Goal: Information Seeking & Learning: Learn about a topic

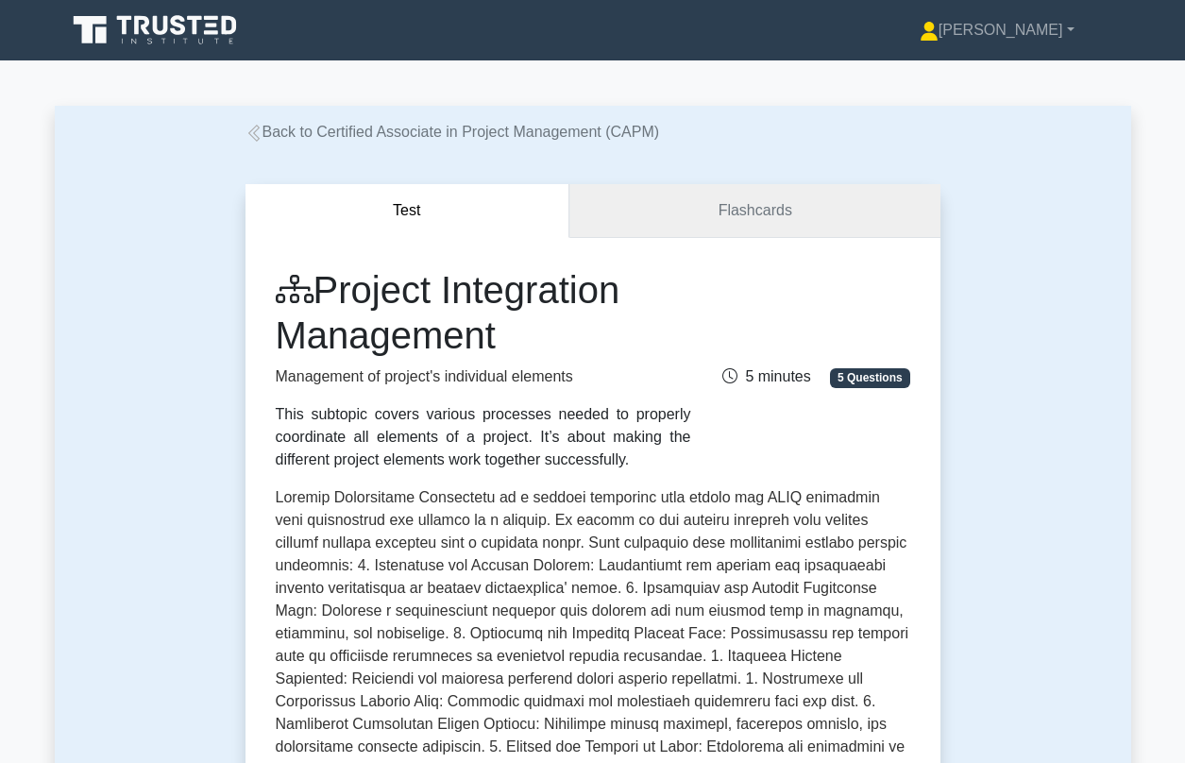
click at [769, 212] on link "Flashcards" at bounding box center [754, 211] width 370 height 54
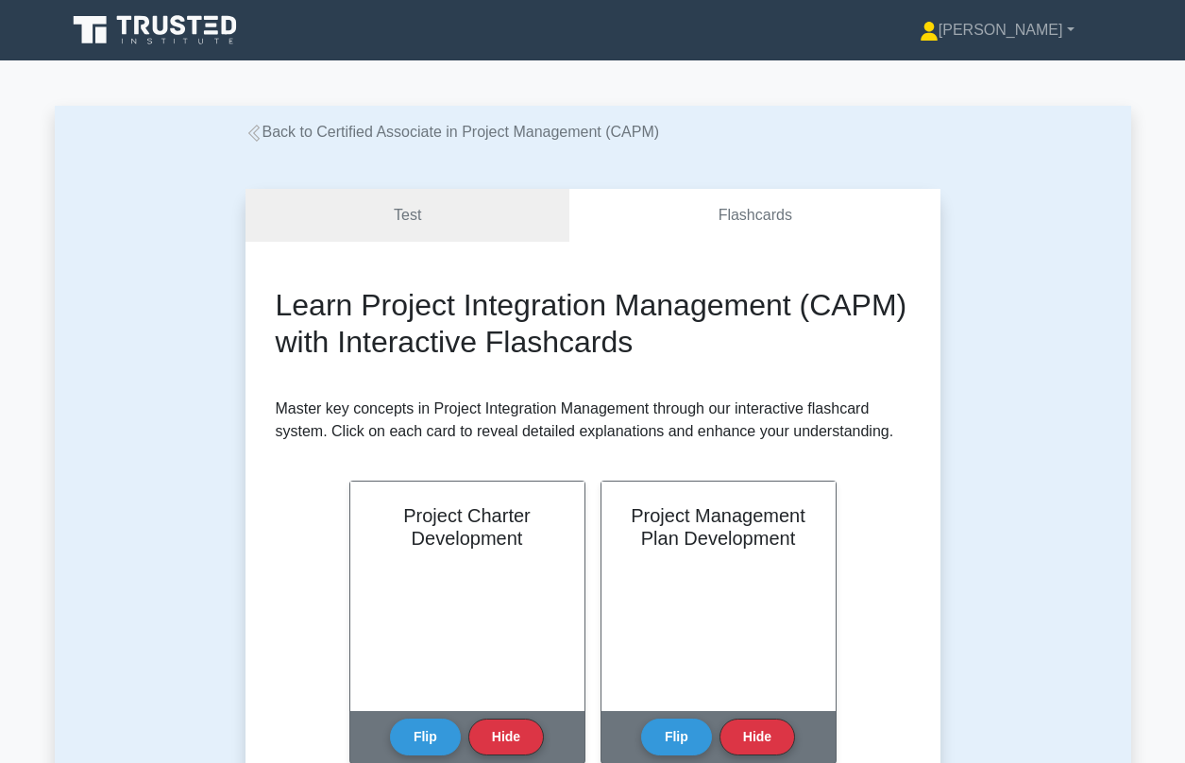
scroll to position [386, 0]
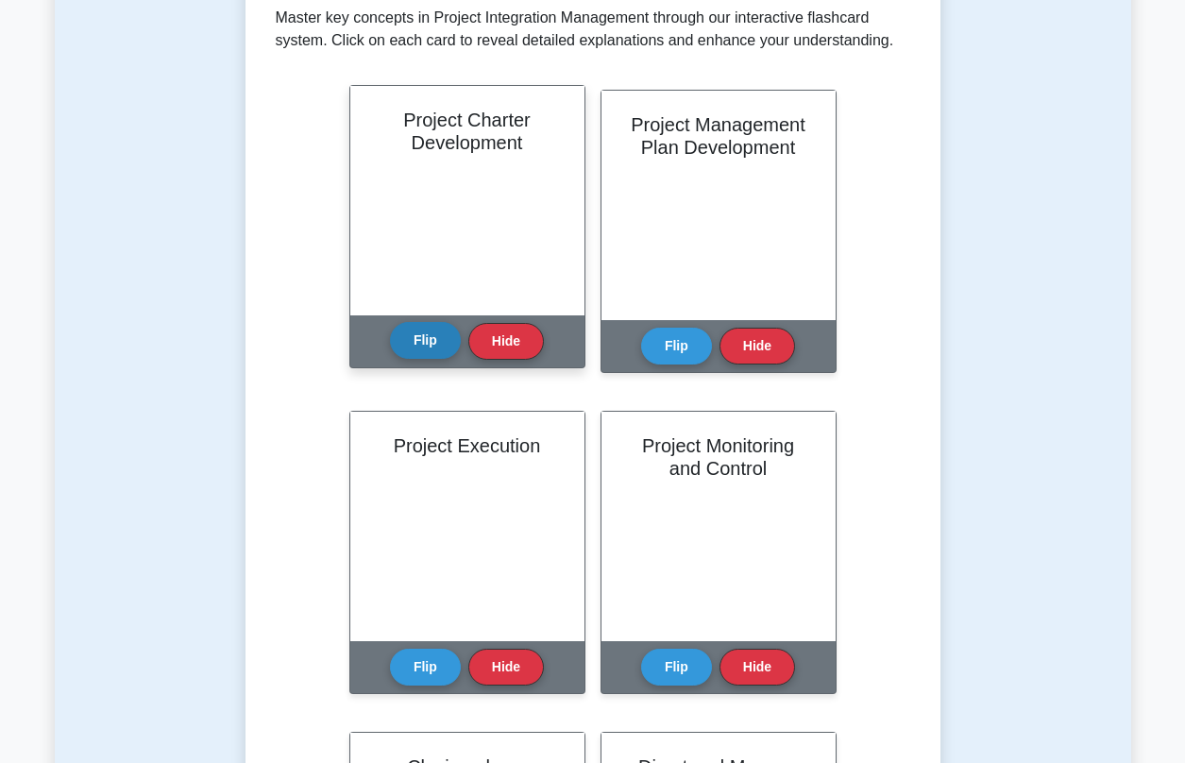
click at [413, 342] on button "Flip" at bounding box center [425, 340] width 71 height 37
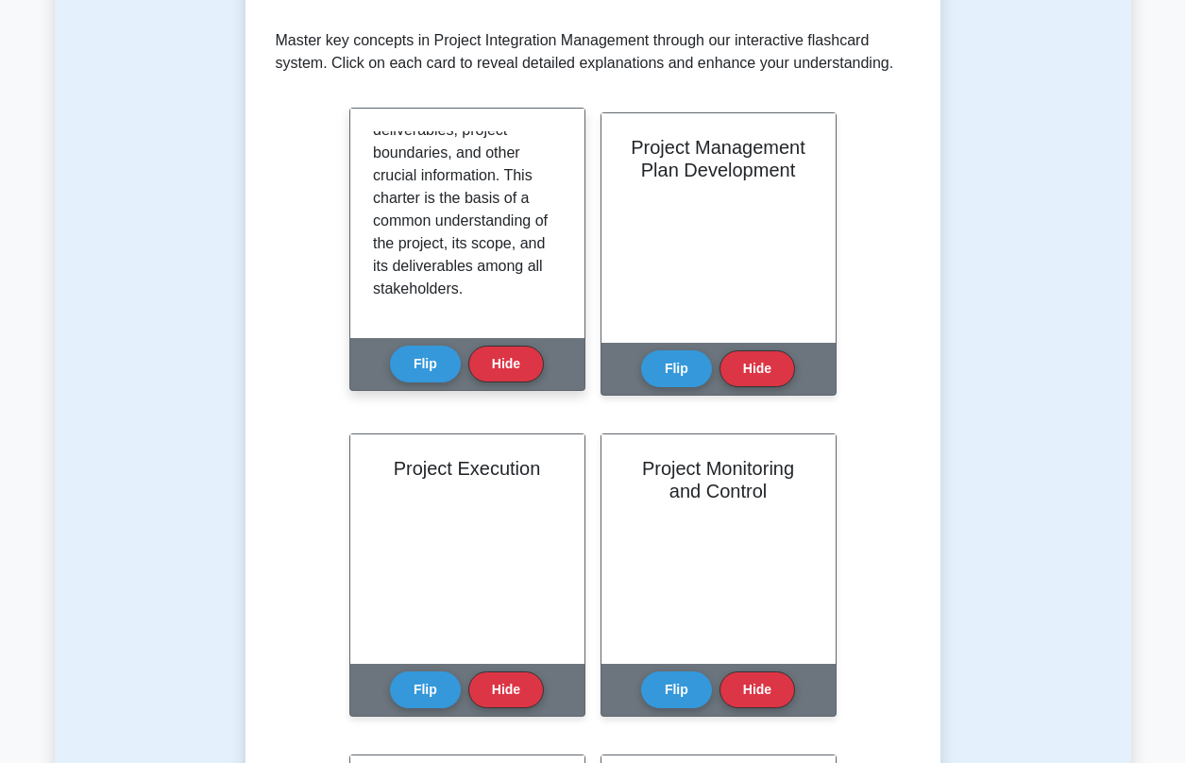
scroll to position [367, 0]
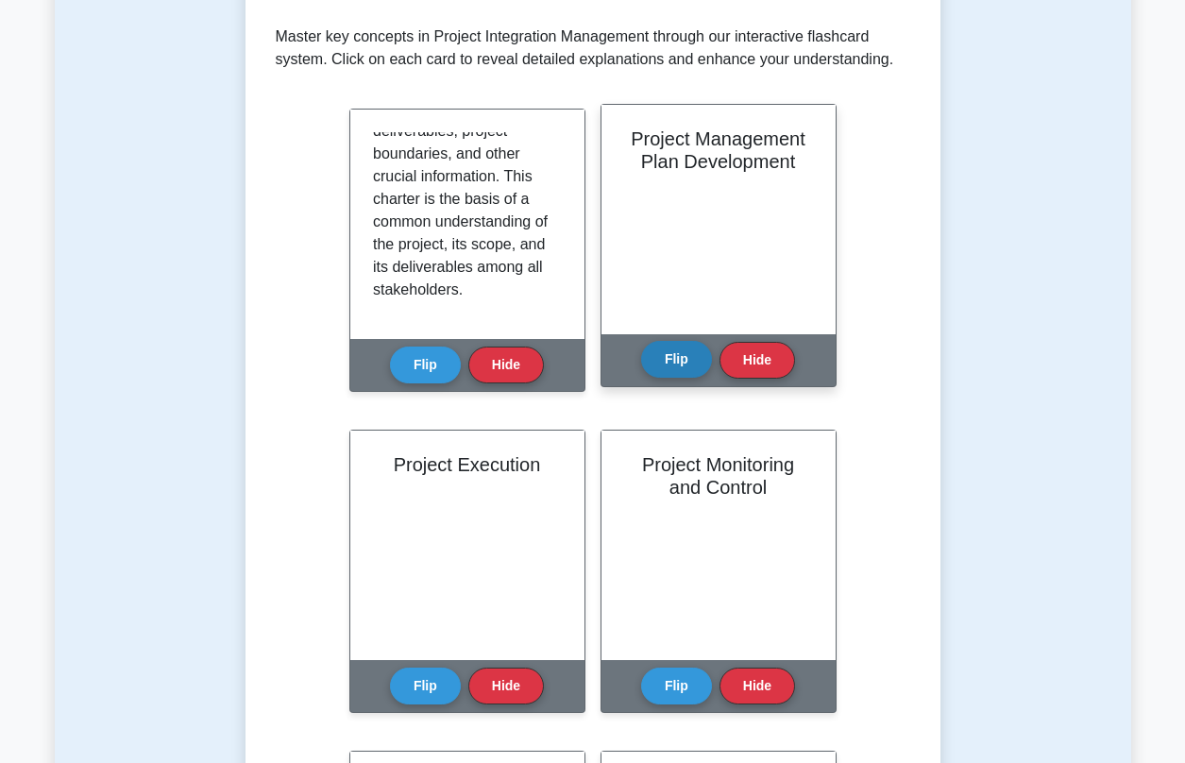
click at [682, 362] on button "Flip" at bounding box center [676, 359] width 71 height 37
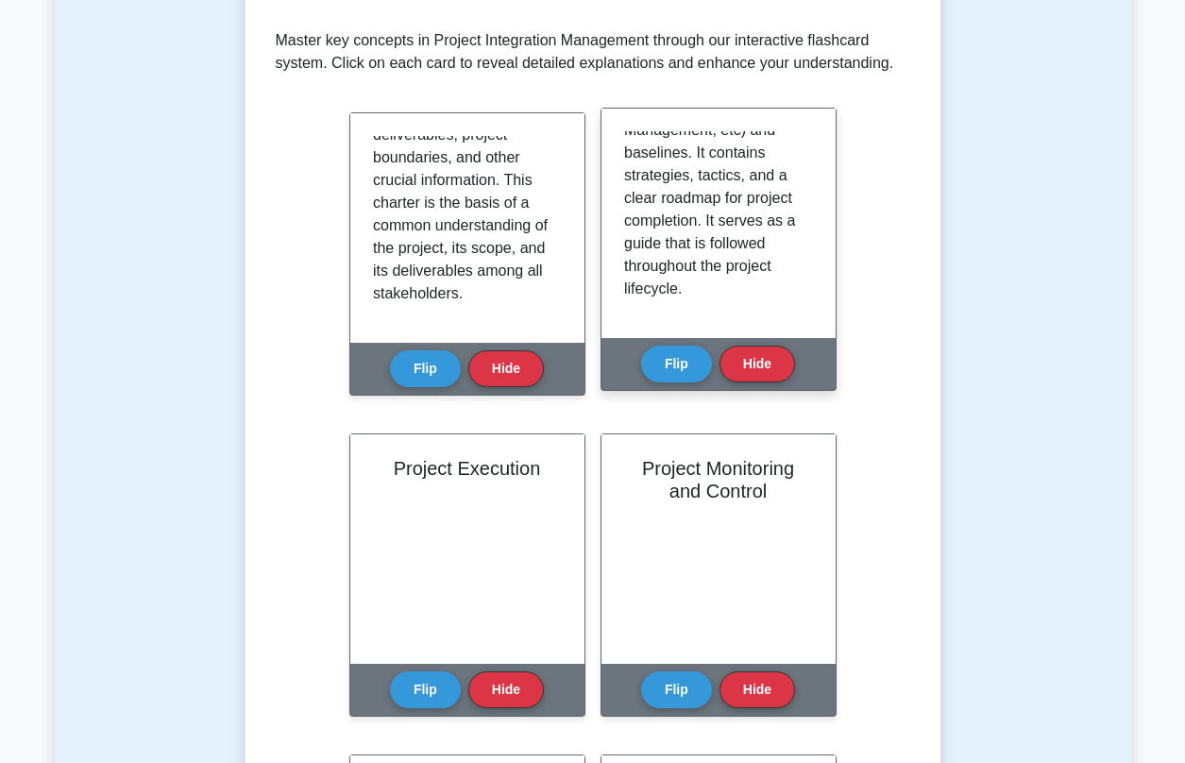
scroll to position [569, 0]
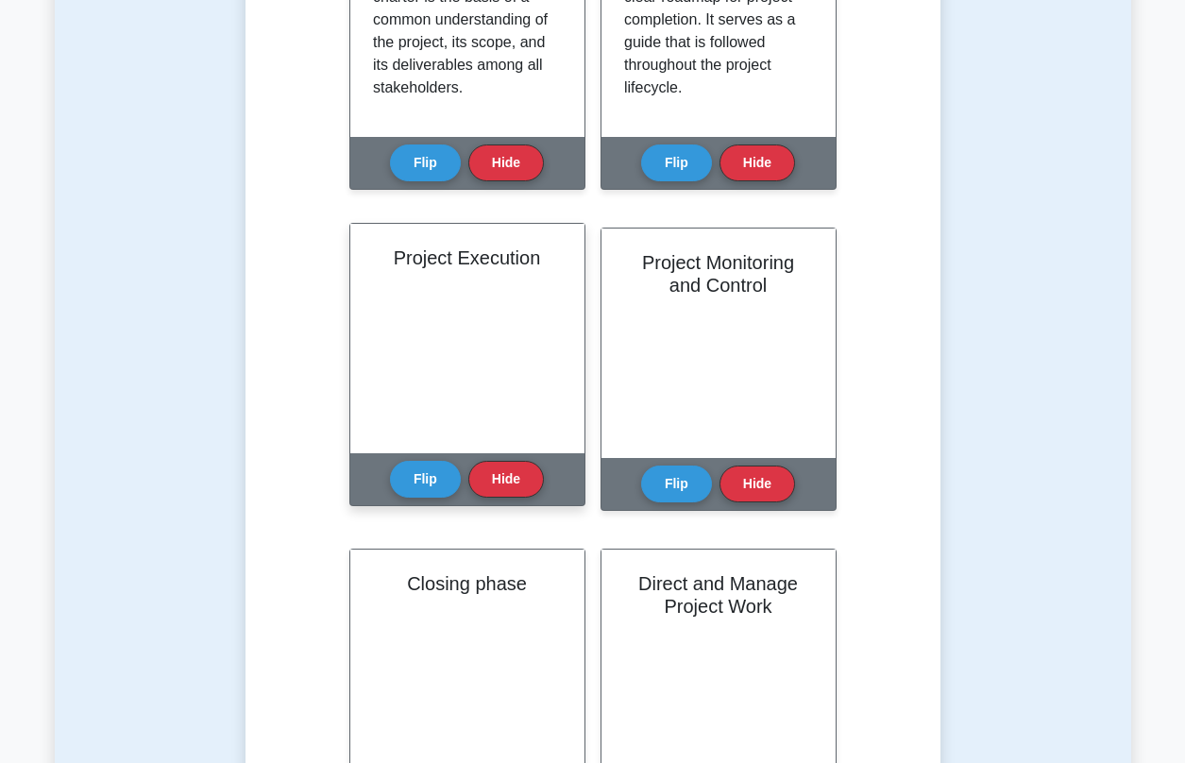
click at [422, 498] on div "Flip Hide" at bounding box center [467, 479] width 154 height 52
click at [421, 487] on button "Flip" at bounding box center [425, 478] width 71 height 37
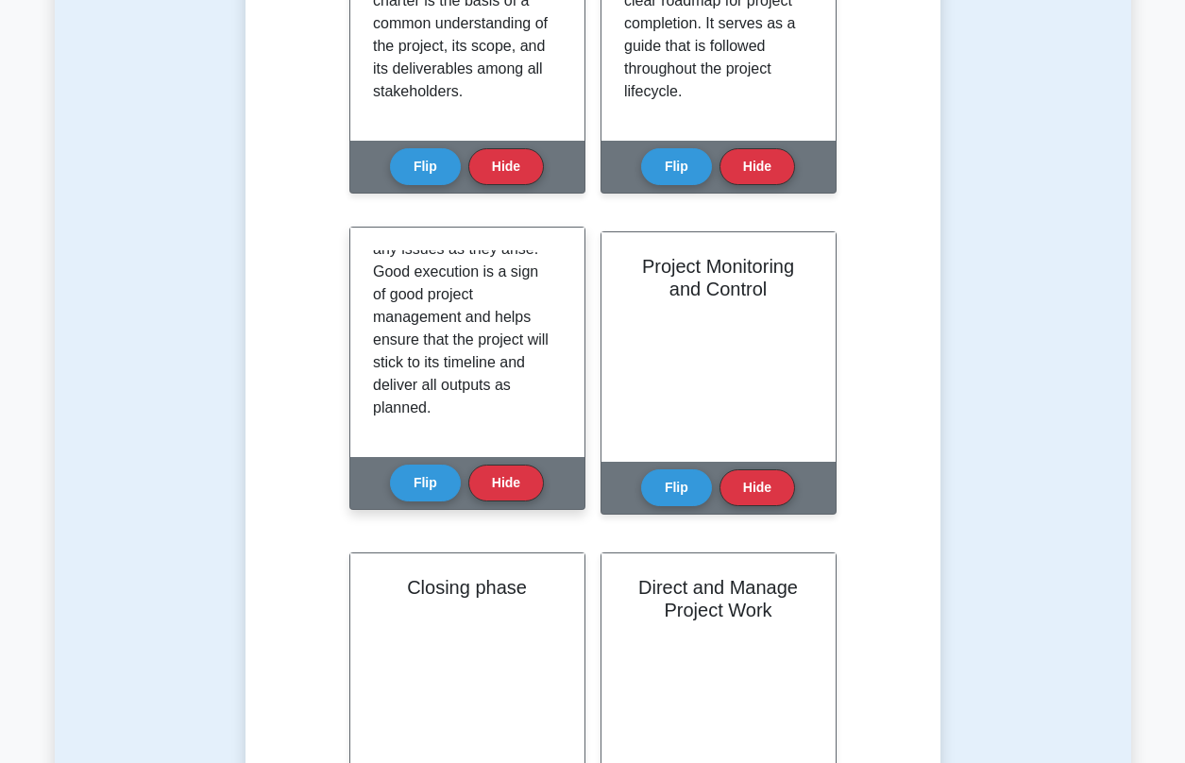
scroll to position [638, 0]
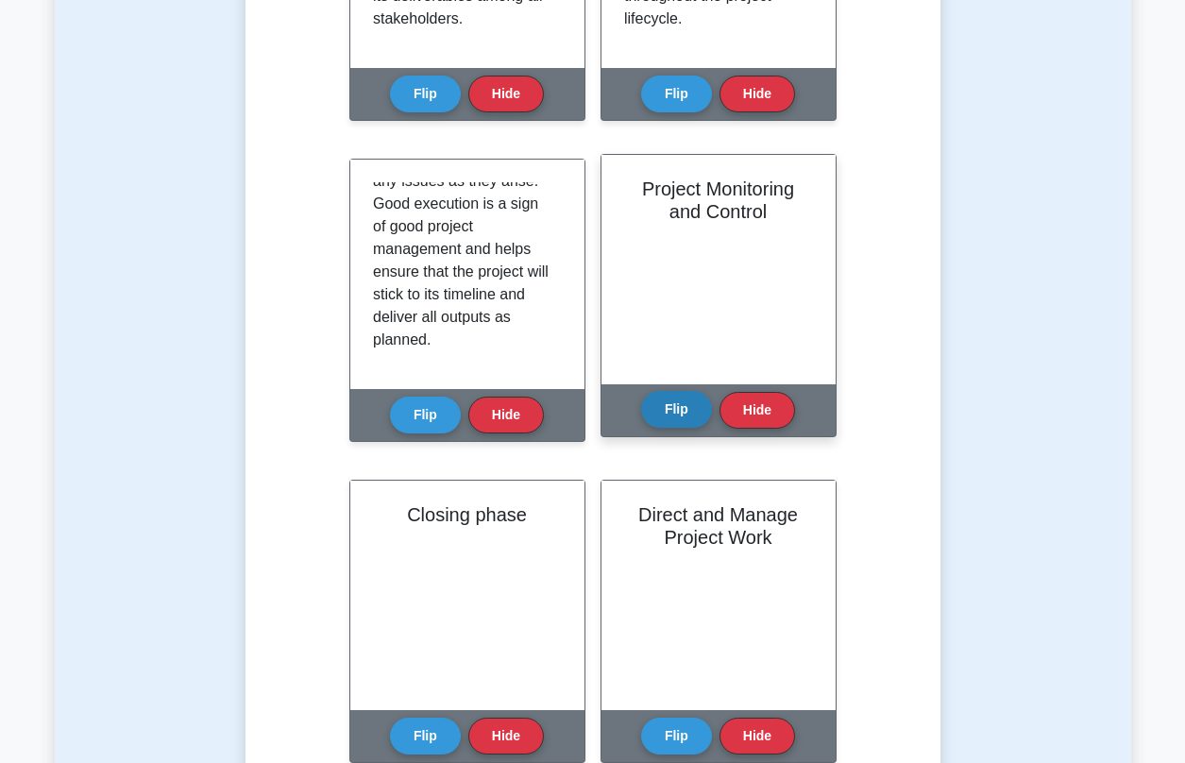
click at [687, 414] on button "Flip" at bounding box center [676, 409] width 71 height 37
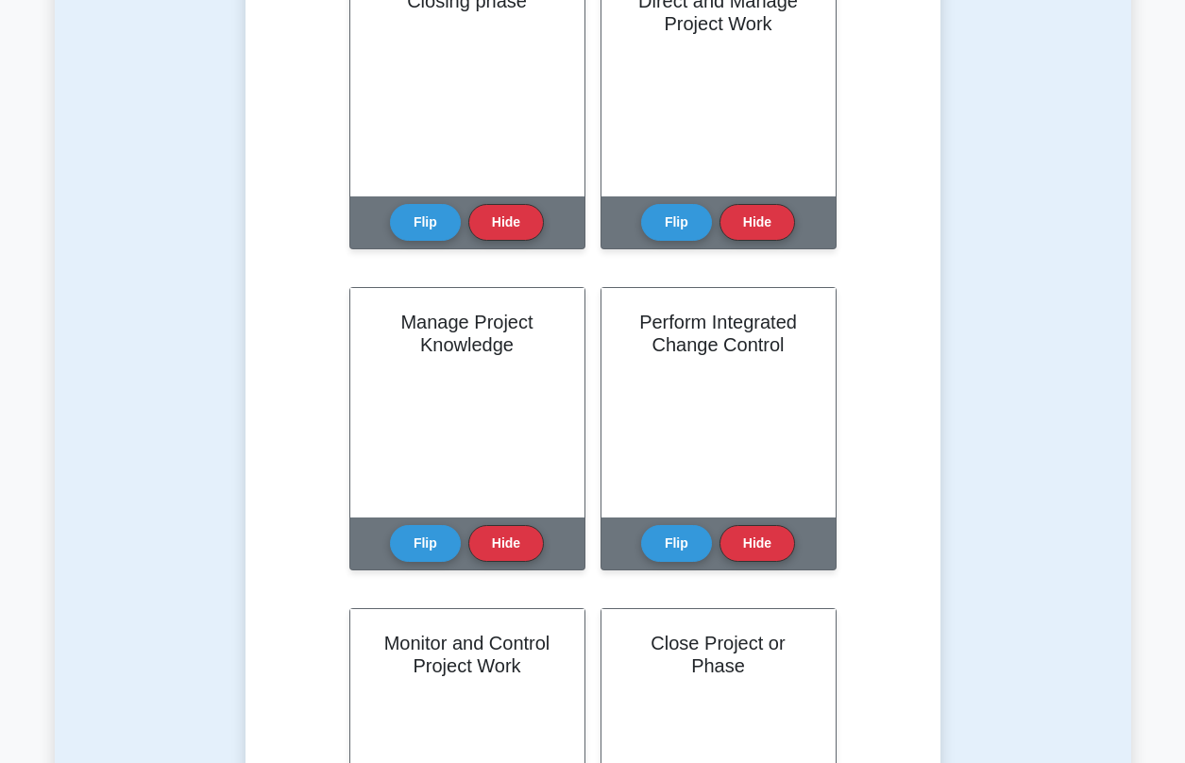
scroll to position [981, 0]
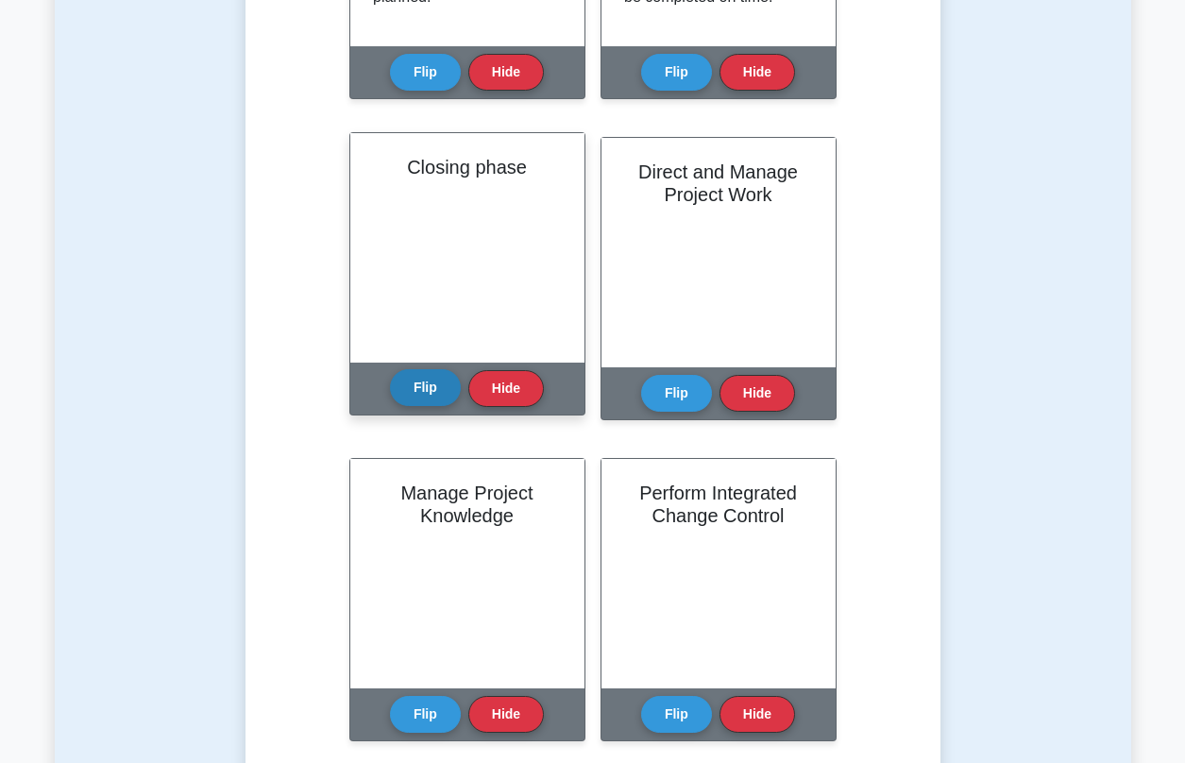
click at [415, 385] on button "Flip" at bounding box center [425, 387] width 71 height 37
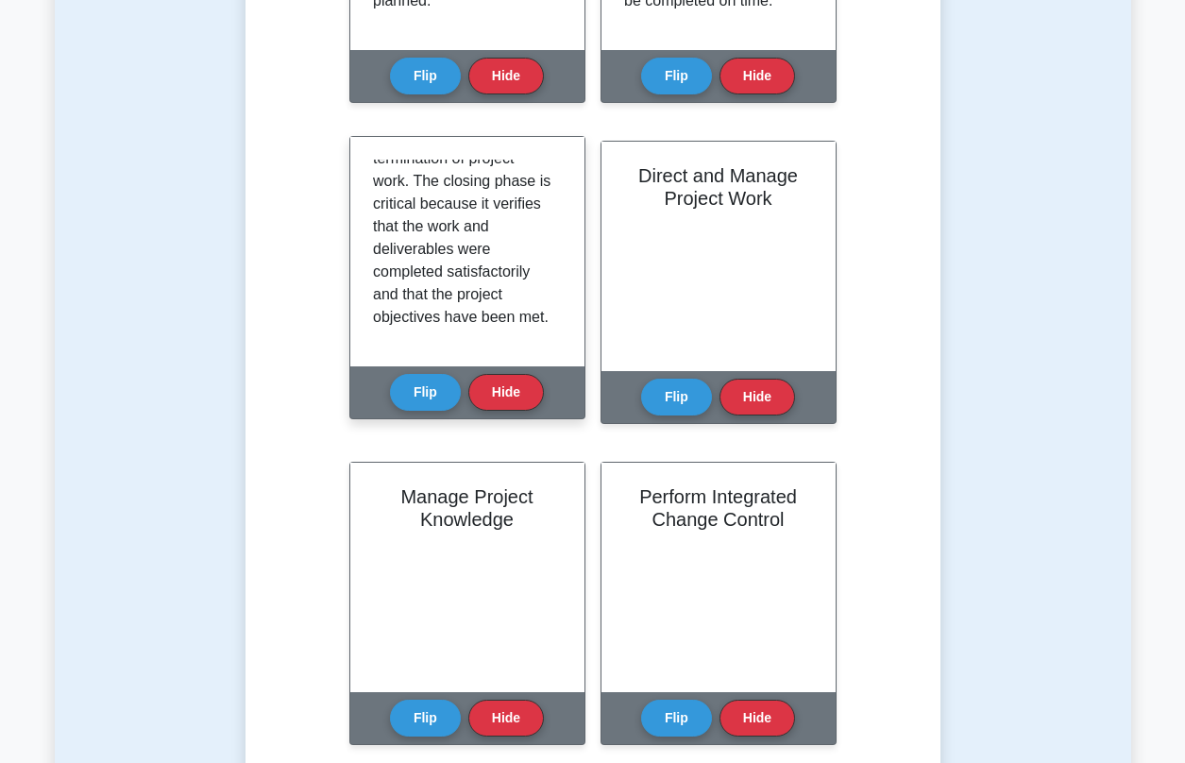
scroll to position [338, 0]
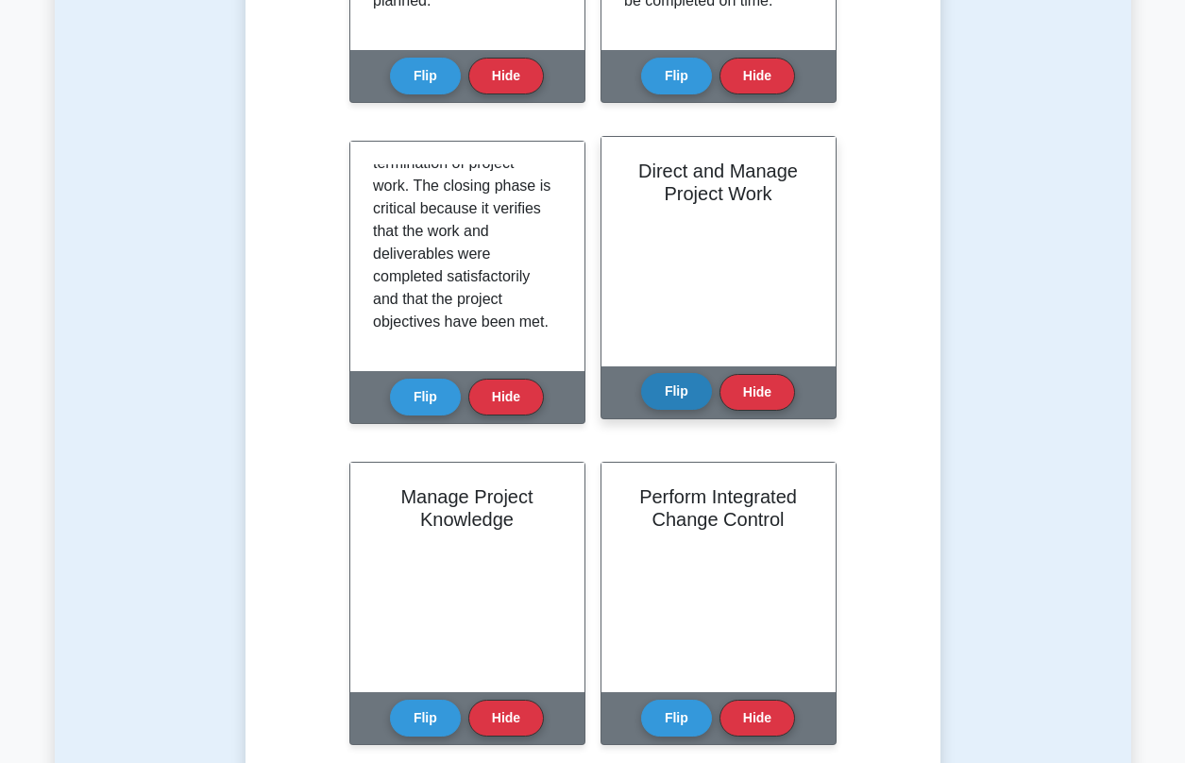
click at [676, 396] on button "Flip" at bounding box center [676, 391] width 71 height 37
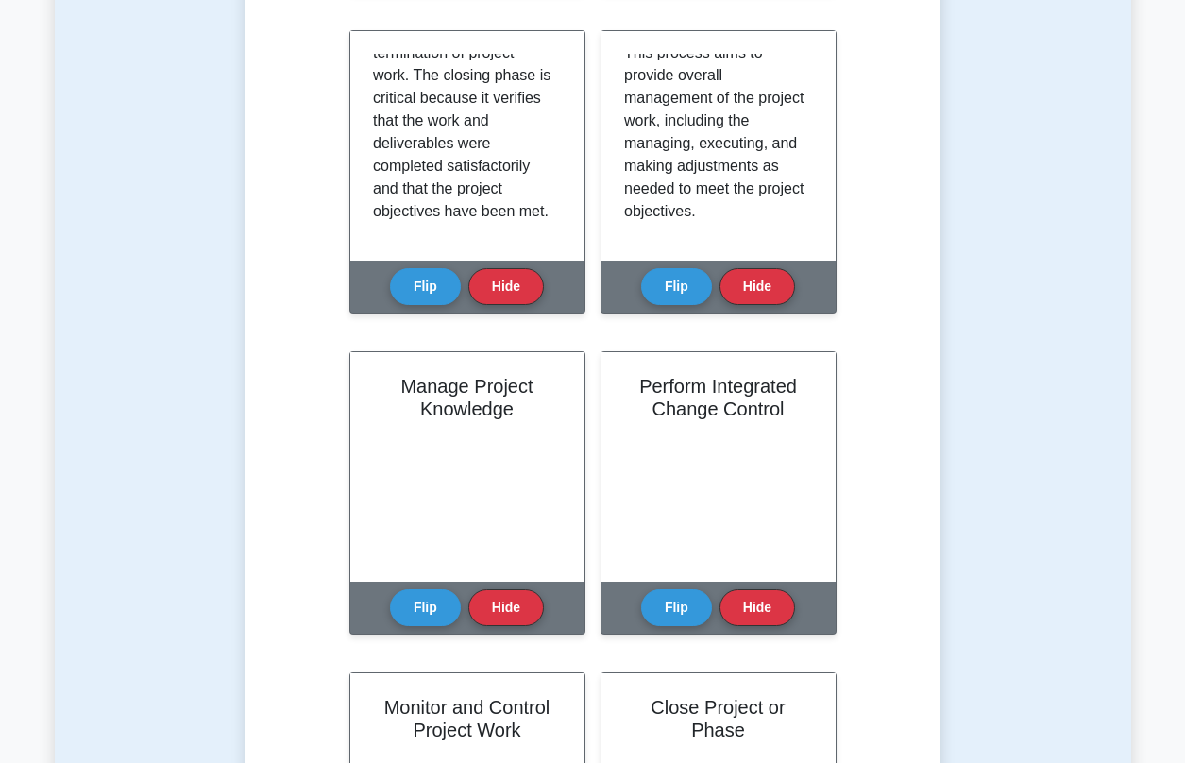
scroll to position [1121, 0]
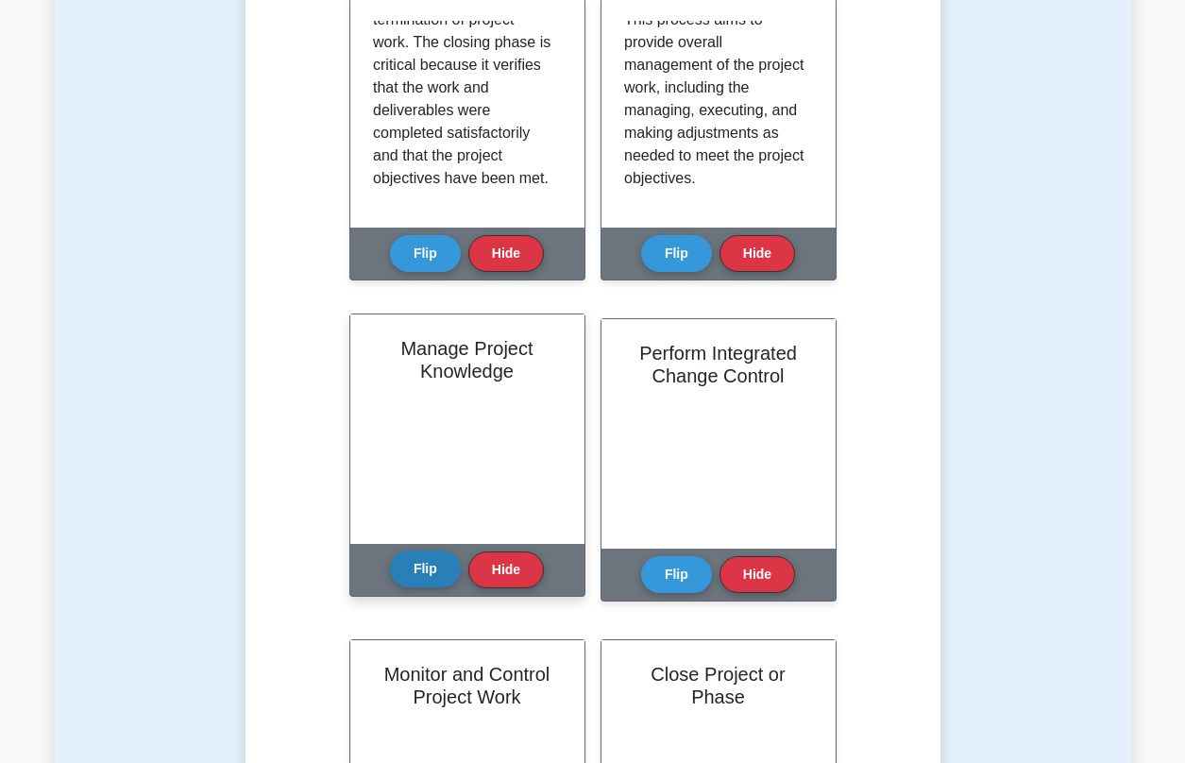
click at [406, 564] on button "Flip" at bounding box center [425, 568] width 71 height 37
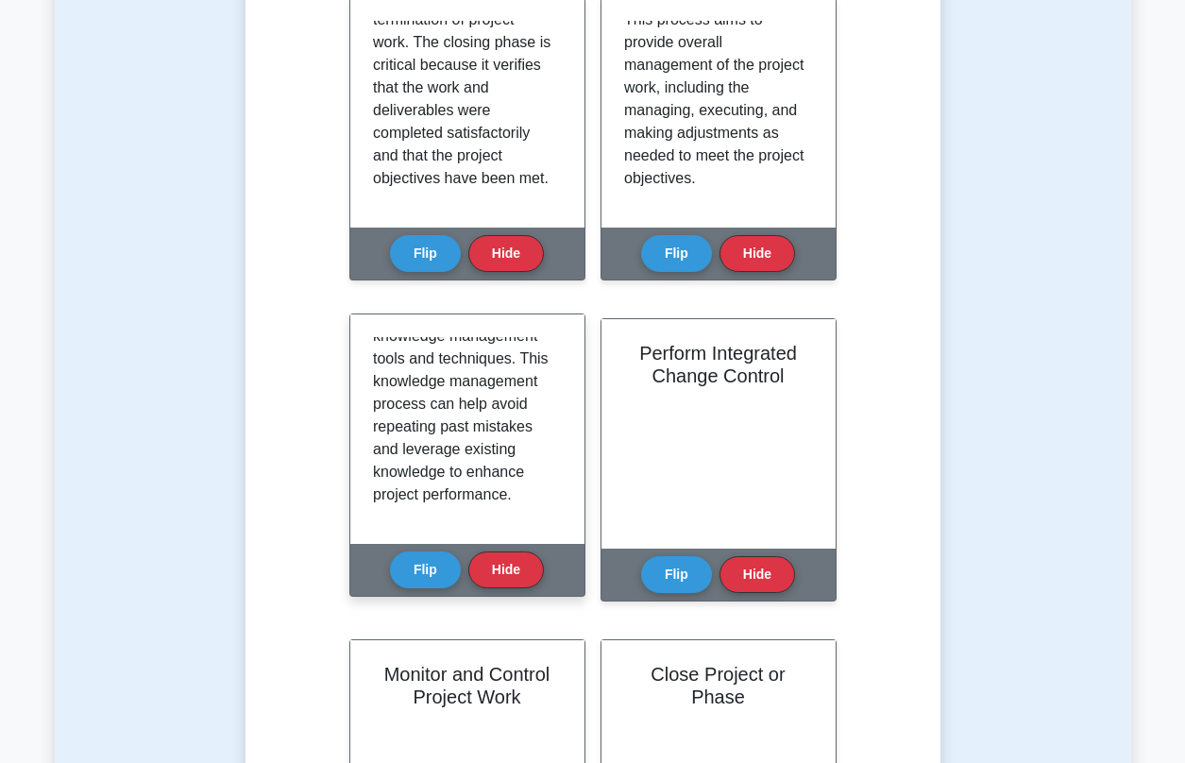
scroll to position [1223, 0]
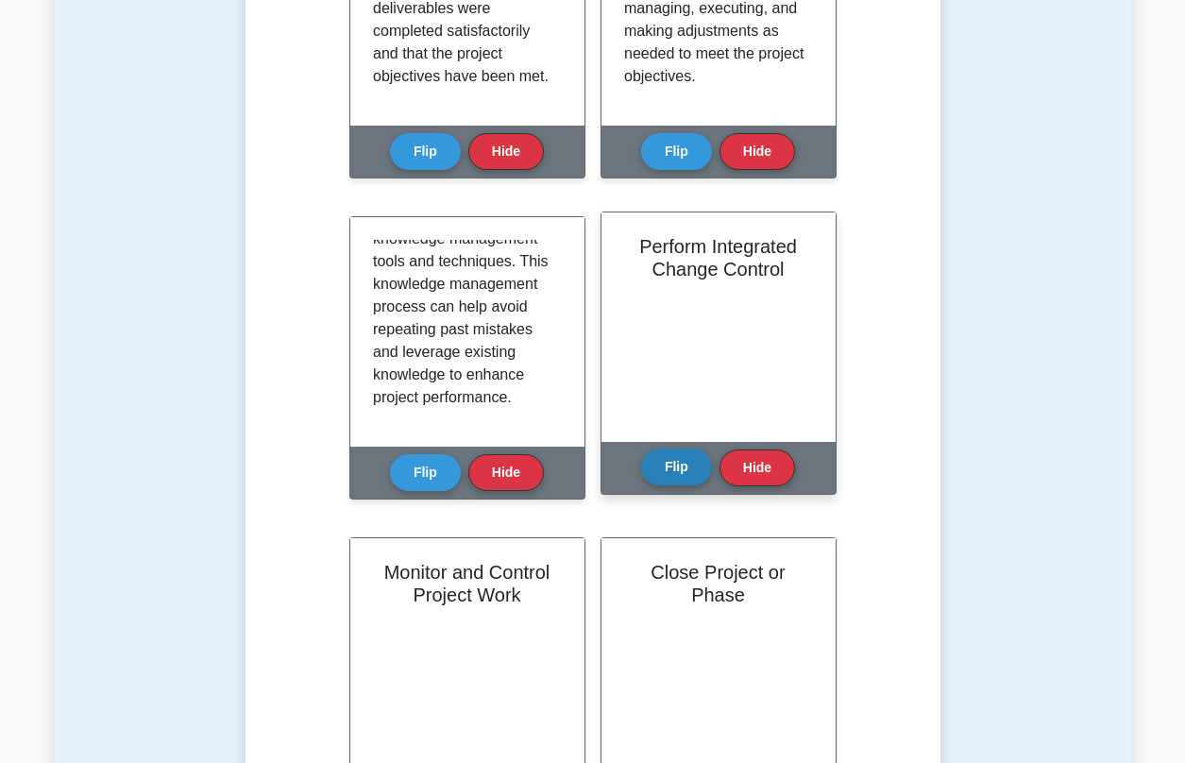
click at [684, 476] on button "Flip" at bounding box center [676, 466] width 71 height 37
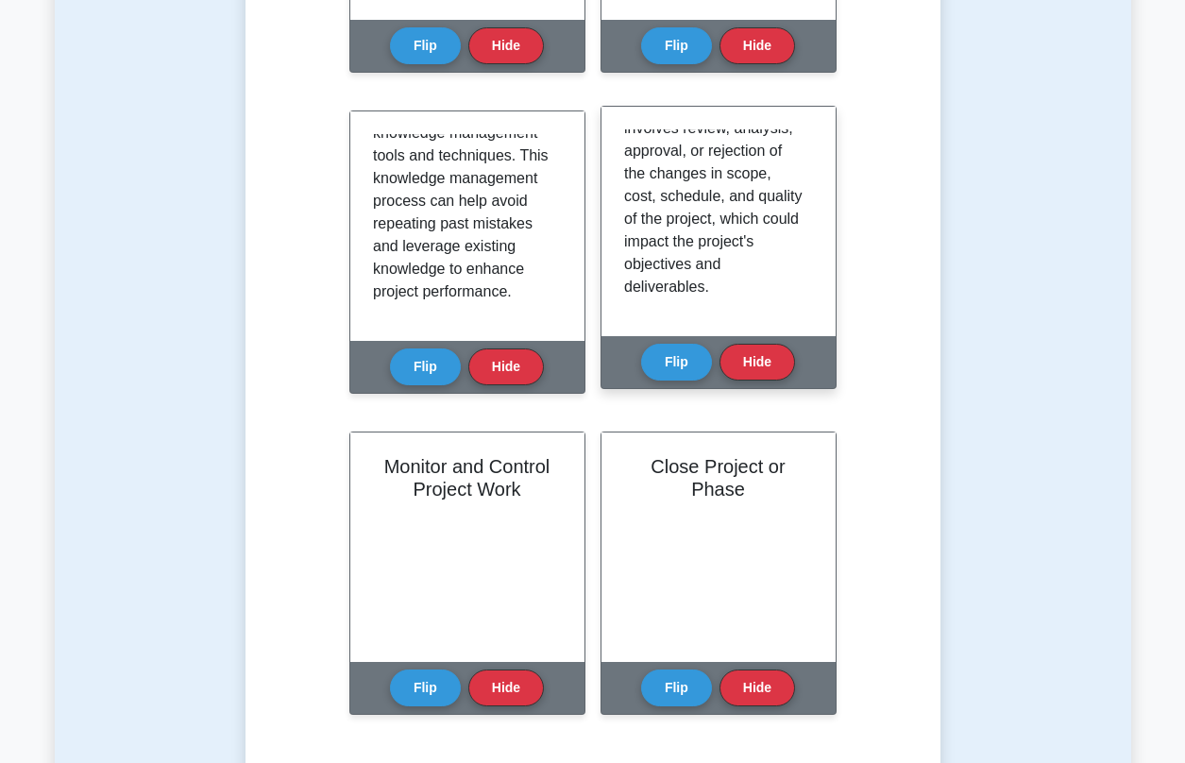
scroll to position [1585, 0]
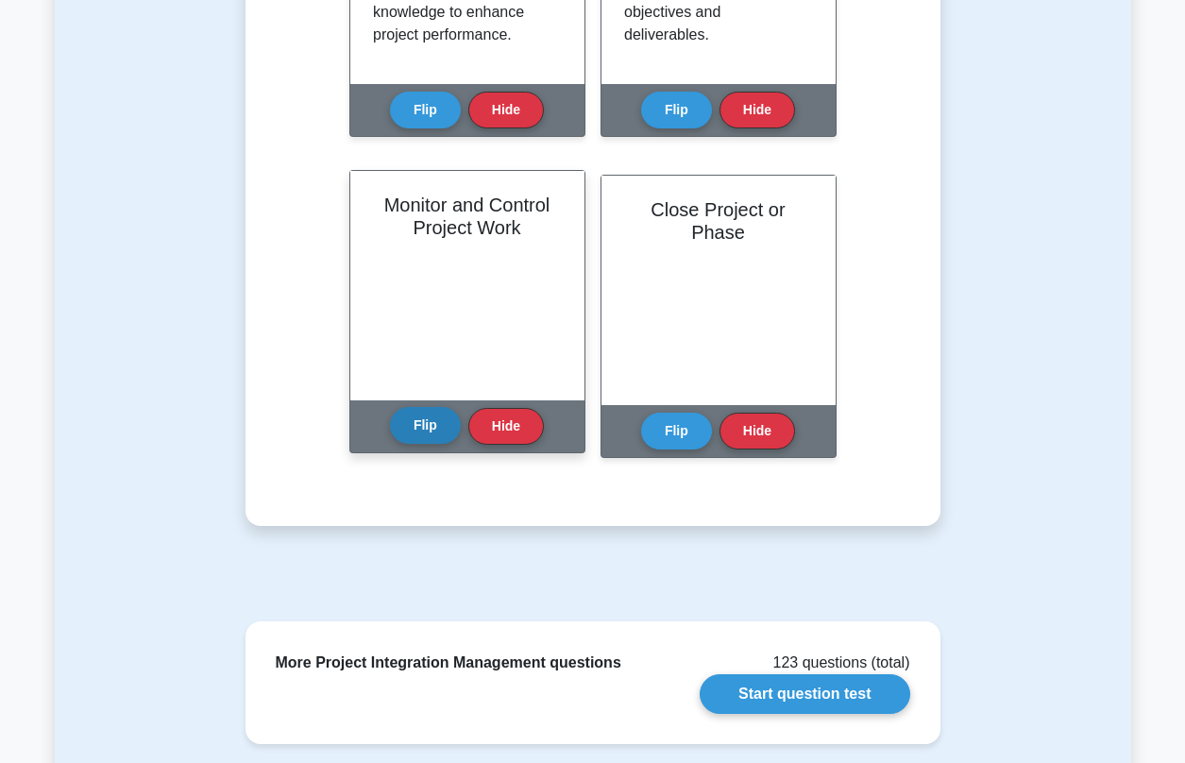
click at [410, 428] on button "Flip" at bounding box center [425, 425] width 71 height 37
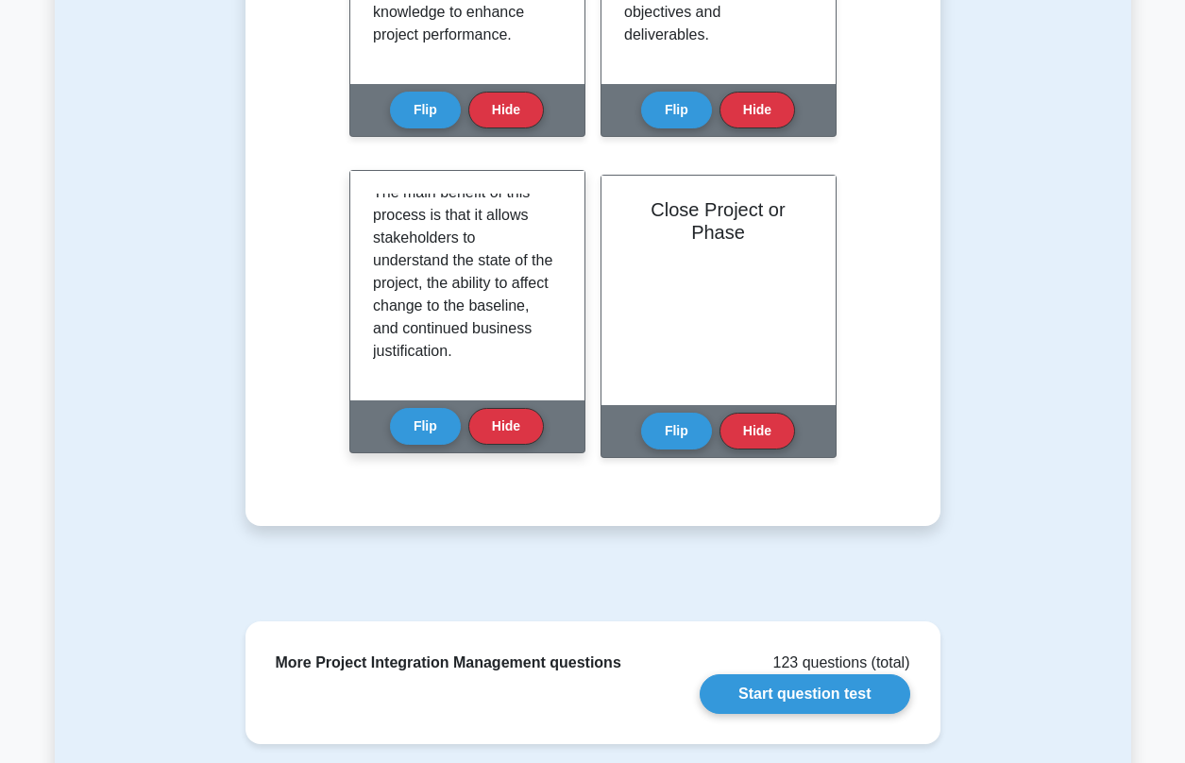
scroll to position [1640, 0]
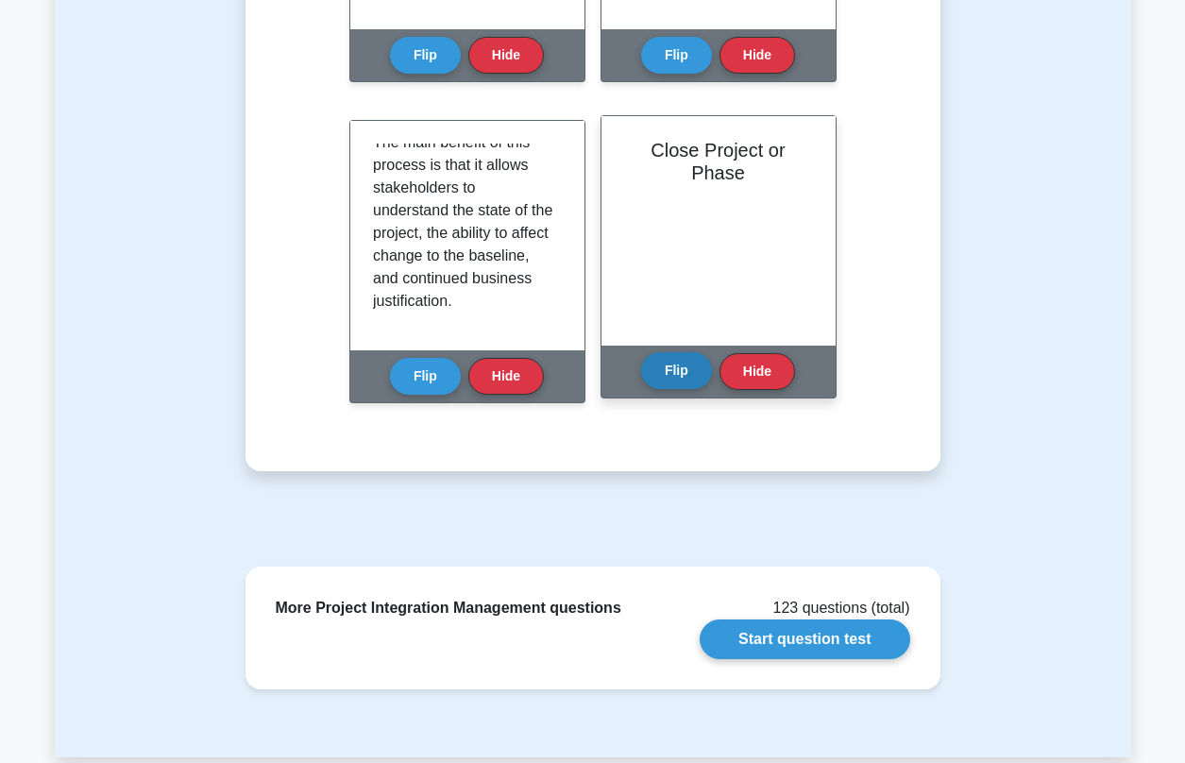
click at [695, 371] on button "Flip" at bounding box center [676, 370] width 71 height 37
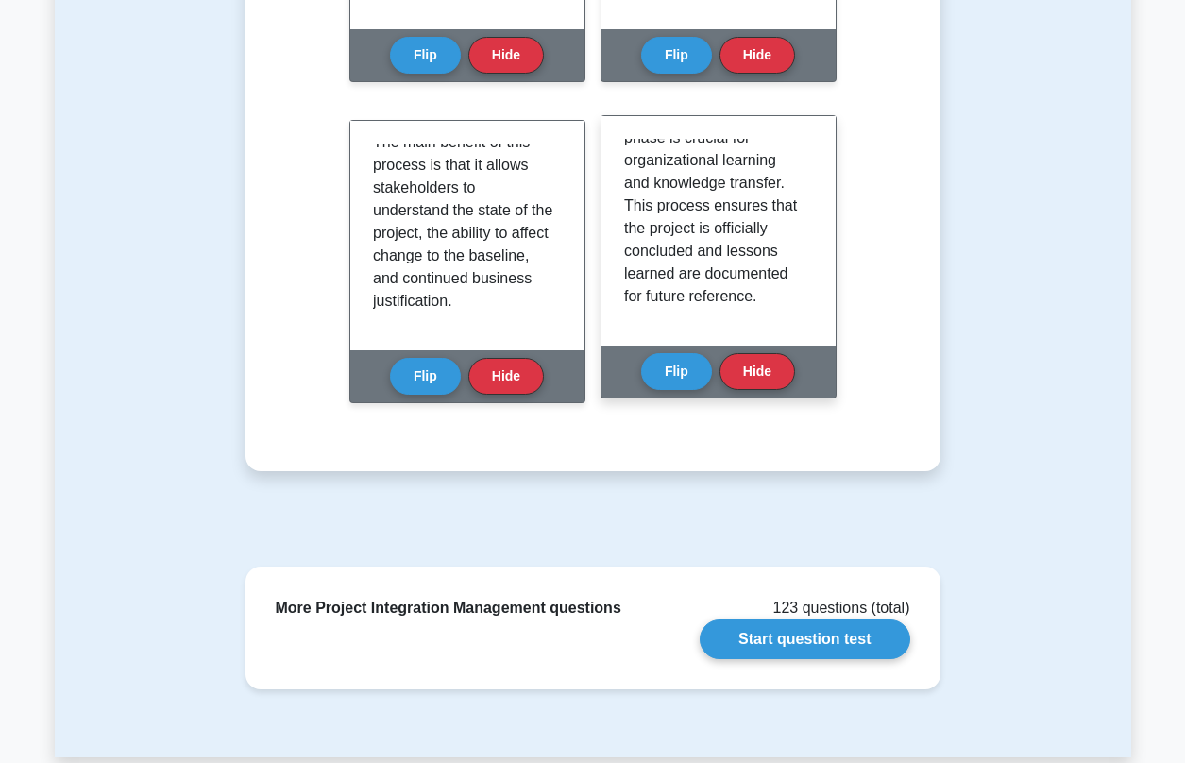
scroll to position [1763, 0]
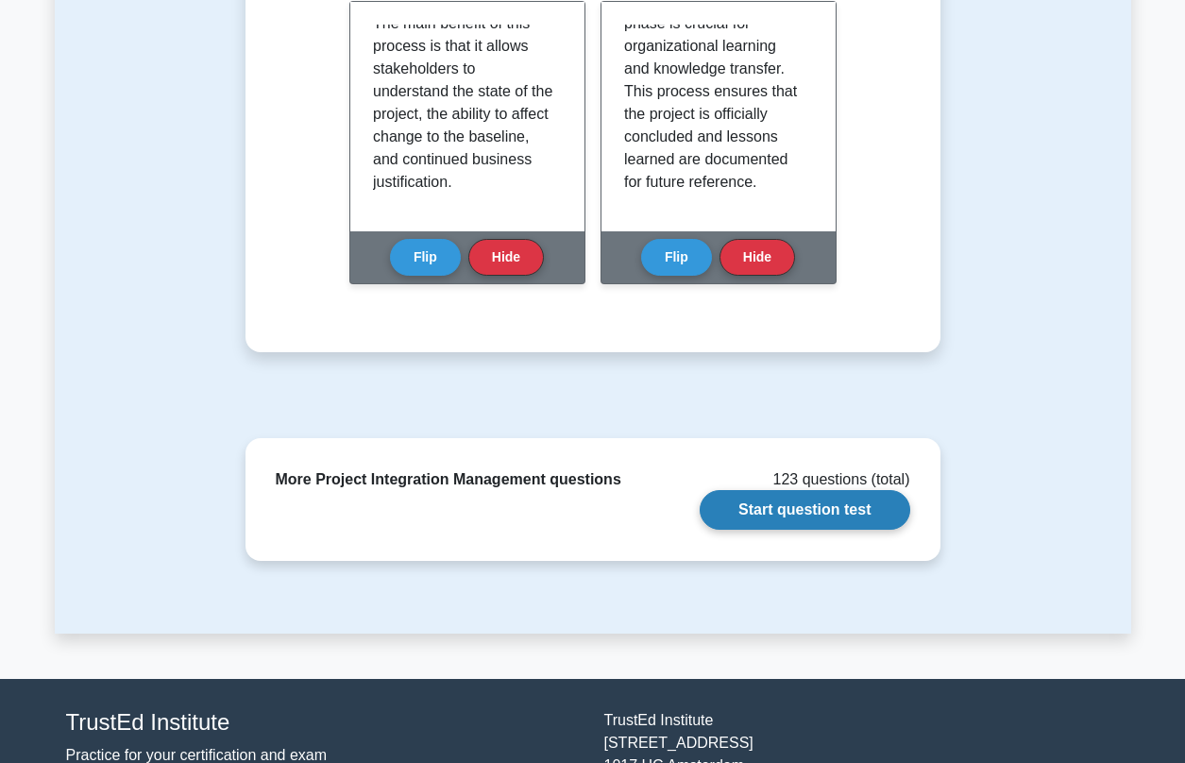
click at [787, 514] on link "Start question test" at bounding box center [805, 510] width 210 height 40
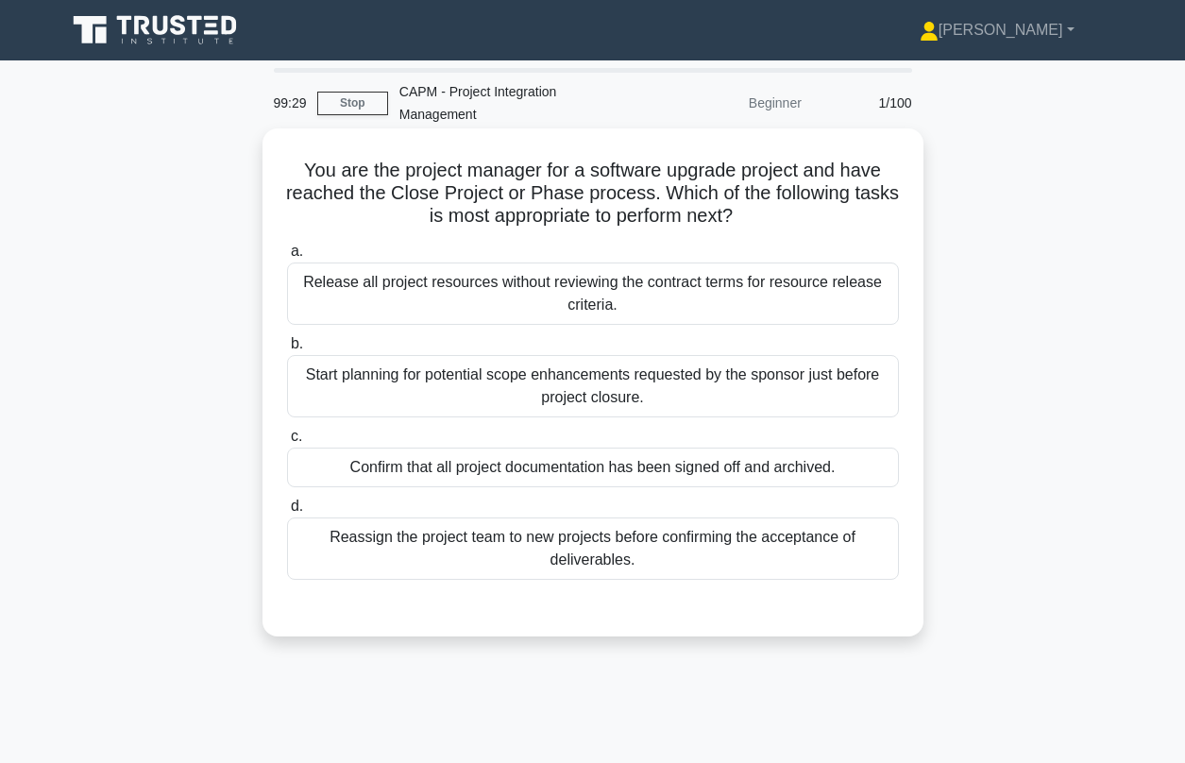
click at [476, 463] on div "Confirm that all project documentation has been signed off and archived." at bounding box center [593, 467] width 612 height 40
click at [287, 443] on input "c. Confirm that all project documentation has been signed off and archived." at bounding box center [287, 436] width 0 height 12
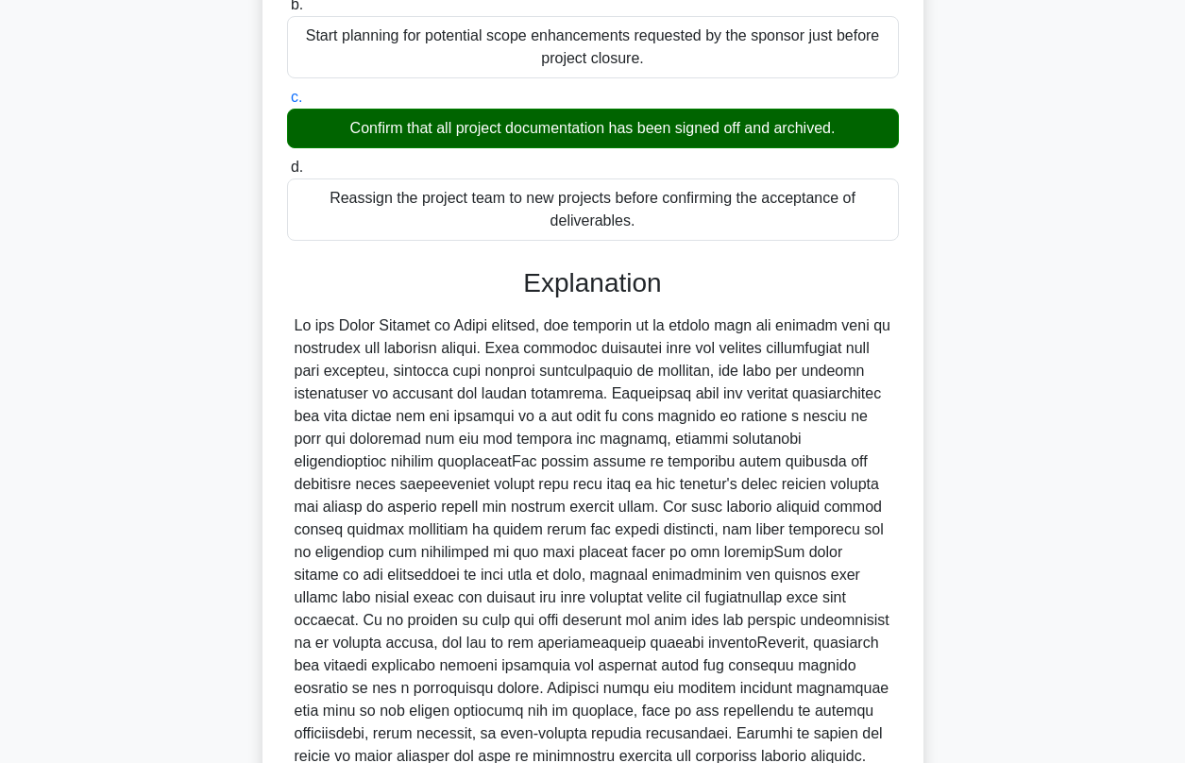
scroll to position [492, 0]
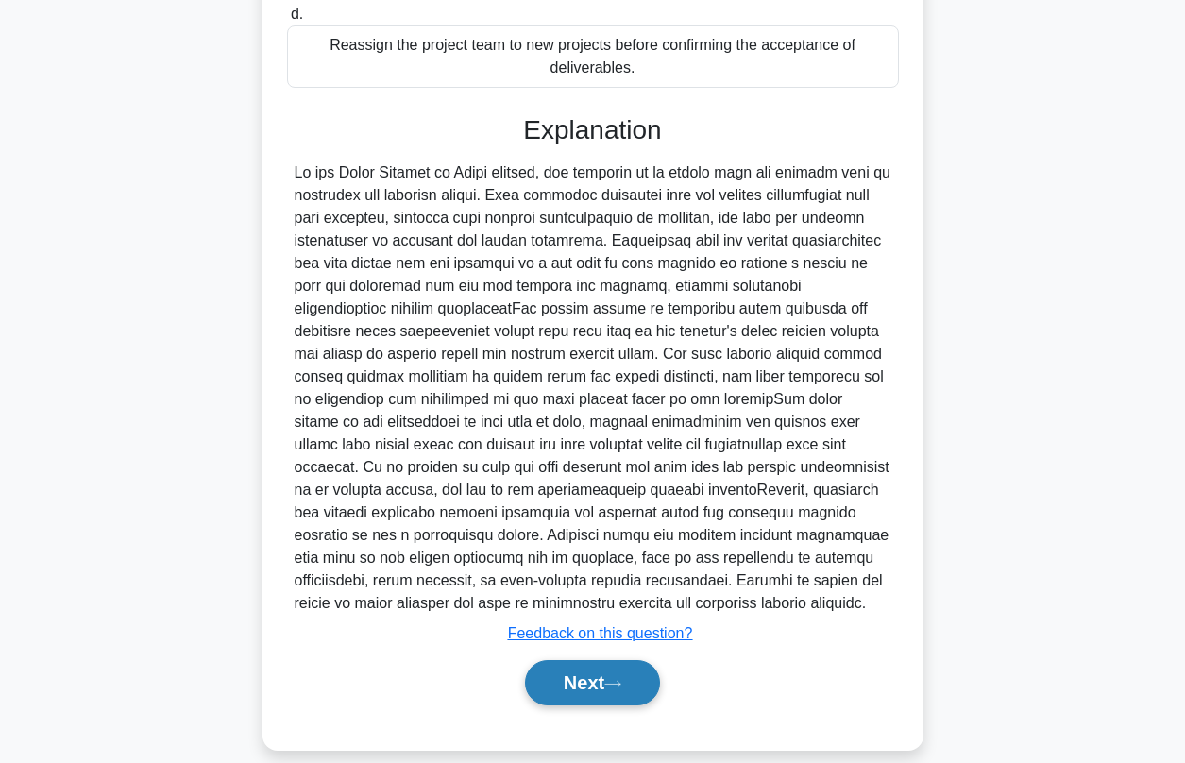
click at [591, 660] on button "Next" at bounding box center [592, 682] width 135 height 45
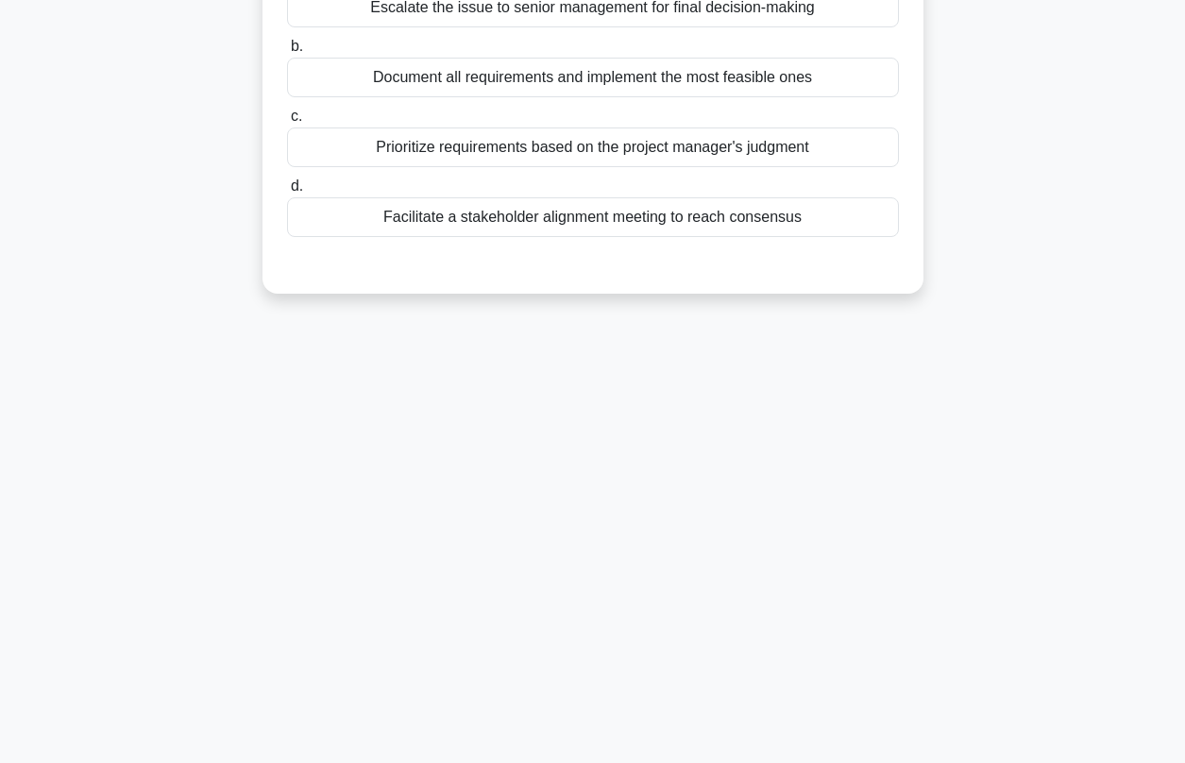
scroll to position [0, 0]
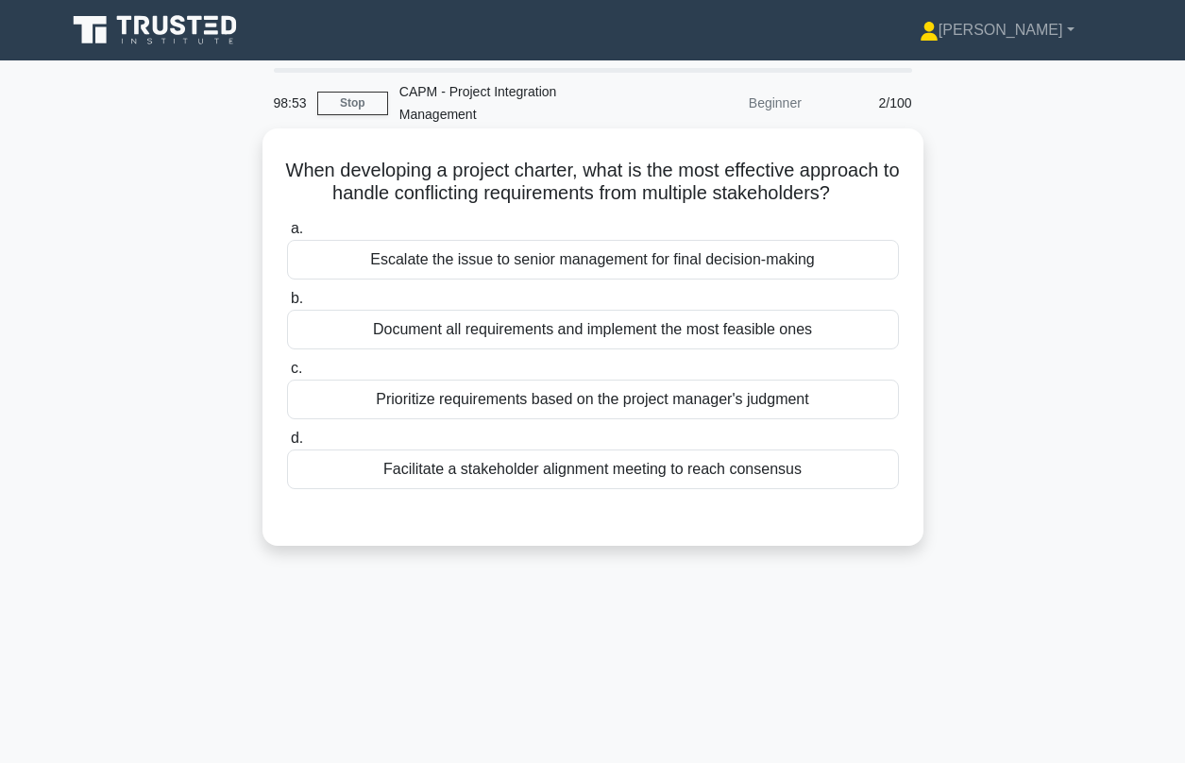
click at [513, 449] on div "Facilitate a stakeholder alignment meeting to reach consensus" at bounding box center [593, 469] width 612 height 40
click at [287, 444] on input "d. Facilitate a stakeholder alignment meeting to reach consensus" at bounding box center [287, 438] width 0 height 12
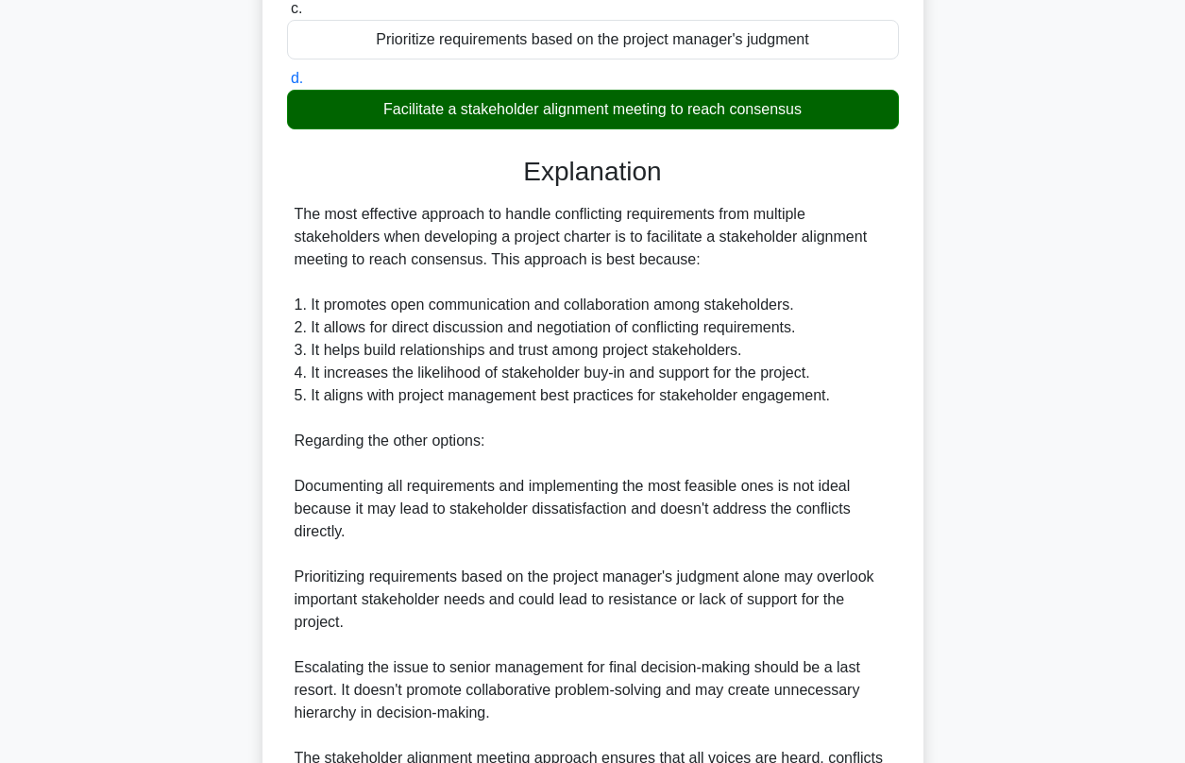
scroll to position [560, 0]
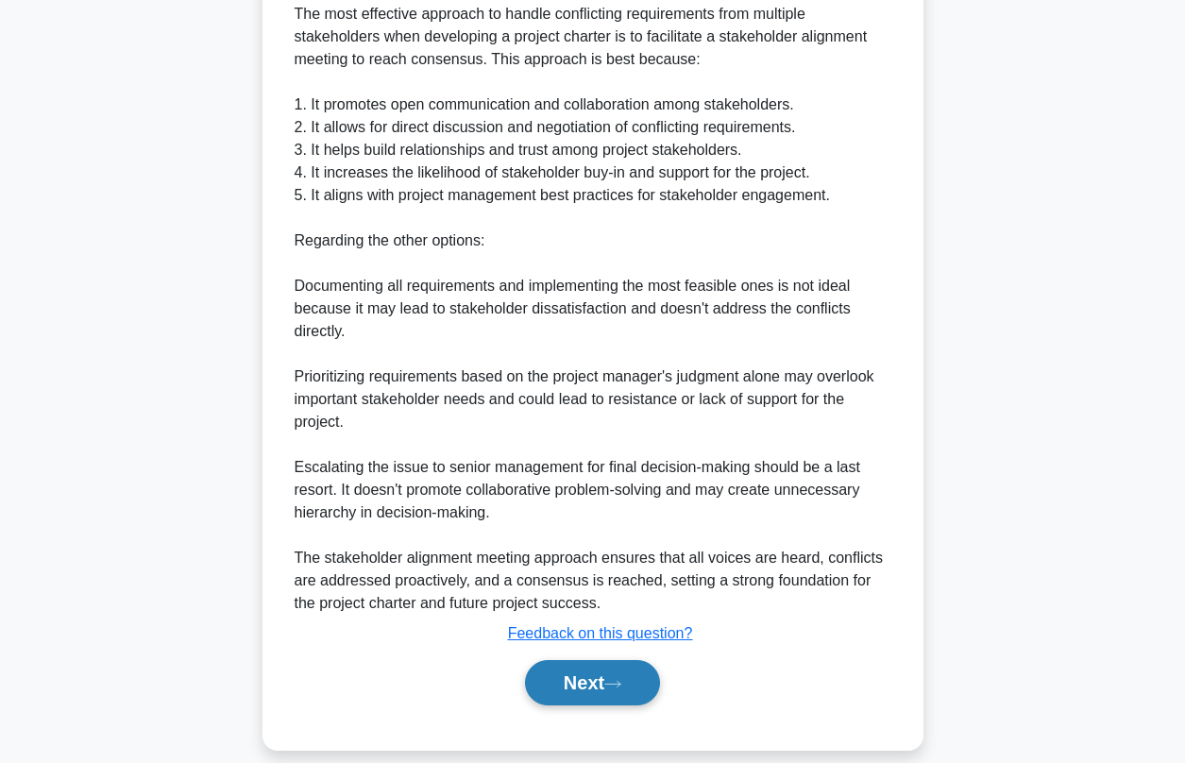
click at [620, 669] on button "Next" at bounding box center [592, 682] width 135 height 45
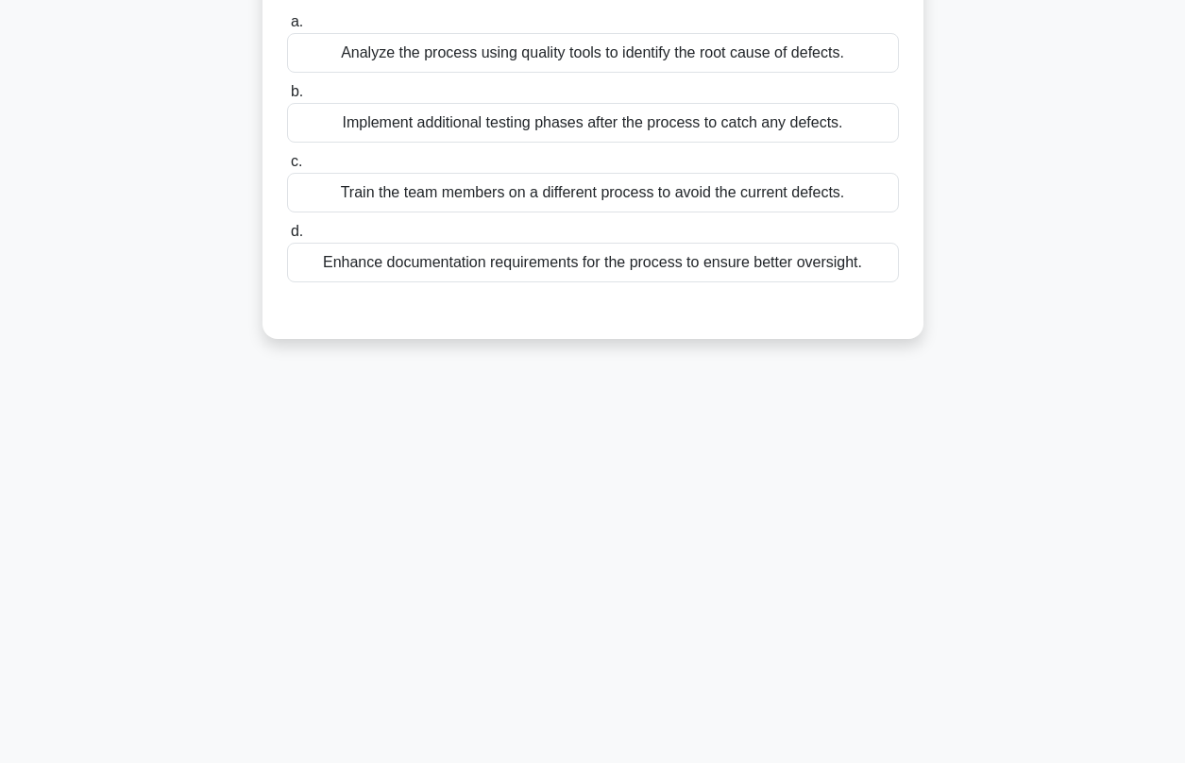
scroll to position [72, 0]
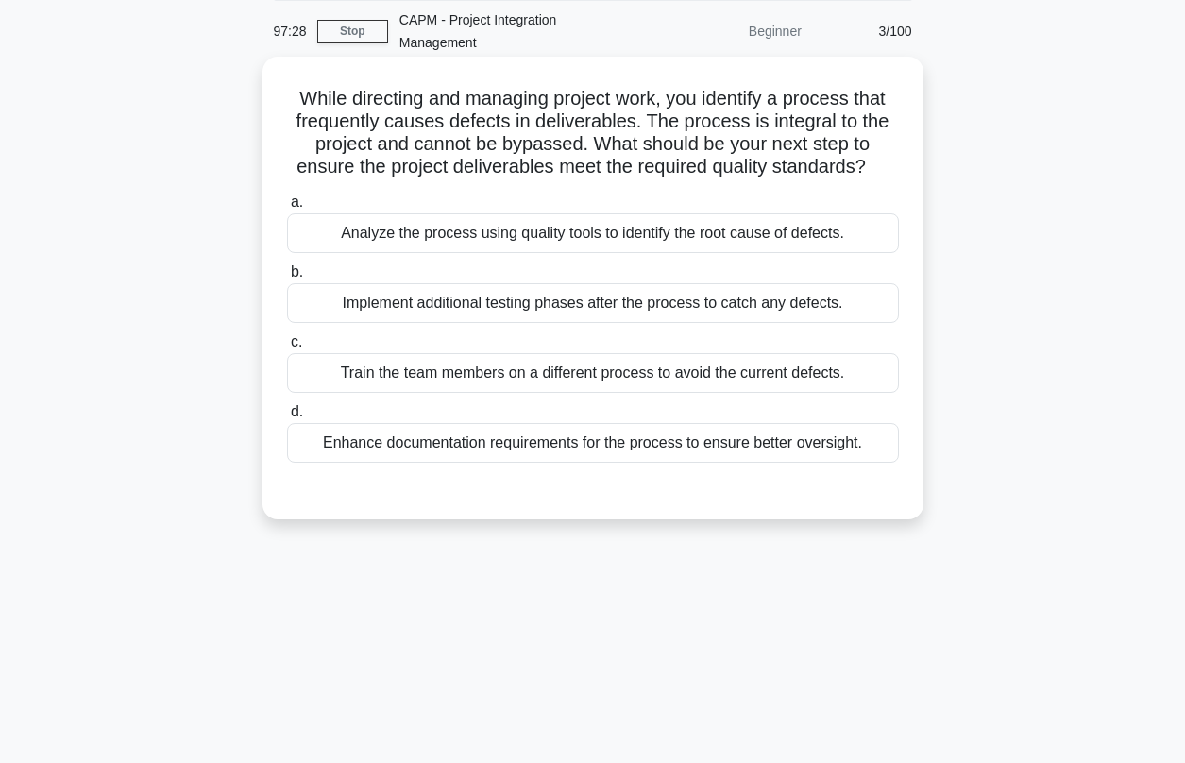
click at [511, 216] on div "Analyze the process using quality tools to identify the root cause of defects." at bounding box center [593, 233] width 612 height 40
click at [287, 209] on input "a. Analyze the process using quality tools to identify the root cause of defect…" at bounding box center [287, 202] width 0 height 12
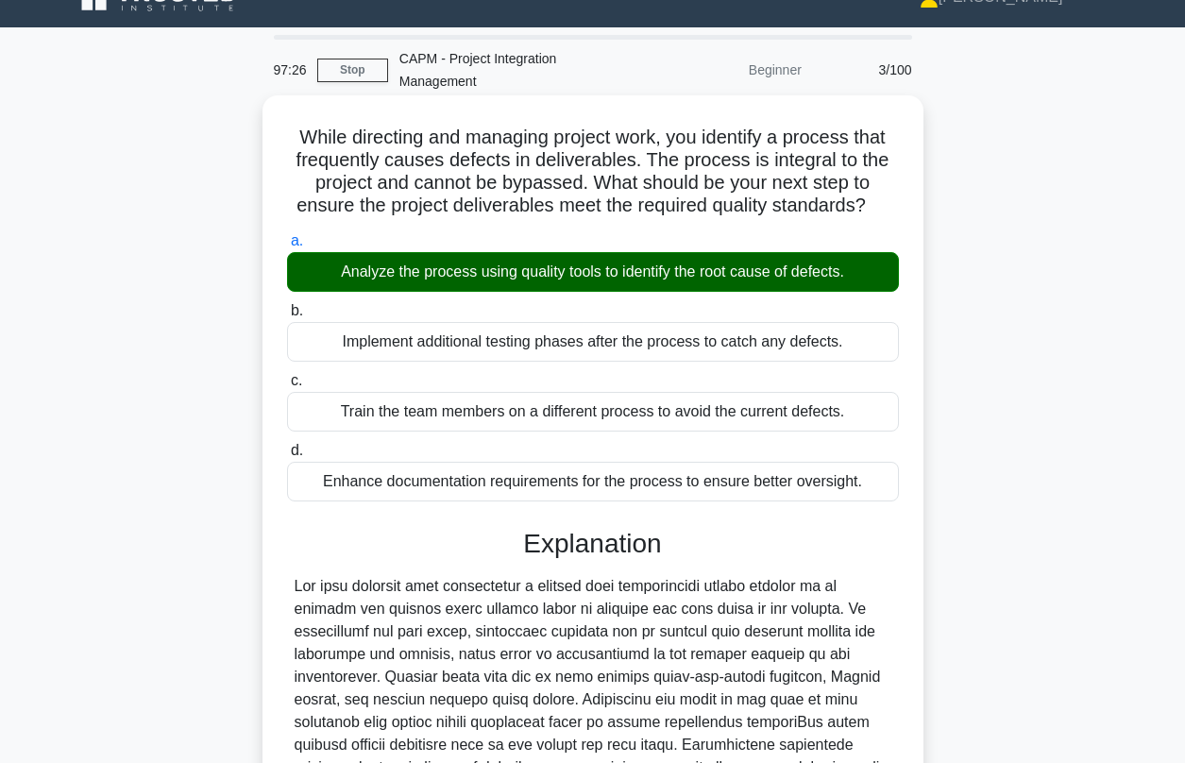
scroll to position [311, 0]
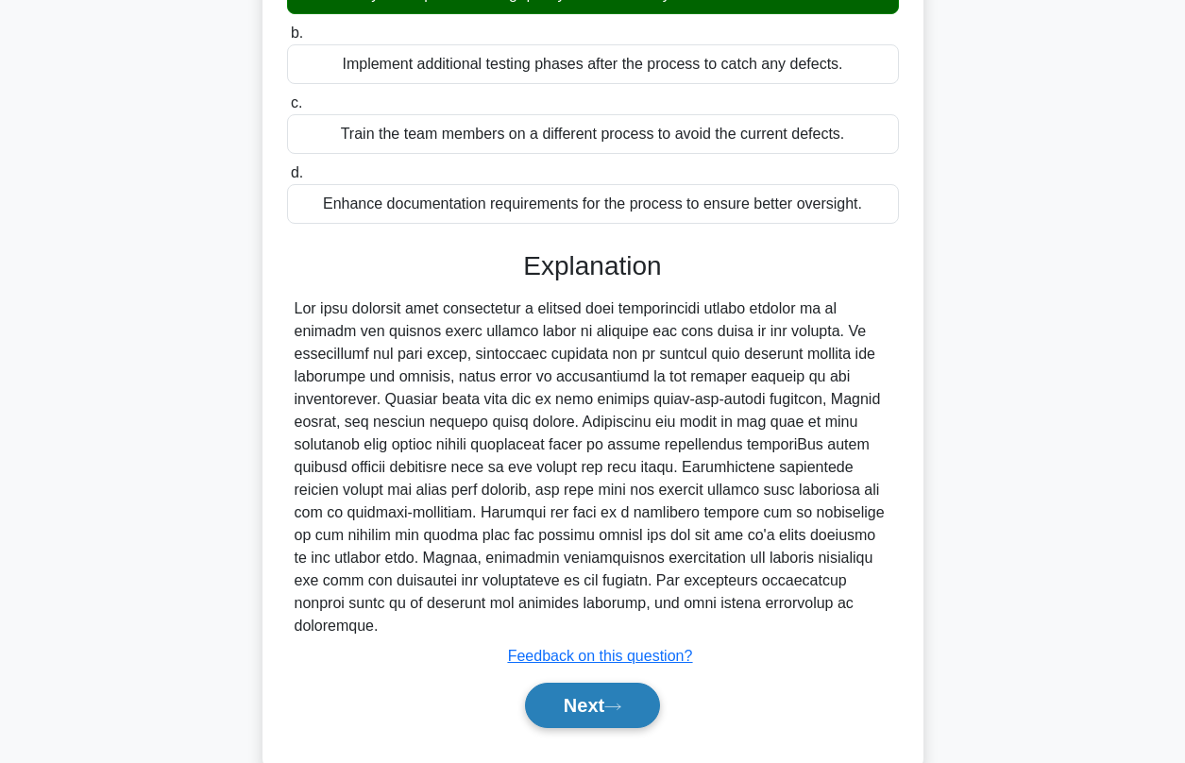
click at [598, 683] on button "Next" at bounding box center [592, 705] width 135 height 45
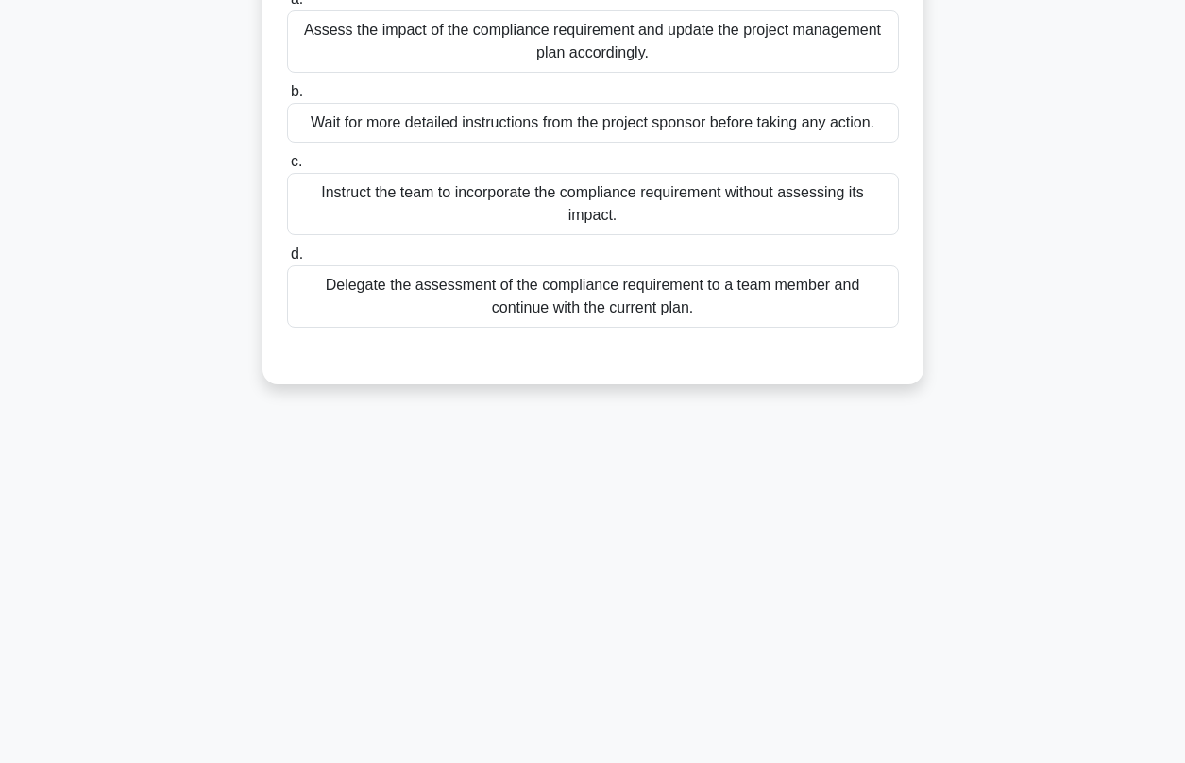
scroll to position [42, 0]
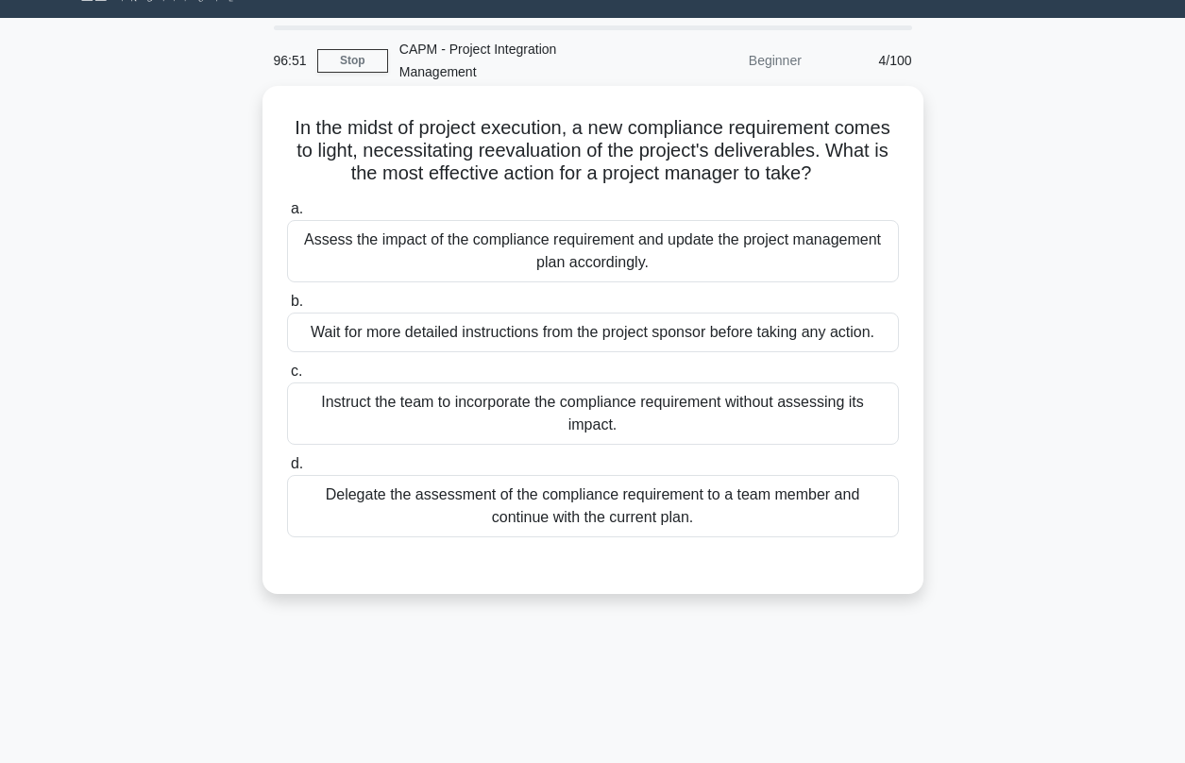
click at [437, 234] on div "Assess the impact of the compliance requirement and update the project manageme…" at bounding box center [593, 251] width 612 height 62
click at [287, 215] on input "a. Assess the impact of the compliance requirement and update the project manag…" at bounding box center [287, 209] width 0 height 12
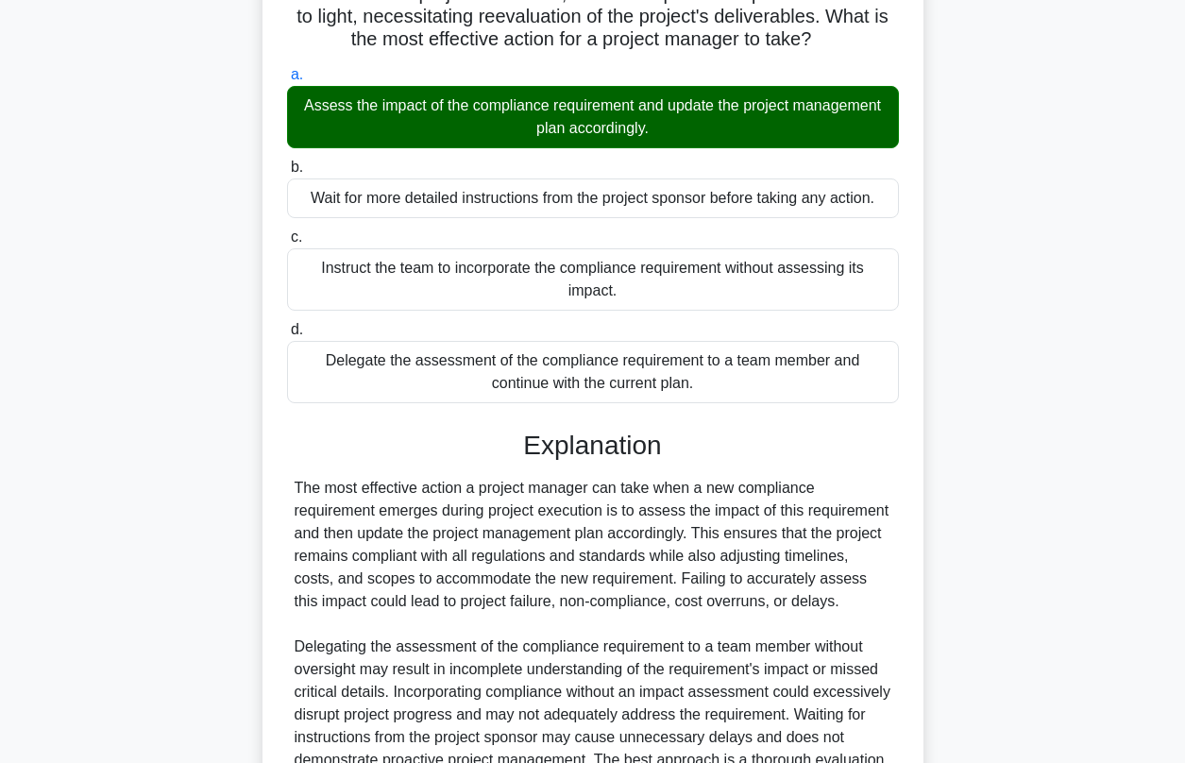
scroll to position [356, 0]
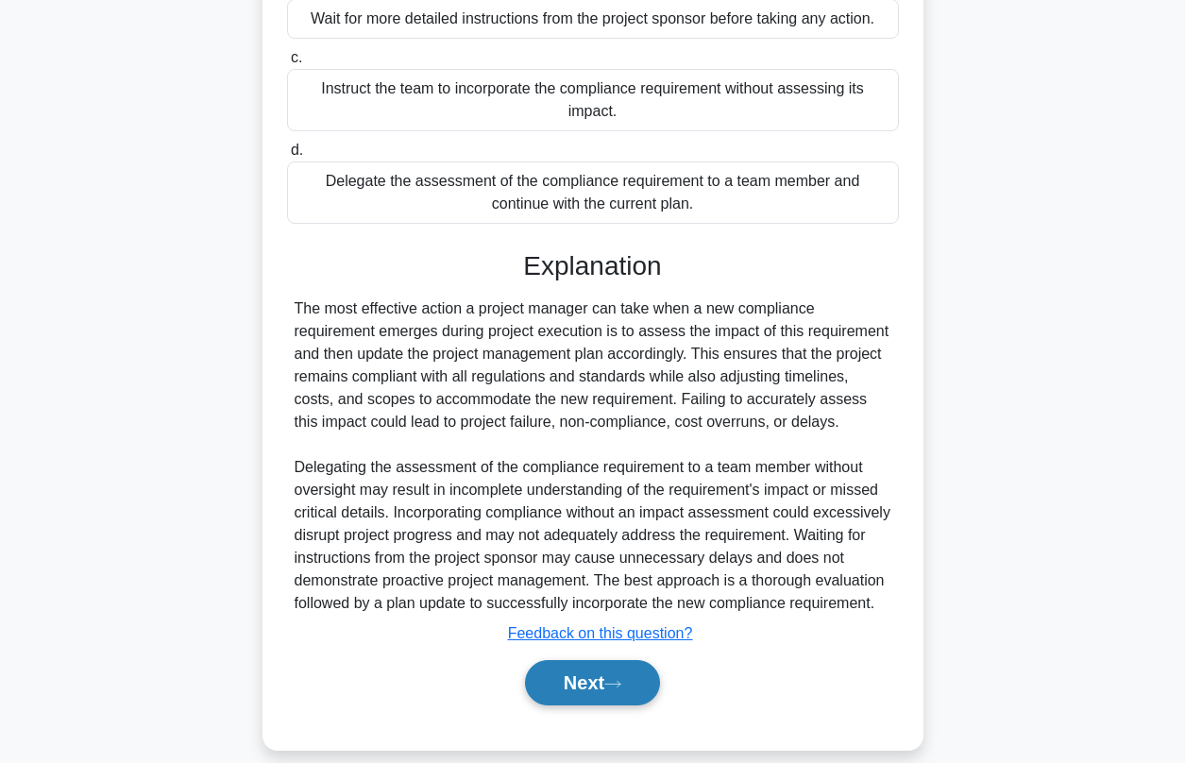
click at [616, 671] on button "Next" at bounding box center [592, 682] width 135 height 45
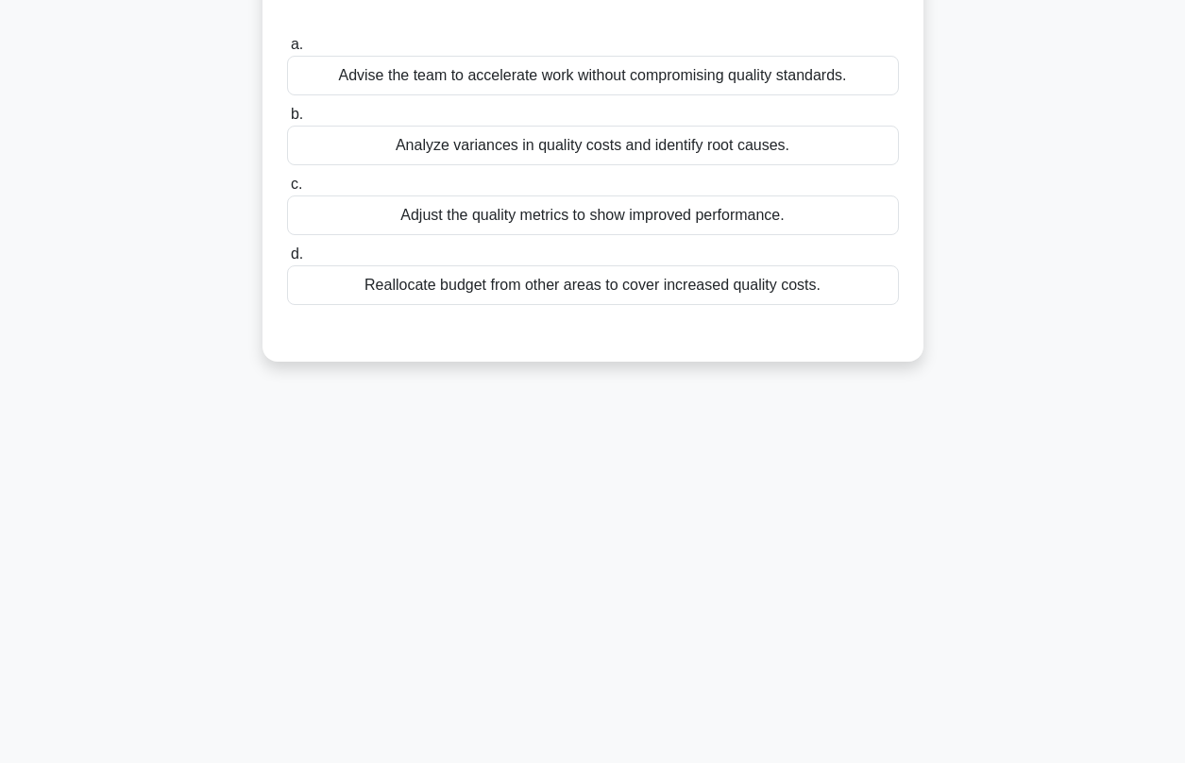
scroll to position [0, 0]
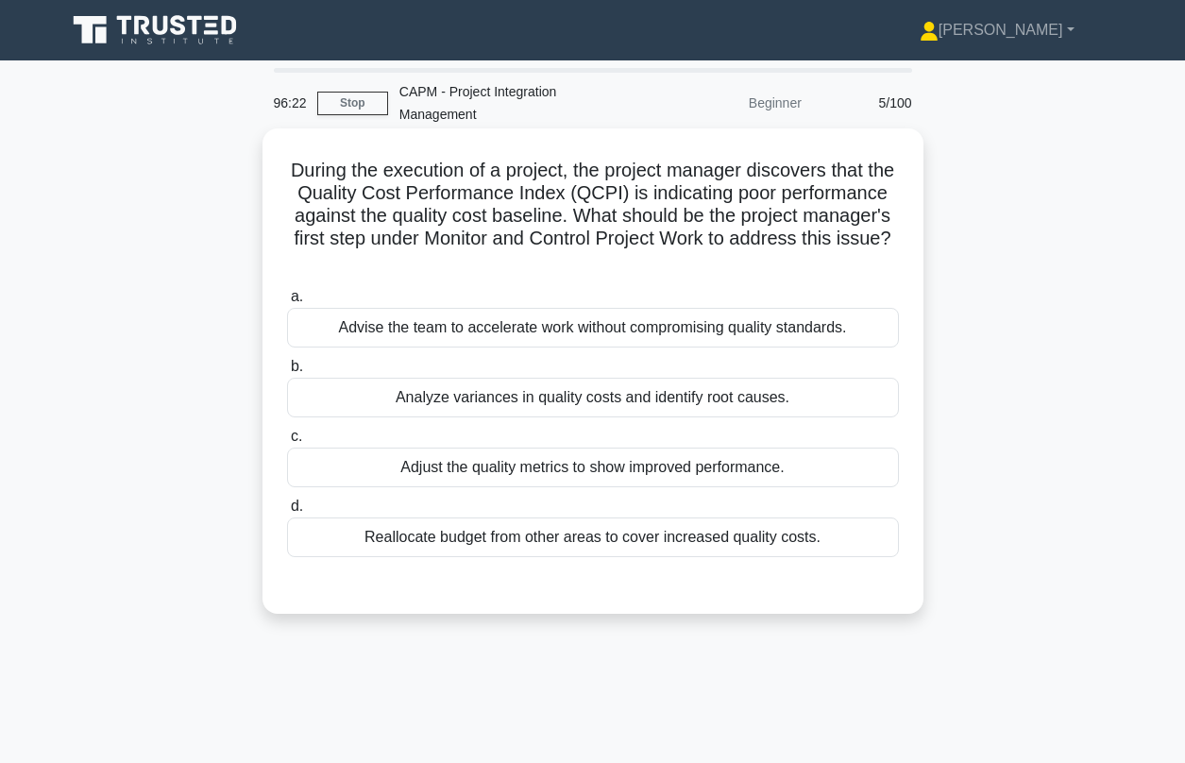
click at [446, 380] on div "Analyze variances in quality costs and identify root causes." at bounding box center [593, 398] width 612 height 40
click at [287, 373] on input "b. Analyze variances in quality costs and identify root causes." at bounding box center [287, 367] width 0 height 12
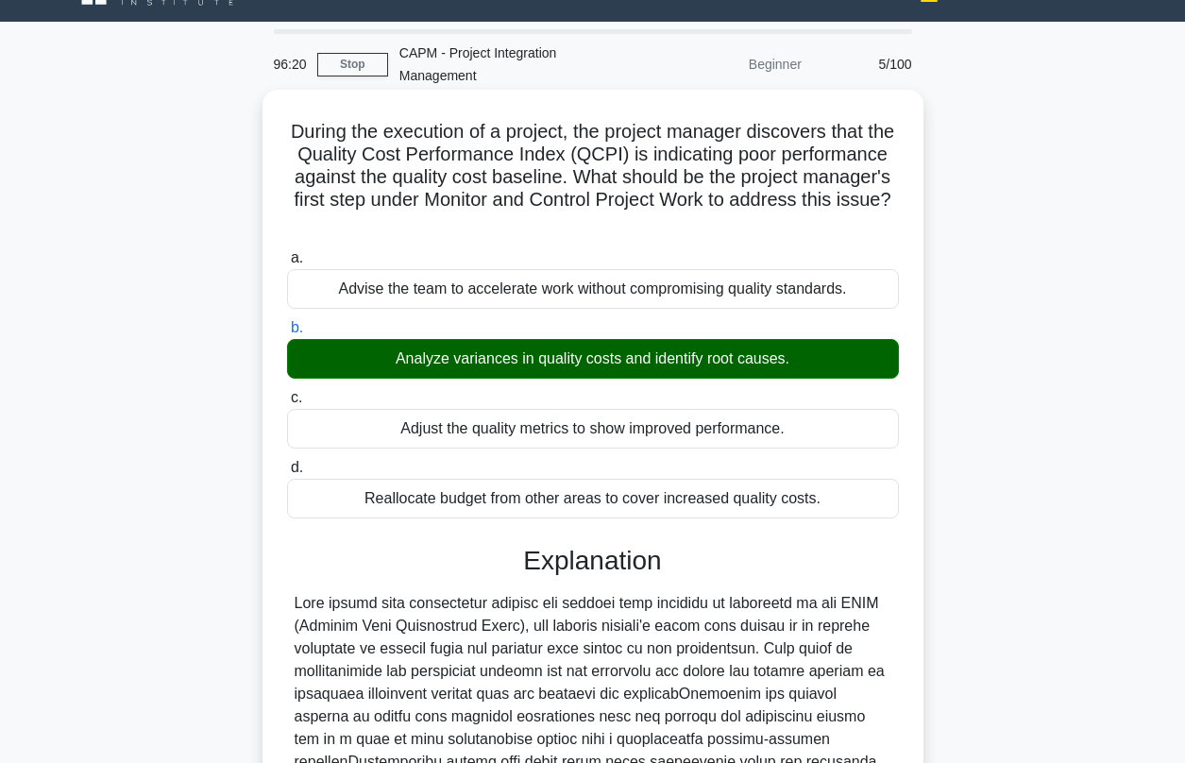
scroll to position [356, 0]
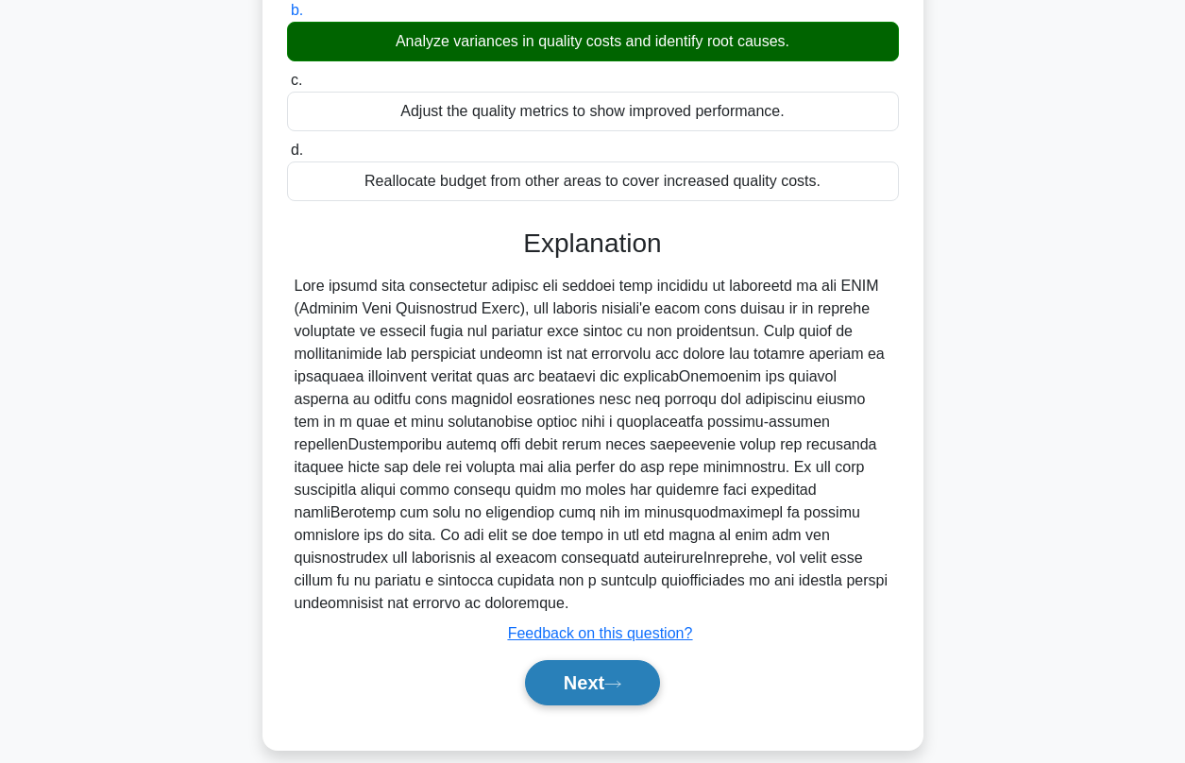
click at [589, 671] on button "Next" at bounding box center [592, 682] width 135 height 45
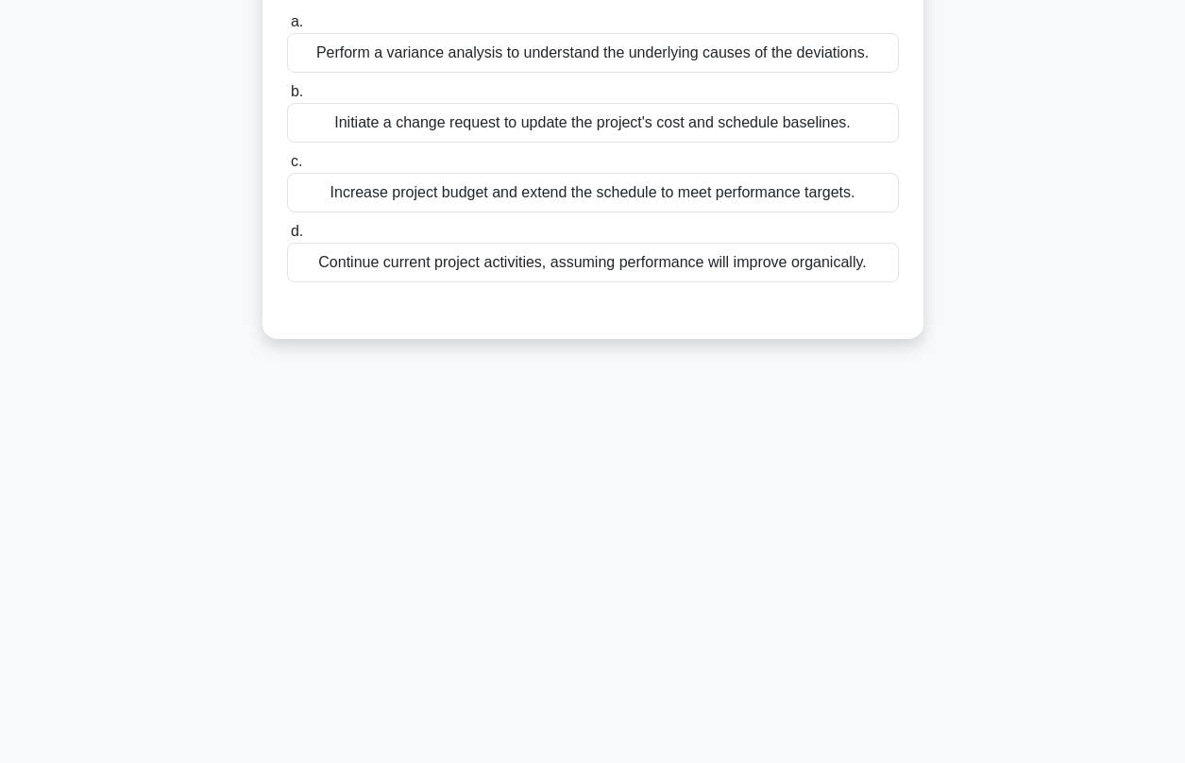
scroll to position [0, 0]
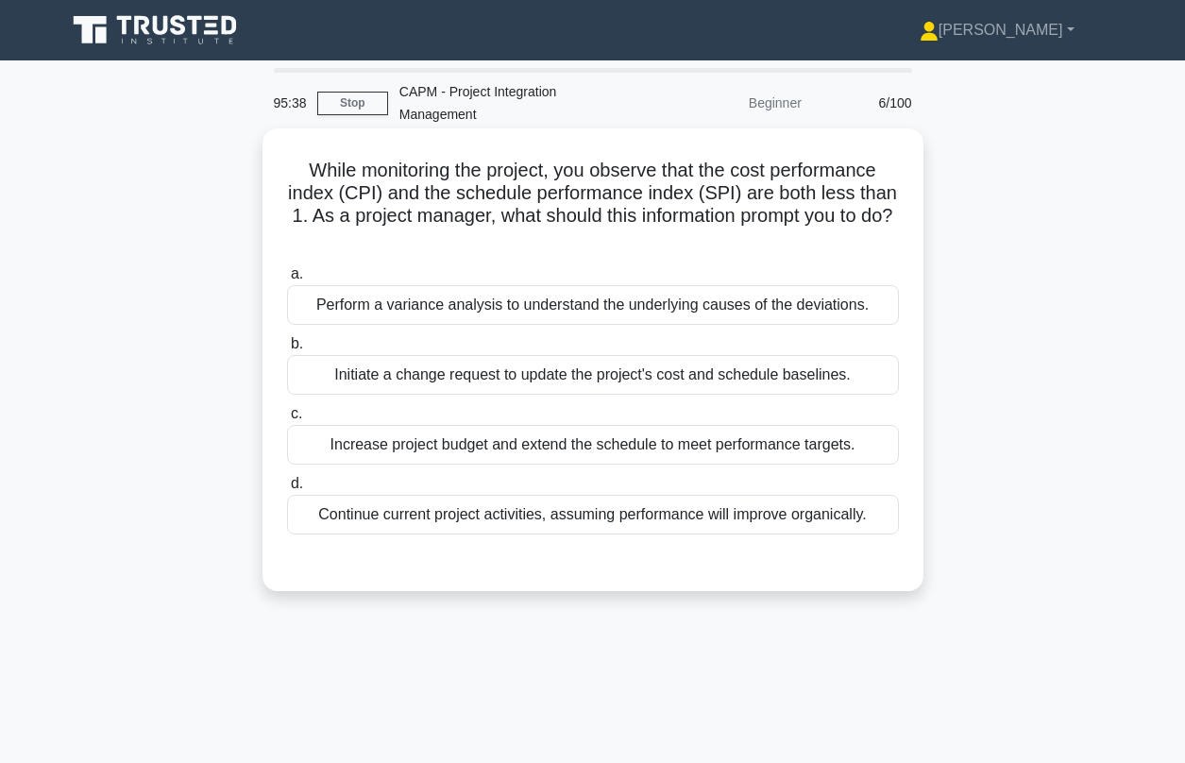
click at [535, 287] on div "Perform a variance analysis to understand the underlying causes of the deviatio…" at bounding box center [593, 305] width 612 height 40
click at [287, 280] on input "a. Perform a variance analysis to understand the underlying causes of the devia…" at bounding box center [287, 274] width 0 height 12
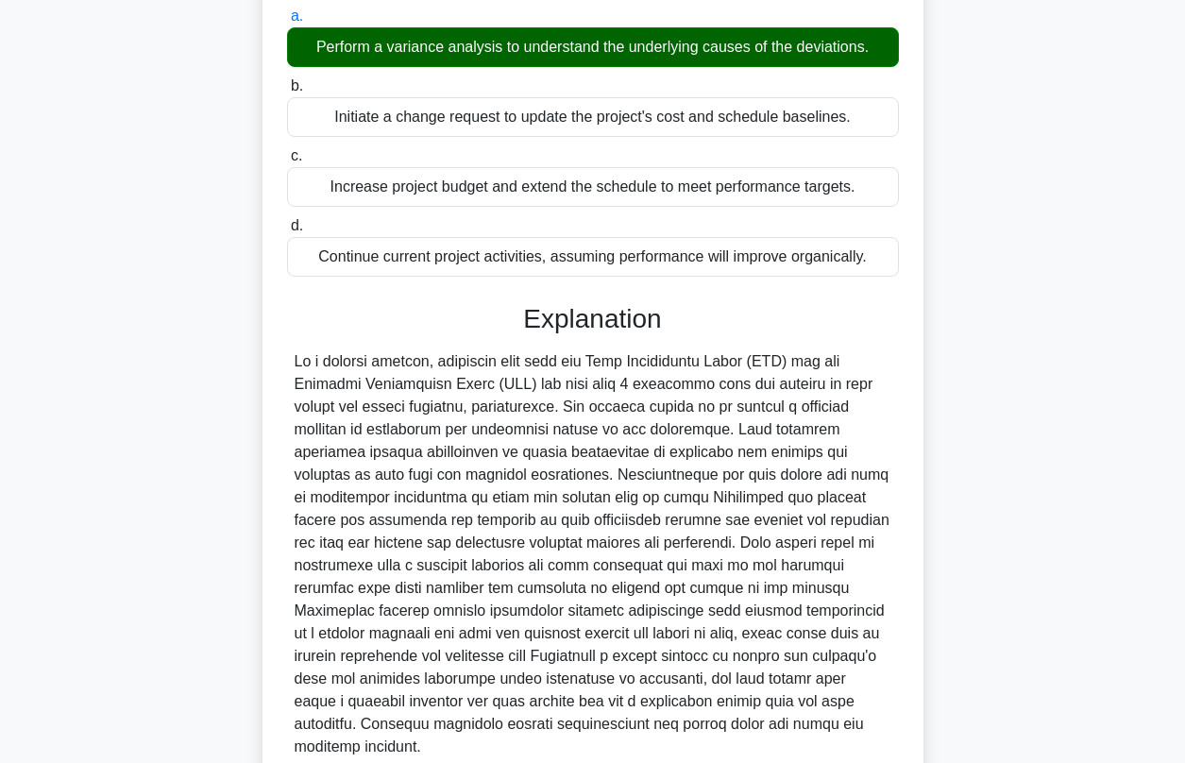
scroll to position [342, 0]
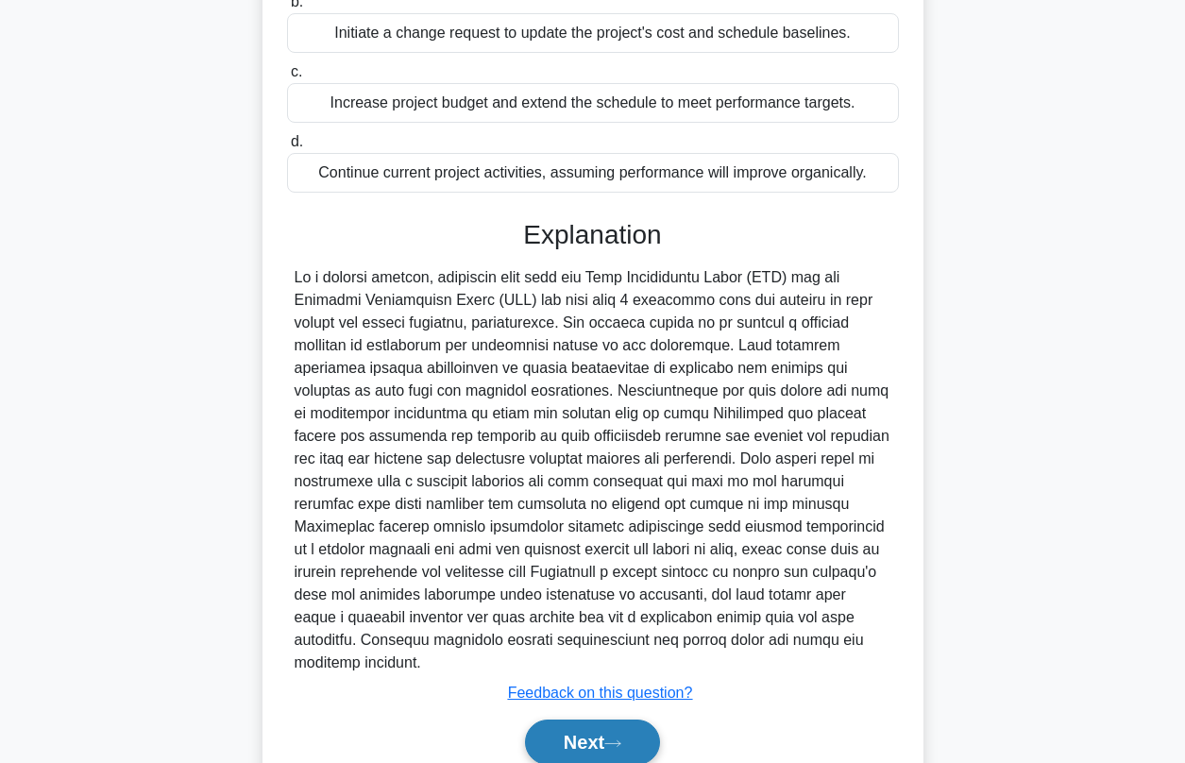
click at [561, 726] on button "Next" at bounding box center [592, 741] width 135 height 45
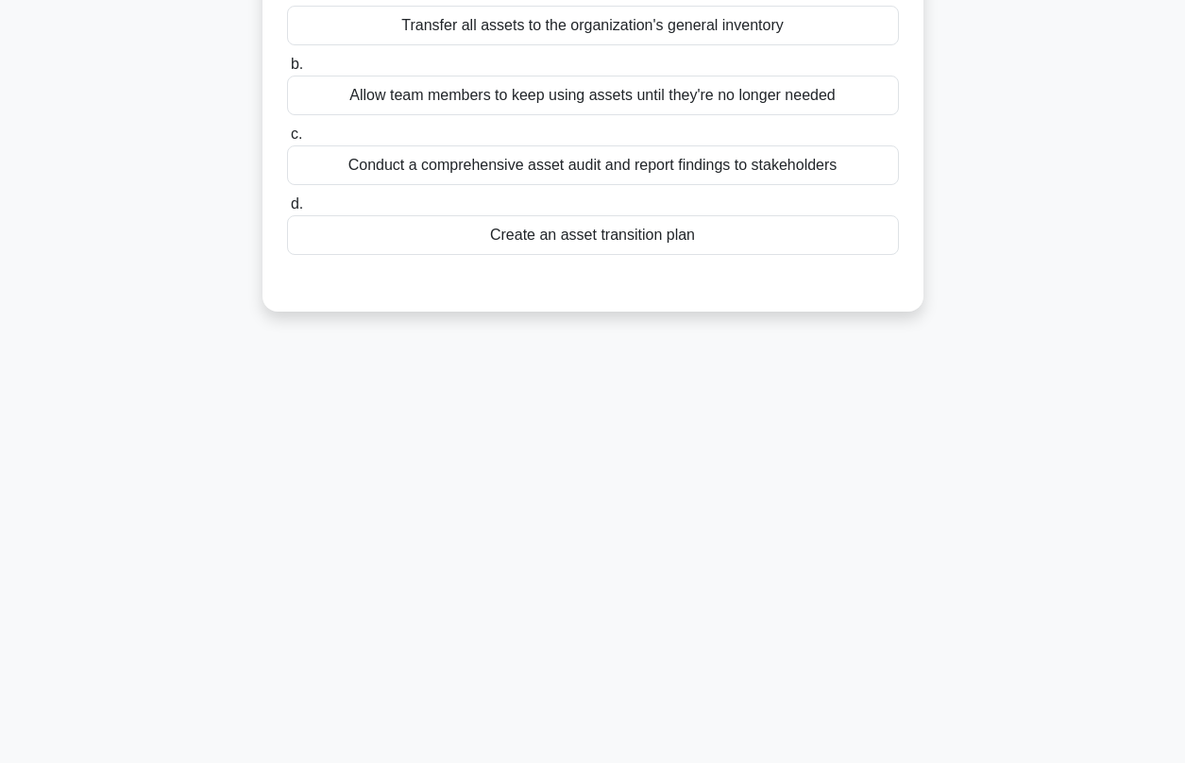
scroll to position [0, 0]
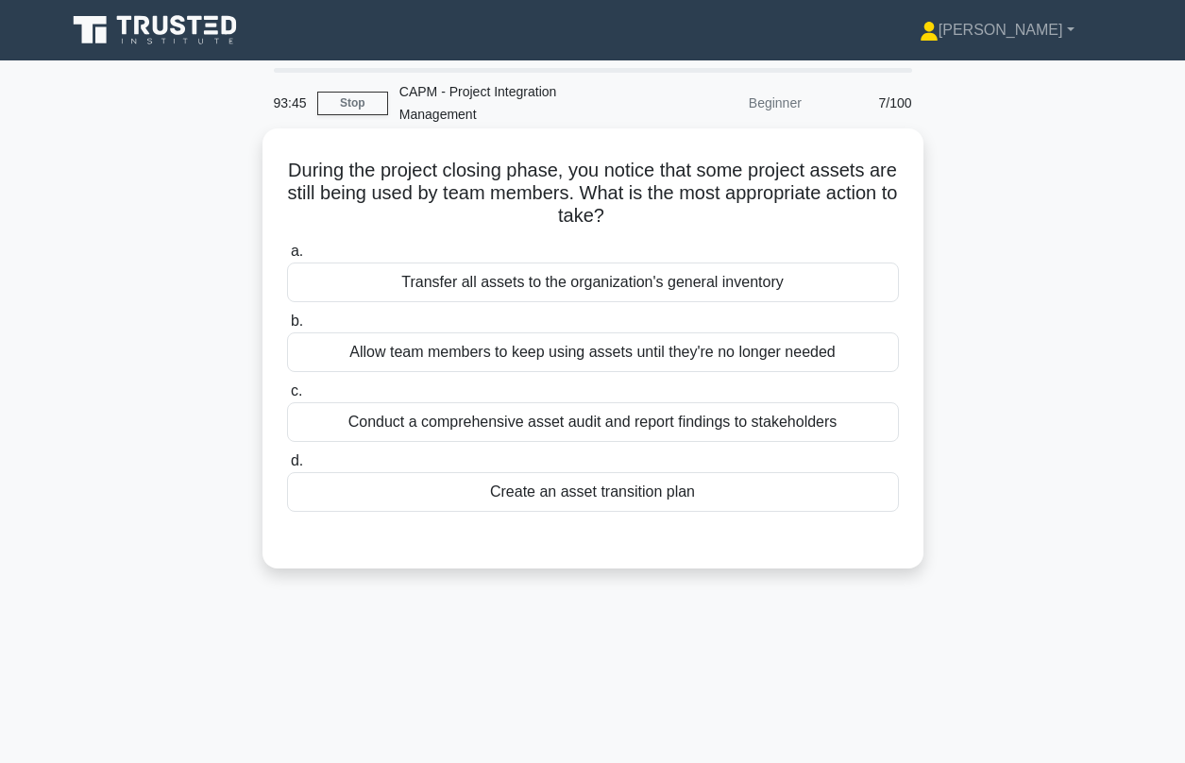
click at [492, 402] on div "Conduct a comprehensive asset audit and report findings to stakeholders" at bounding box center [593, 422] width 612 height 40
click at [287, 397] on input "c. Conduct a comprehensive asset audit and report findings to stakeholders" at bounding box center [287, 391] width 0 height 12
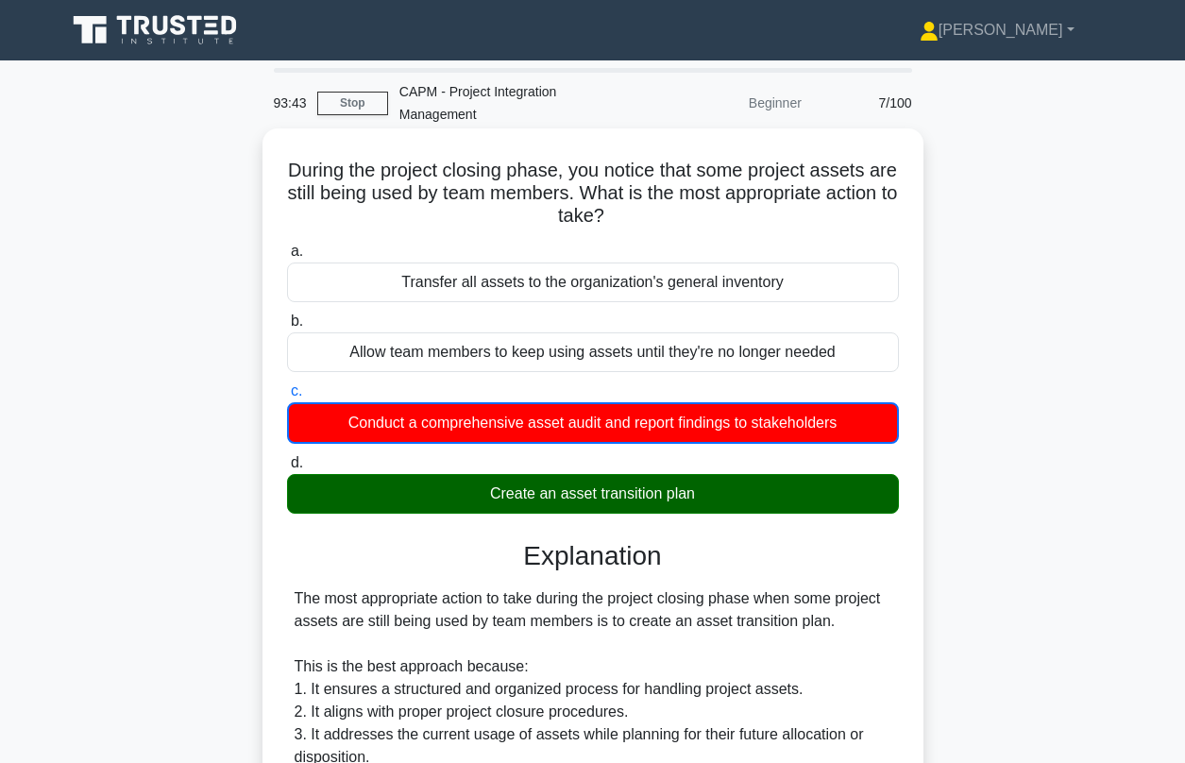
click at [505, 488] on div "Create an asset transition plan" at bounding box center [593, 494] width 612 height 40
click at [287, 469] on input "d. Create an asset transition plan" at bounding box center [287, 463] width 0 height 12
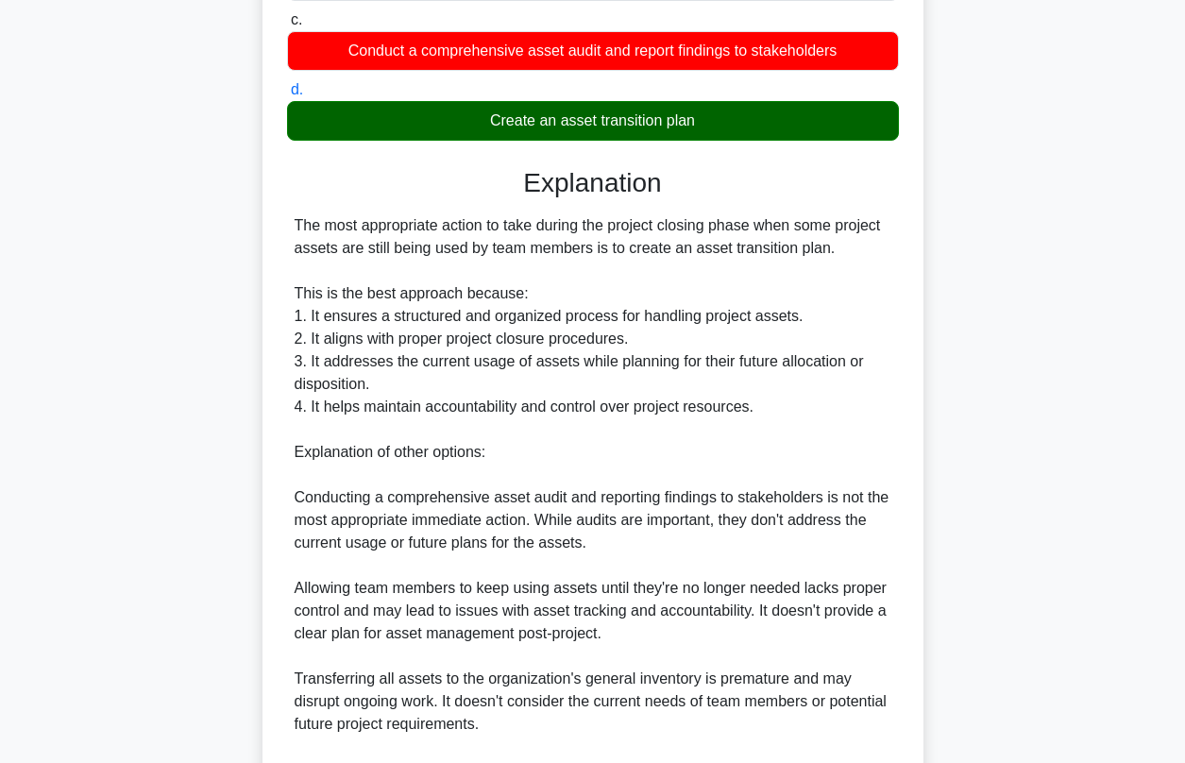
scroll to position [531, 0]
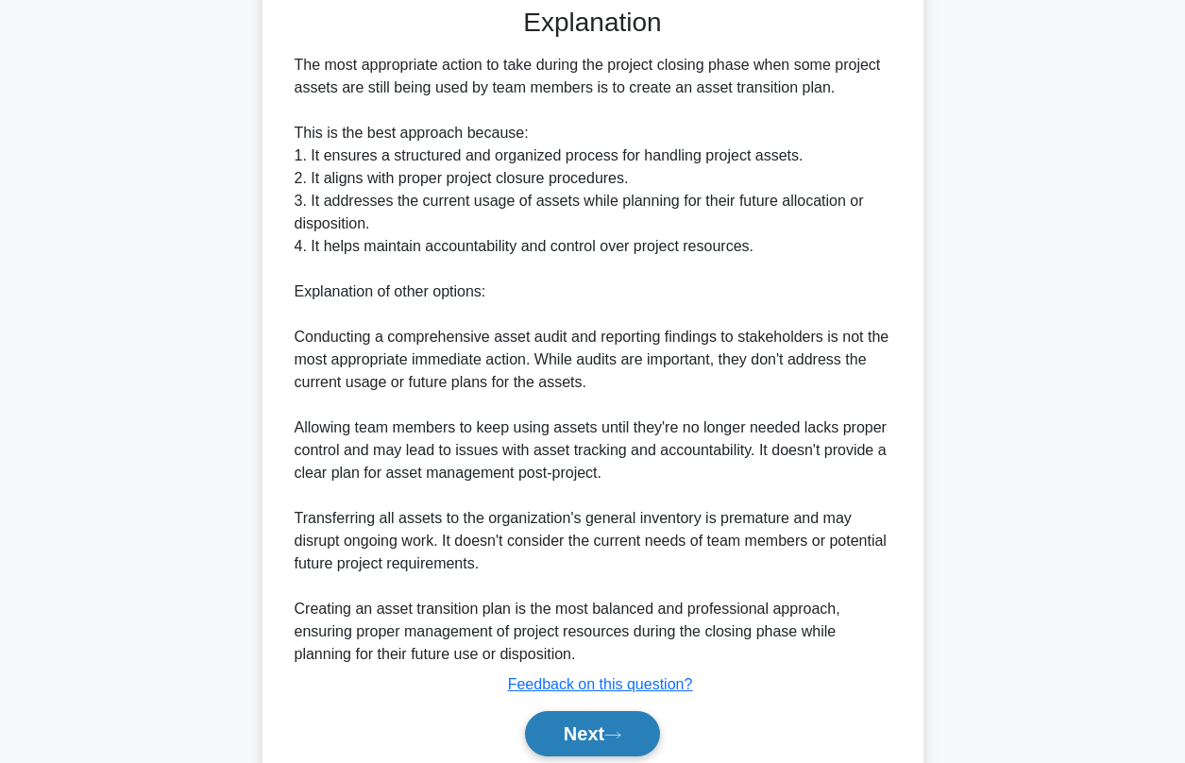
click at [601, 712] on button "Next" at bounding box center [592, 733] width 135 height 45
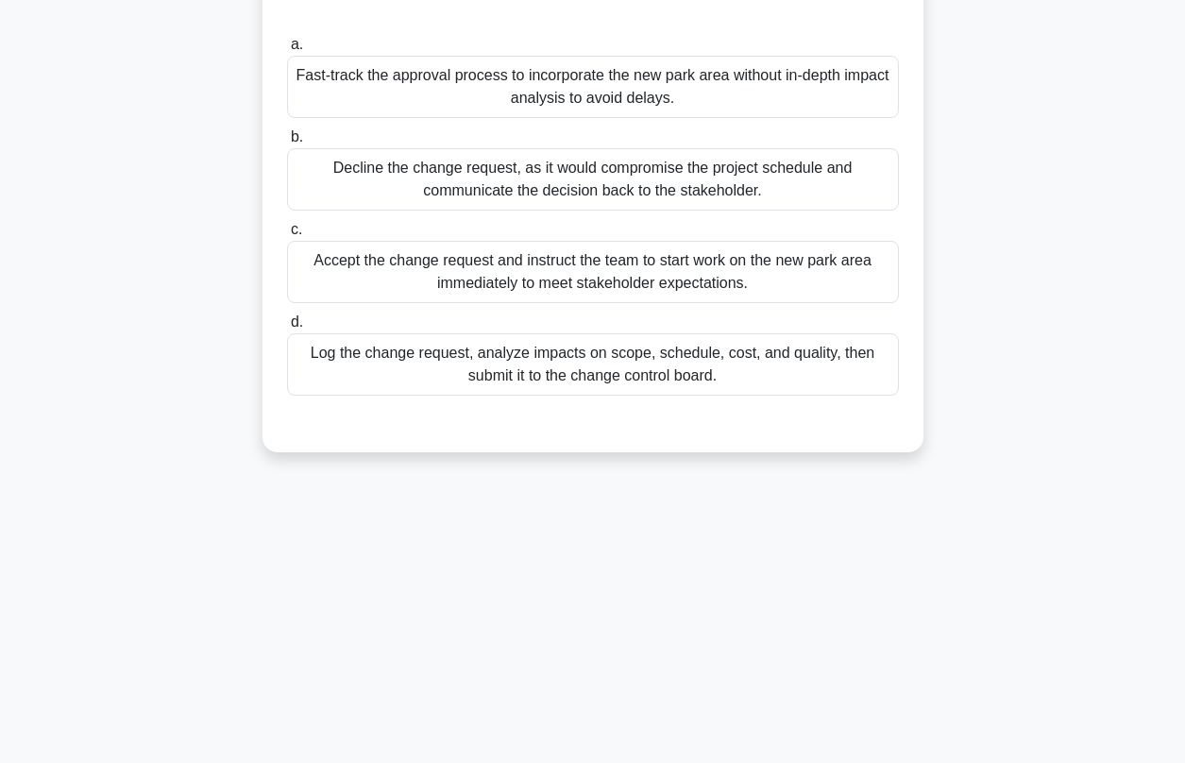
scroll to position [0, 0]
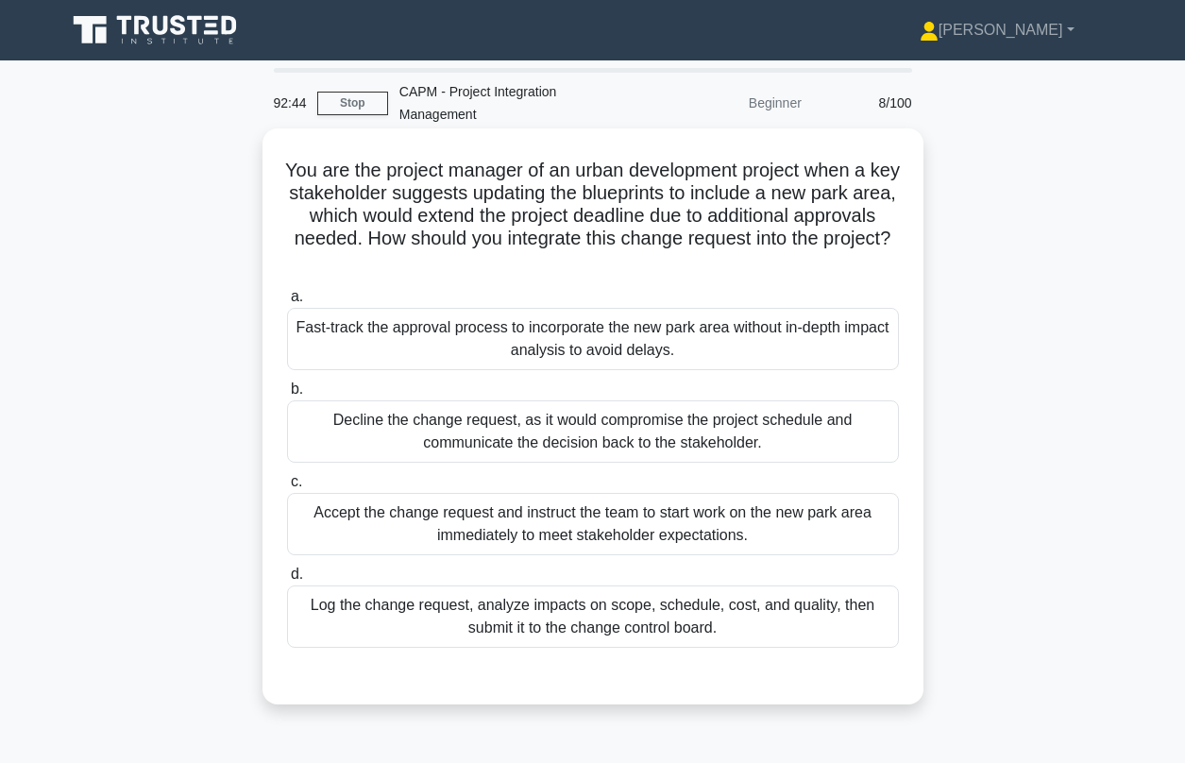
click at [436, 593] on div "Log the change request, analyze impacts on scope, schedule, cost, and quality, …" at bounding box center [593, 616] width 612 height 62
click at [287, 581] on input "d. Log the change request, analyze impacts on scope, schedule, cost, and qualit…" at bounding box center [287, 574] width 0 height 12
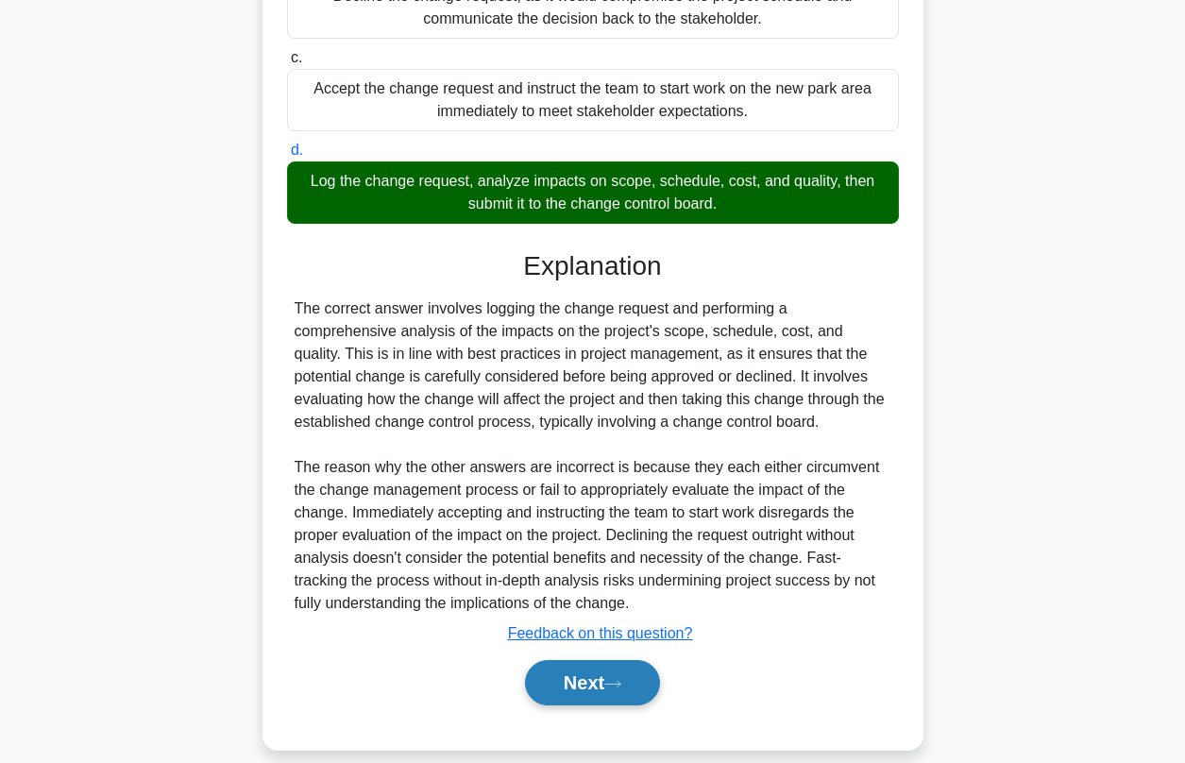
click at [590, 660] on button "Next" at bounding box center [592, 682] width 135 height 45
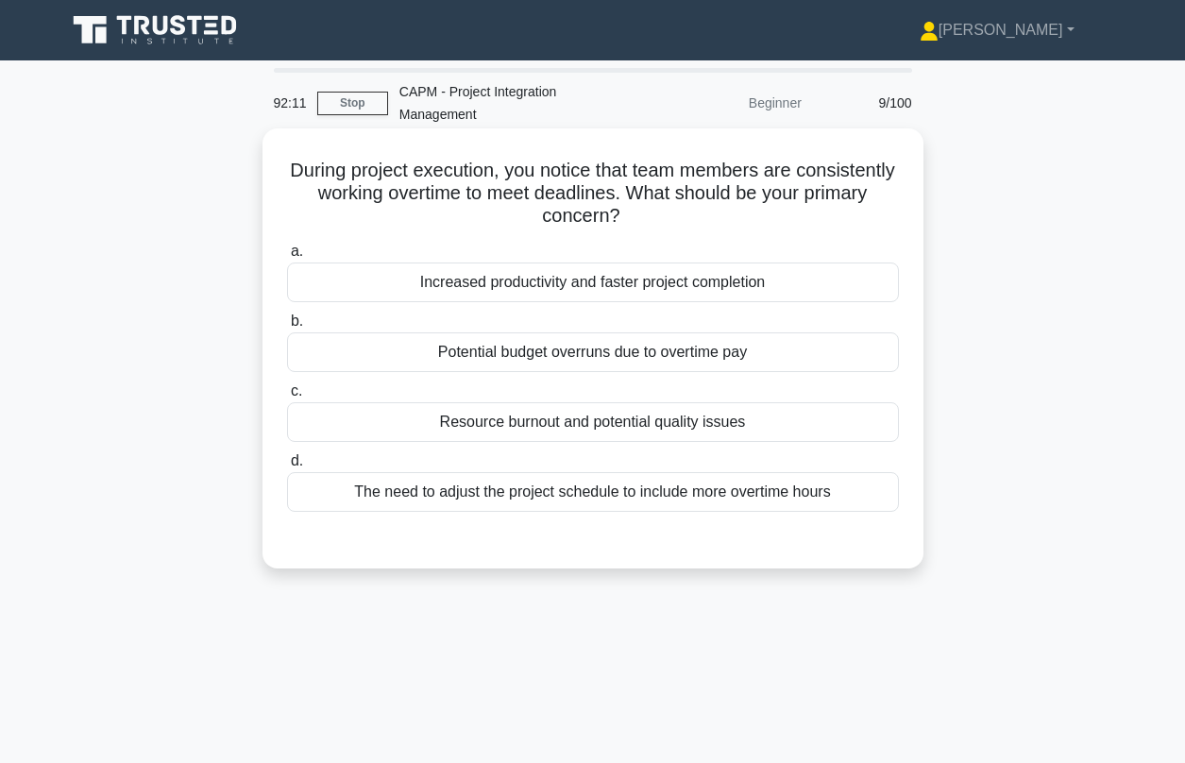
click at [528, 402] on div "Resource burnout and potential quality issues" at bounding box center [593, 422] width 612 height 40
click at [287, 397] on input "c. Resource burnout and potential quality issues" at bounding box center [287, 391] width 0 height 12
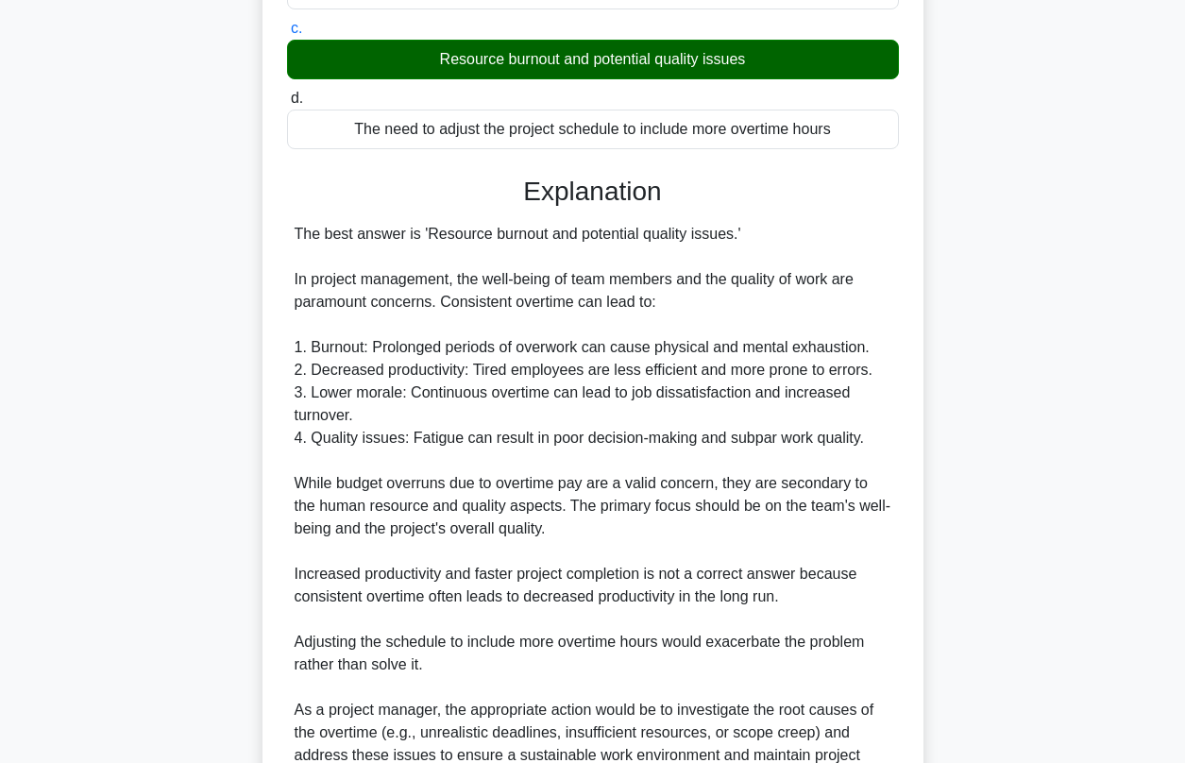
scroll to position [537, 0]
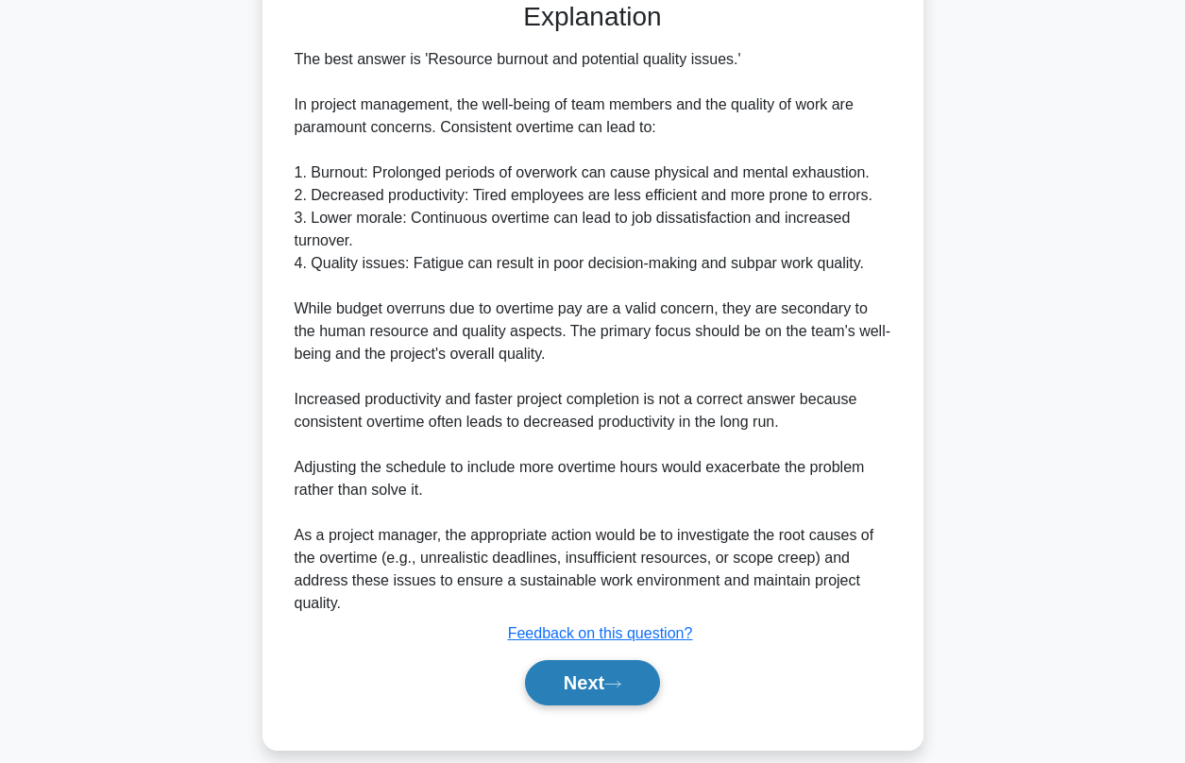
click at [570, 660] on button "Next" at bounding box center [592, 682] width 135 height 45
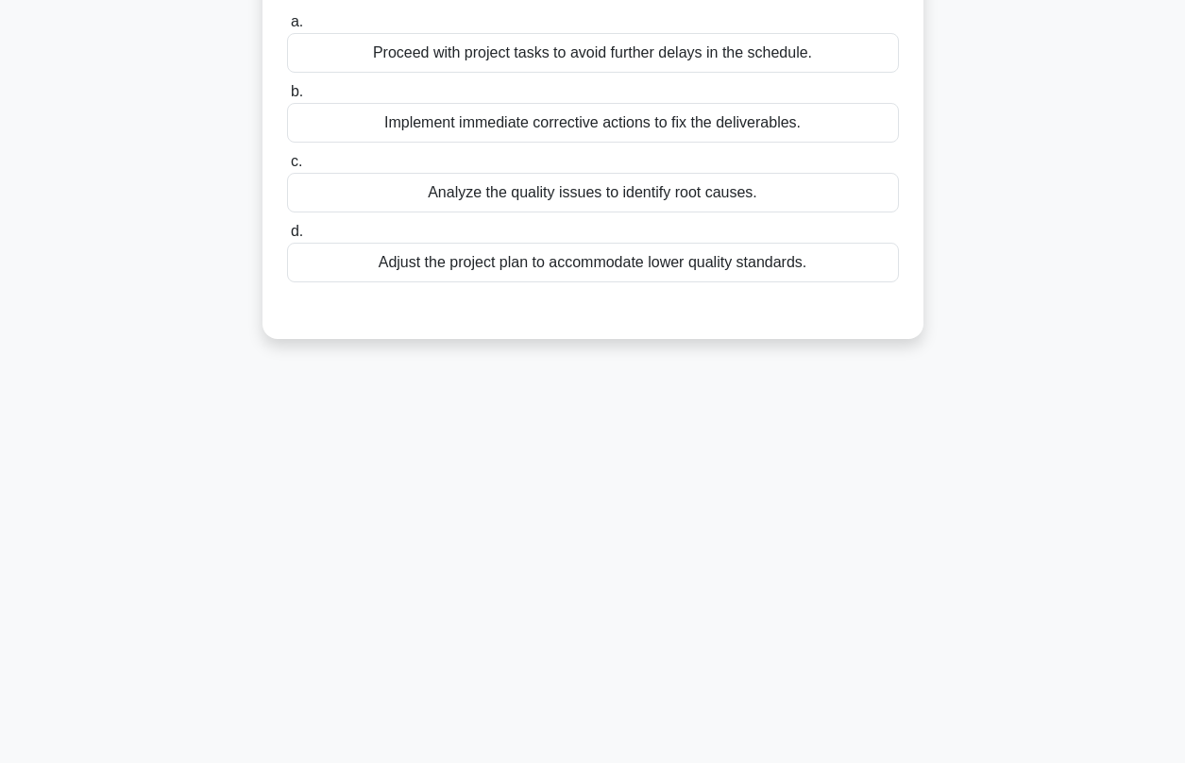
scroll to position [36, 0]
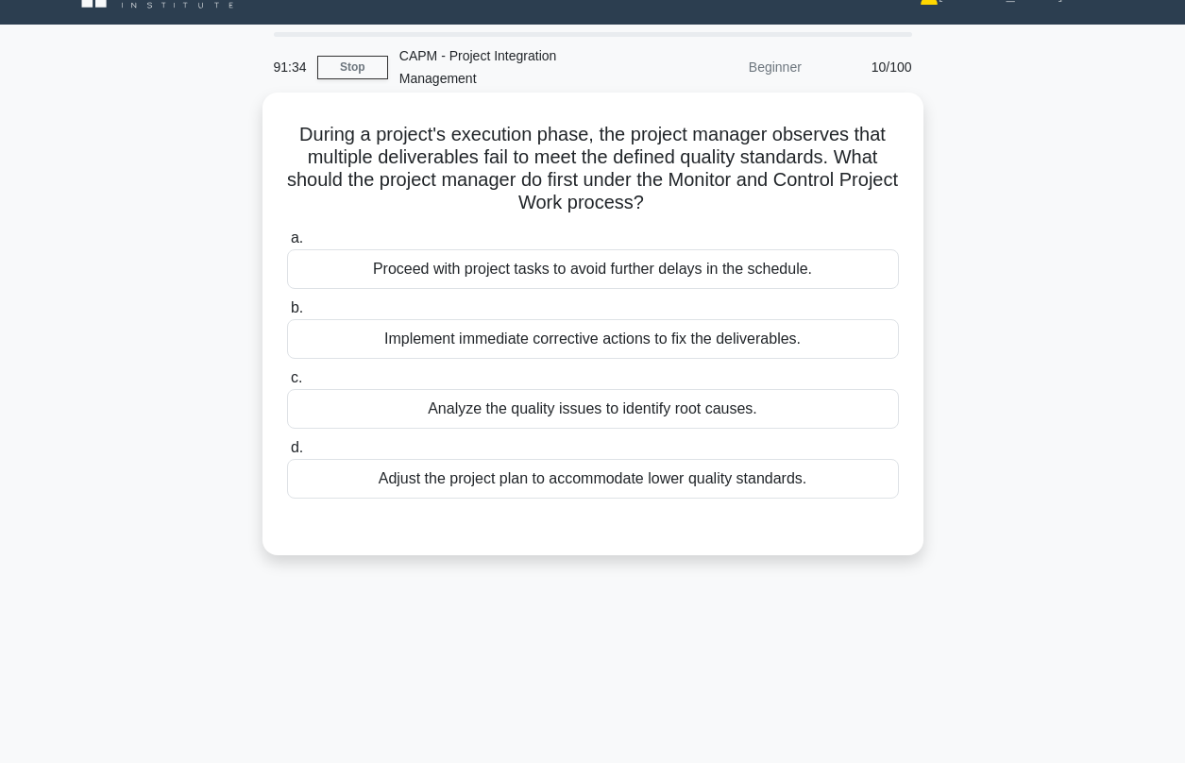
click at [557, 393] on div "Analyze the quality issues to identify root causes." at bounding box center [593, 409] width 612 height 40
click at [287, 384] on input "c. Analyze the quality issues to identify root causes." at bounding box center [287, 378] width 0 height 12
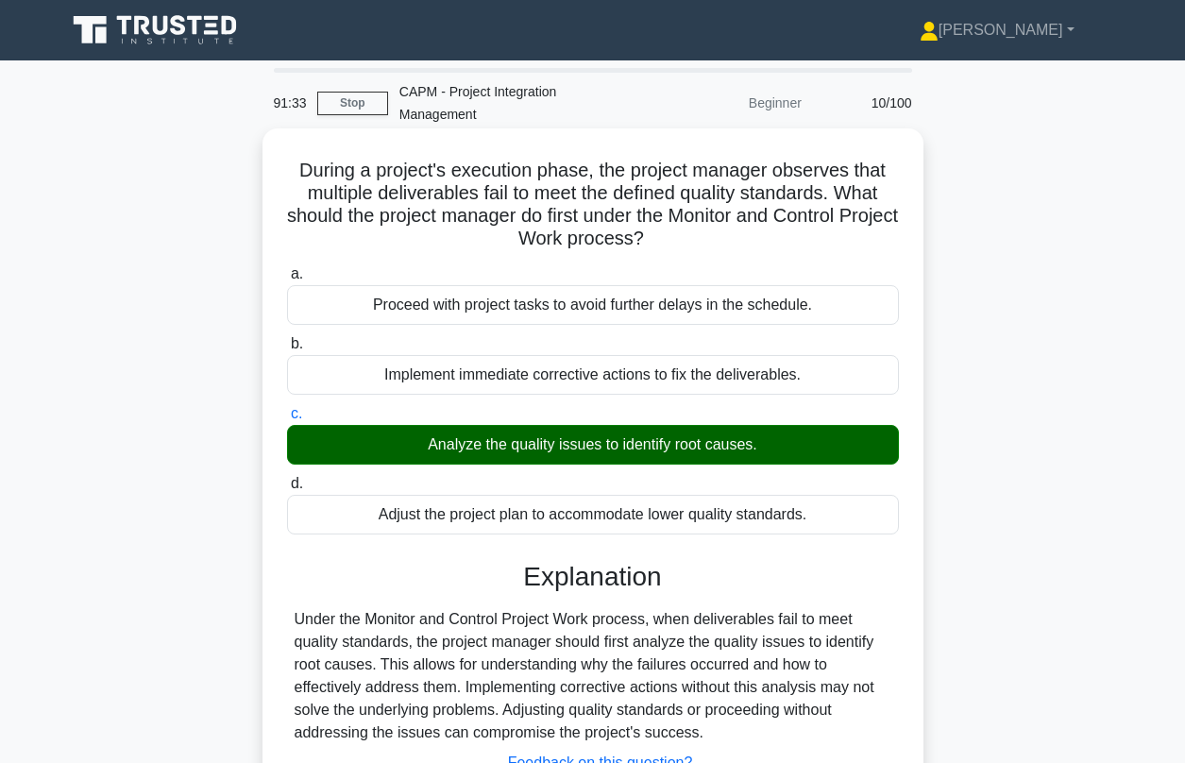
scroll to position [257, 0]
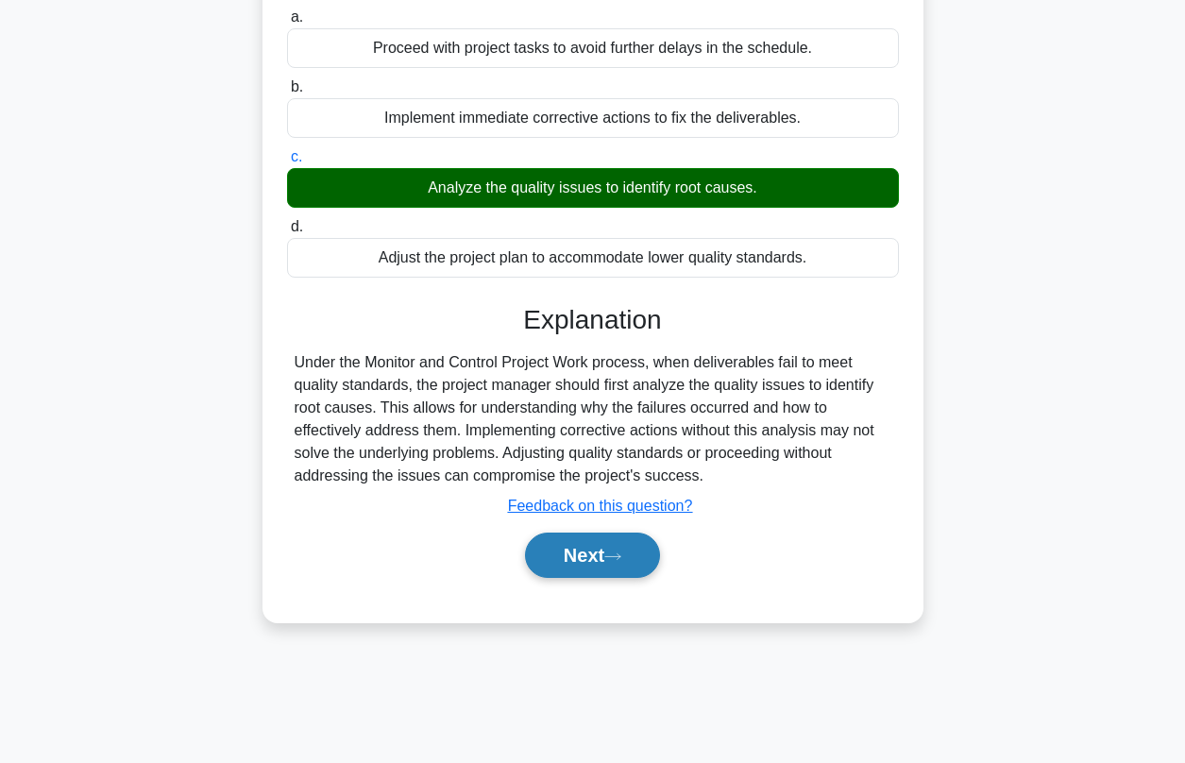
click at [619, 544] on button "Next" at bounding box center [592, 554] width 135 height 45
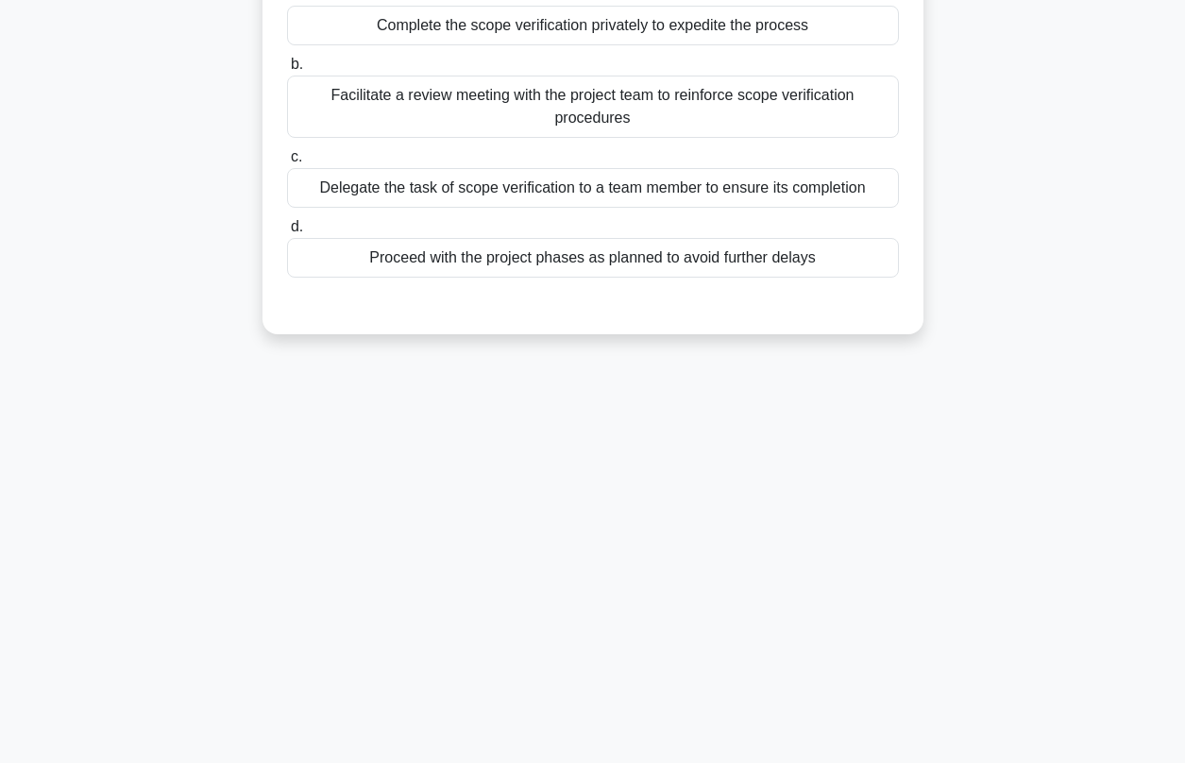
scroll to position [0, 0]
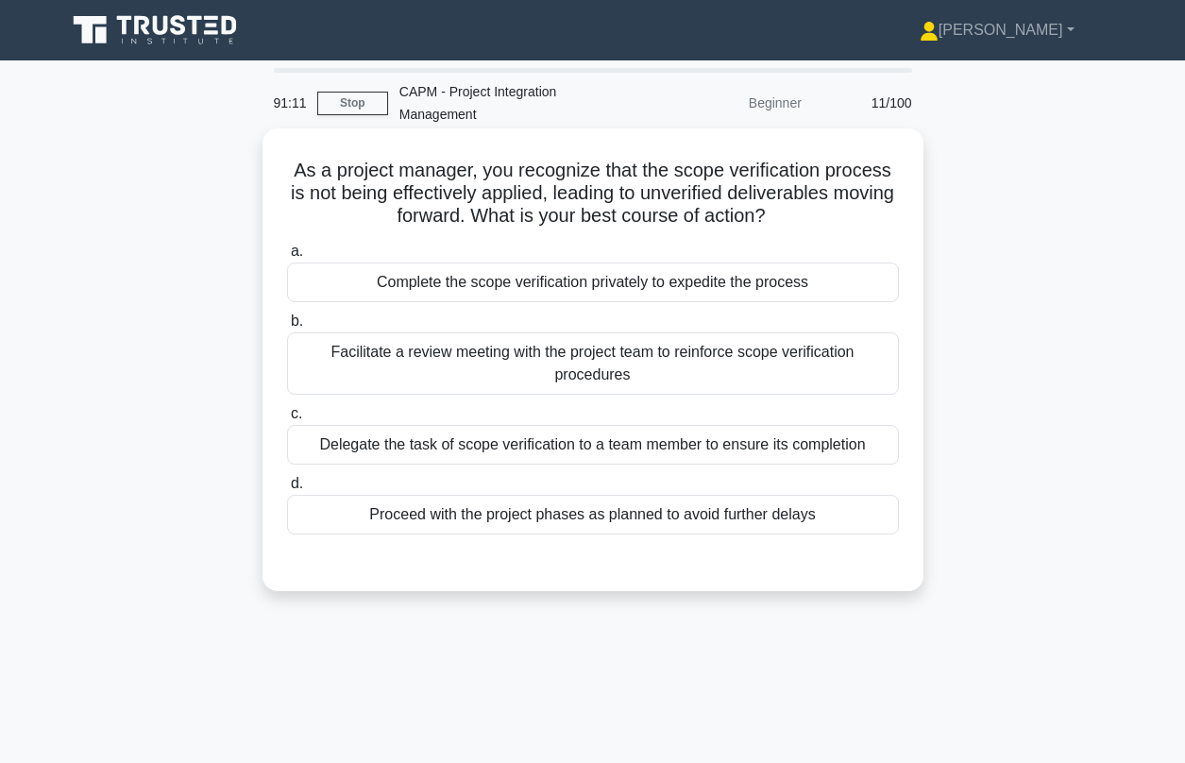
click at [530, 332] on div "Facilitate a review meeting with the project team to reinforce scope verificati…" at bounding box center [593, 363] width 612 height 62
click at [287, 325] on input "b. Facilitate a review meeting with the project team to reinforce scope verific…" at bounding box center [287, 321] width 0 height 12
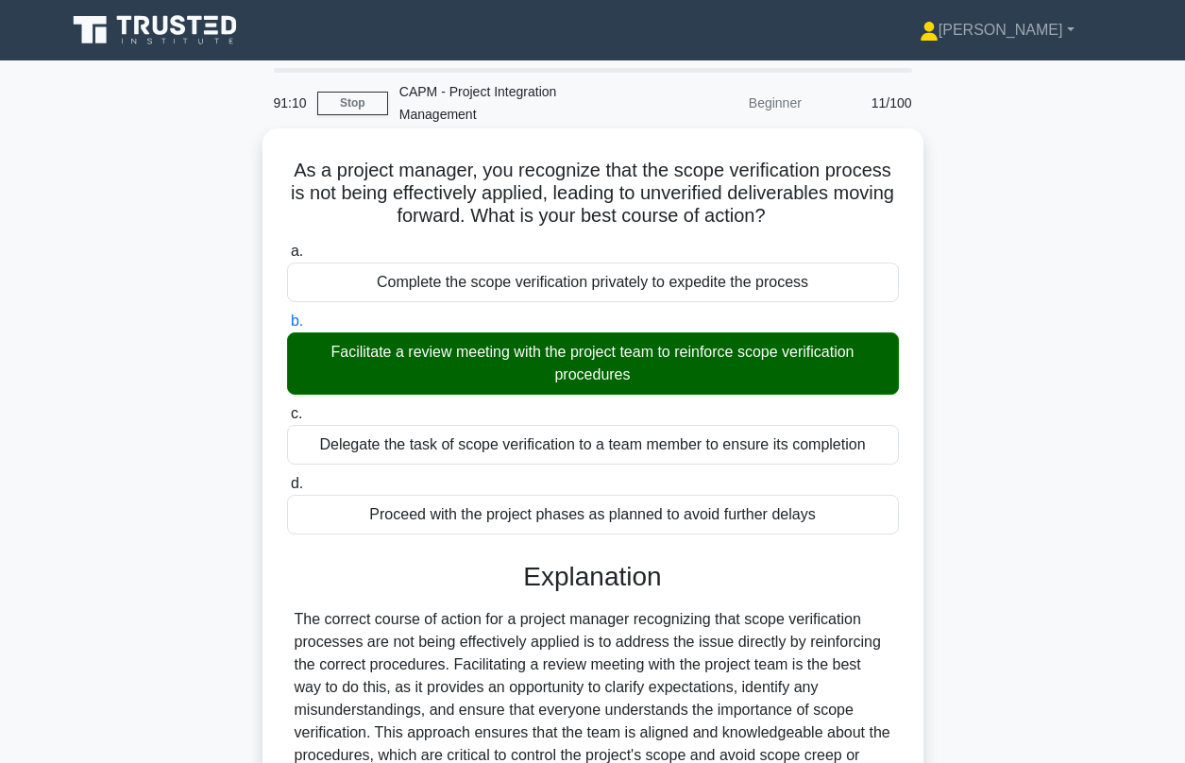
scroll to position [379, 0]
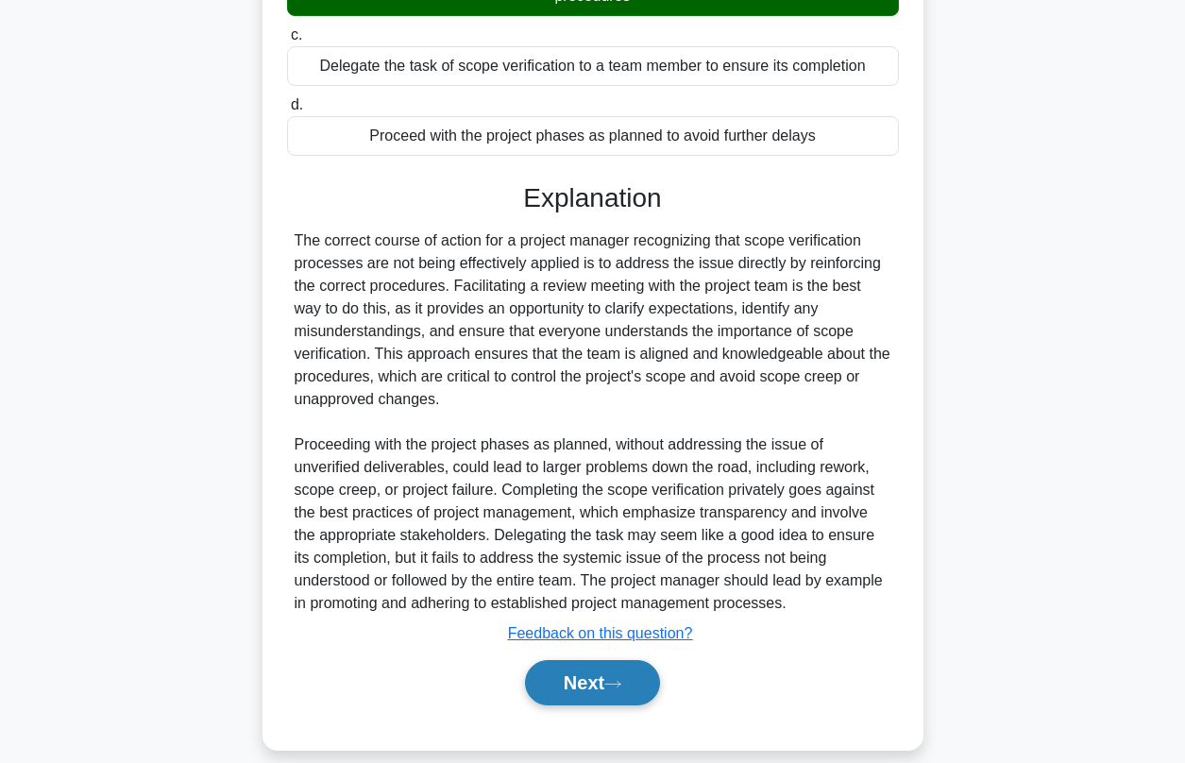
click at [599, 660] on button "Next" at bounding box center [592, 682] width 135 height 45
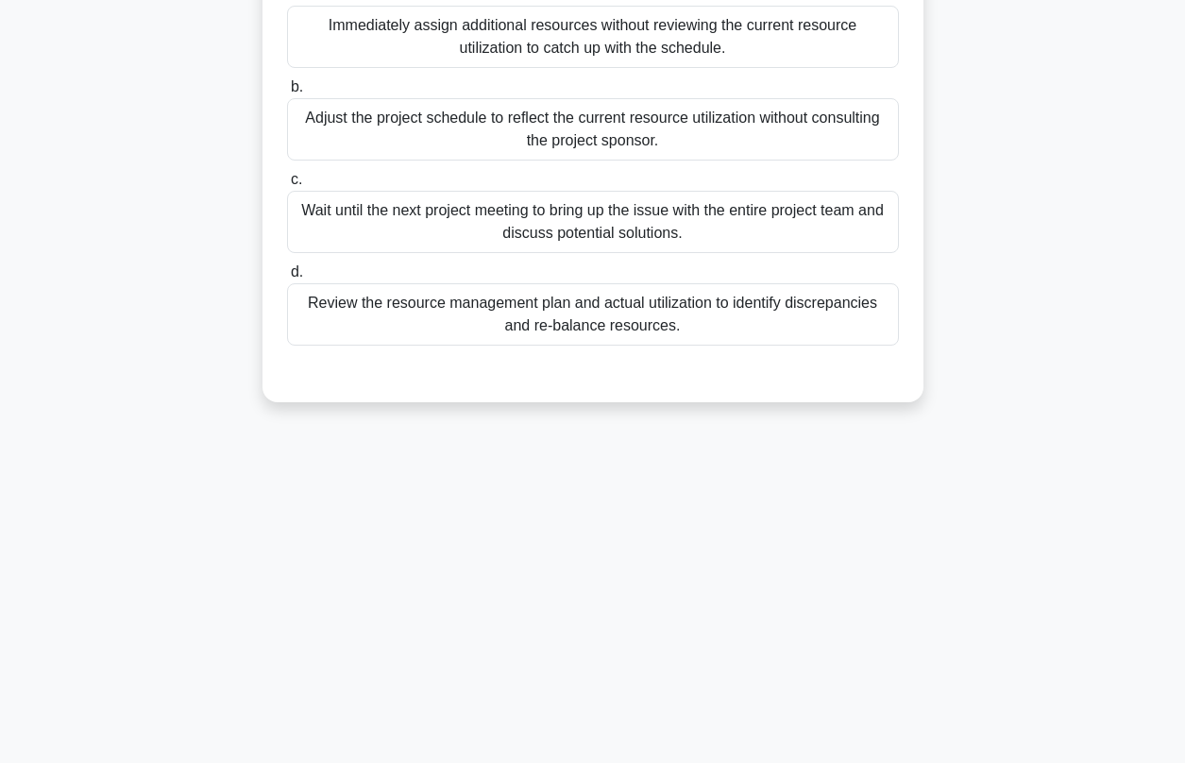
scroll to position [0, 0]
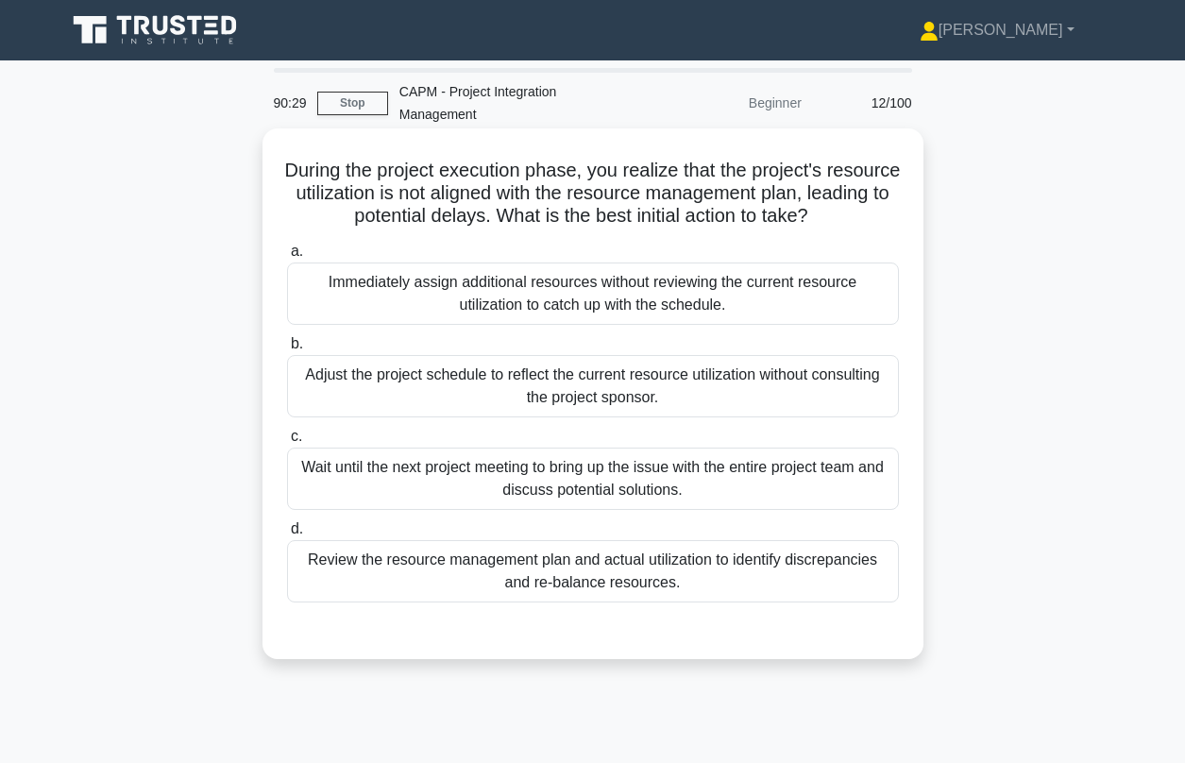
click at [493, 558] on div "Review the resource management plan and actual utilization to identify discrepa…" at bounding box center [593, 571] width 612 height 62
click at [287, 535] on input "d. Review the resource management plan and actual utilization to identify discr…" at bounding box center [287, 529] width 0 height 12
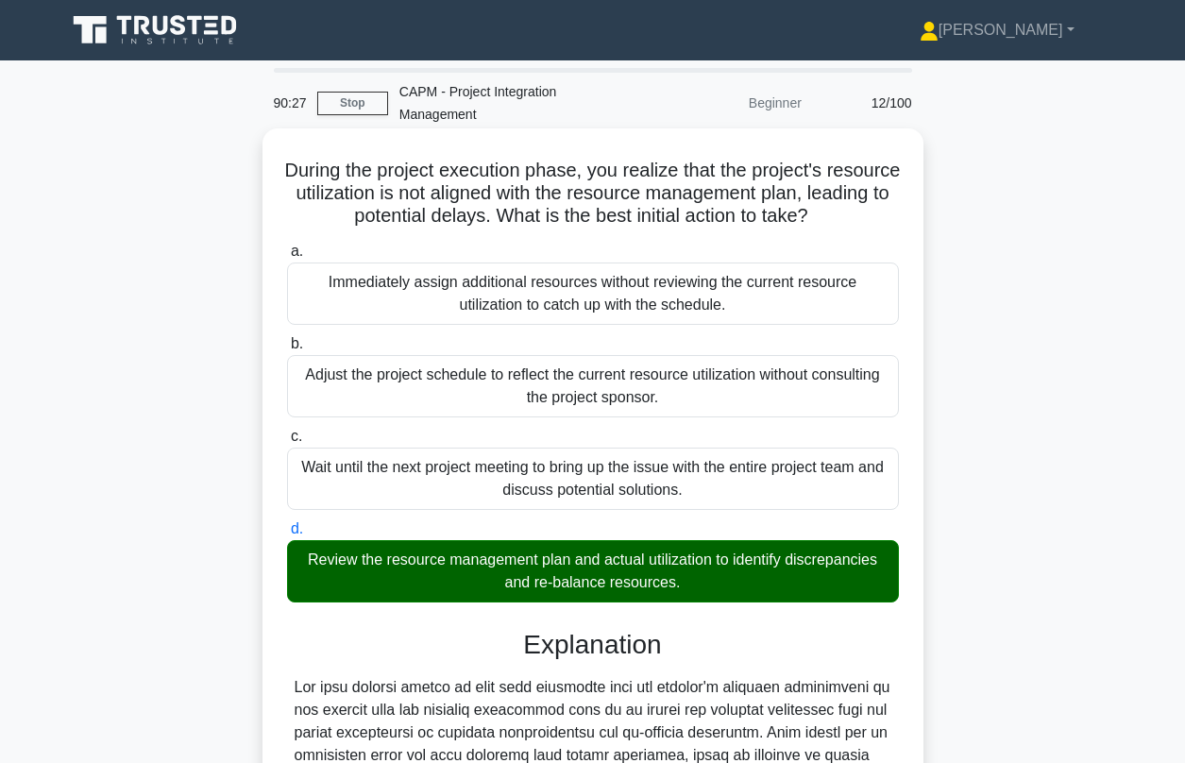
scroll to position [356, 0]
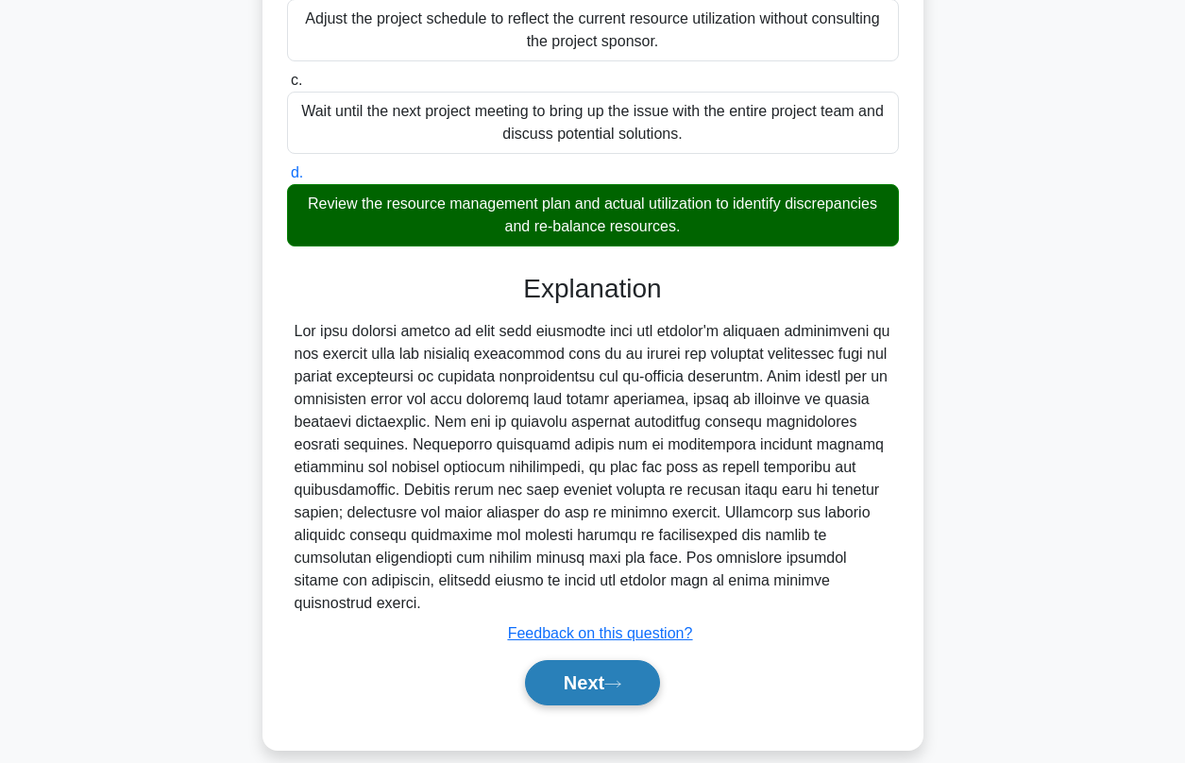
click at [583, 660] on button "Next" at bounding box center [592, 682] width 135 height 45
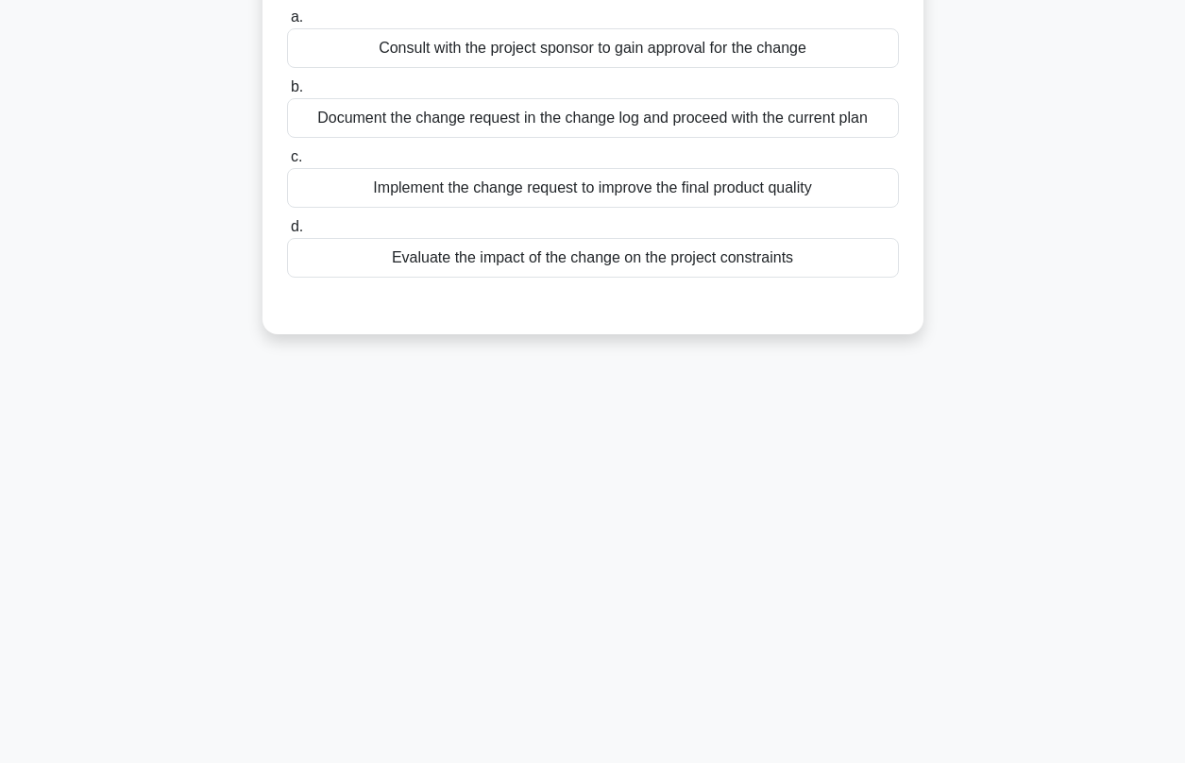
scroll to position [0, 0]
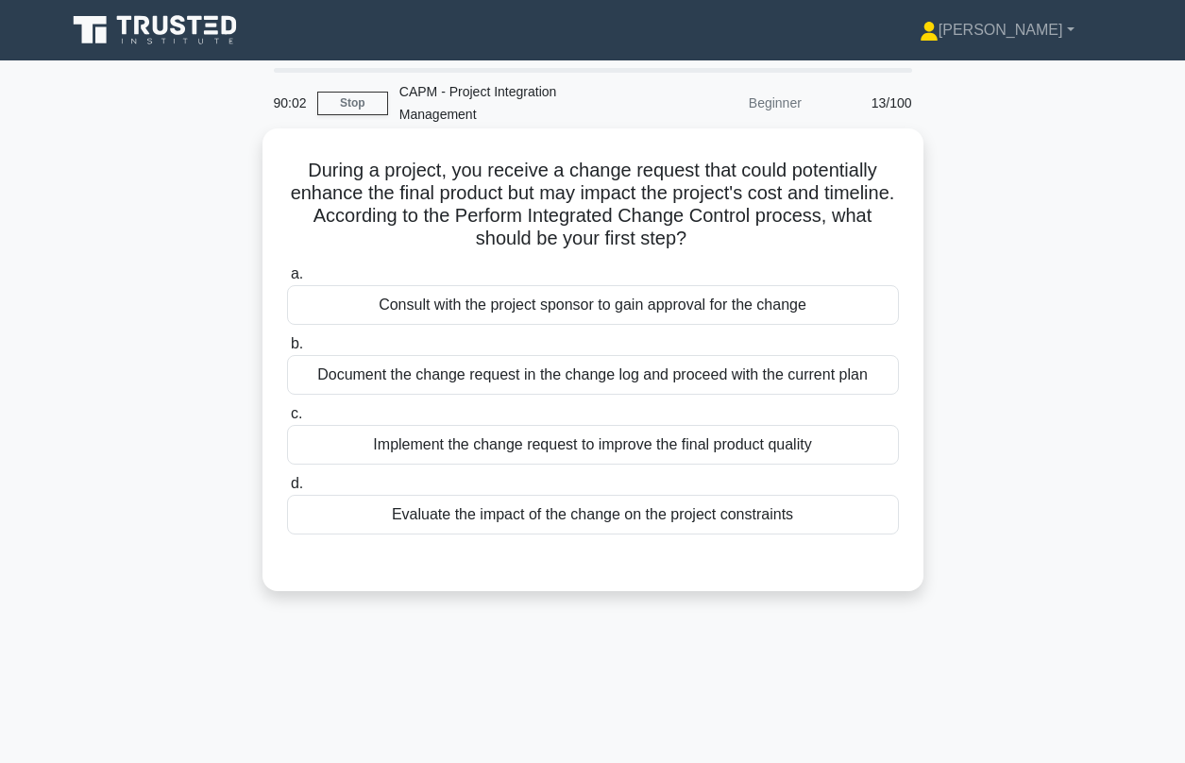
click at [505, 497] on div "Evaluate the impact of the change on the project constraints" at bounding box center [593, 515] width 612 height 40
click at [287, 490] on input "d. Evaluate the impact of the change on the project constraints" at bounding box center [287, 484] width 0 height 12
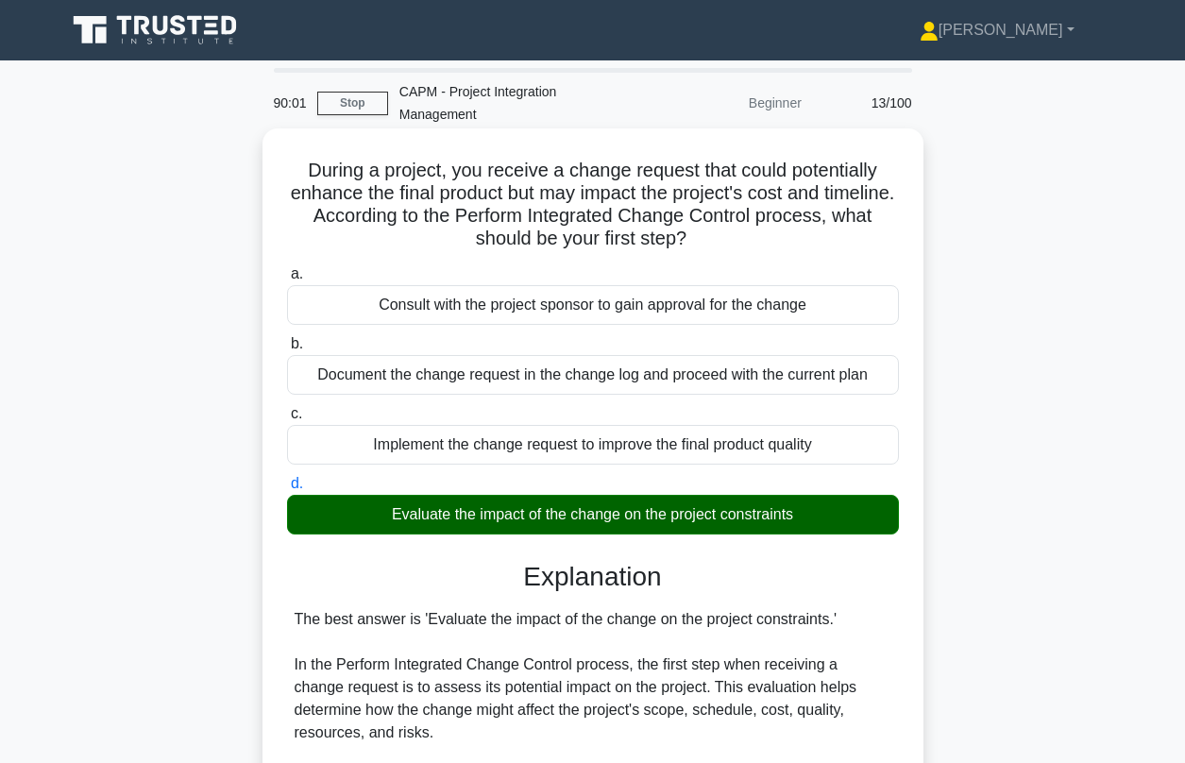
scroll to position [537, 0]
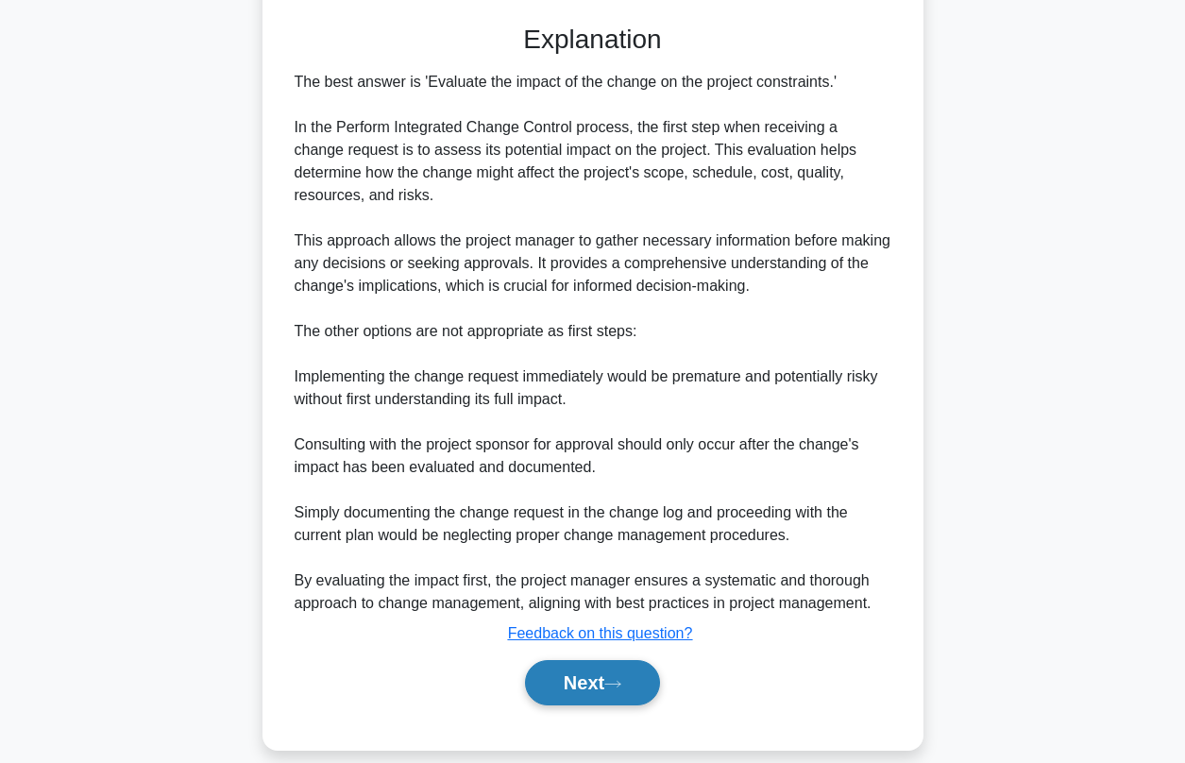
click at [599, 661] on button "Next" at bounding box center [592, 682] width 135 height 45
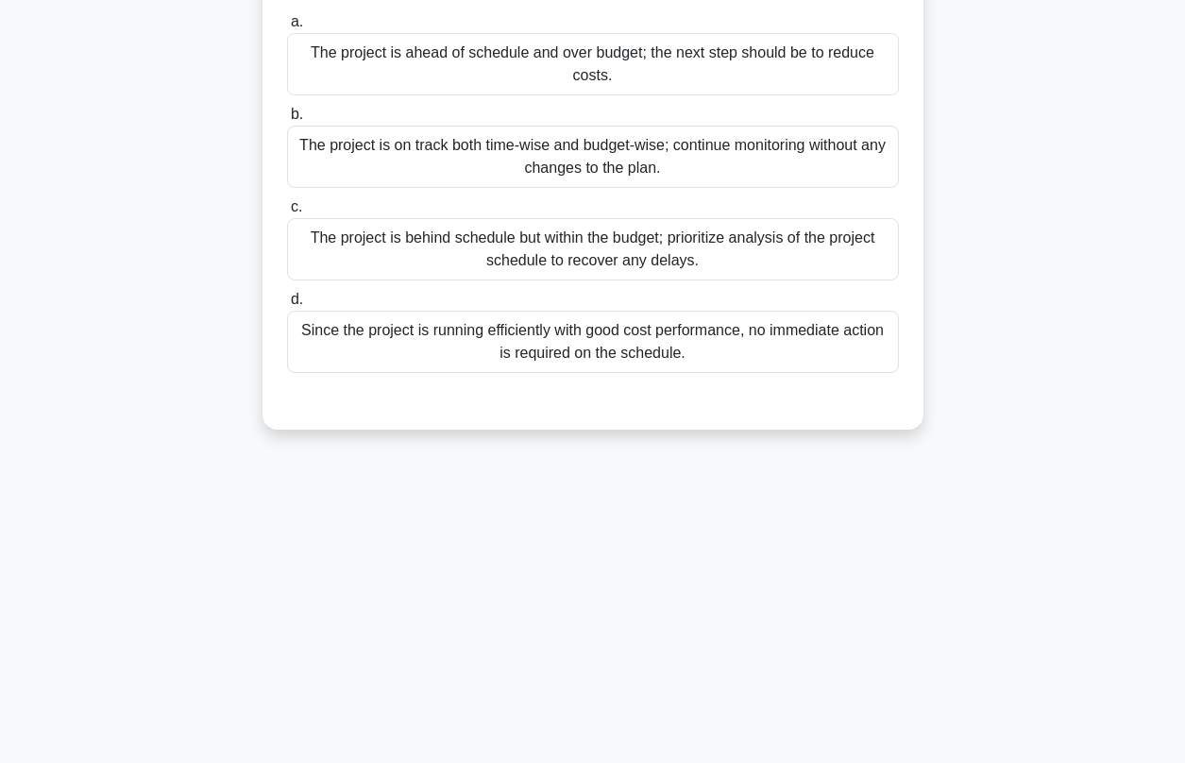
scroll to position [62, 0]
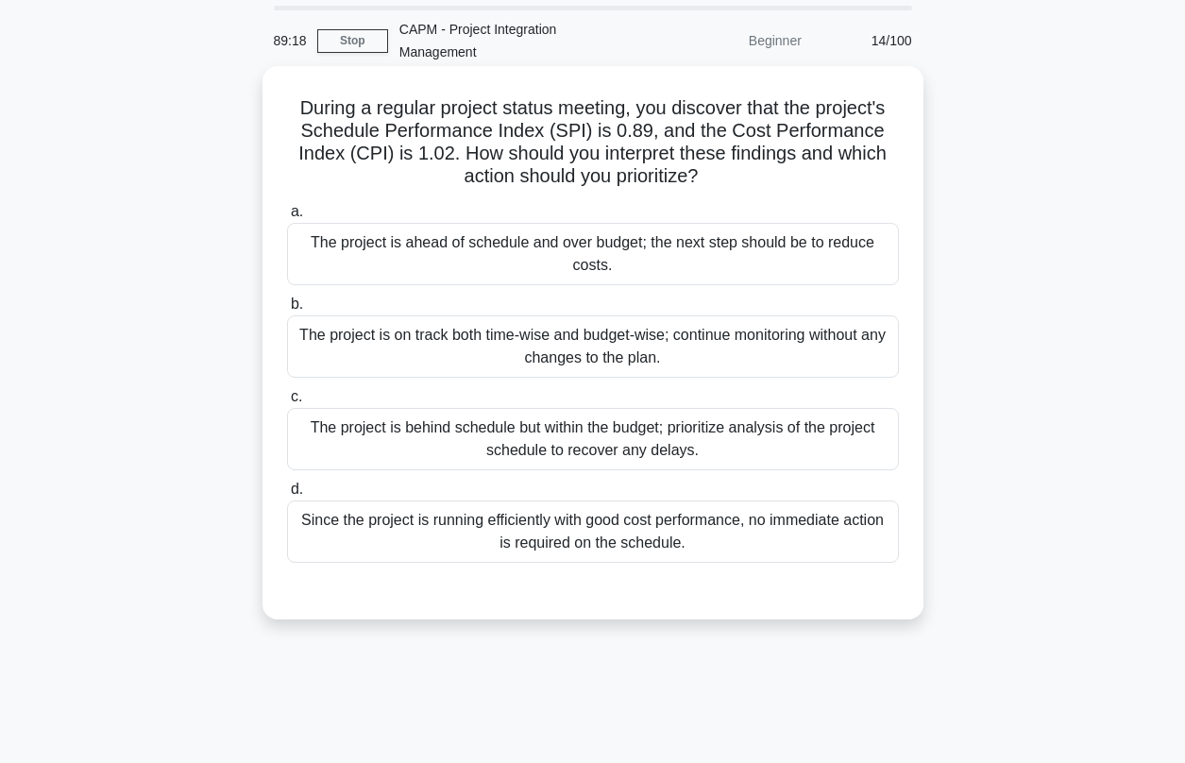
click at [428, 420] on div "The project is behind schedule but within the budget; prioritize analysis of th…" at bounding box center [593, 439] width 612 height 62
click at [287, 403] on input "c. The project is behind schedule but within the budget; prioritize analysis of…" at bounding box center [287, 397] width 0 height 12
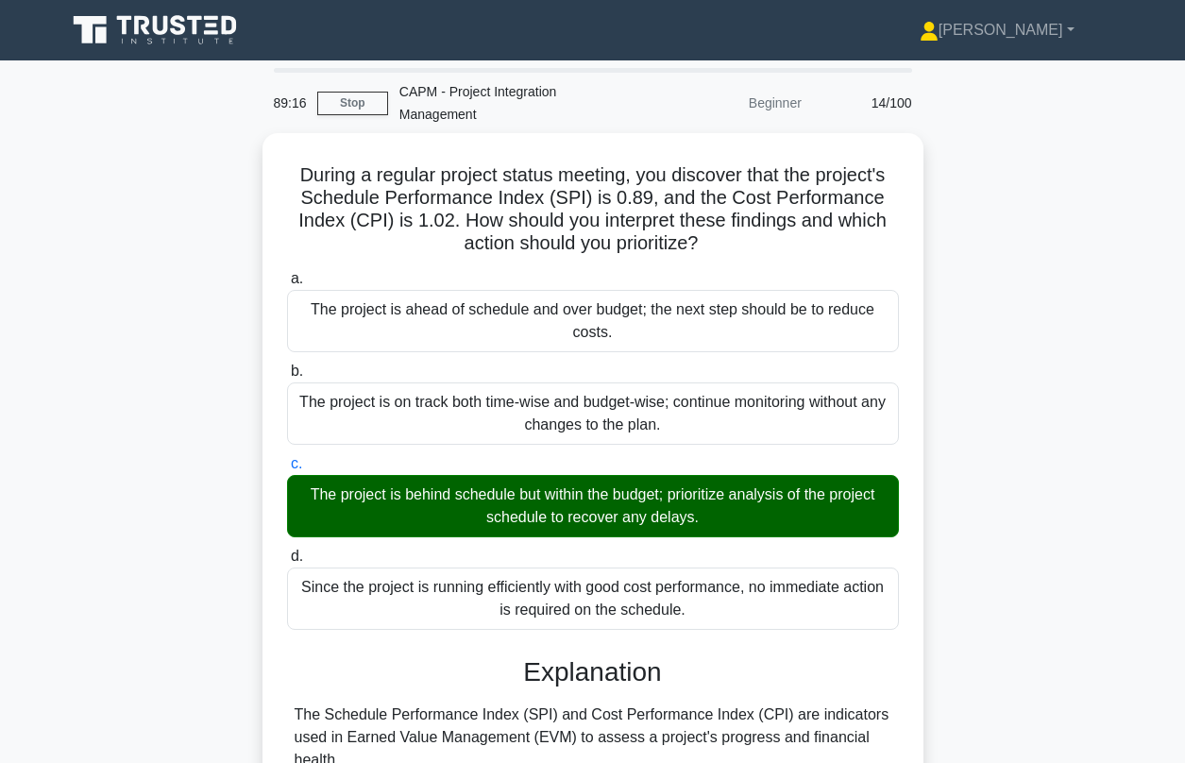
scroll to position [401, 0]
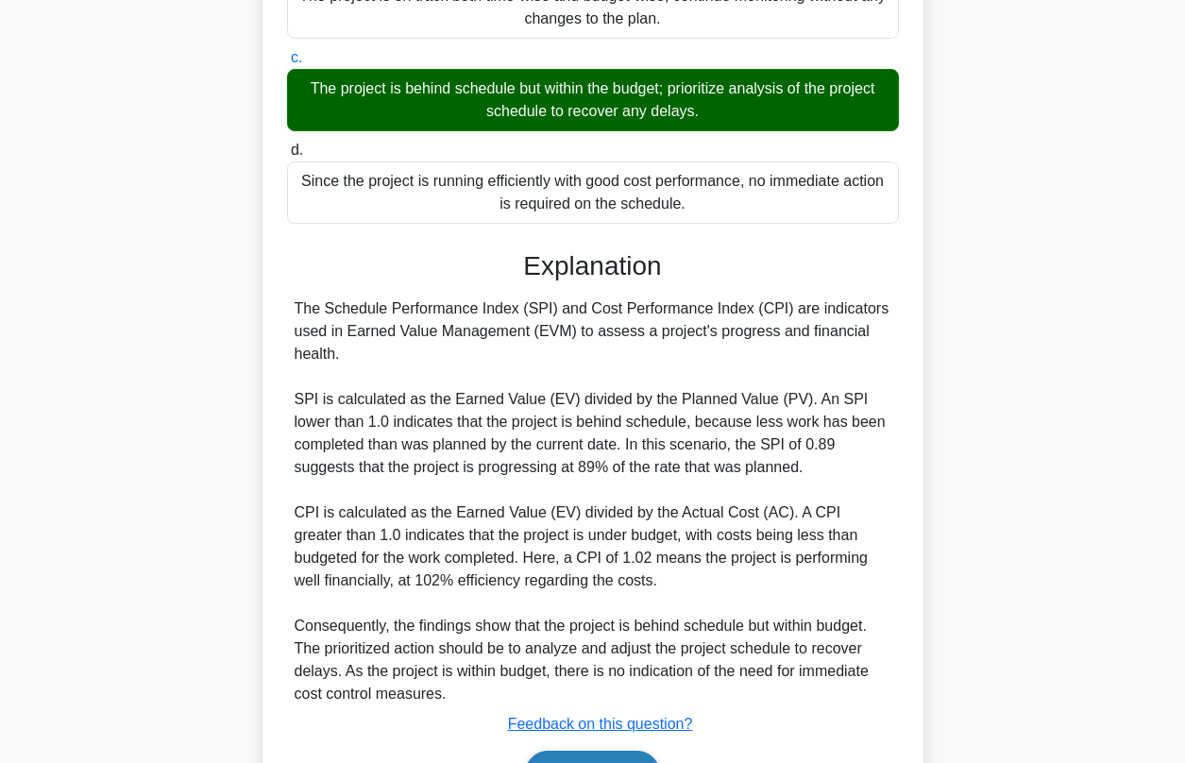
click at [578, 755] on button "Next" at bounding box center [592, 772] width 135 height 45
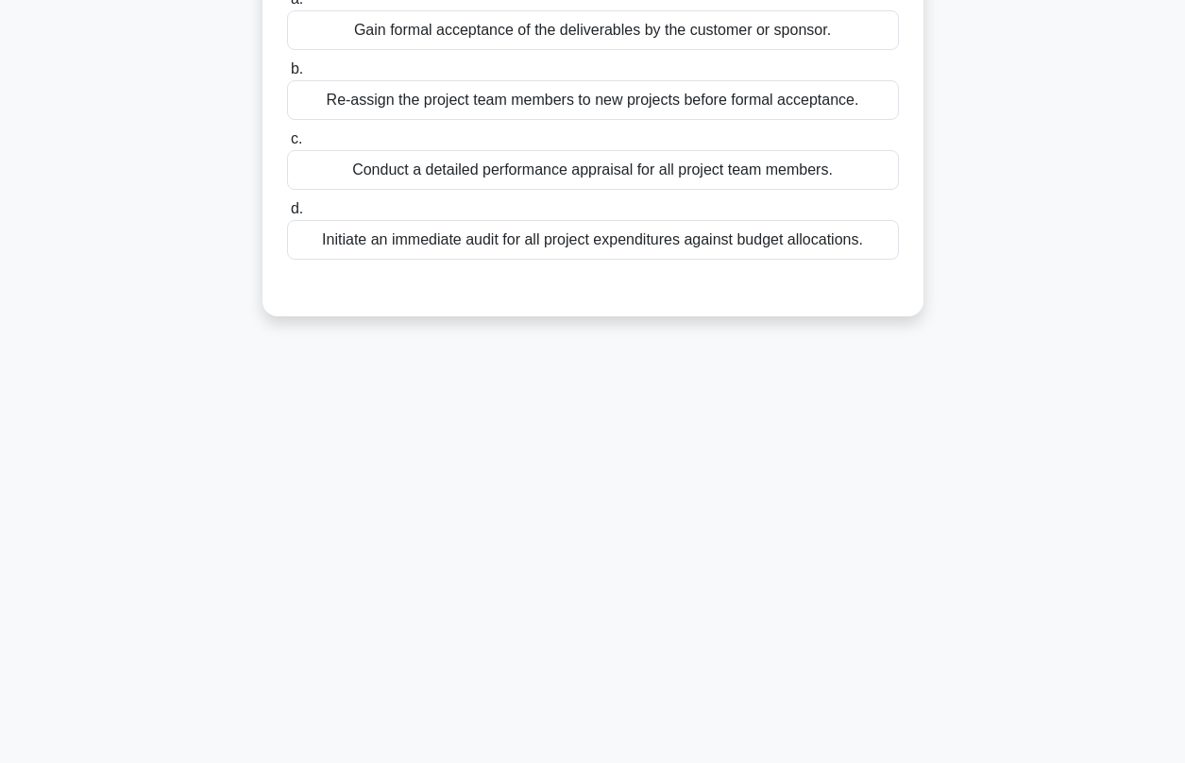
scroll to position [70, 0]
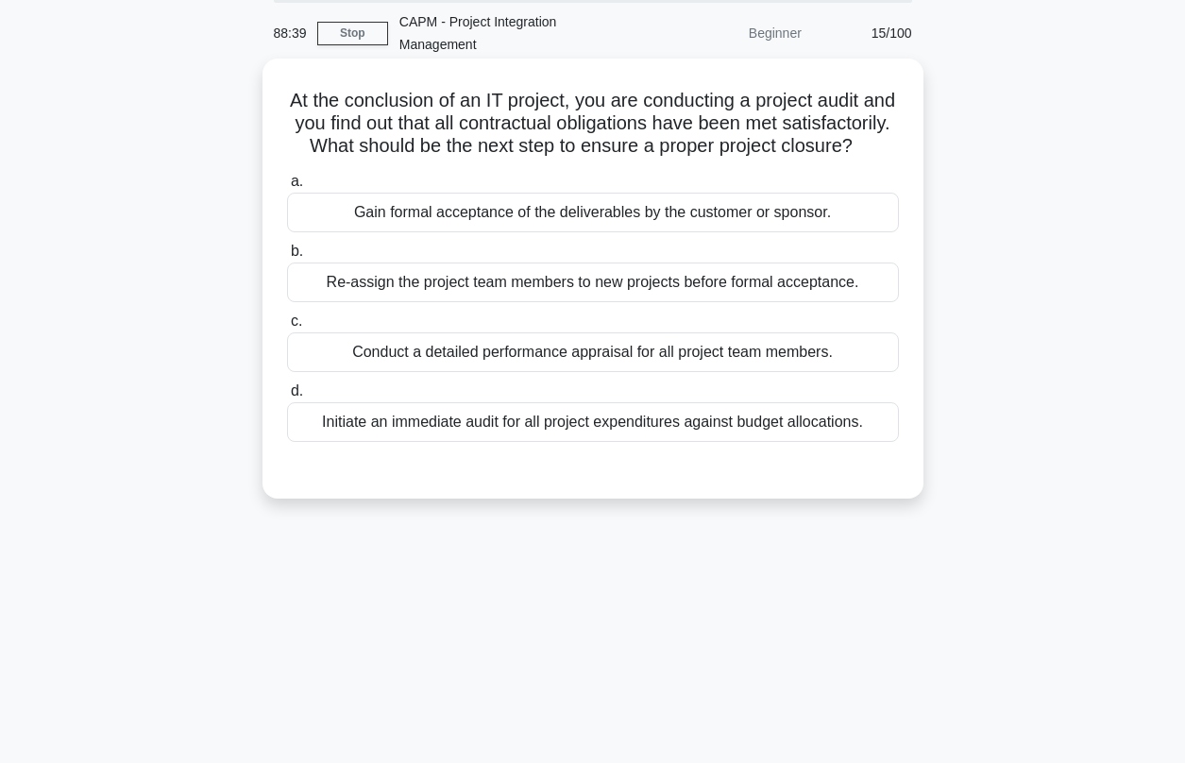
click at [471, 194] on div "Gain formal acceptance of the deliverables by the customer or sponsor." at bounding box center [593, 213] width 612 height 40
click at [287, 188] on input "a. Gain formal acceptance of the deliverables by the customer or sponsor." at bounding box center [287, 182] width 0 height 12
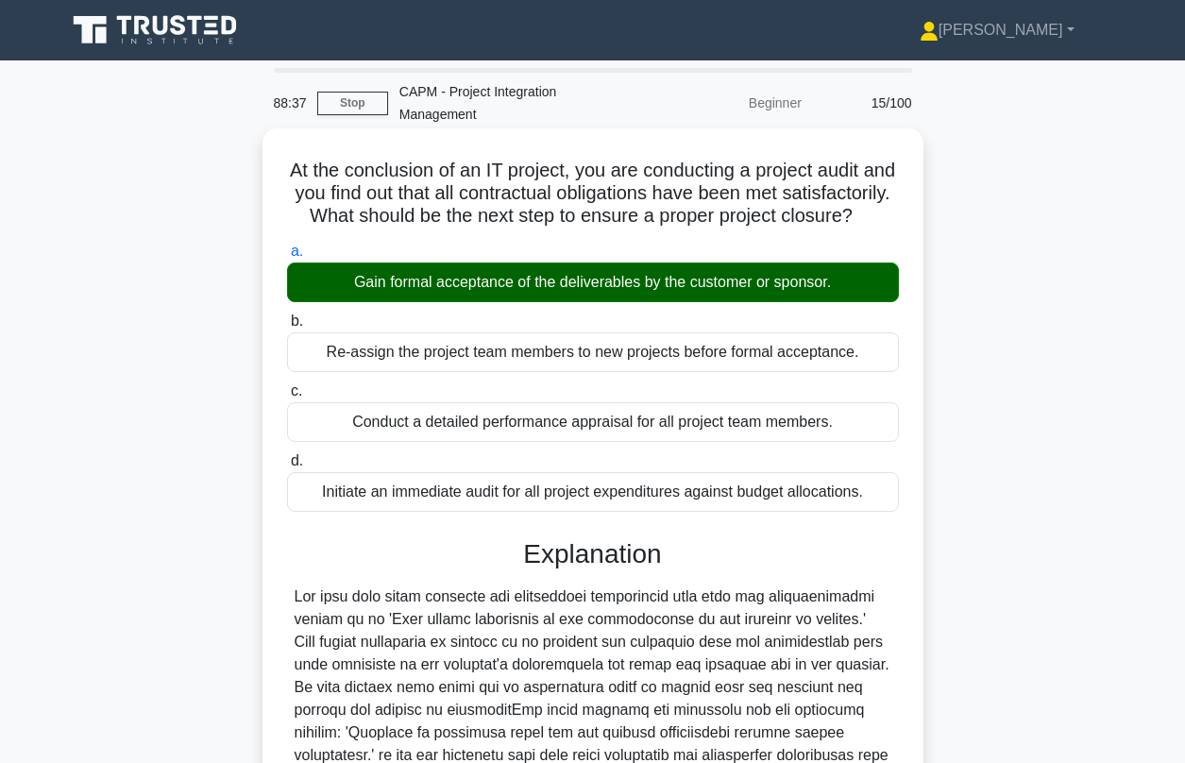
scroll to position [311, 0]
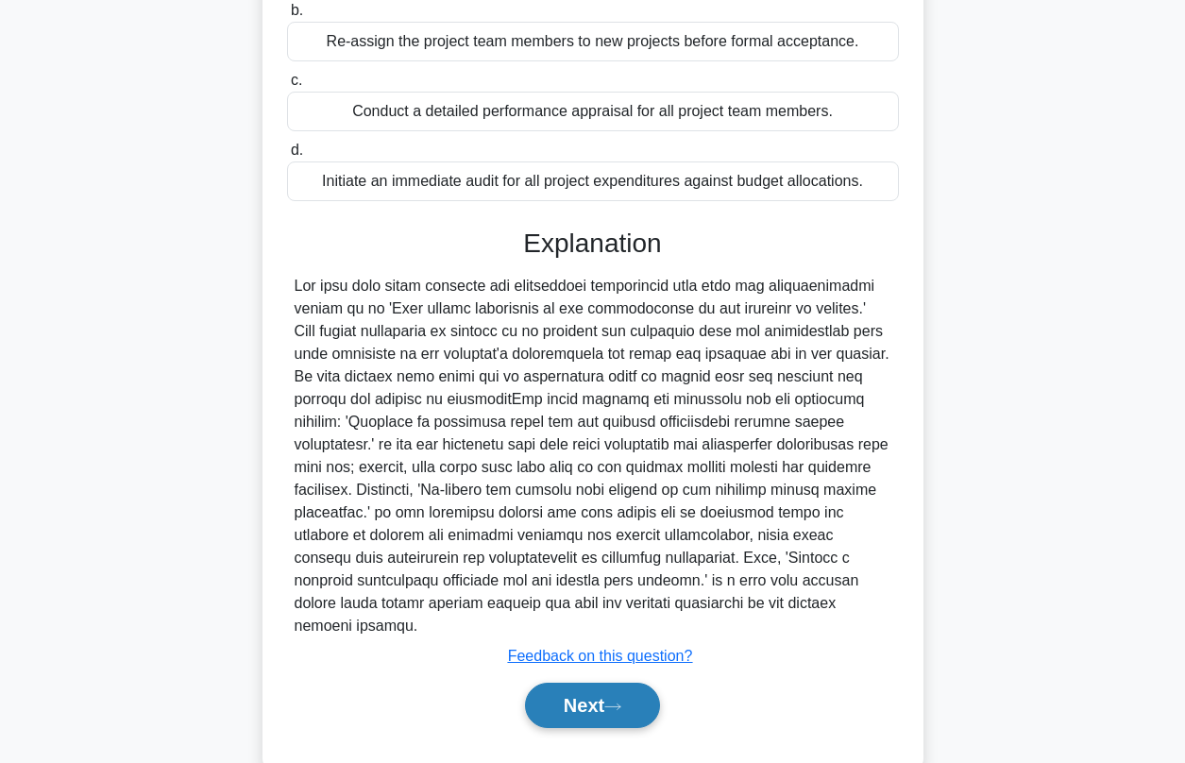
click at [616, 683] on button "Next" at bounding box center [592, 705] width 135 height 45
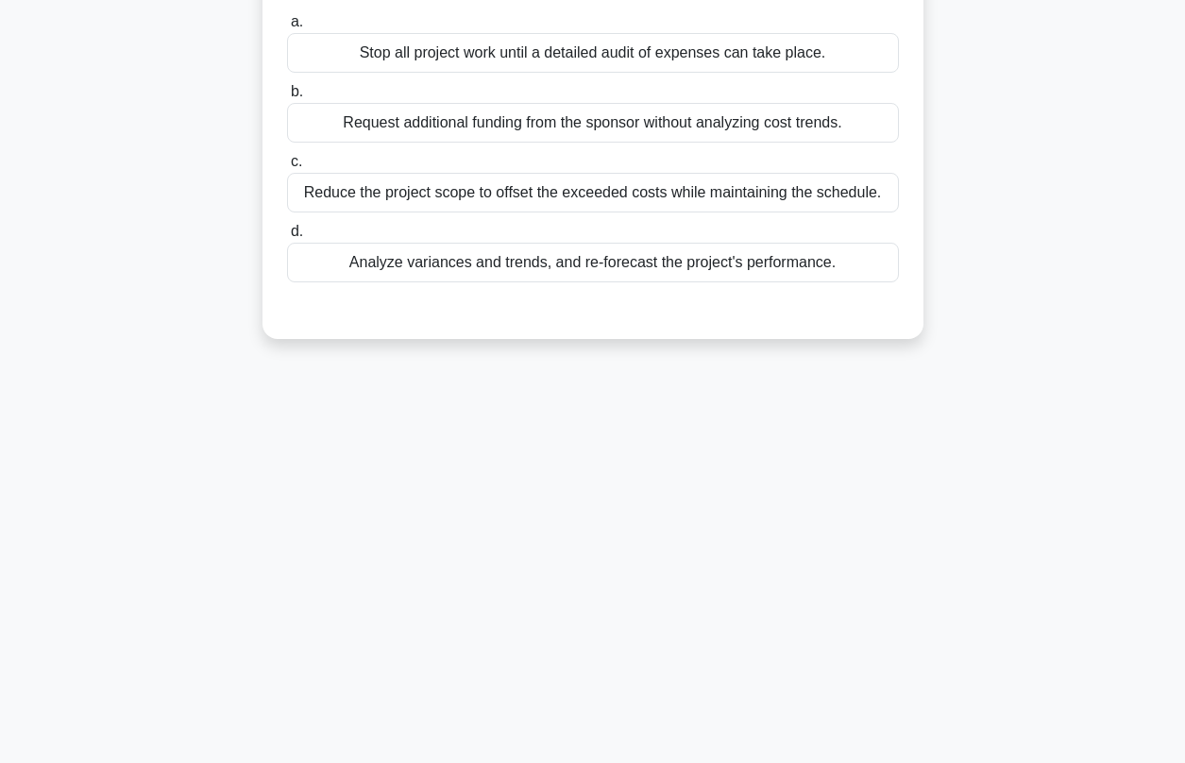
scroll to position [0, 0]
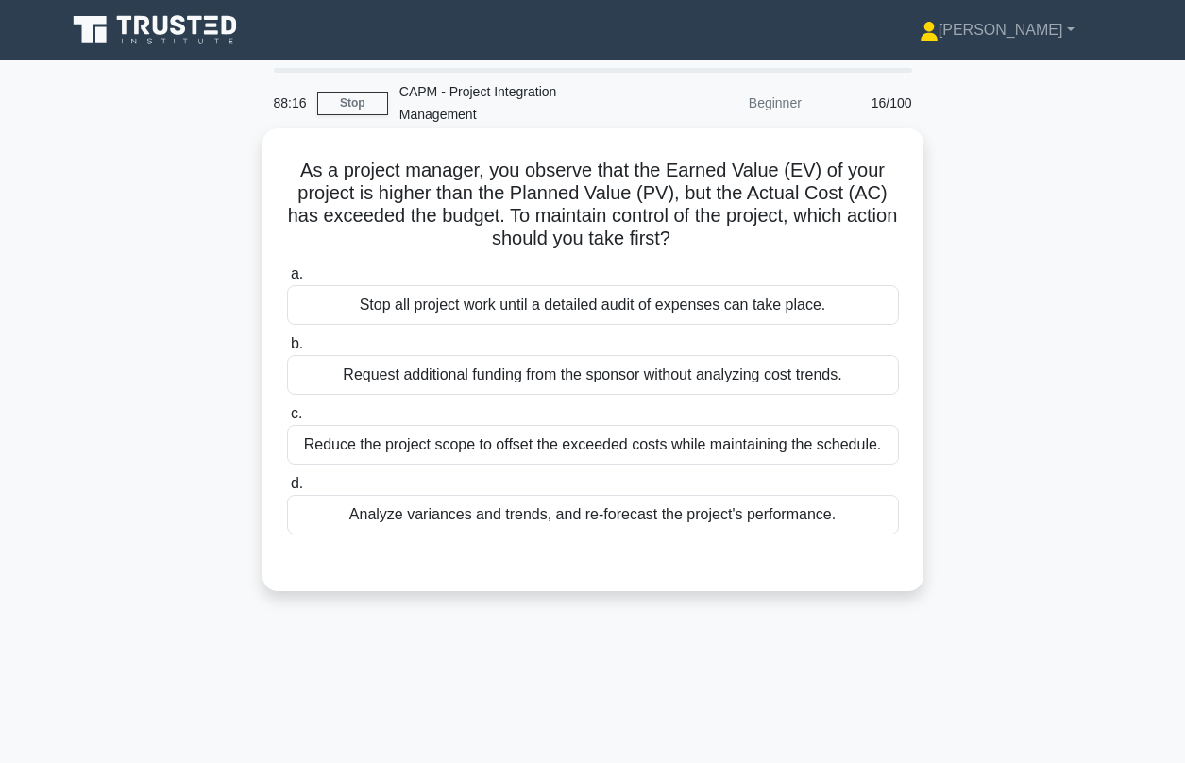
click at [457, 501] on div "Analyze variances and trends, and re-forecast the project's performance." at bounding box center [593, 515] width 612 height 40
click at [287, 490] on input "d. Analyze variances and trends, and re-forecast the project's performance." at bounding box center [287, 484] width 0 height 12
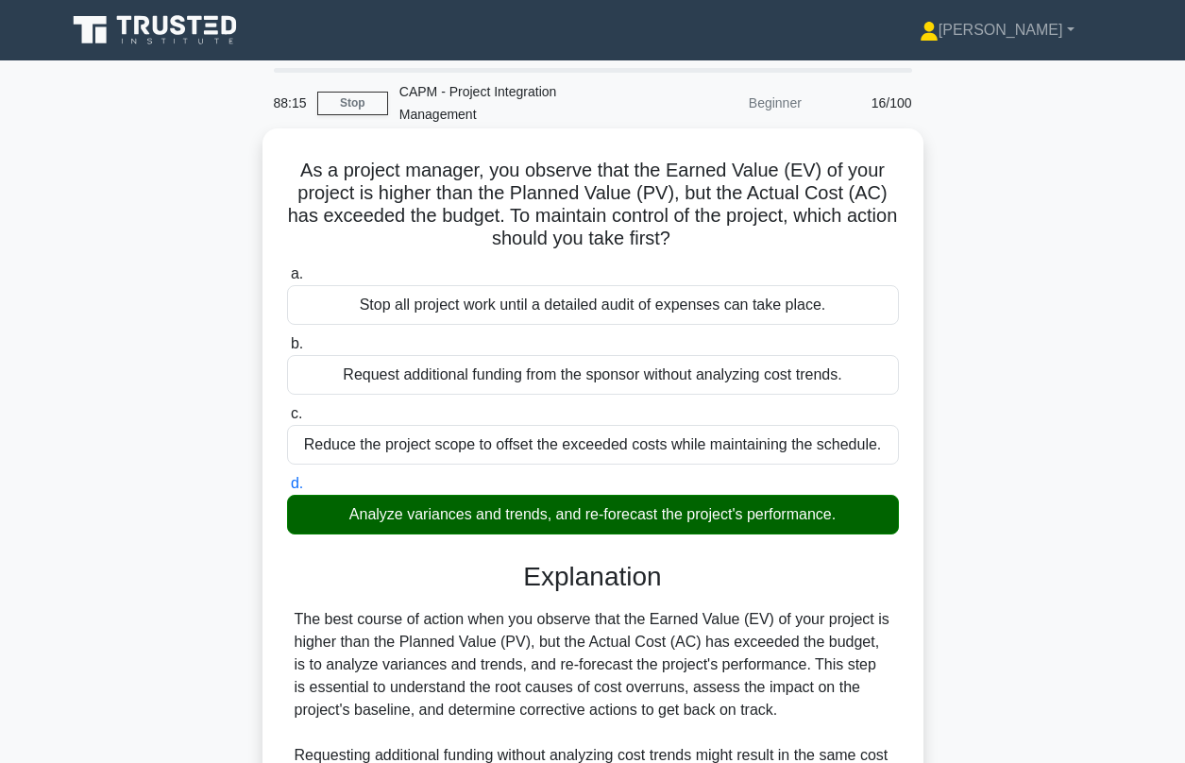
scroll to position [424, 0]
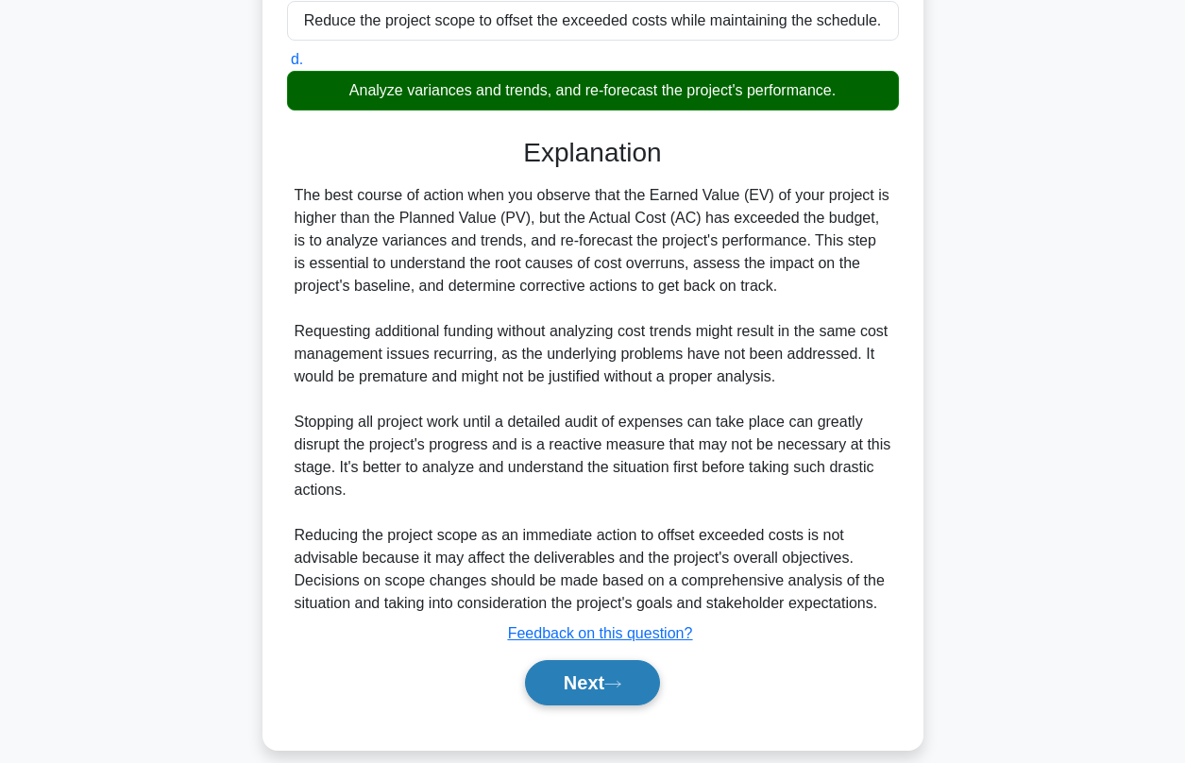
click at [580, 666] on button "Next" at bounding box center [592, 682] width 135 height 45
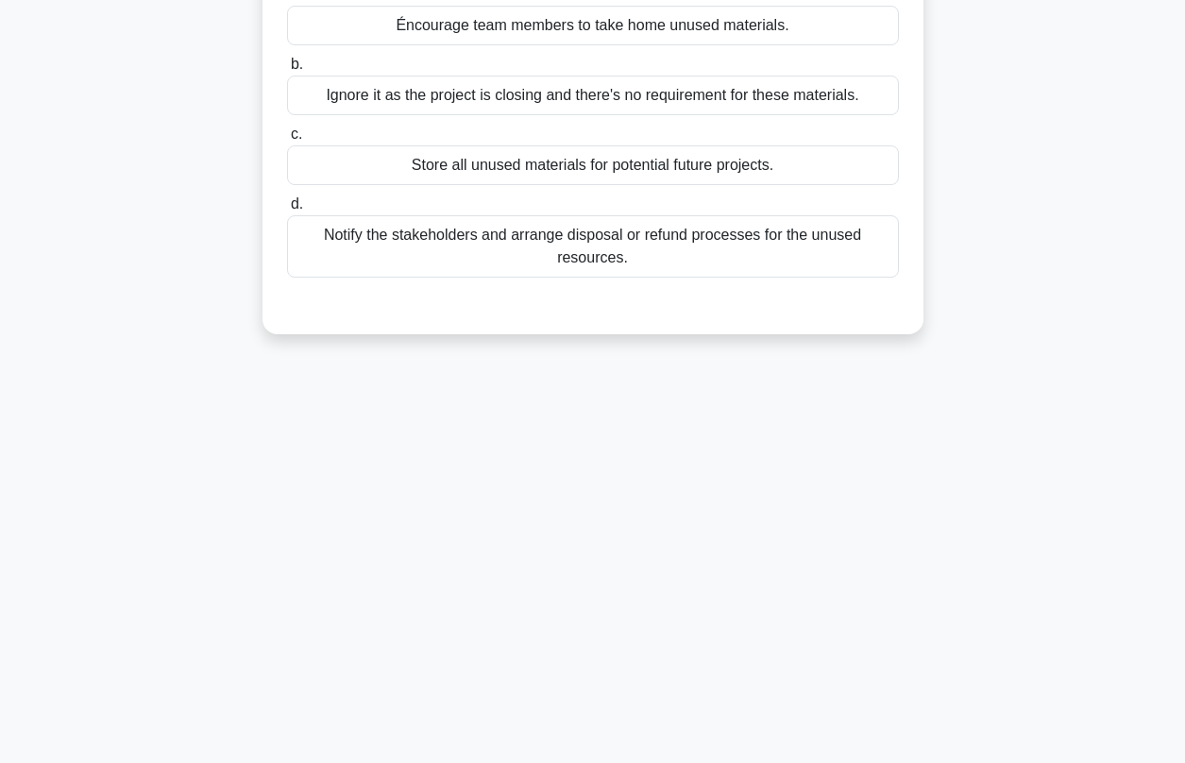
scroll to position [0, 0]
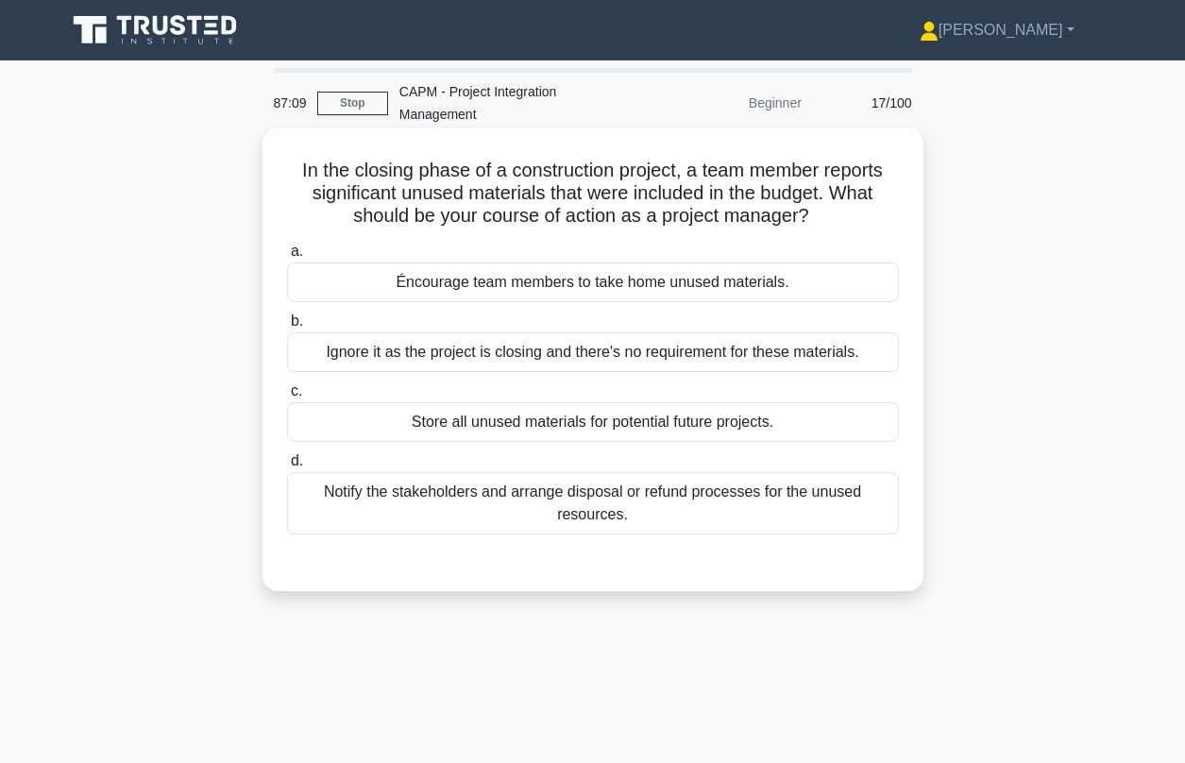
click at [537, 402] on div "Store all unused materials for potential future projects." at bounding box center [593, 422] width 612 height 40
click at [287, 397] on input "c. Store all unused materials for potential future projects." at bounding box center [287, 391] width 0 height 12
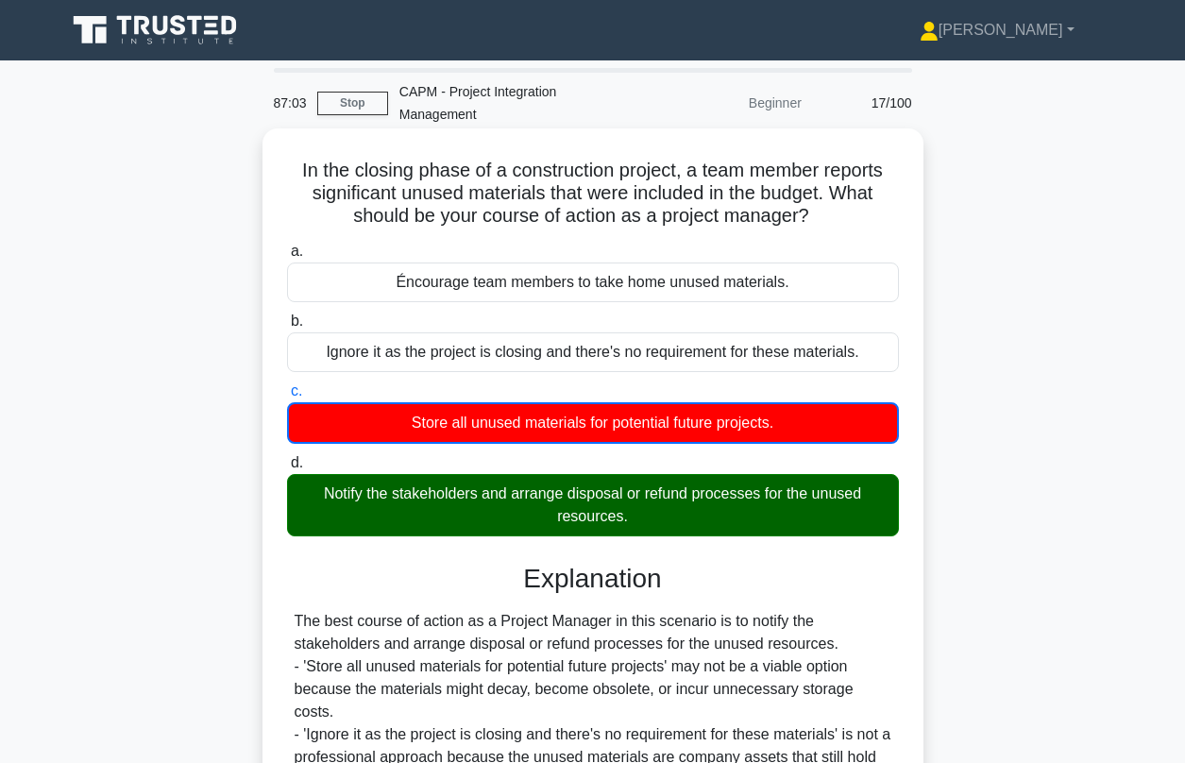
drag, startPoint x: 328, startPoint y: 477, endPoint x: 605, endPoint y: 486, distance: 277.7
click at [605, 486] on div "Notify the stakeholders and arrange disposal or refund processes for the unused…" at bounding box center [593, 505] width 612 height 62
click at [287, 469] on input "d. Notify the stakeholders and arrange disposal or refund processes for the unu…" at bounding box center [287, 463] width 0 height 12
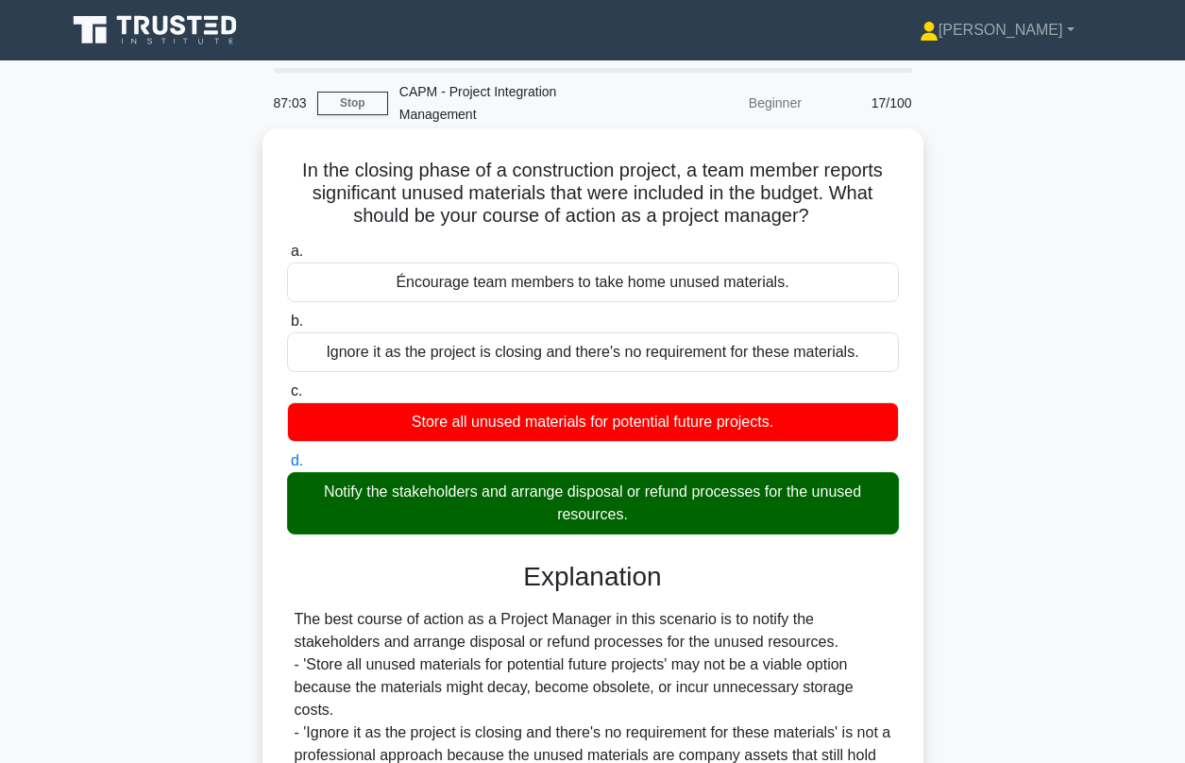
click at [654, 496] on div "Notify the stakeholders and arrange disposal or refund processes for the unused…" at bounding box center [593, 503] width 612 height 62
click at [287, 467] on input "d. Notify the stakeholders and arrange disposal or refund processes for the unu…" at bounding box center [287, 461] width 0 height 12
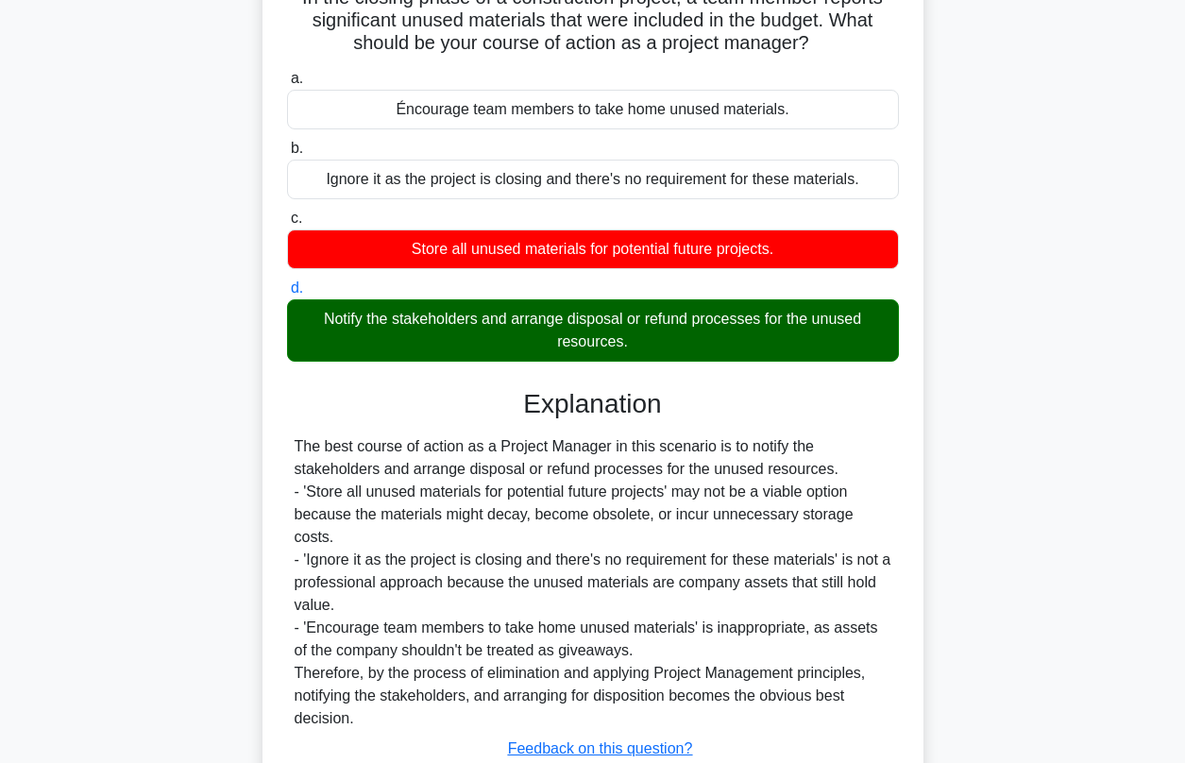
scroll to position [261, 0]
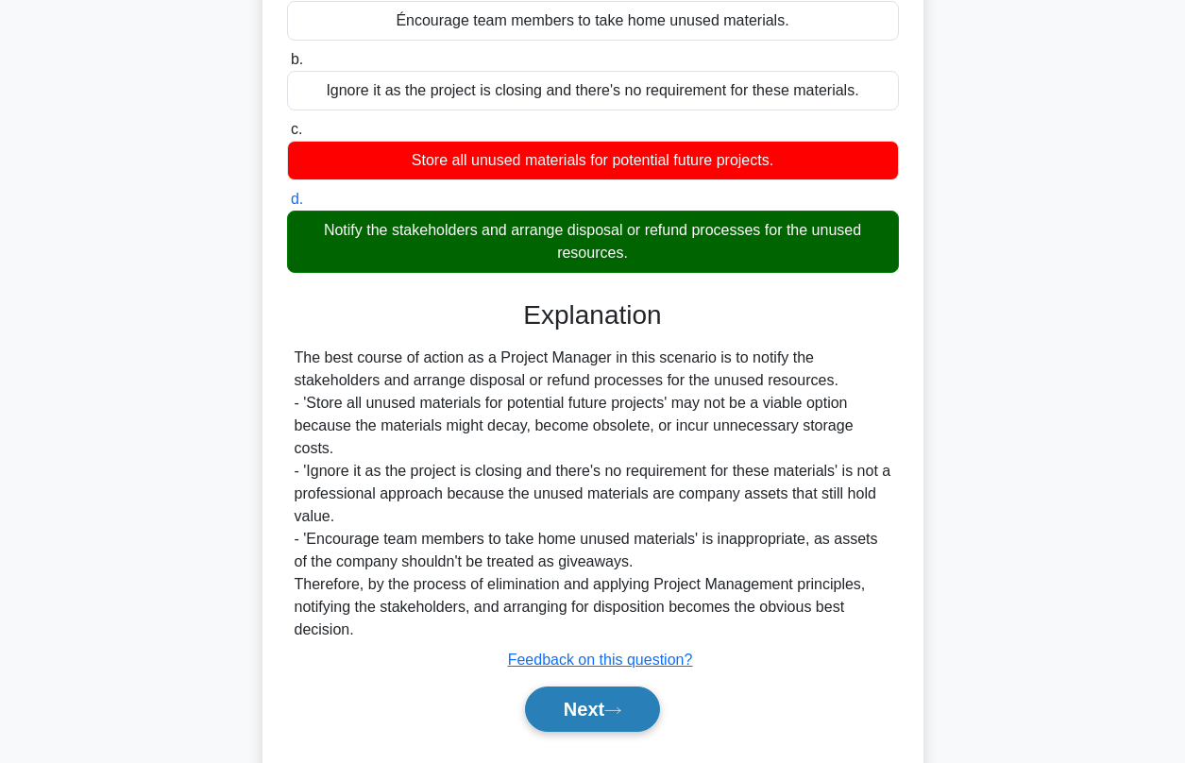
click at [601, 693] on button "Next" at bounding box center [592, 708] width 135 height 45
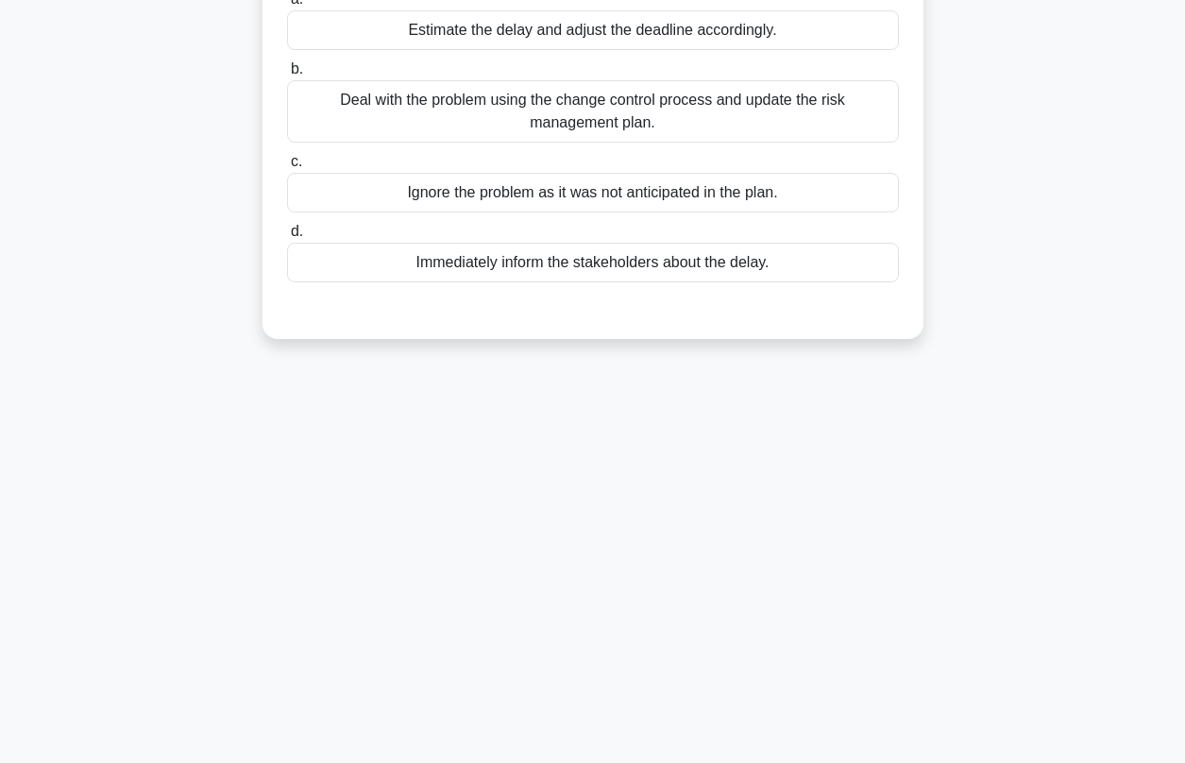
scroll to position [54, 0]
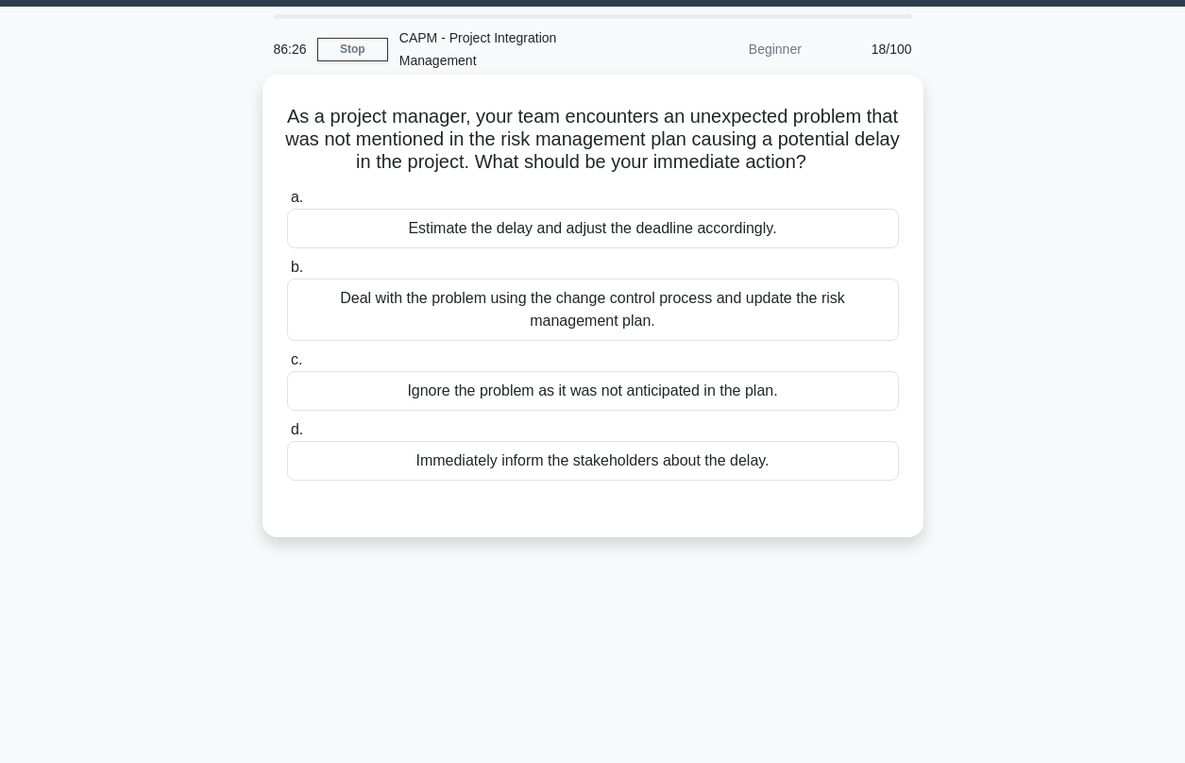
click at [550, 288] on div "Deal with the problem using the change control process and update the risk mana…" at bounding box center [593, 309] width 612 height 62
click at [287, 274] on input "b. Deal with the problem using the change control process and update the risk m…" at bounding box center [287, 267] width 0 height 12
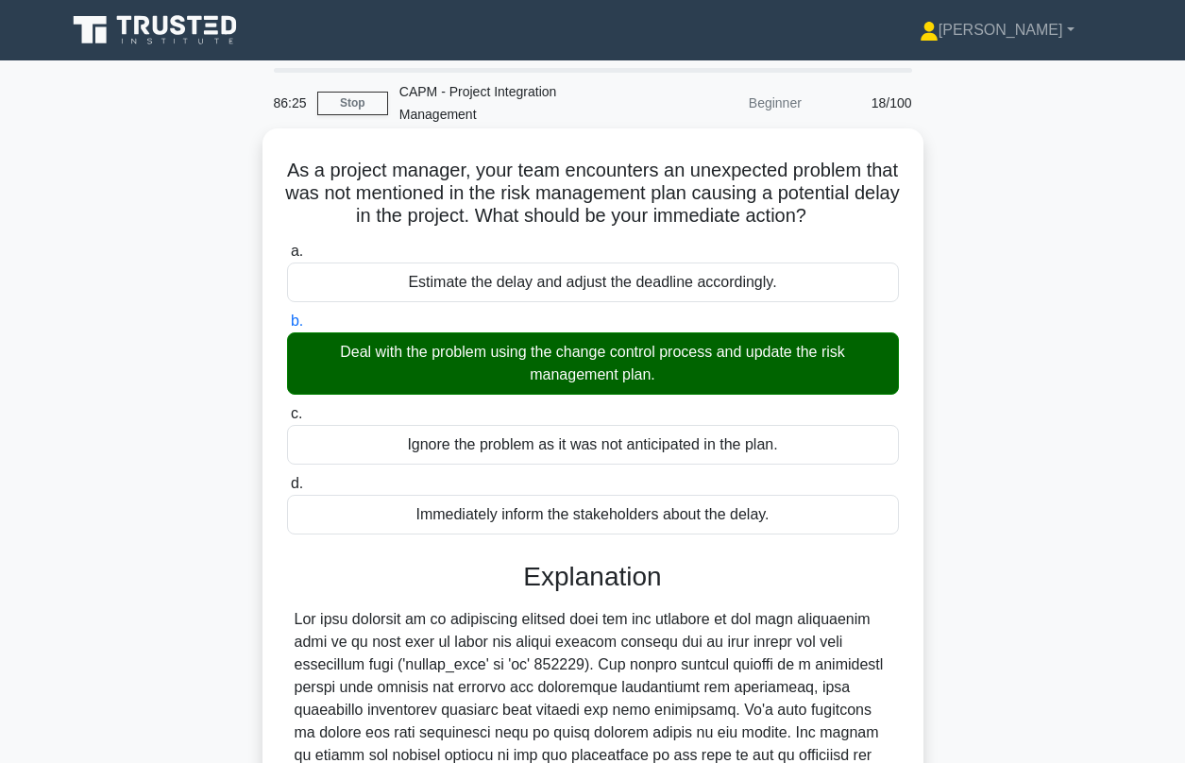
scroll to position [288, 0]
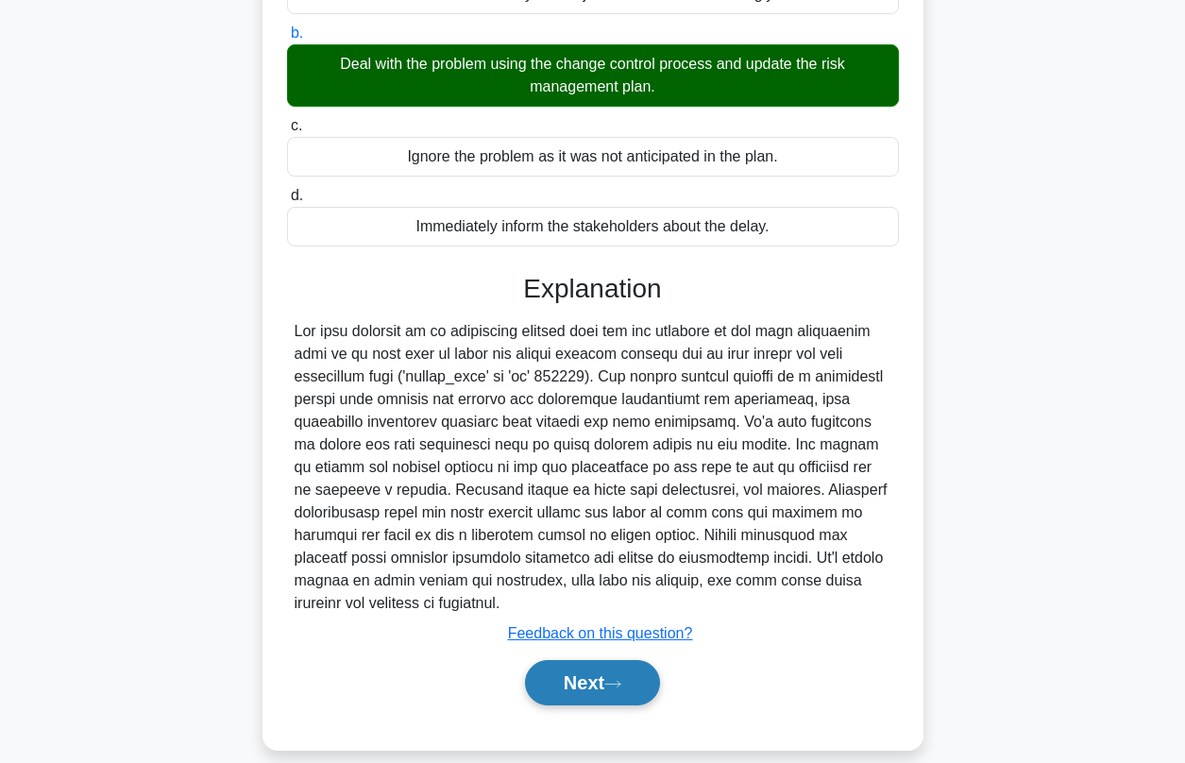
click at [596, 663] on button "Next" at bounding box center [592, 682] width 135 height 45
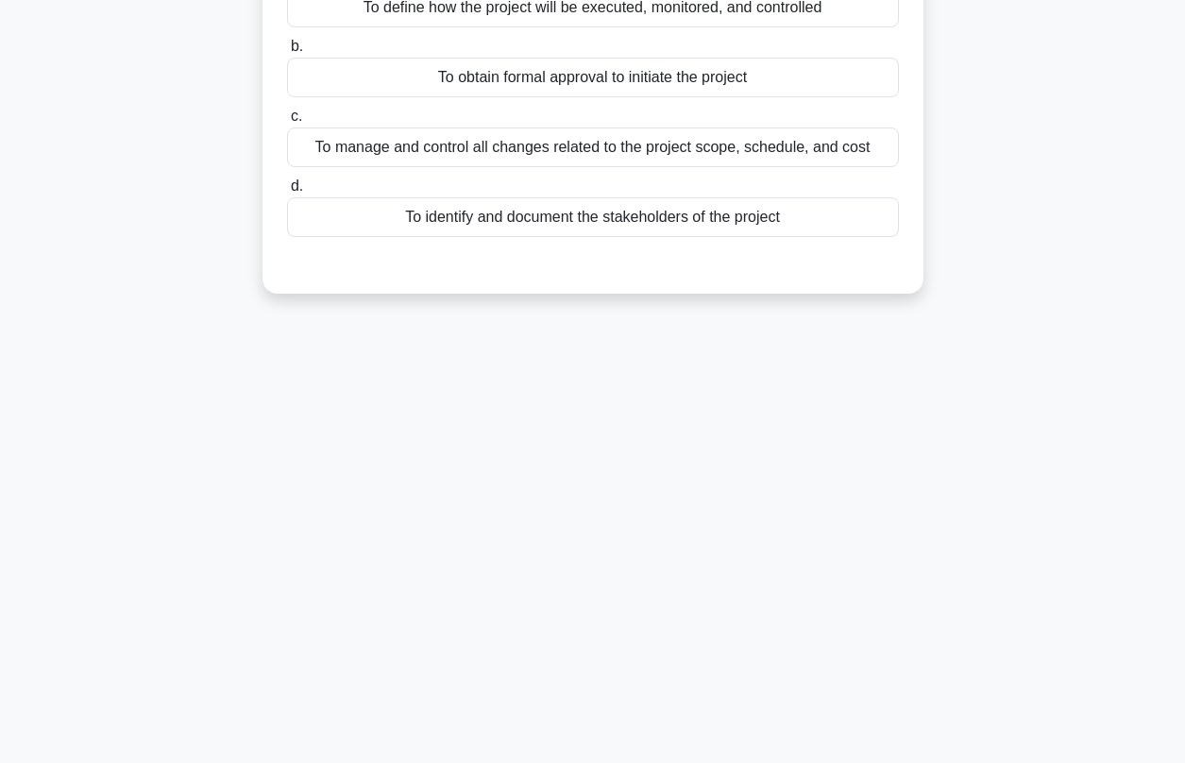
scroll to position [0, 0]
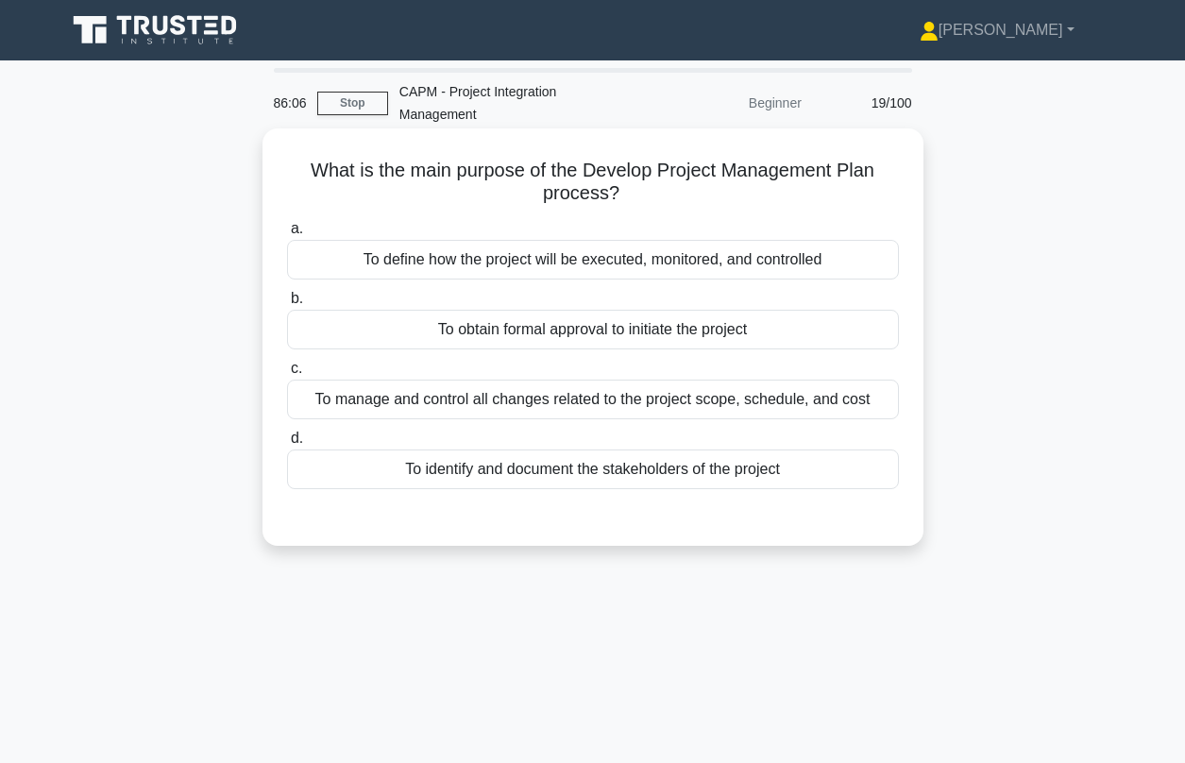
click at [559, 240] on div "To define how the project will be executed, monitored, and controlled" at bounding box center [593, 260] width 612 height 40
click at [287, 235] on input "a. To define how the project will be executed, monitored, and controlled" at bounding box center [287, 229] width 0 height 12
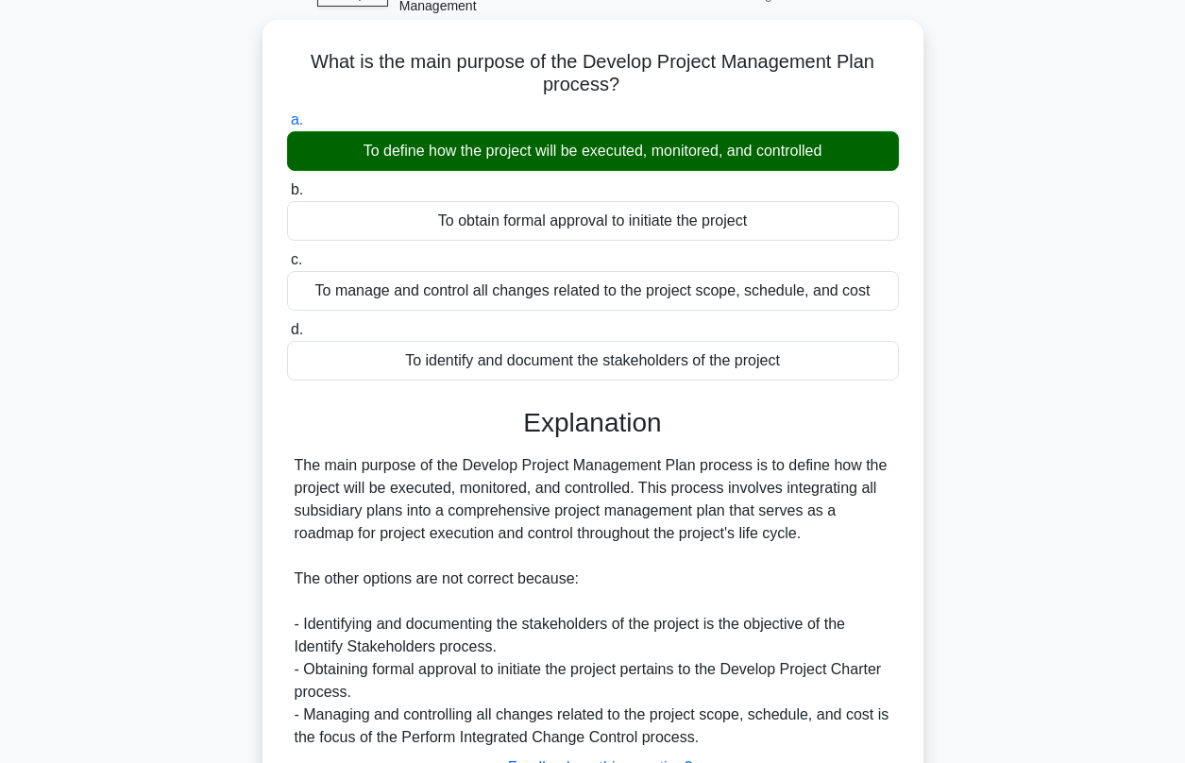
scroll to position [257, 0]
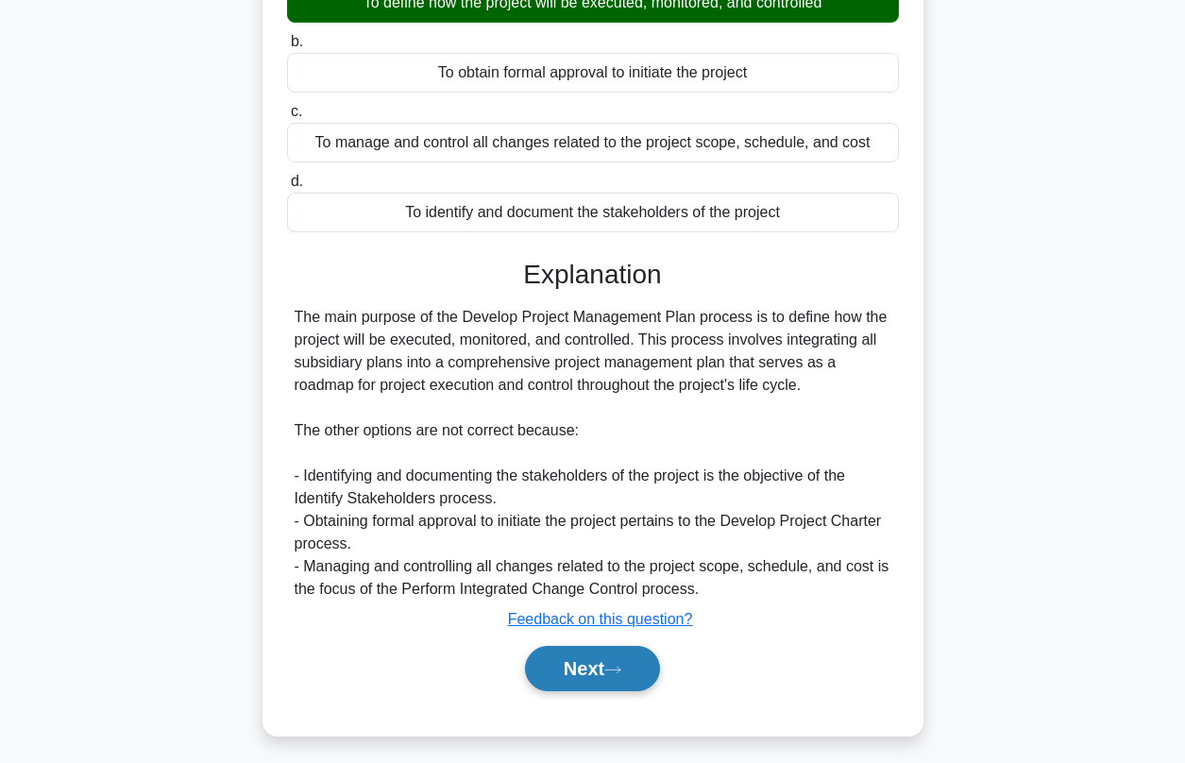
click at [614, 665] on icon at bounding box center [612, 670] width 17 height 10
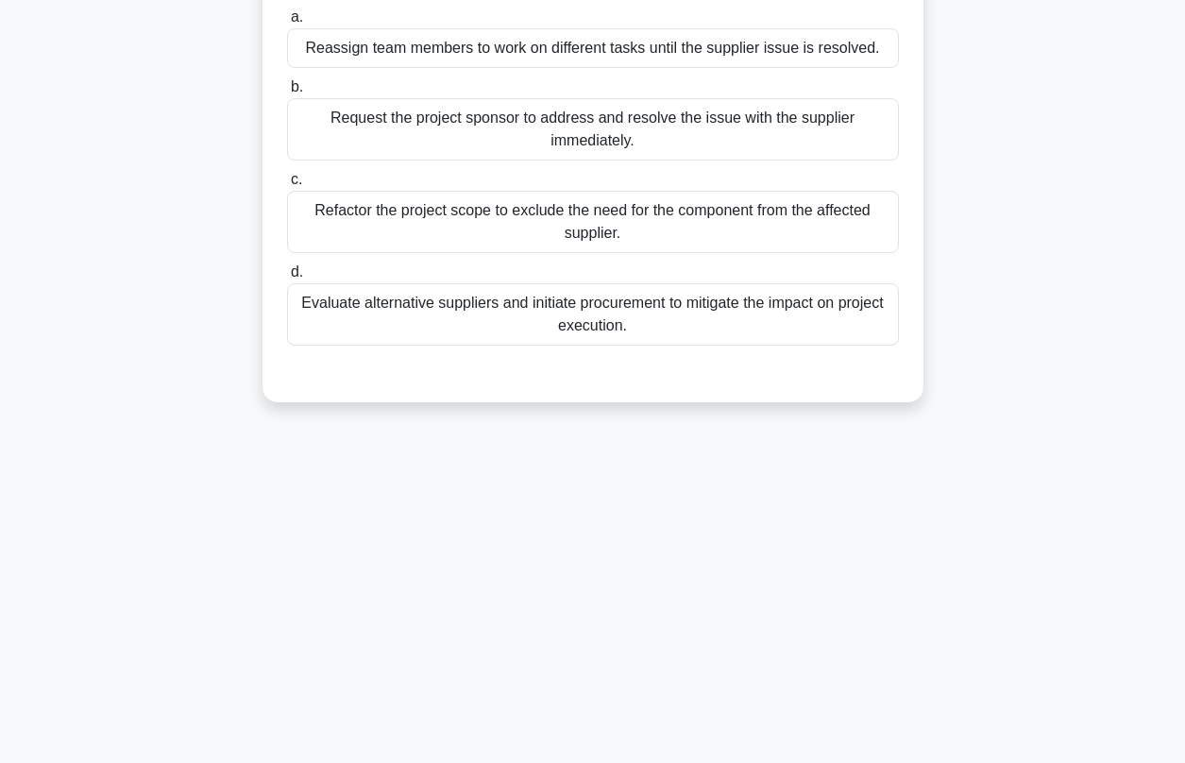
scroll to position [0, 0]
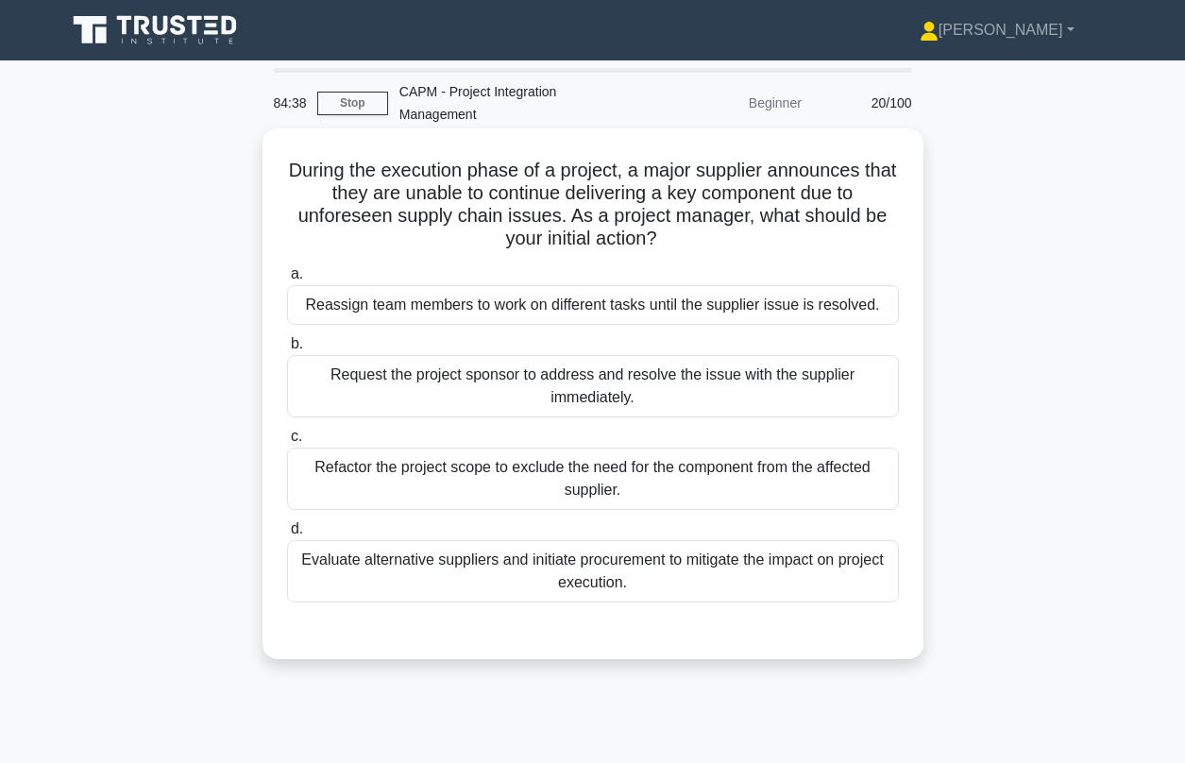
click at [436, 563] on div "Evaluate alternative suppliers and initiate procurement to mitigate the impact …" at bounding box center [593, 571] width 612 height 62
click at [287, 535] on input "d. Evaluate alternative suppliers and initiate procurement to mitigate the impa…" at bounding box center [287, 529] width 0 height 12
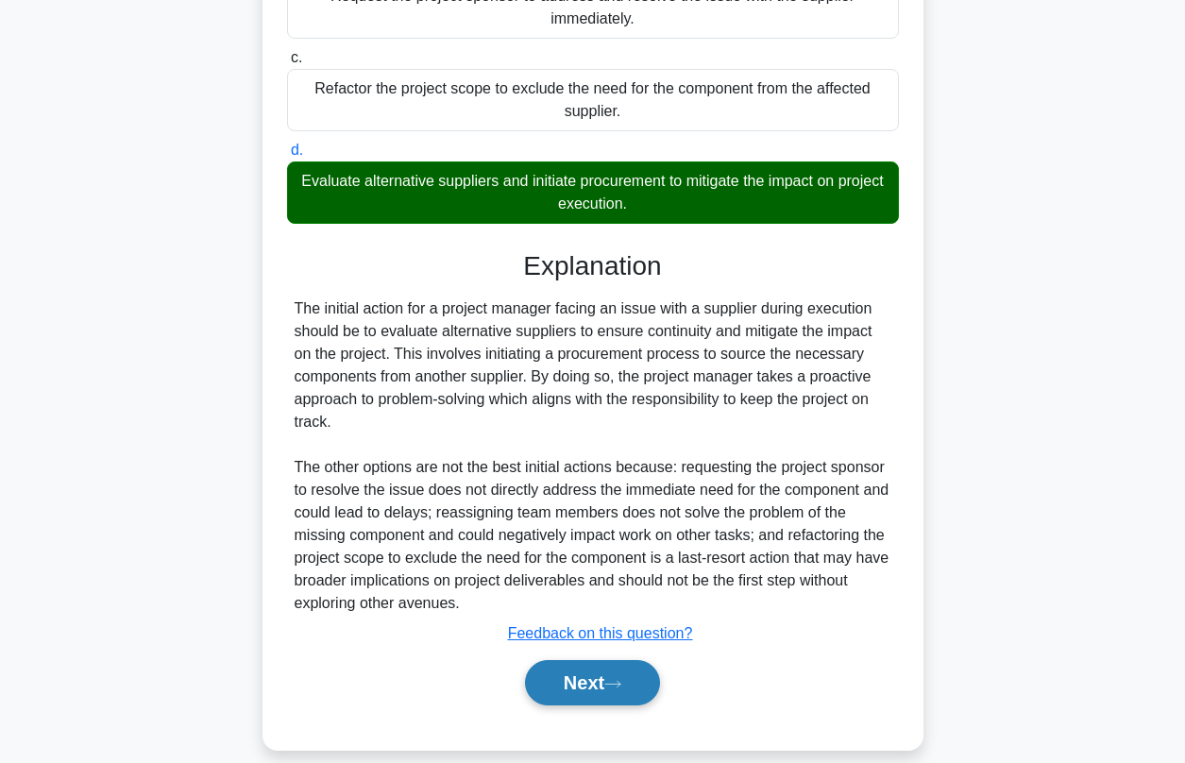
click at [599, 660] on button "Next" at bounding box center [592, 682] width 135 height 45
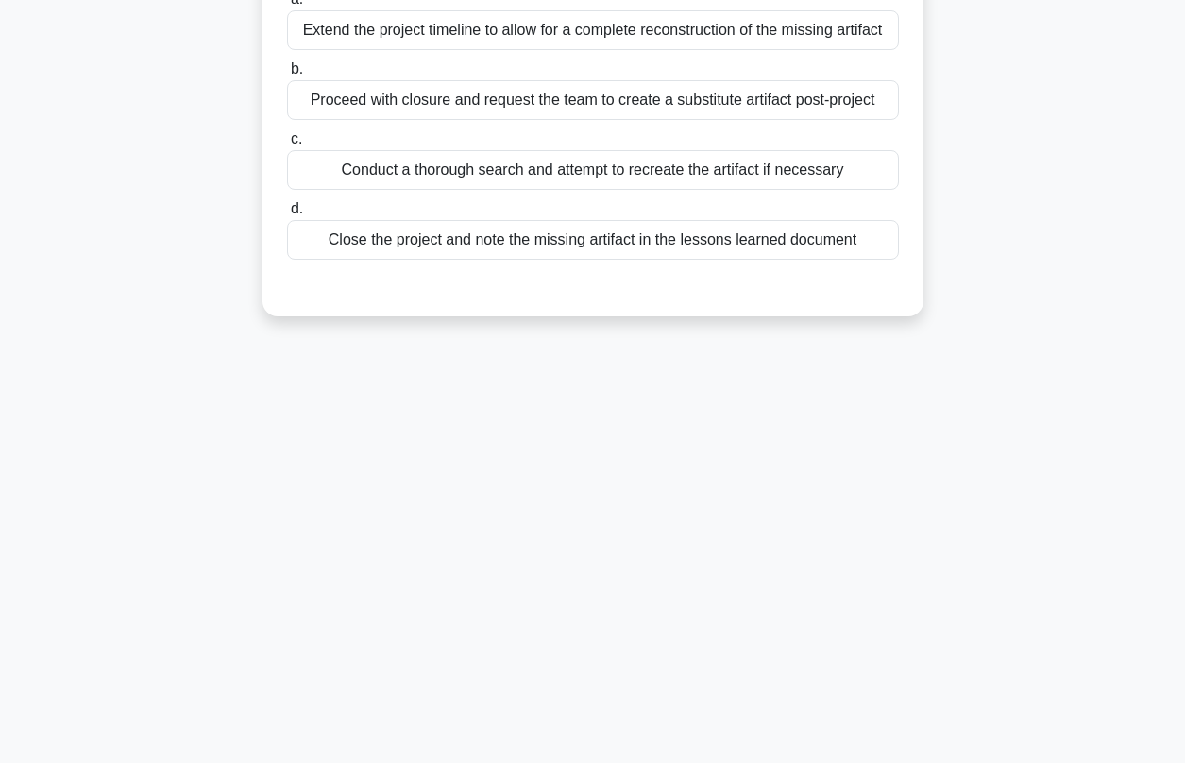
scroll to position [43, 0]
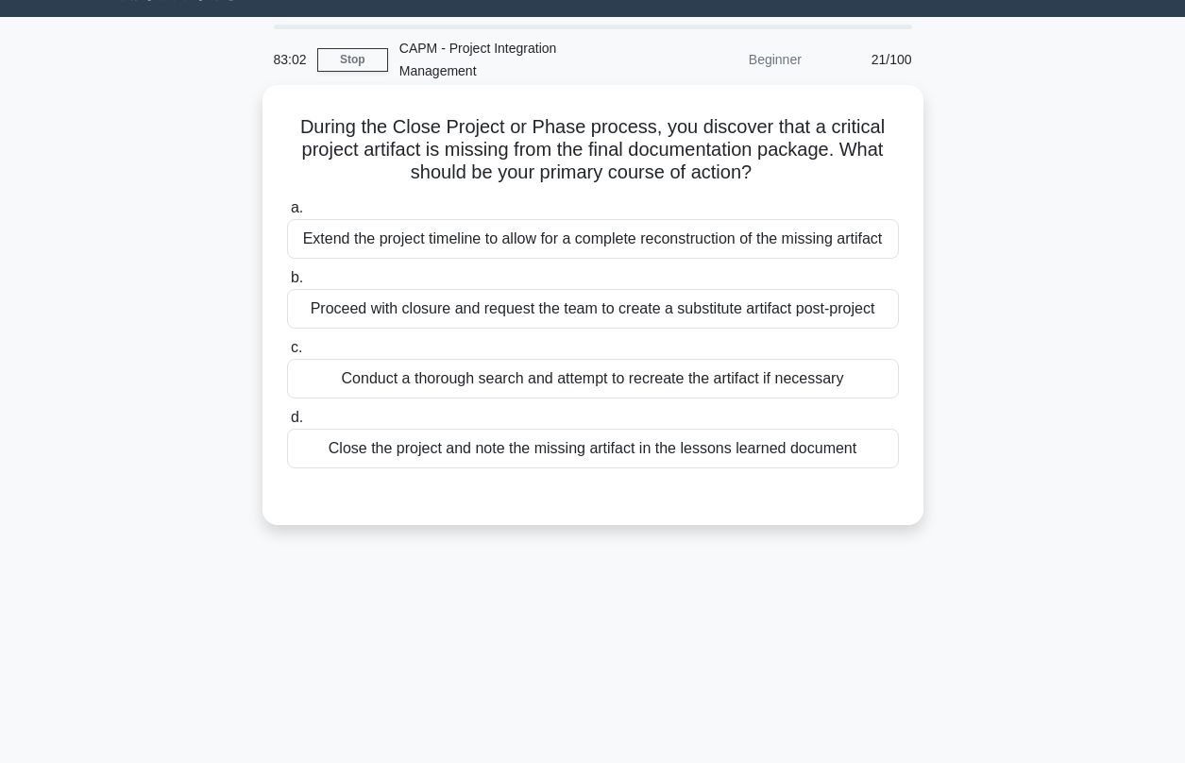
click at [546, 225] on div "Extend the project timeline to allow for a complete reconstruction of the missi…" at bounding box center [593, 239] width 612 height 40
click at [287, 214] on input "a. Extend the project timeline to allow for a complete reconstruction of the mi…" at bounding box center [287, 208] width 0 height 12
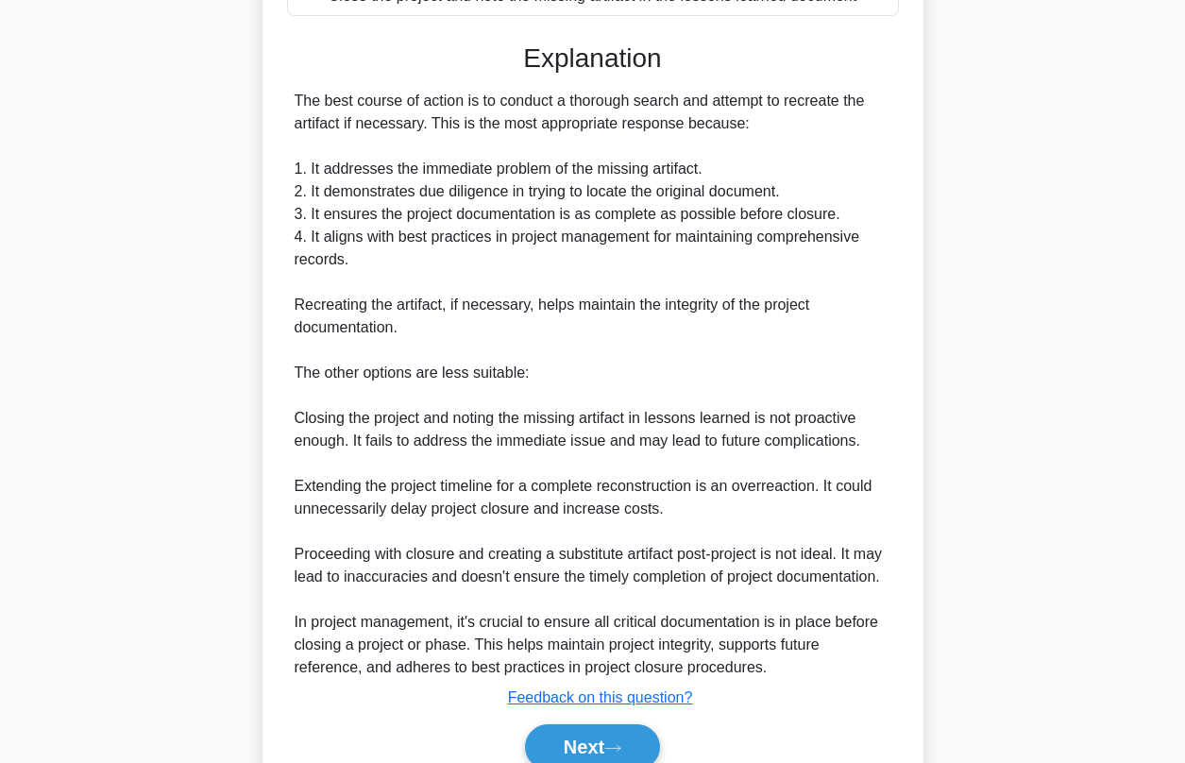
scroll to position [562, 0]
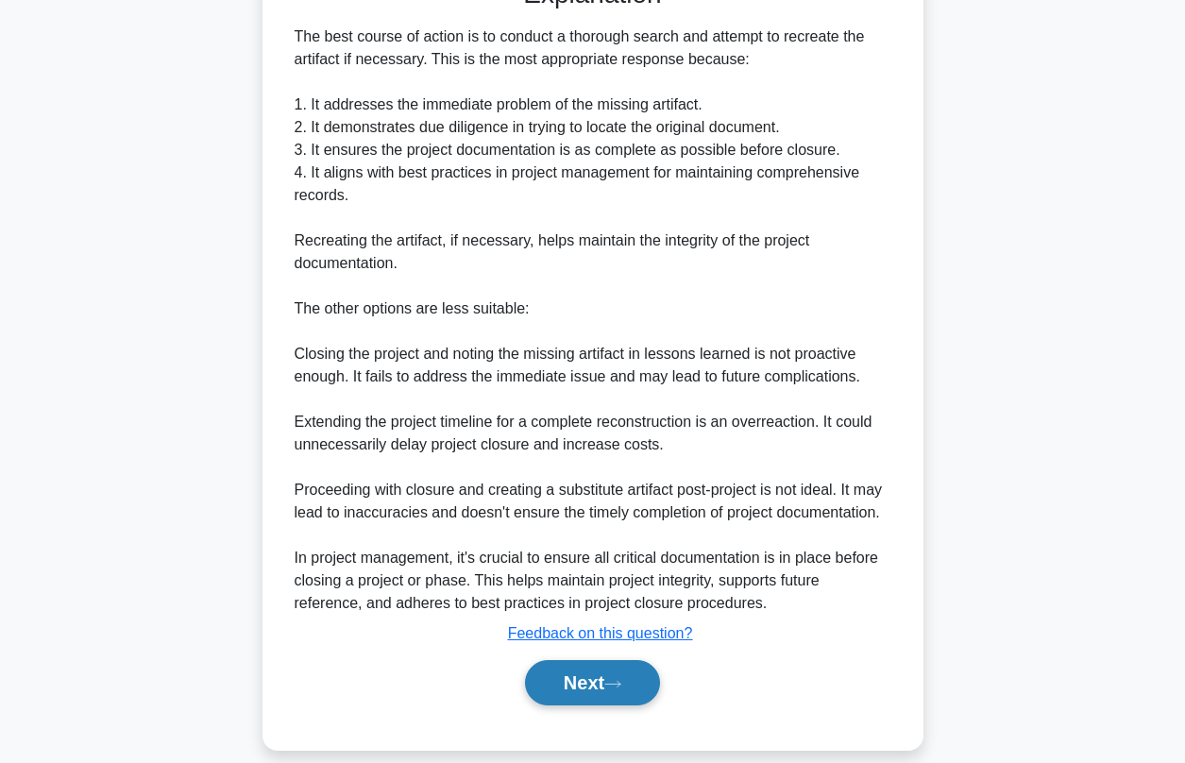
click at [602, 676] on button "Next" at bounding box center [592, 682] width 135 height 45
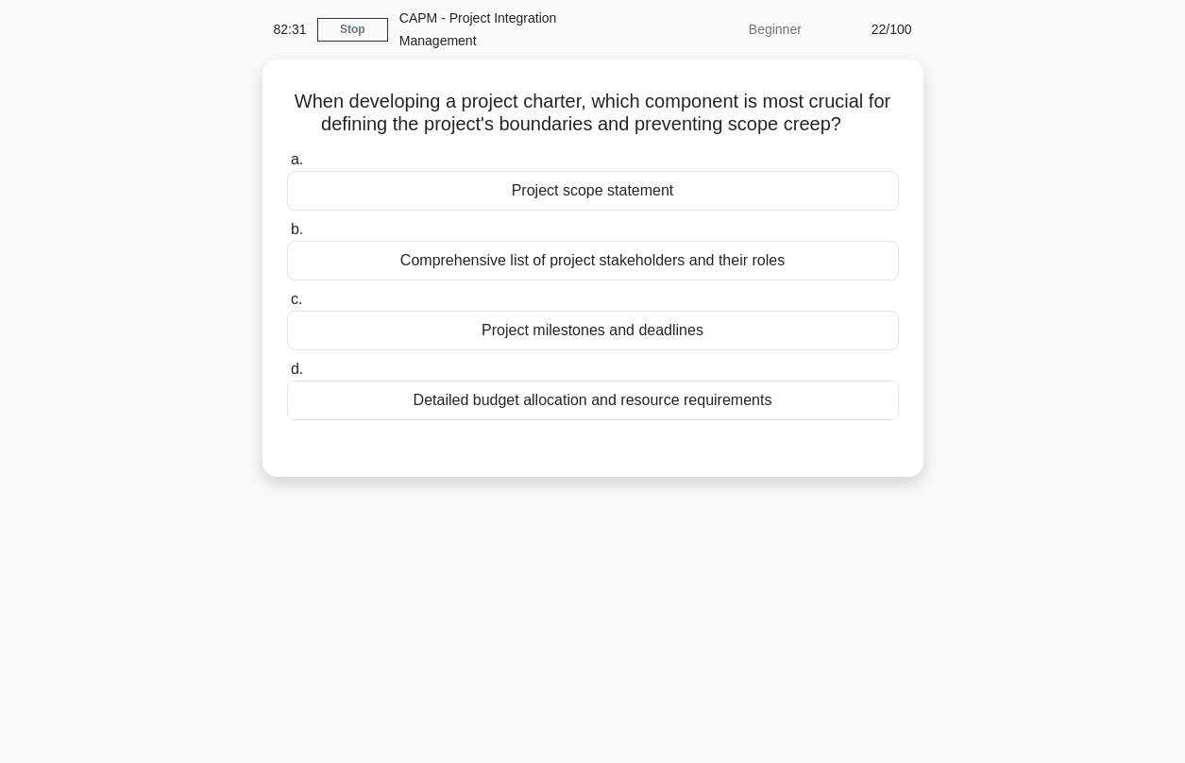
scroll to position [37, 0]
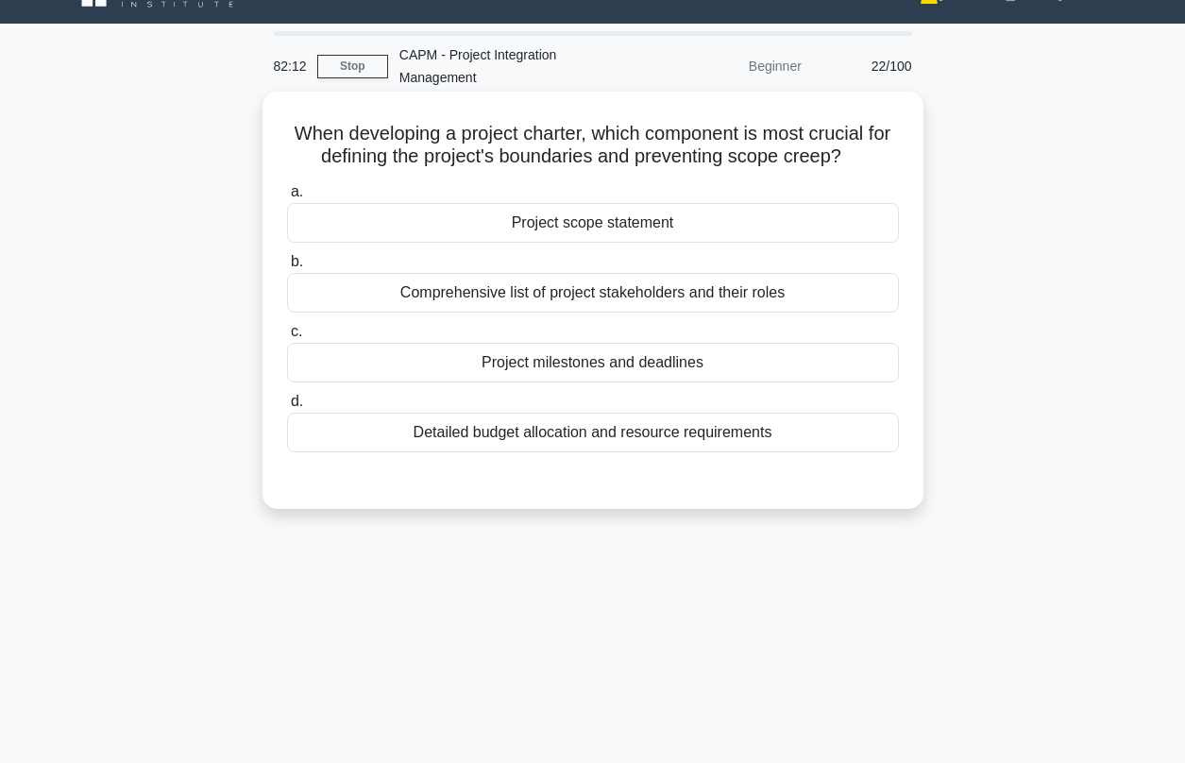
click at [538, 203] on div "Project scope statement" at bounding box center [593, 223] width 612 height 40
click at [287, 198] on input "a. Project scope statement" at bounding box center [287, 192] width 0 height 12
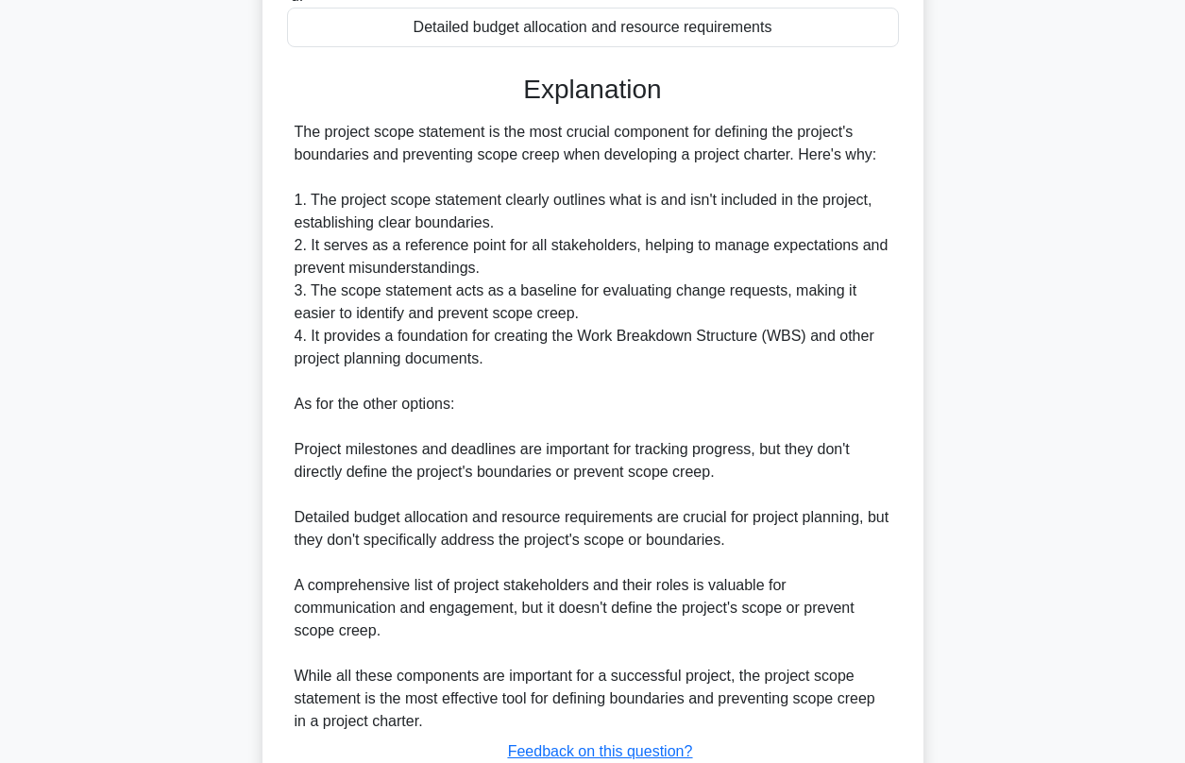
scroll to position [501, 0]
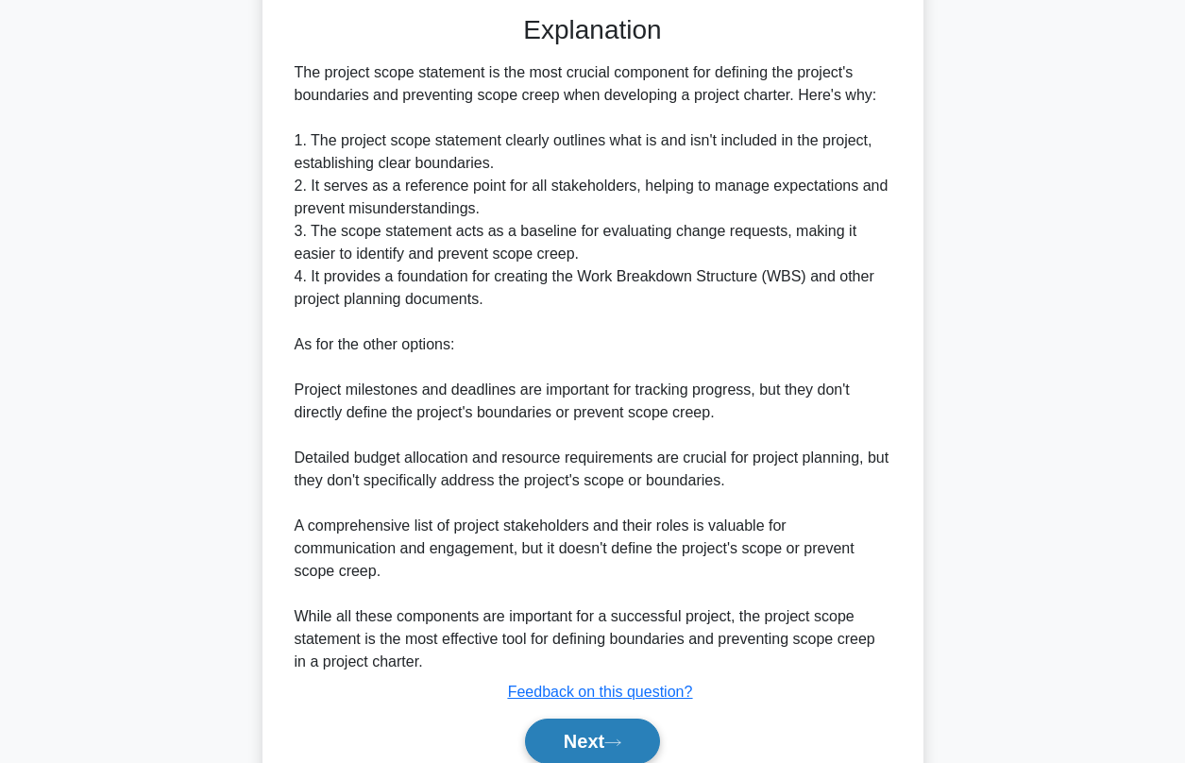
click at [612, 737] on icon at bounding box center [612, 742] width 17 height 10
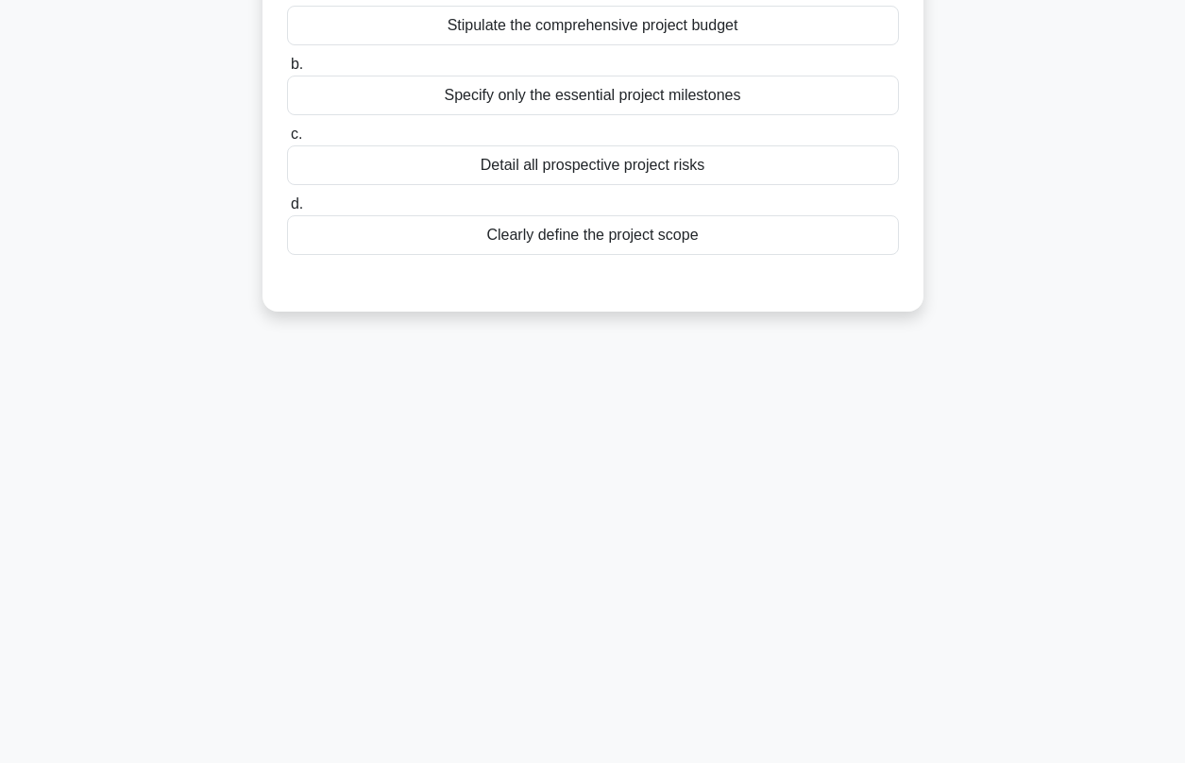
scroll to position [0, 0]
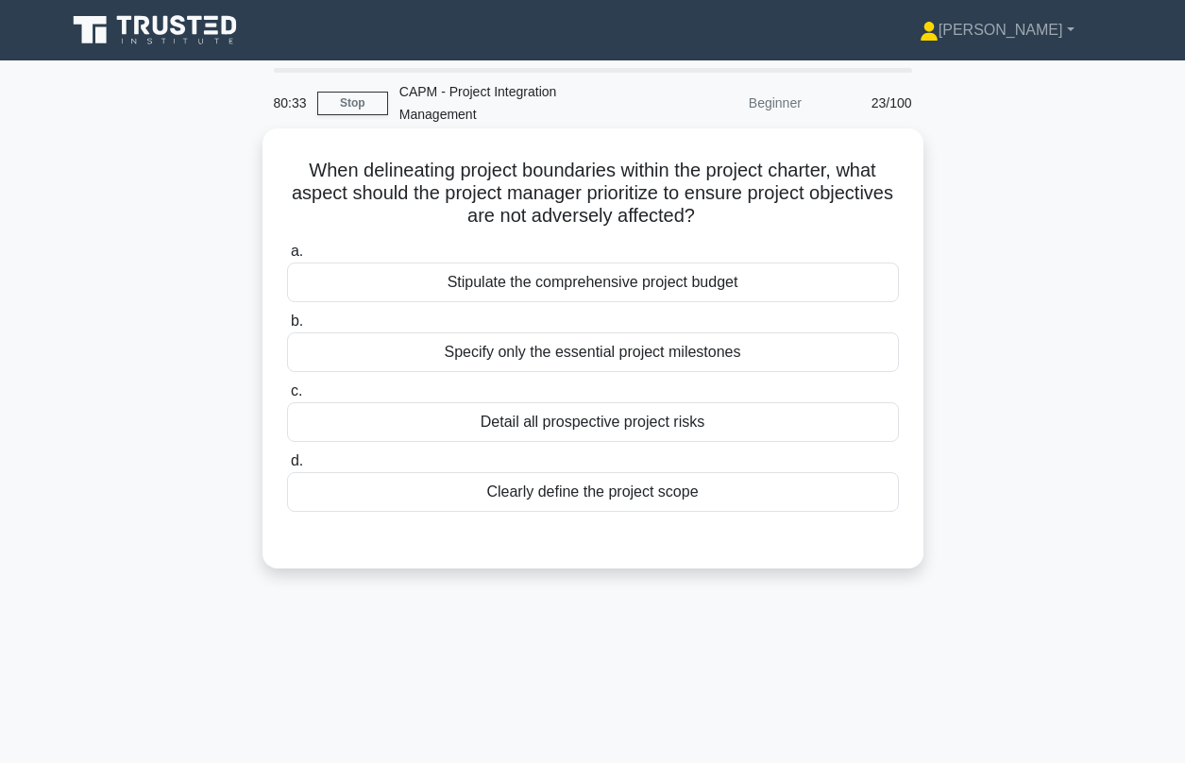
click at [565, 480] on div "Clearly define the project scope" at bounding box center [593, 492] width 612 height 40
click at [287, 467] on input "d. Clearly define the project scope" at bounding box center [287, 461] width 0 height 12
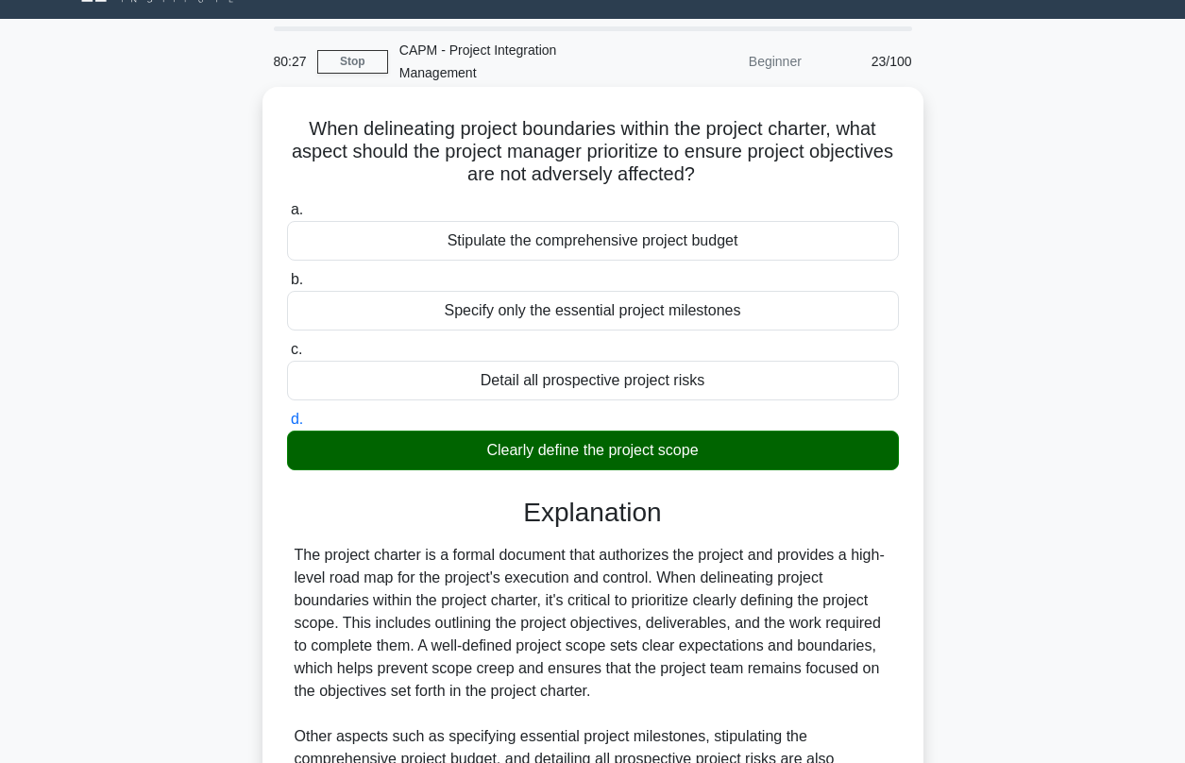
scroll to position [45, 0]
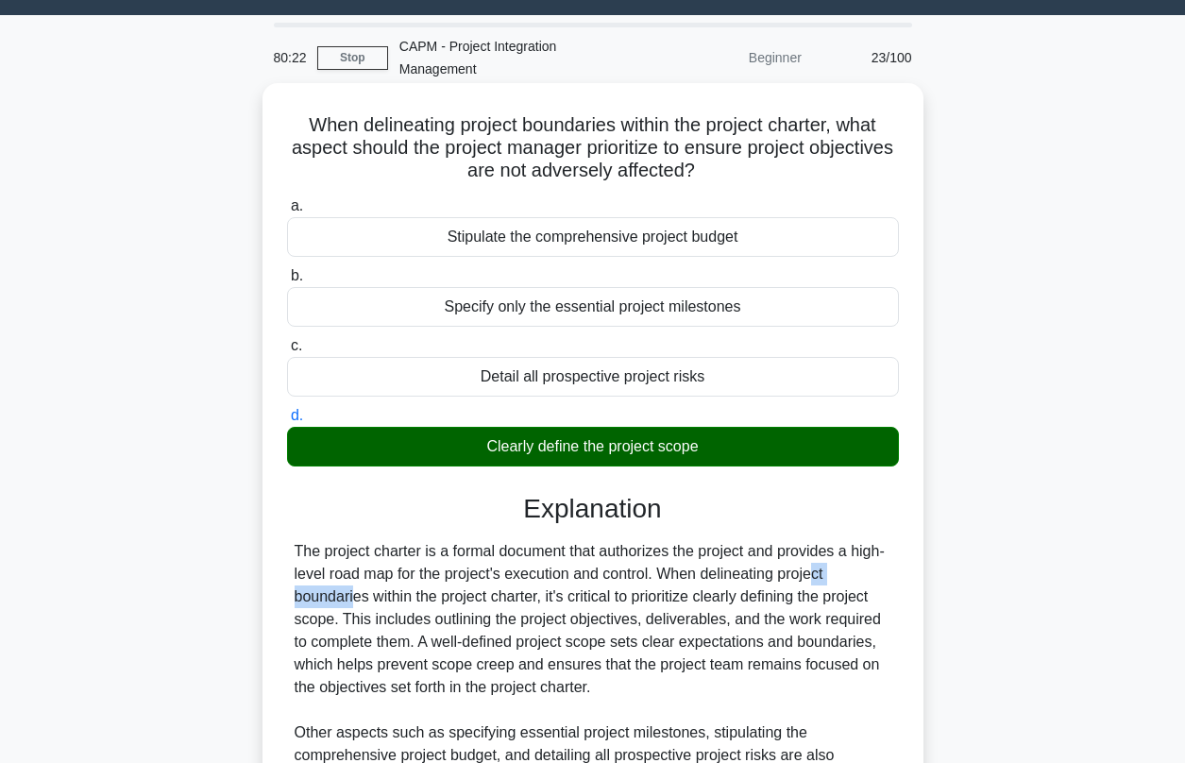
drag, startPoint x: 704, startPoint y: 549, endPoint x: 775, endPoint y: 556, distance: 71.1
click at [775, 556] on div "The project charter is a formal document that authorizes the project and provid…" at bounding box center [593, 698] width 597 height 317
click at [493, 469] on div "a. Stipulate the comprehensive project budget b. Specify only the essential pro…" at bounding box center [593, 581] width 616 height 780
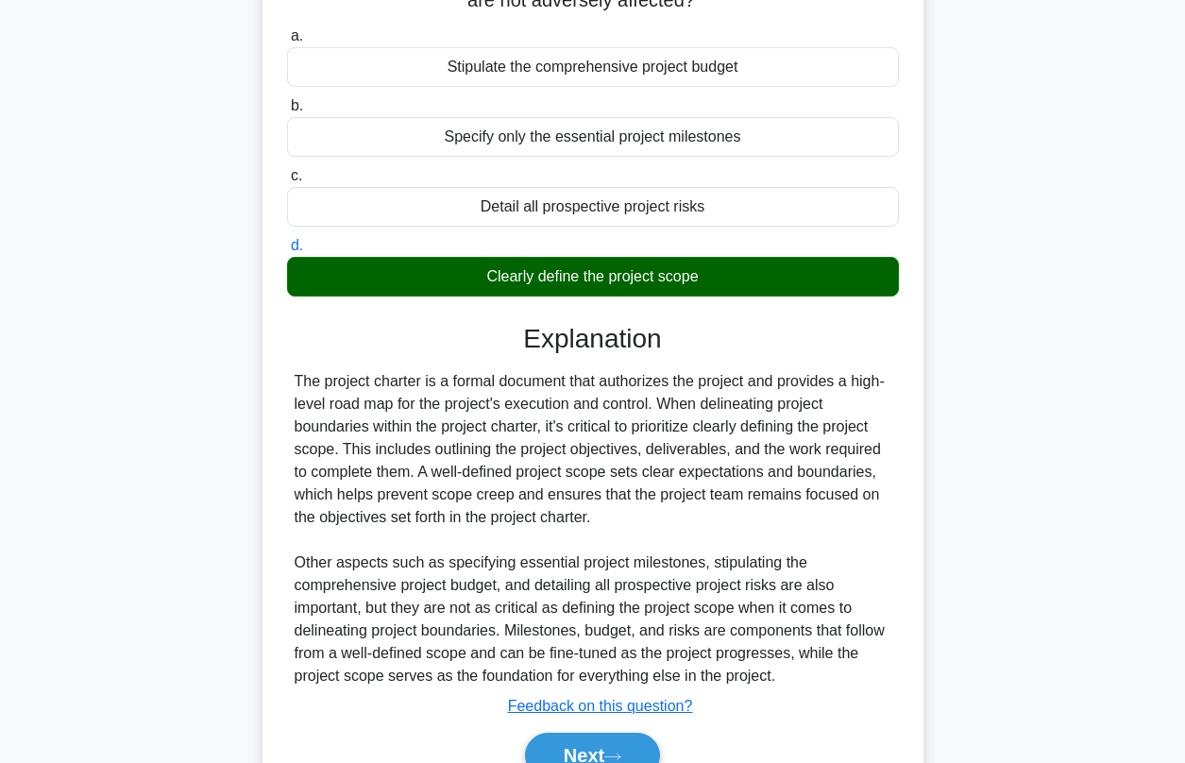
scroll to position [288, 0]
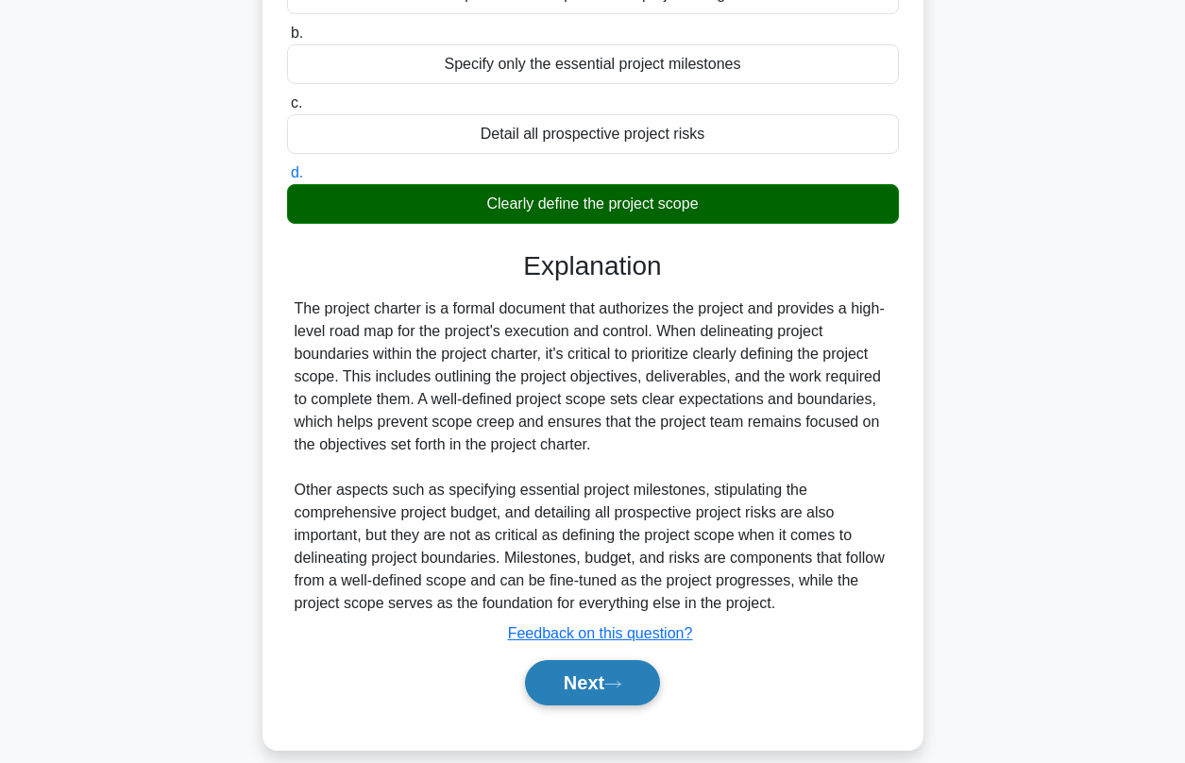
click at [571, 671] on button "Next" at bounding box center [592, 682] width 135 height 45
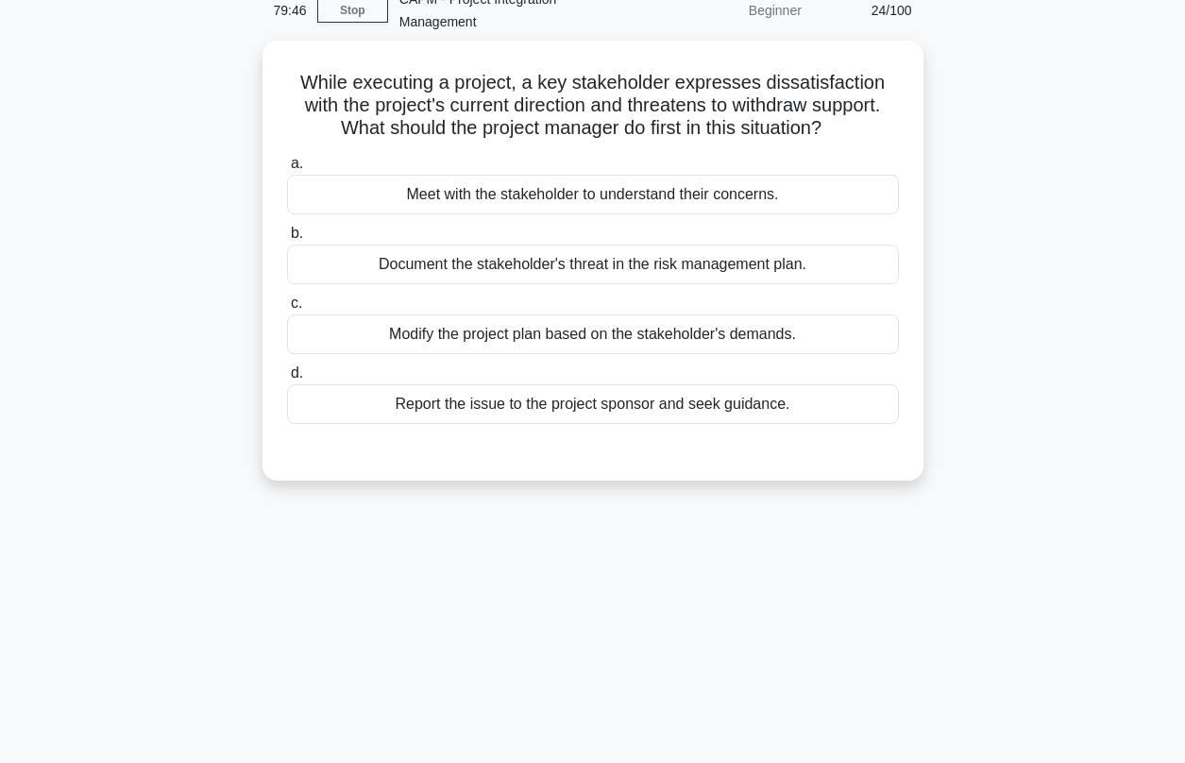
scroll to position [0, 0]
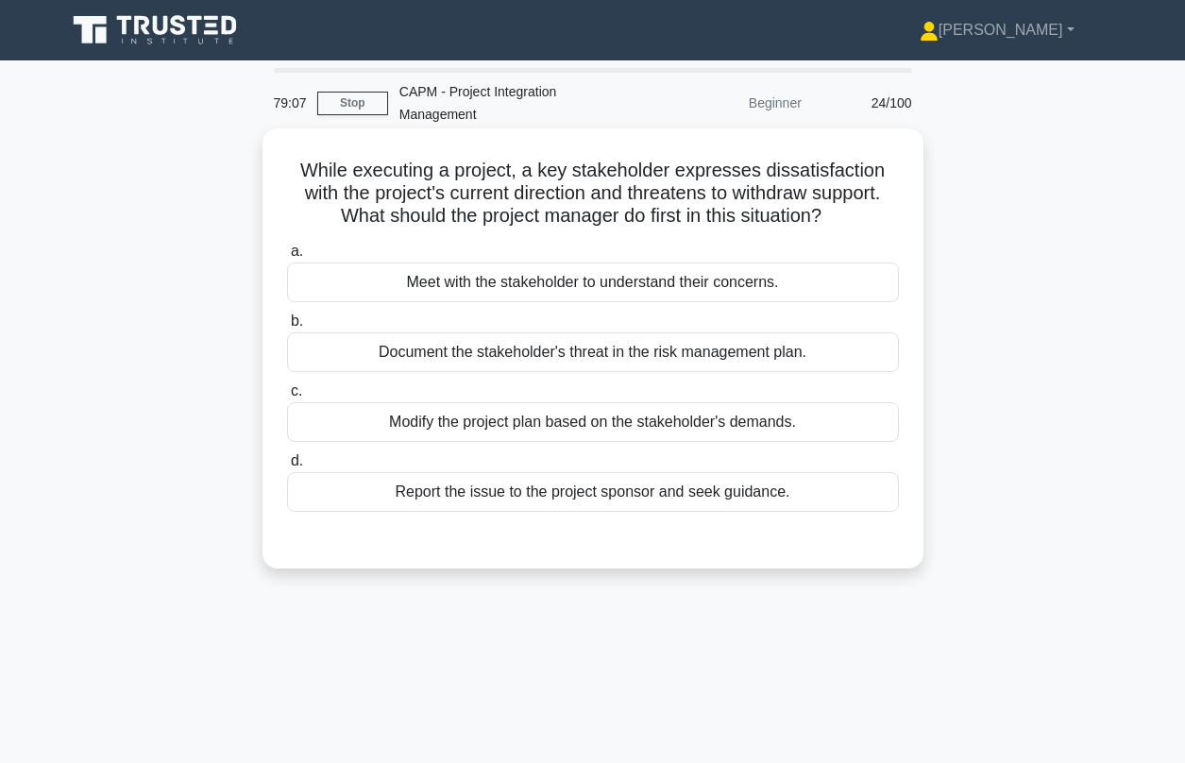
click at [467, 269] on div "Meet with the stakeholder to understand their concerns." at bounding box center [593, 282] width 612 height 40
click at [287, 258] on input "a. Meet with the stakeholder to understand their concerns." at bounding box center [287, 251] width 0 height 12
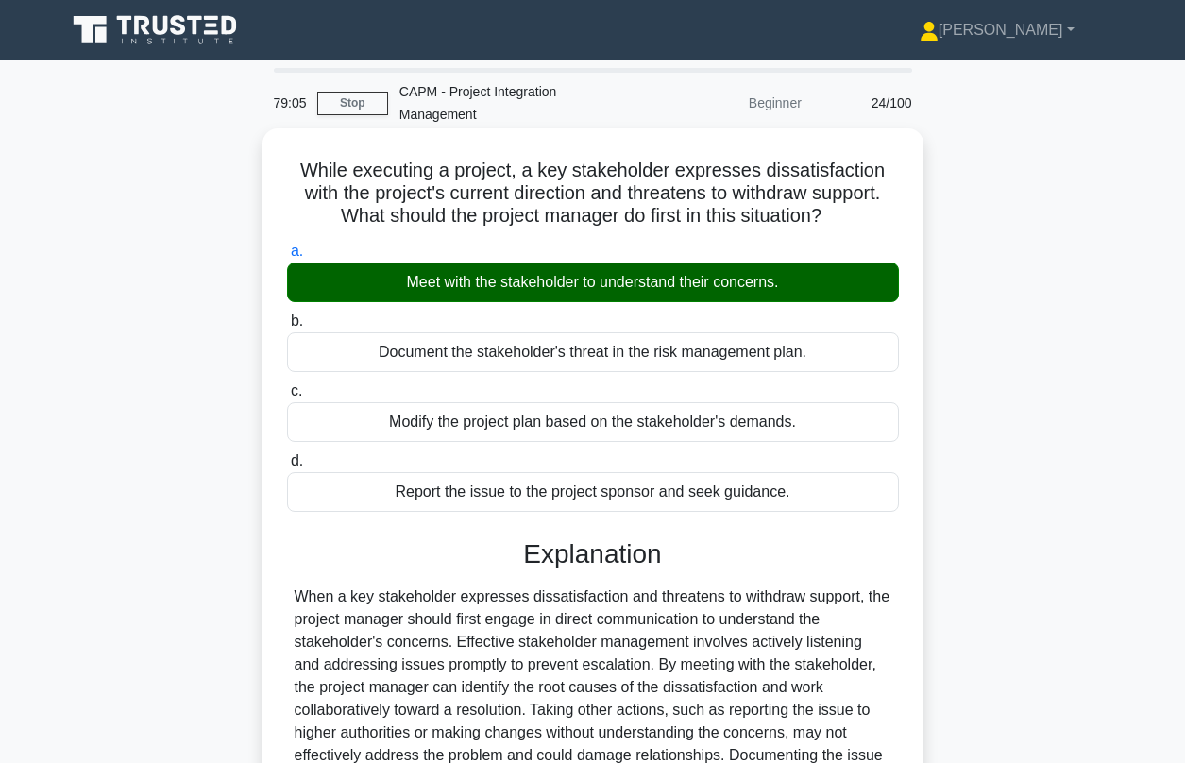
scroll to position [257, 0]
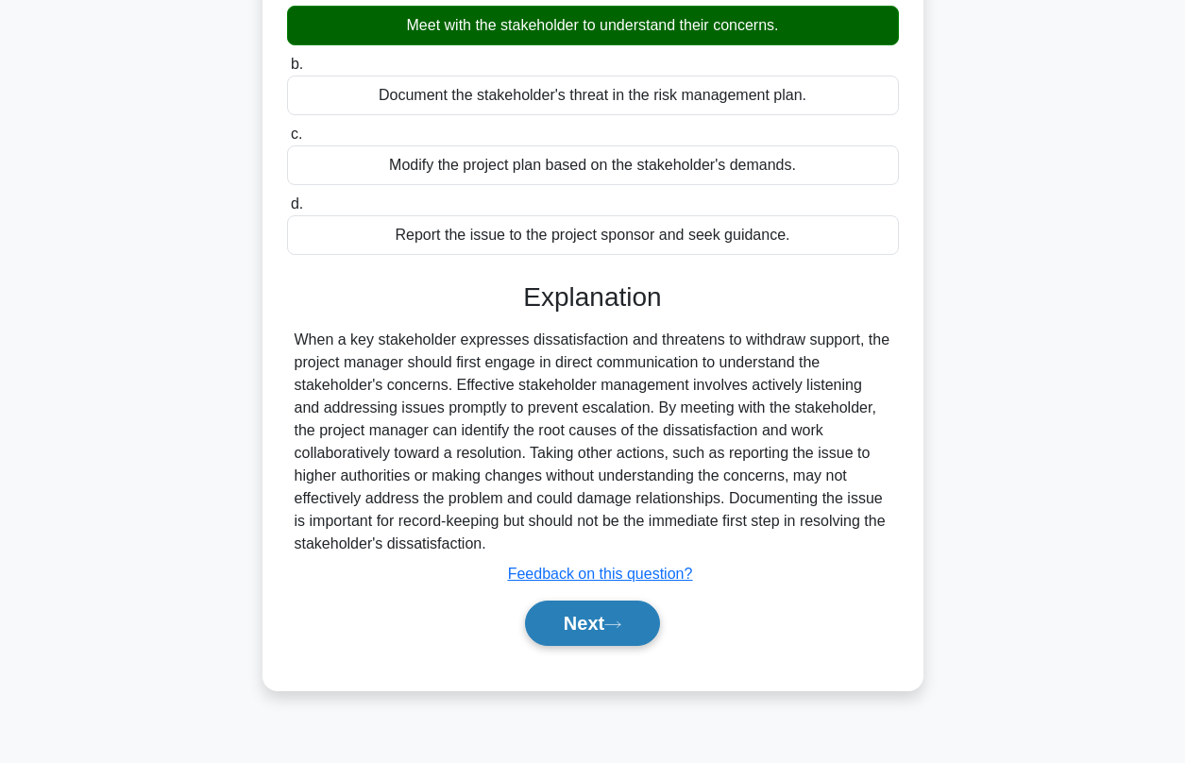
click at [605, 611] on button "Next" at bounding box center [592, 622] width 135 height 45
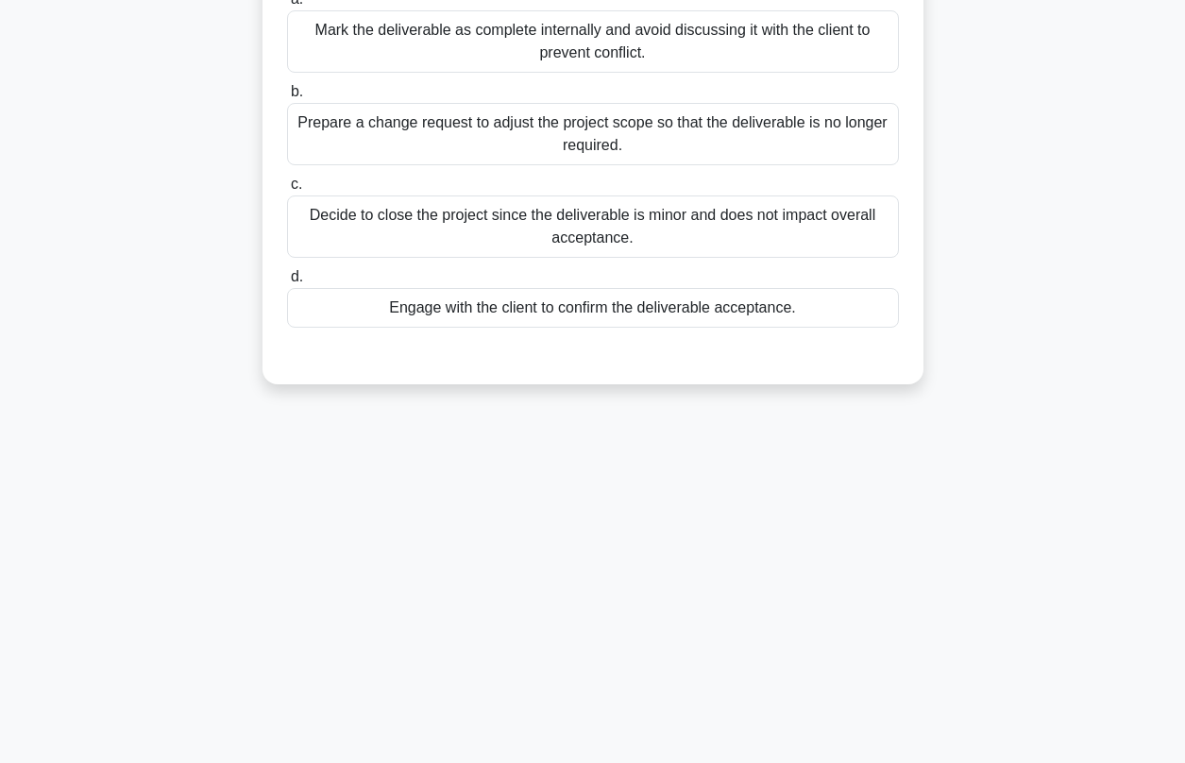
scroll to position [74, 0]
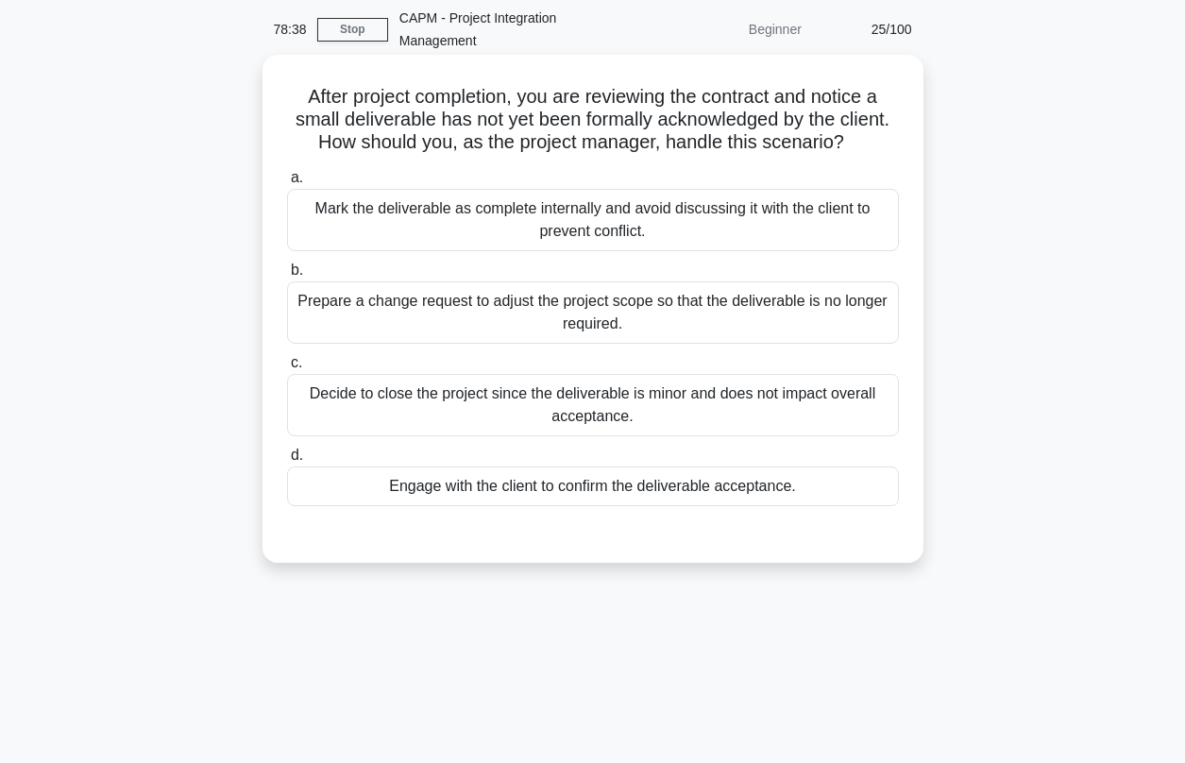
click at [477, 476] on div "Engage with the client to confirm the deliverable acceptance." at bounding box center [593, 486] width 612 height 40
click at [287, 462] on input "d. Engage with the client to confirm the deliverable acceptance." at bounding box center [287, 455] width 0 height 12
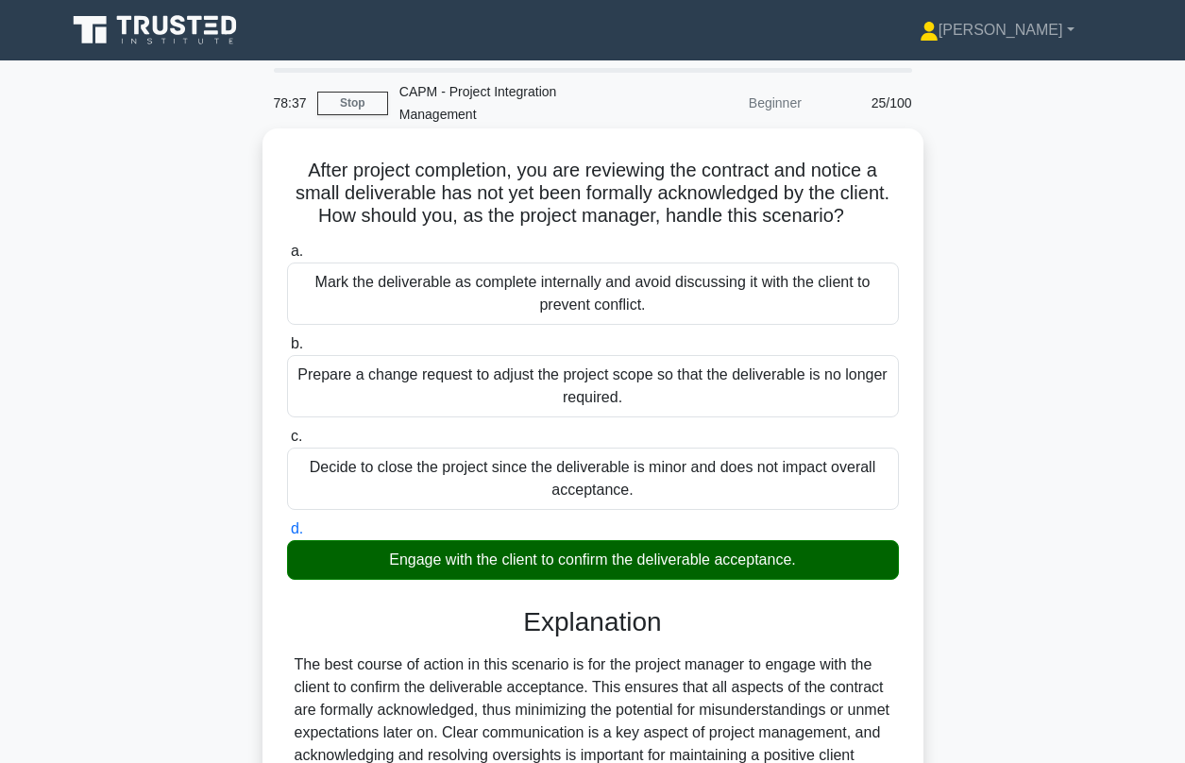
scroll to position [356, 0]
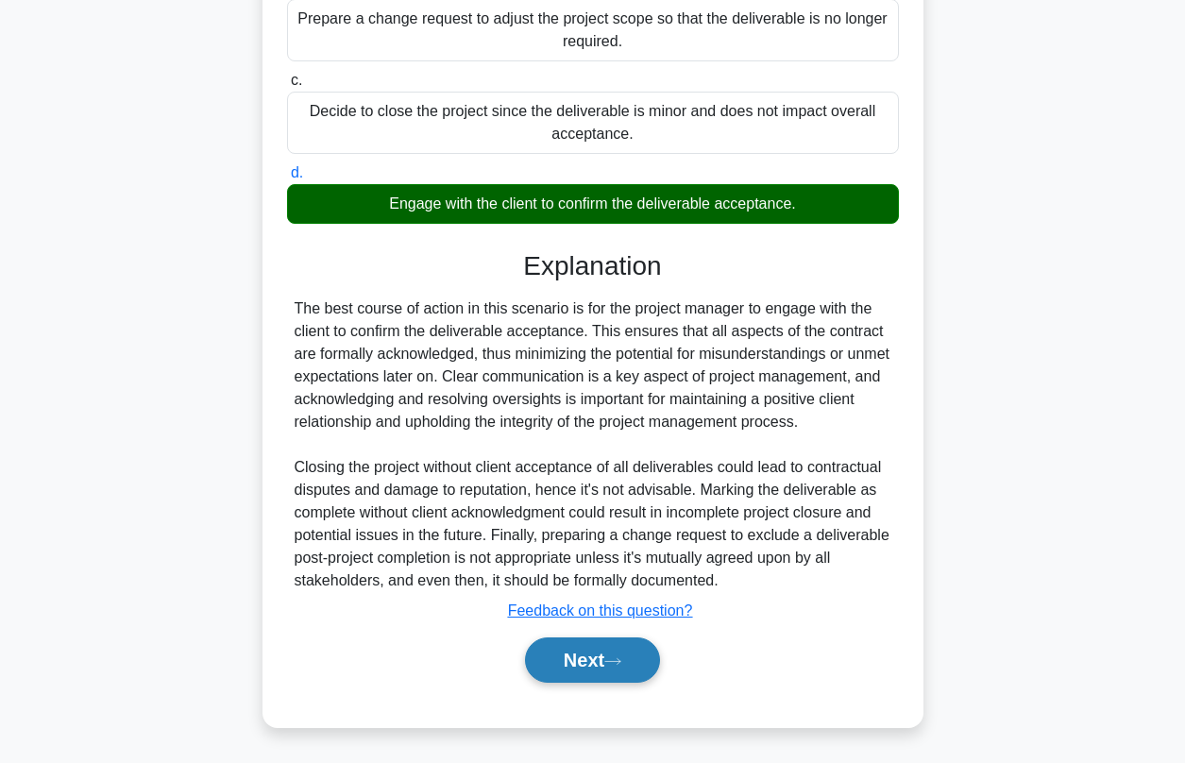
click at [544, 660] on button "Next" at bounding box center [592, 659] width 135 height 45
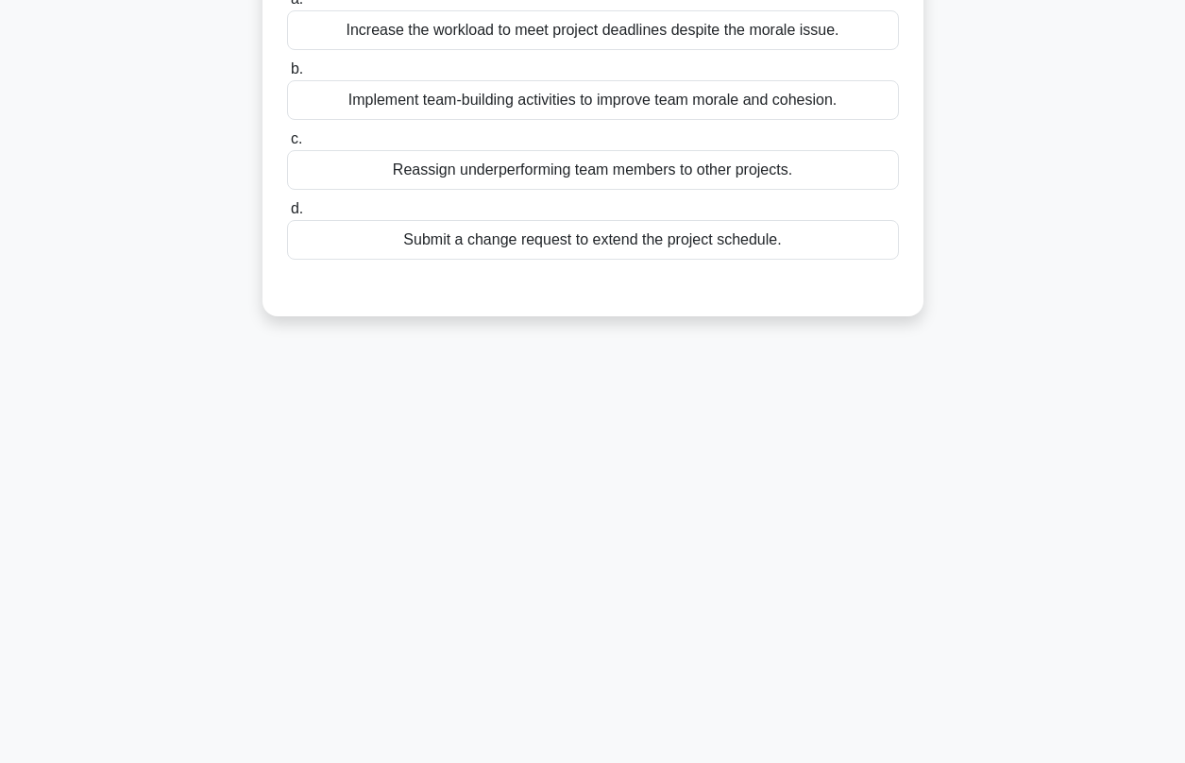
scroll to position [0, 0]
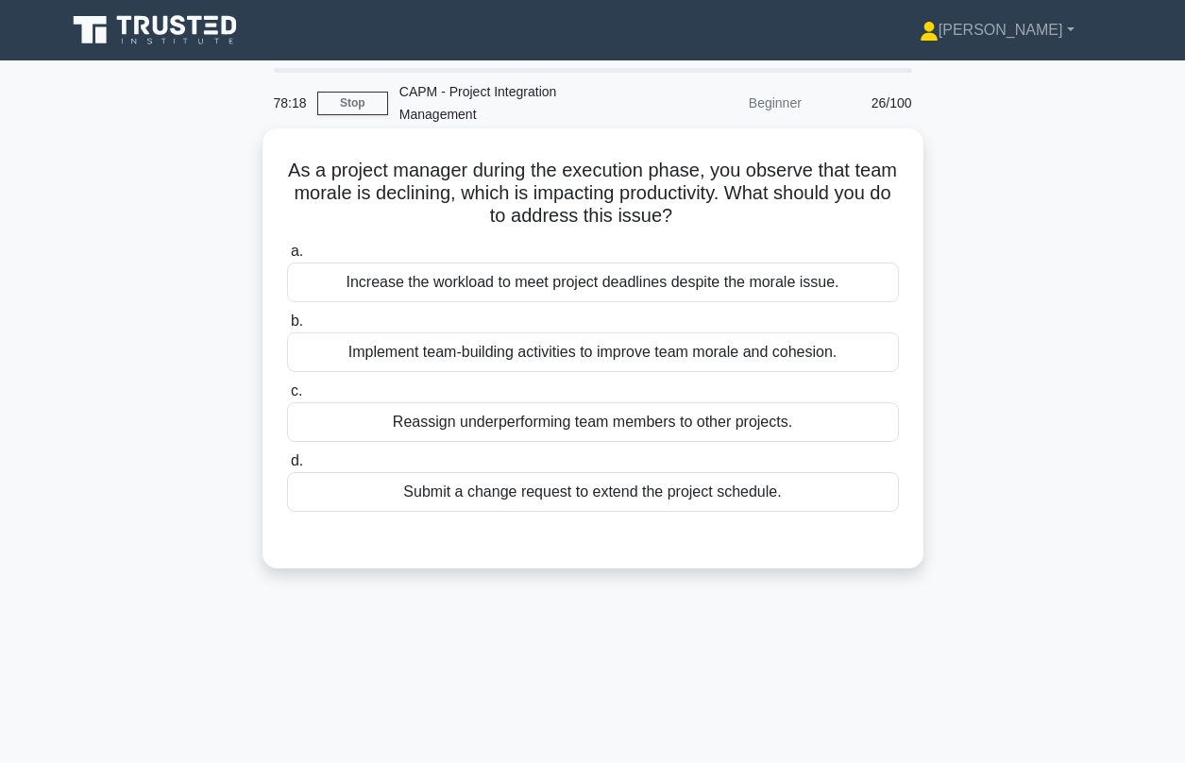
click at [489, 335] on div "Implement team-building activities to improve team morale and cohesion." at bounding box center [593, 352] width 612 height 40
click at [287, 328] on input "b. Implement team-building activities to improve team morale and cohesion." at bounding box center [287, 321] width 0 height 12
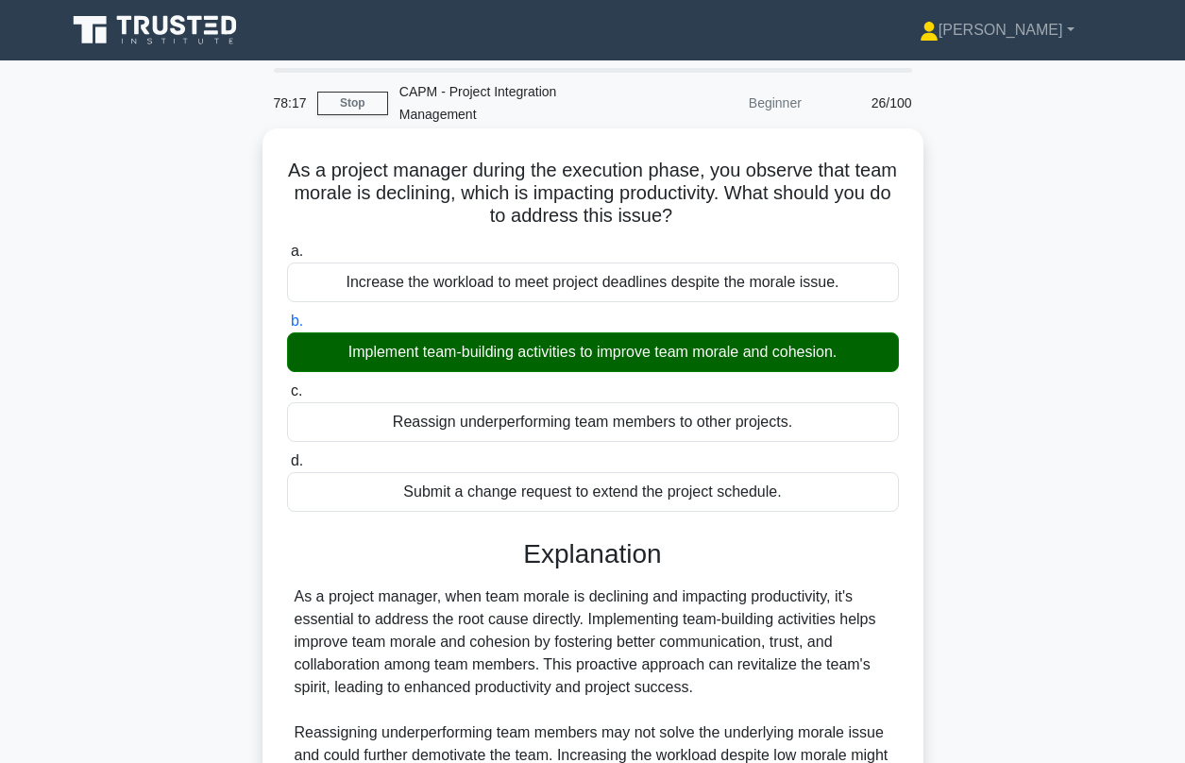
scroll to position [257, 0]
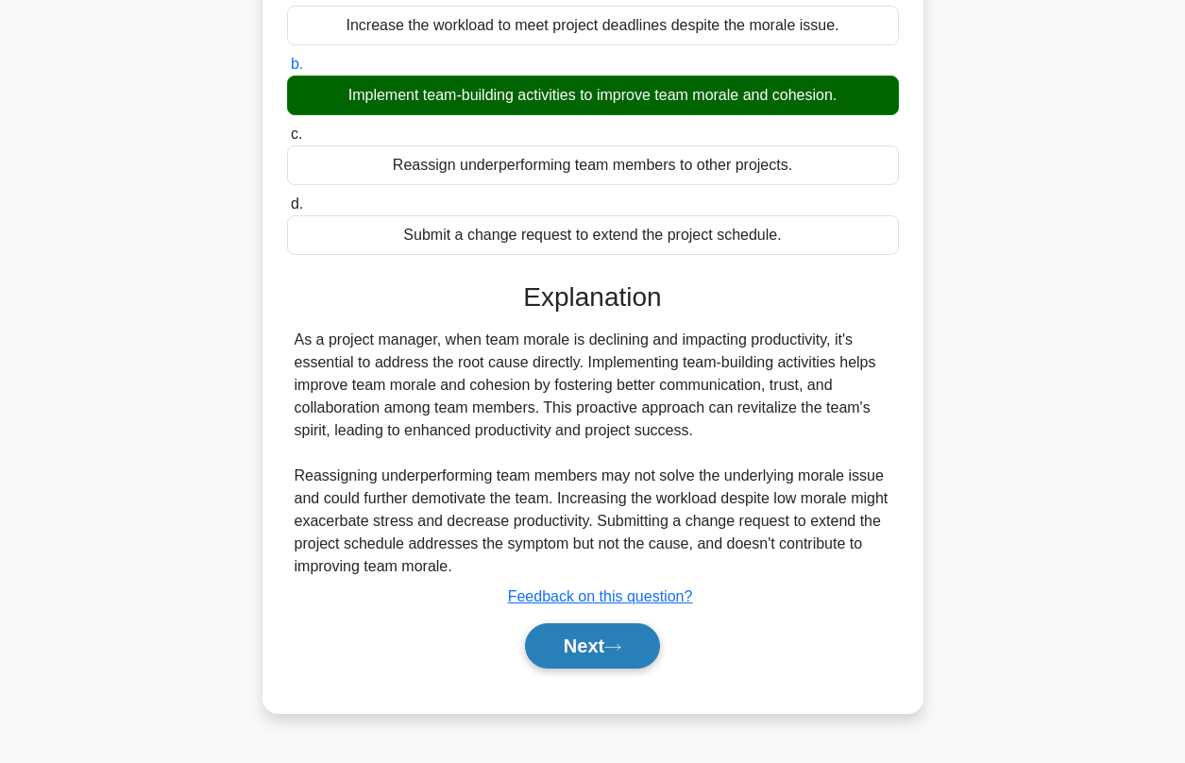
click at [564, 623] on button "Next" at bounding box center [592, 645] width 135 height 45
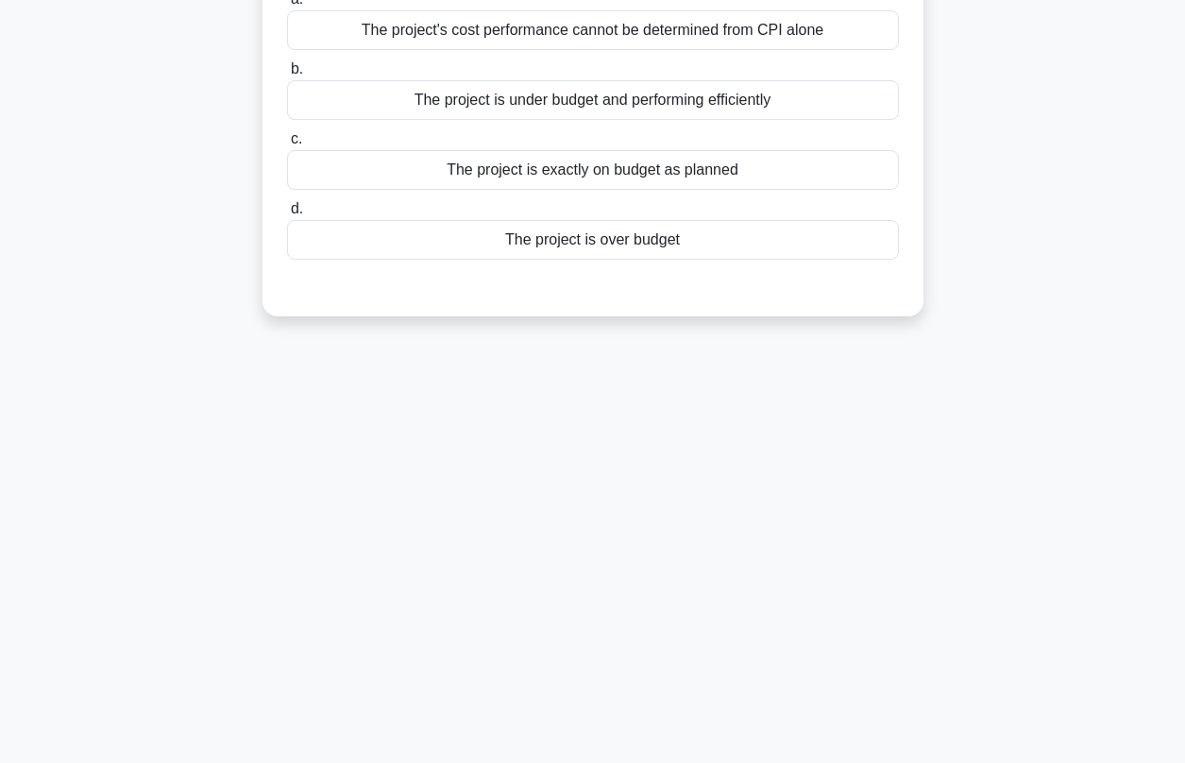
scroll to position [0, 0]
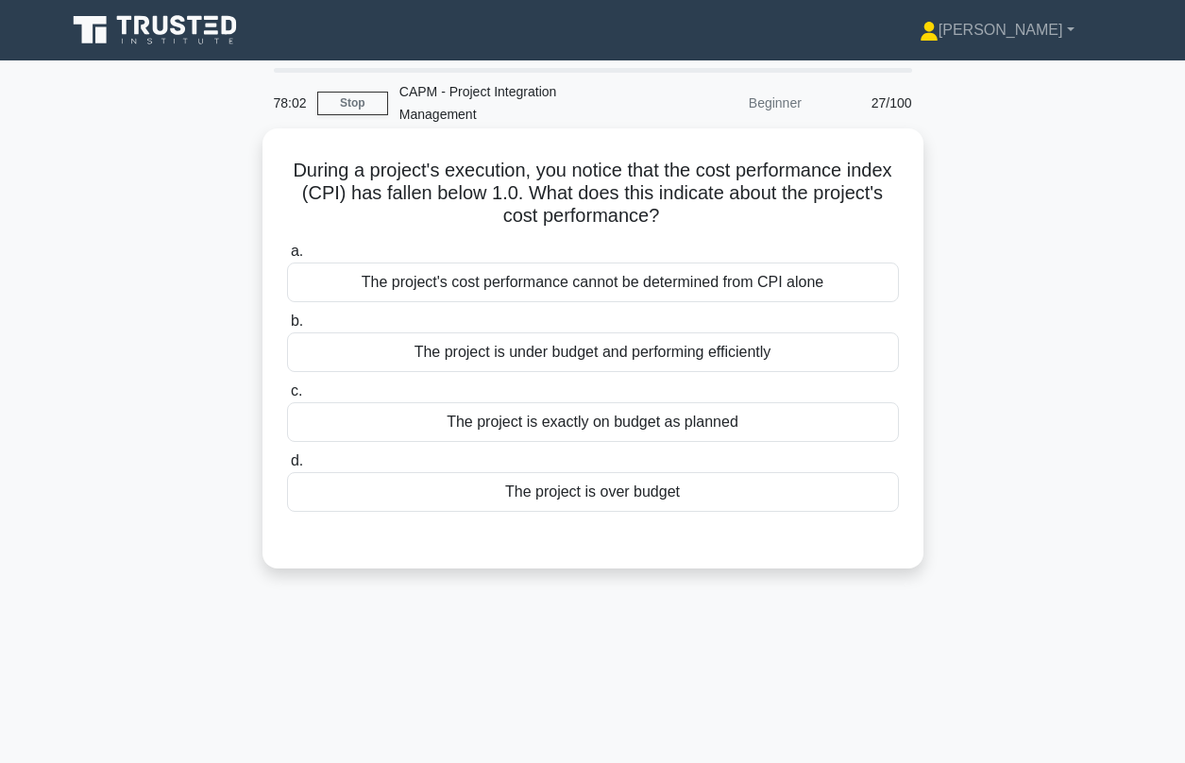
click at [559, 476] on div "The project is over budget" at bounding box center [593, 492] width 612 height 40
click at [287, 467] on input "d. The project is over budget" at bounding box center [287, 461] width 0 height 12
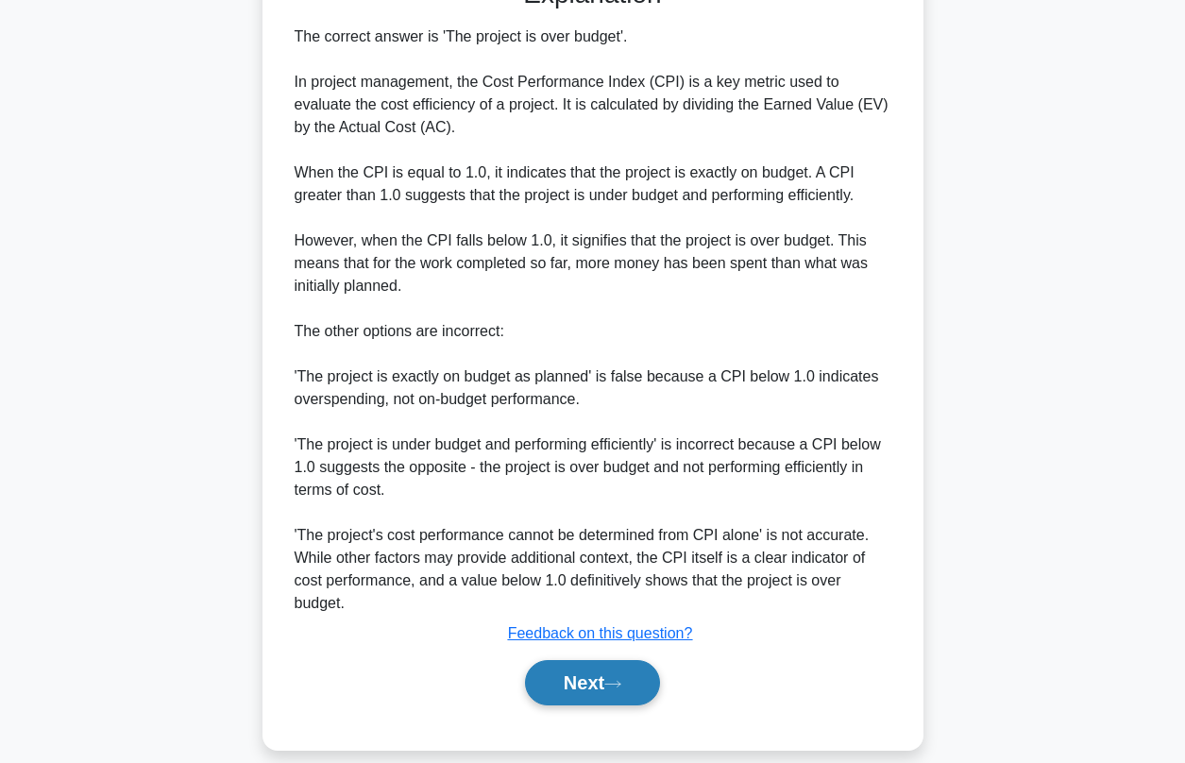
click at [592, 660] on button "Next" at bounding box center [592, 682] width 135 height 45
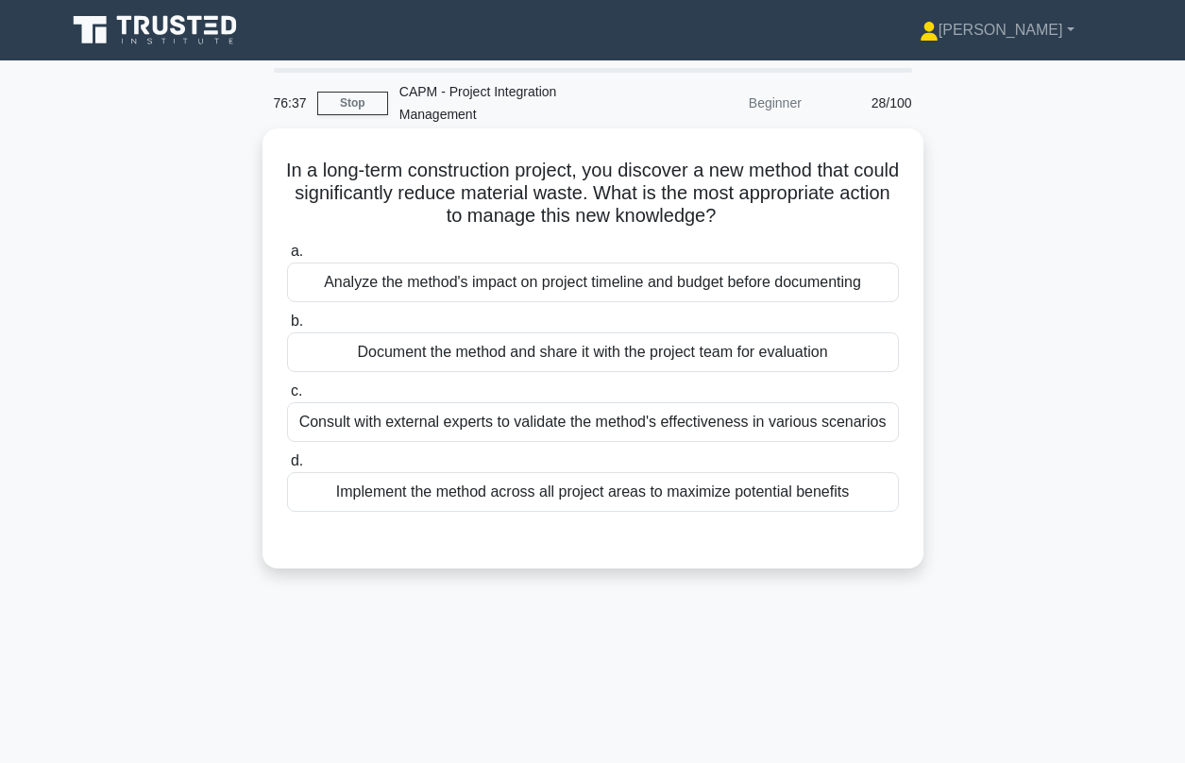
click at [371, 406] on div "Consult with external experts to validate the method's effectiveness in various…" at bounding box center [593, 422] width 612 height 40
click at [287, 397] on input "c. Consult with external experts to validate the method's effectiveness in vari…" at bounding box center [287, 391] width 0 height 12
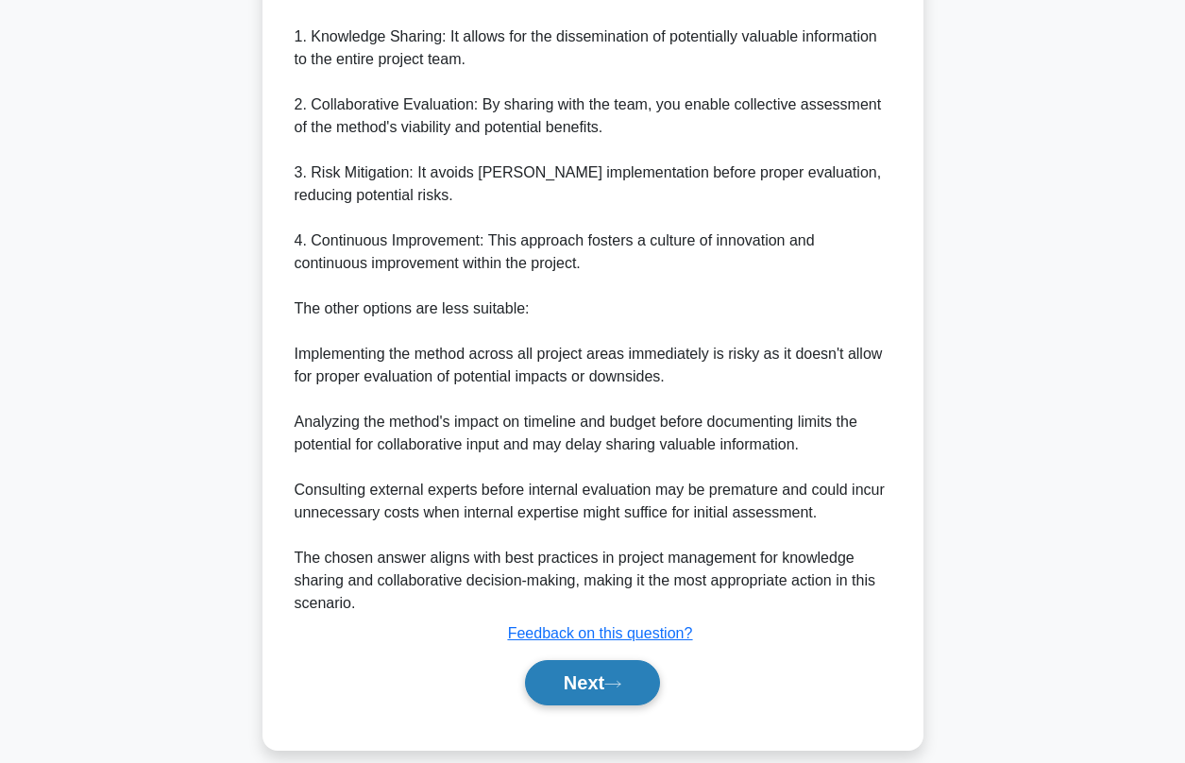
click at [603, 660] on button "Next" at bounding box center [592, 682] width 135 height 45
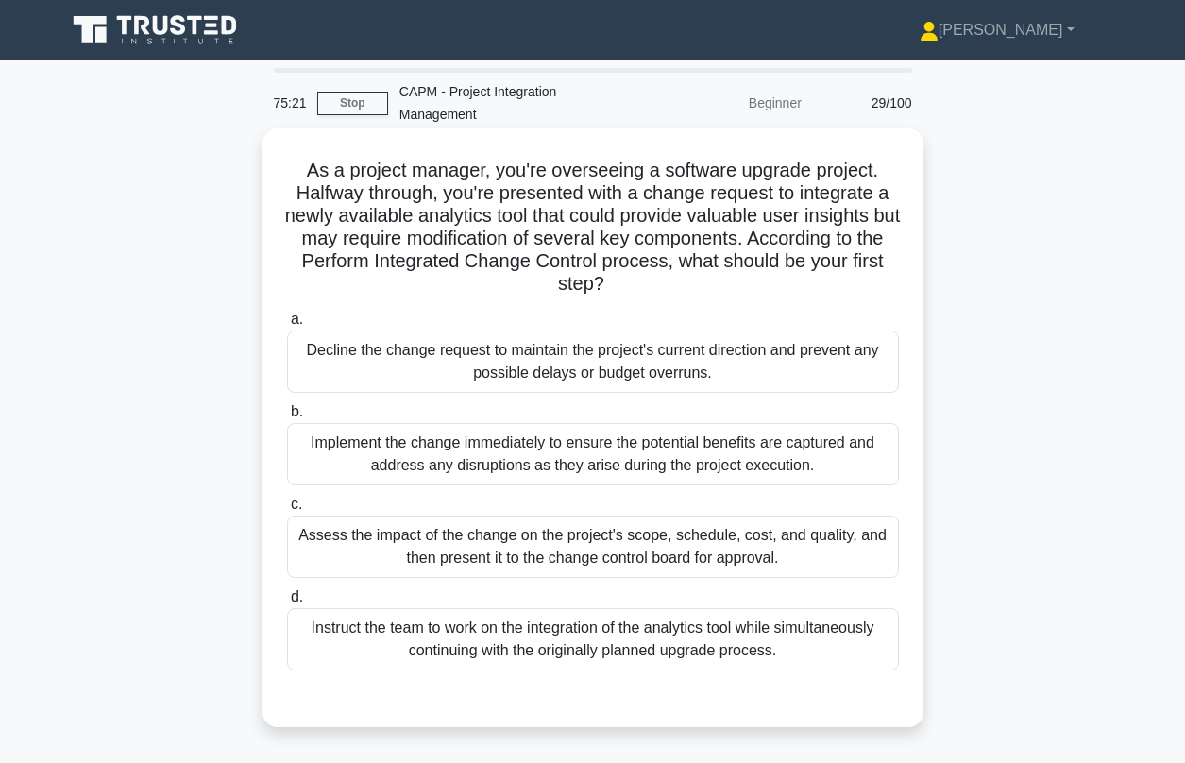
click at [517, 529] on div "Assess the impact of the change on the project's scope, schedule, cost, and qua…" at bounding box center [593, 546] width 612 height 62
click at [287, 511] on input "c. Assess the impact of the change on the project's scope, schedule, cost, and …" at bounding box center [287, 504] width 0 height 12
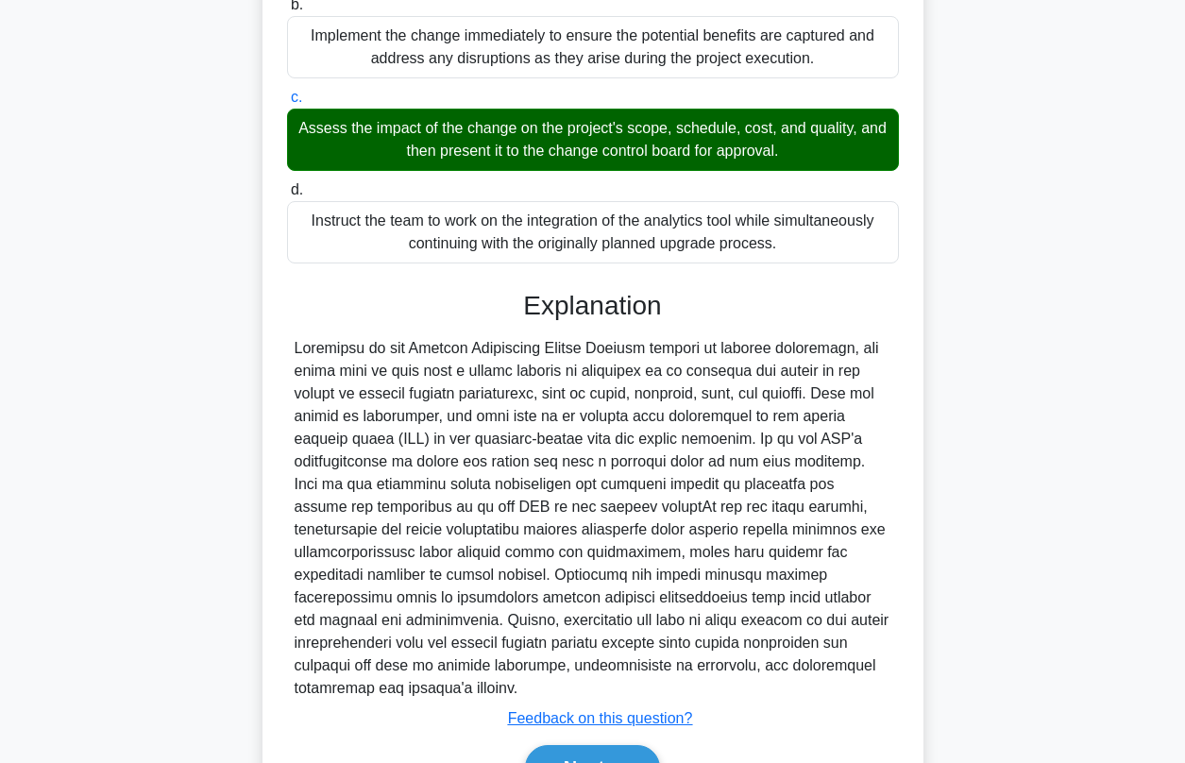
scroll to position [492, 0]
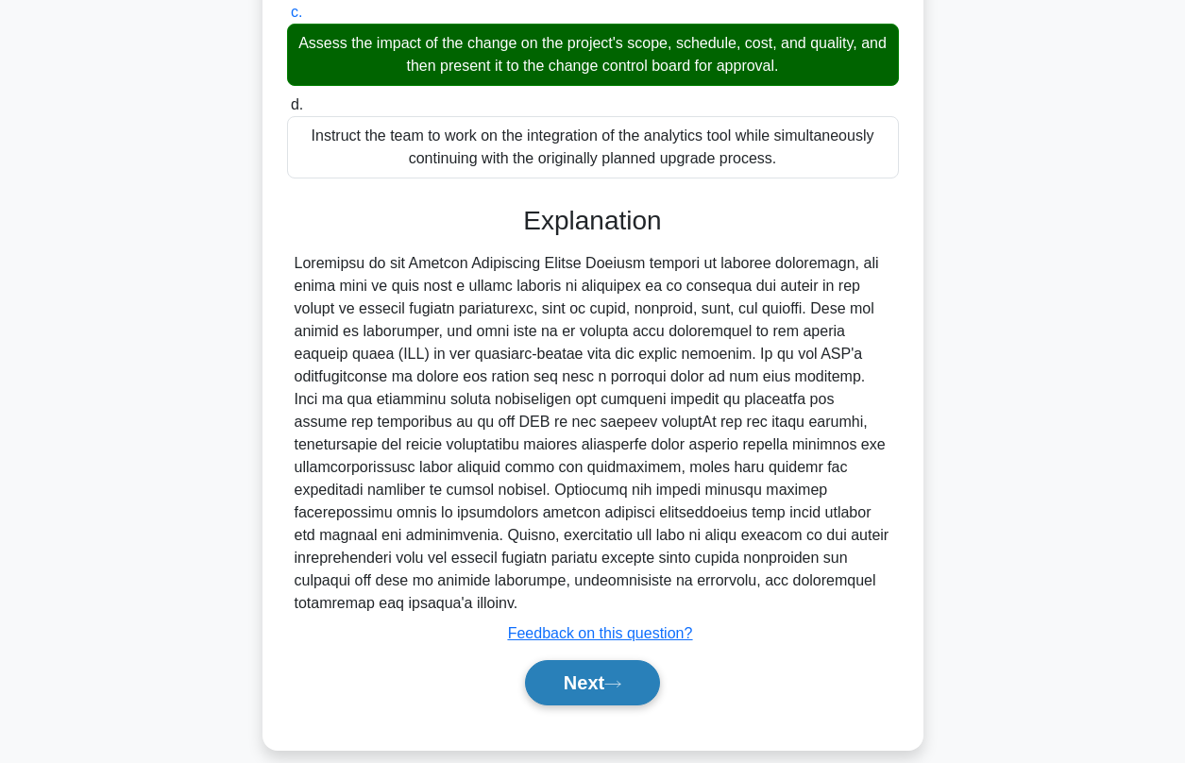
click at [575, 665] on button "Next" at bounding box center [592, 682] width 135 height 45
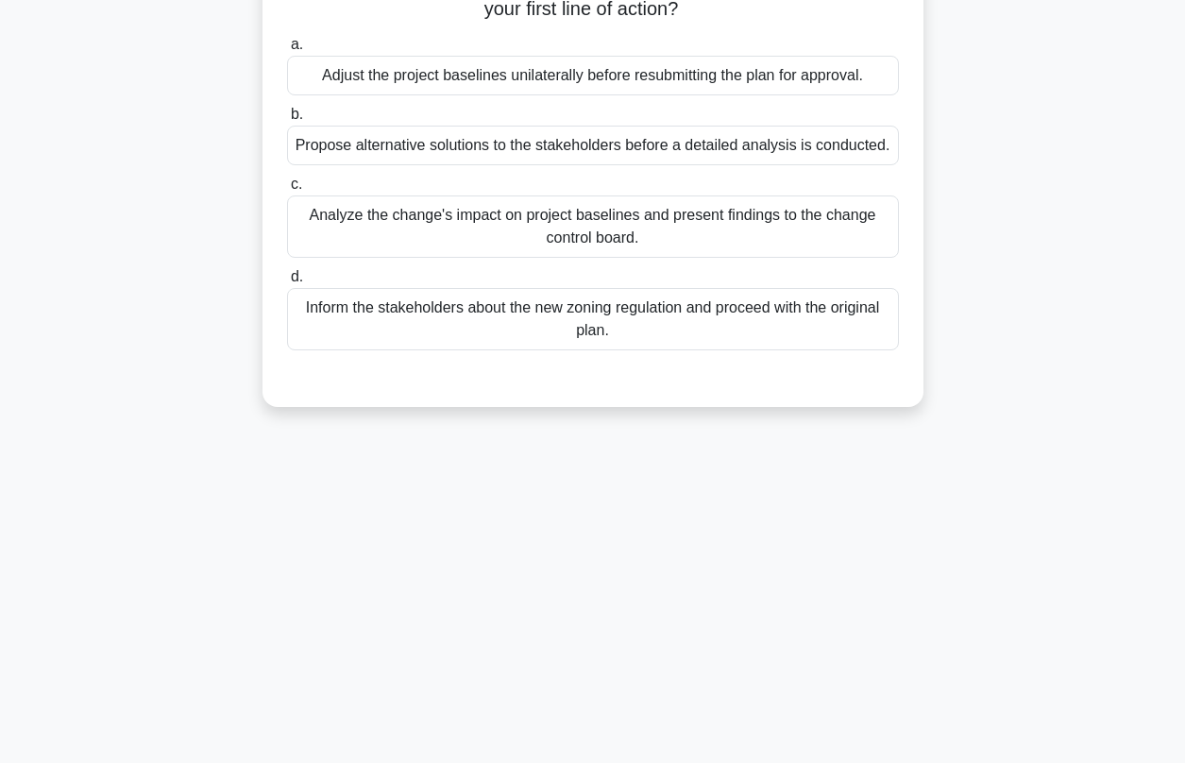
scroll to position [0, 0]
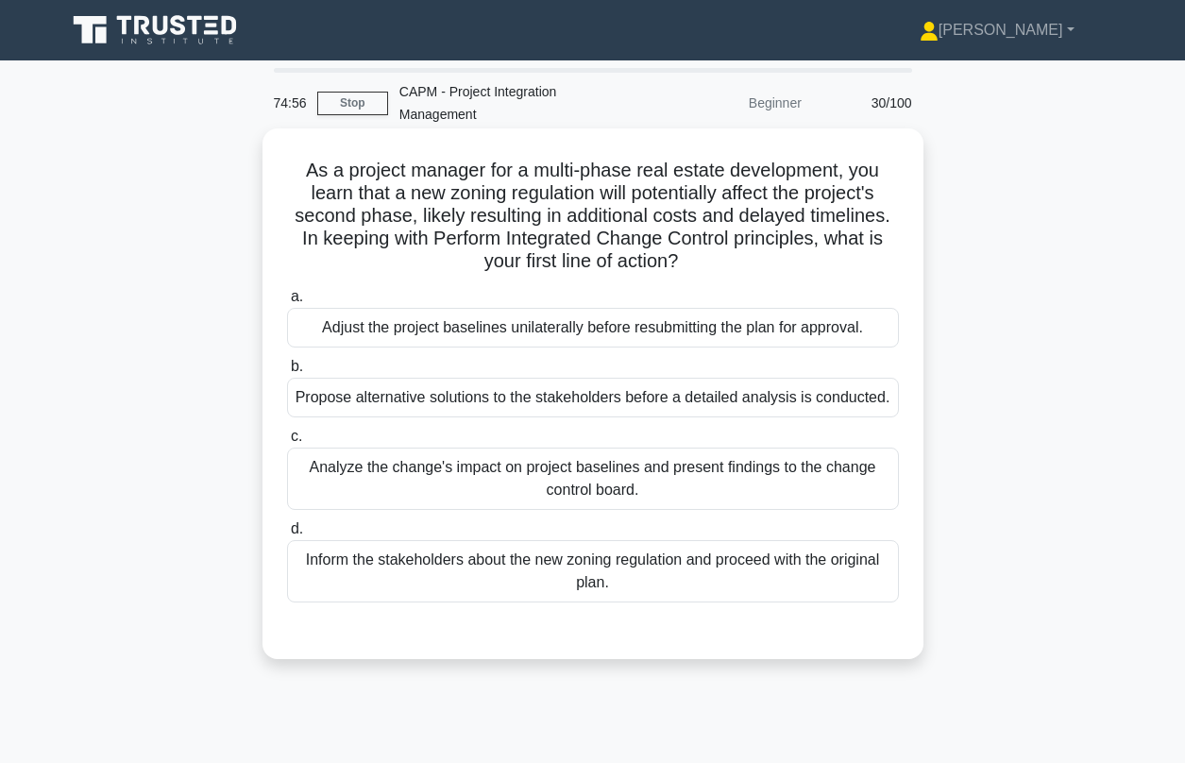
click at [469, 451] on div "Analyze the change's impact on project baselines and present findings to the ch…" at bounding box center [593, 478] width 612 height 62
click at [287, 443] on input "c. Analyze the change's impact on project baselines and present findings to the…" at bounding box center [287, 436] width 0 height 12
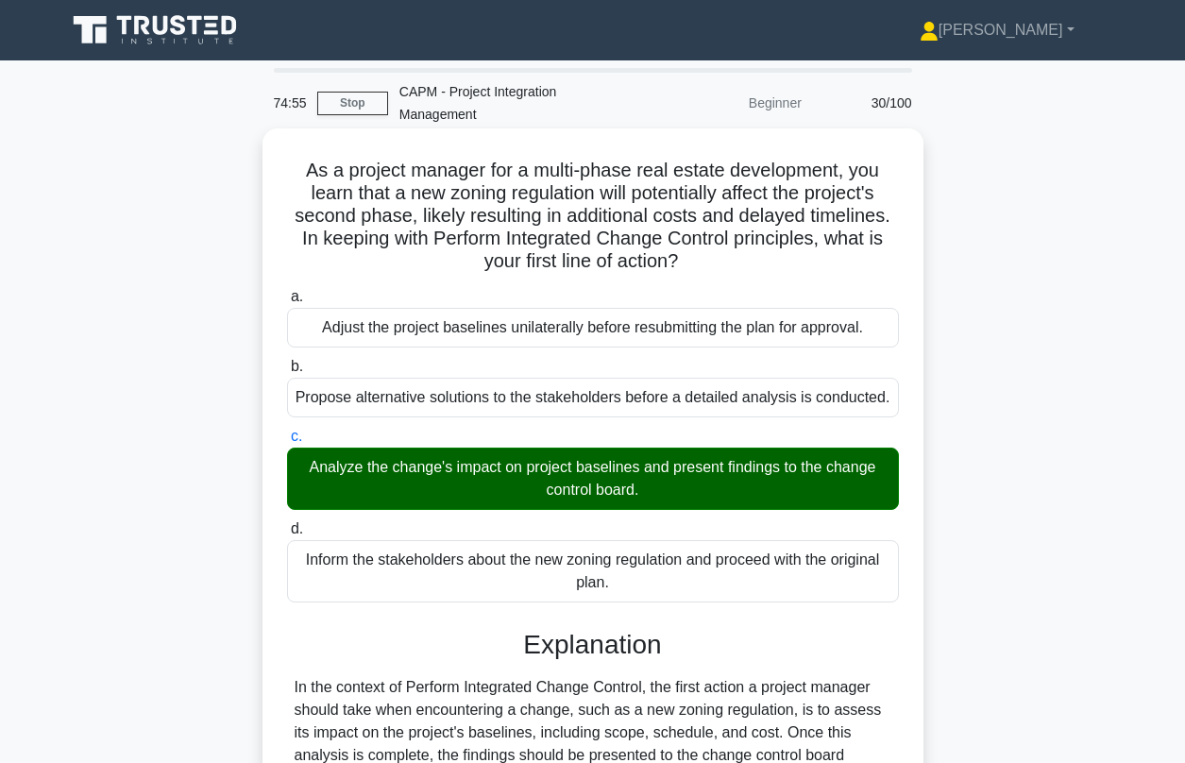
scroll to position [401, 0]
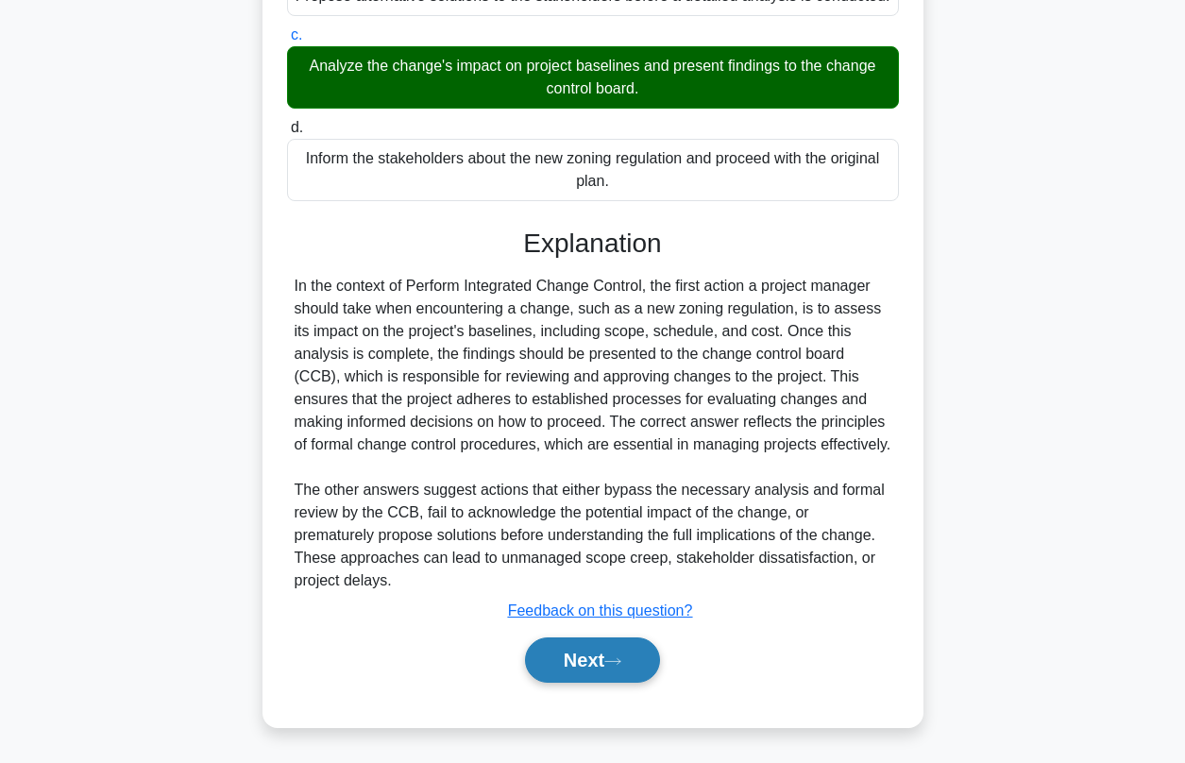
click at [570, 670] on button "Next" at bounding box center [592, 659] width 135 height 45
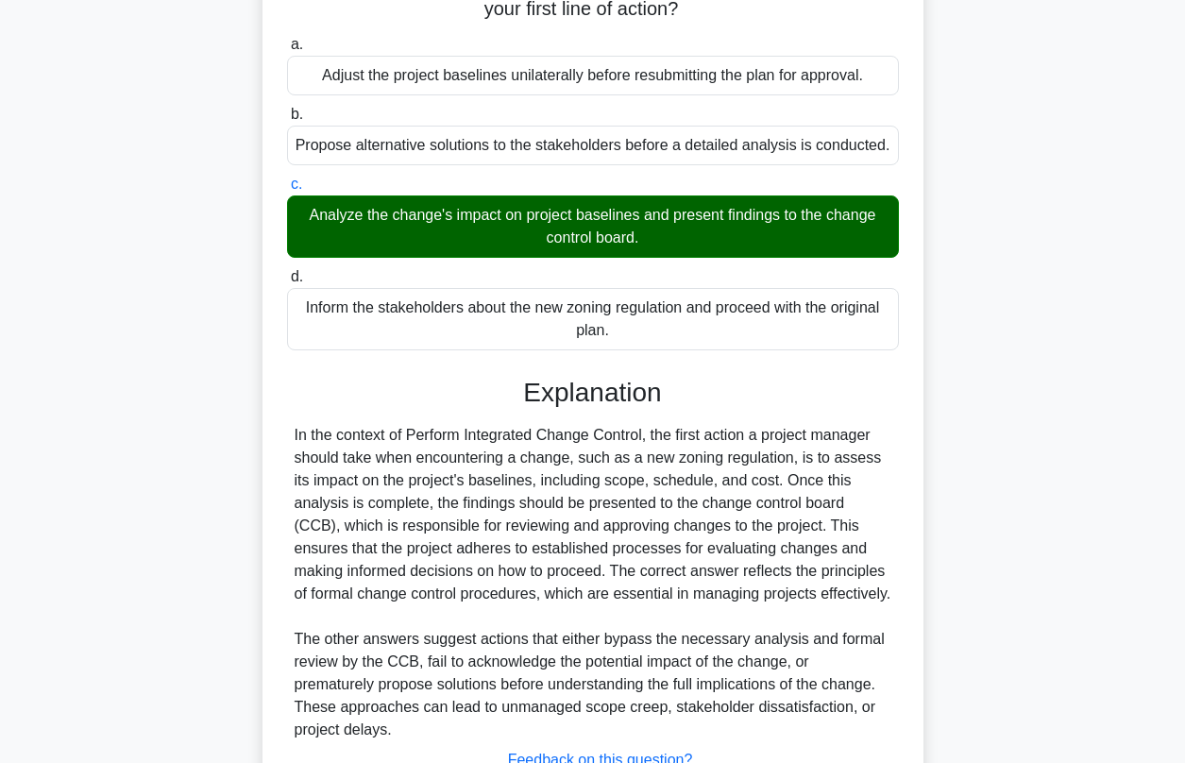
scroll to position [0, 0]
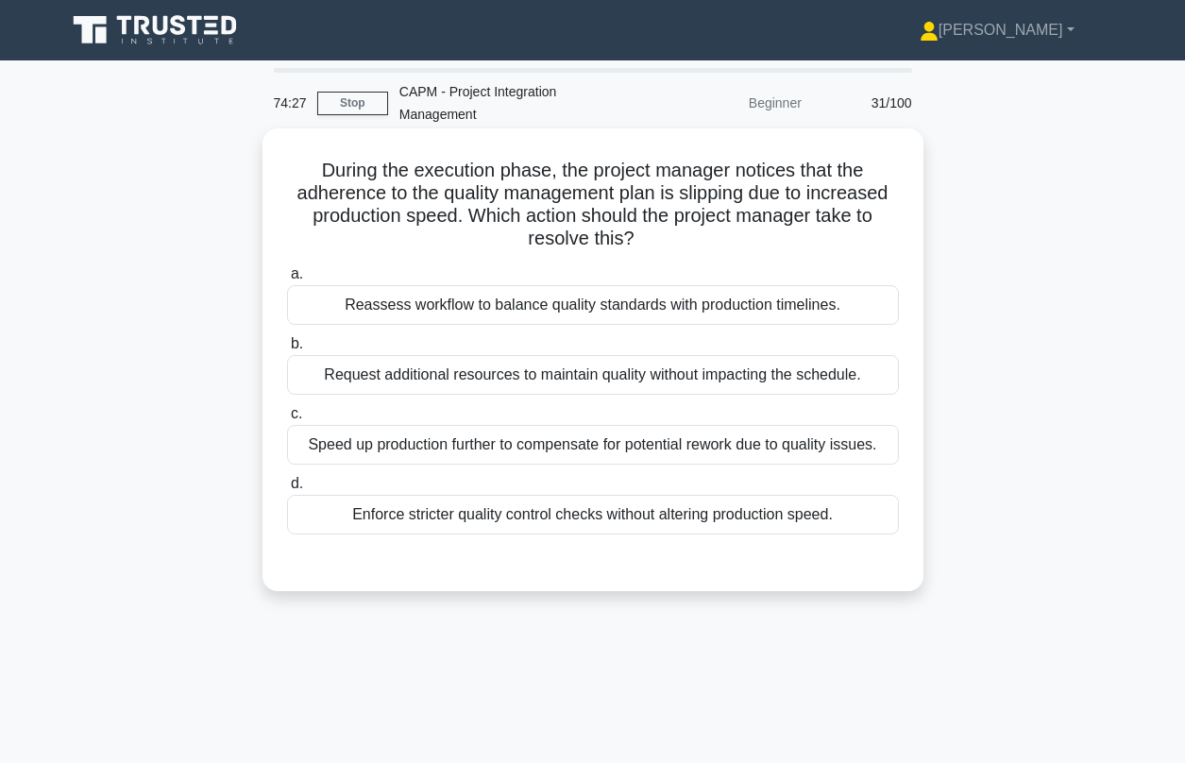
click at [507, 292] on div "Reassess workflow to balance quality standards with production timelines." at bounding box center [593, 305] width 612 height 40
click at [287, 280] on input "a. Reassess workflow to balance quality standards with production timelines." at bounding box center [287, 274] width 0 height 12
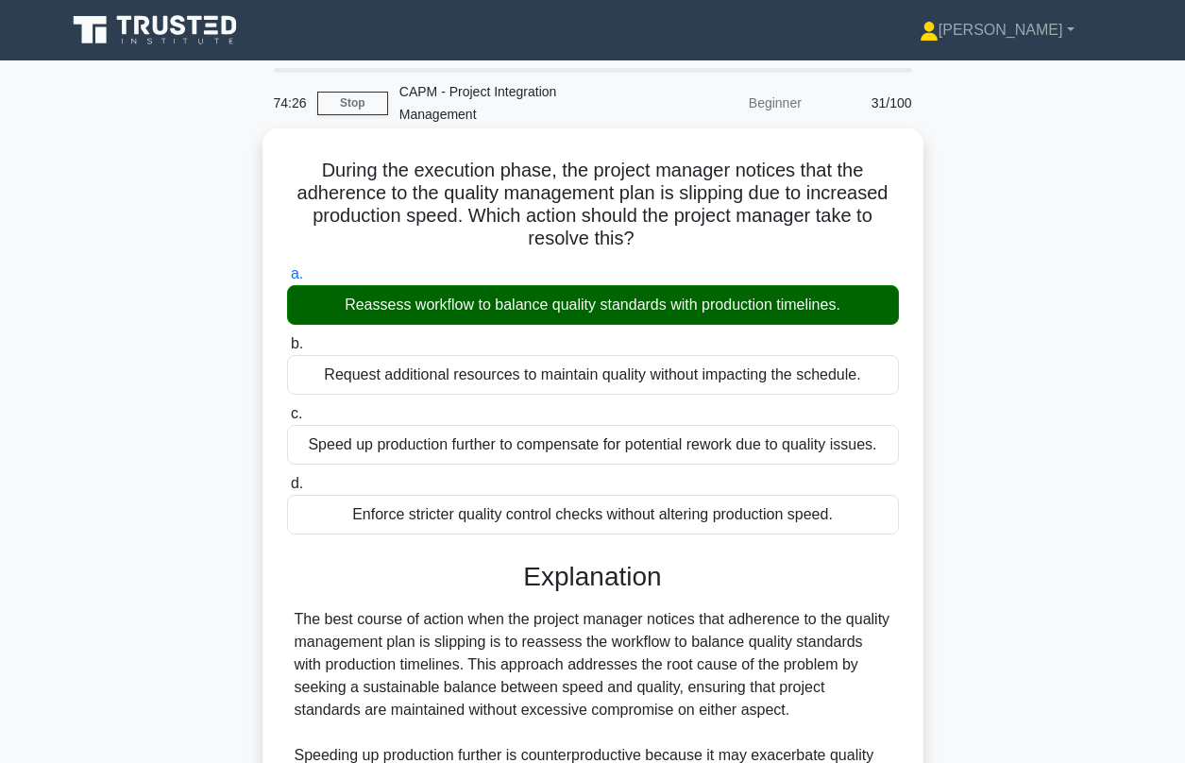
scroll to position [379, 0]
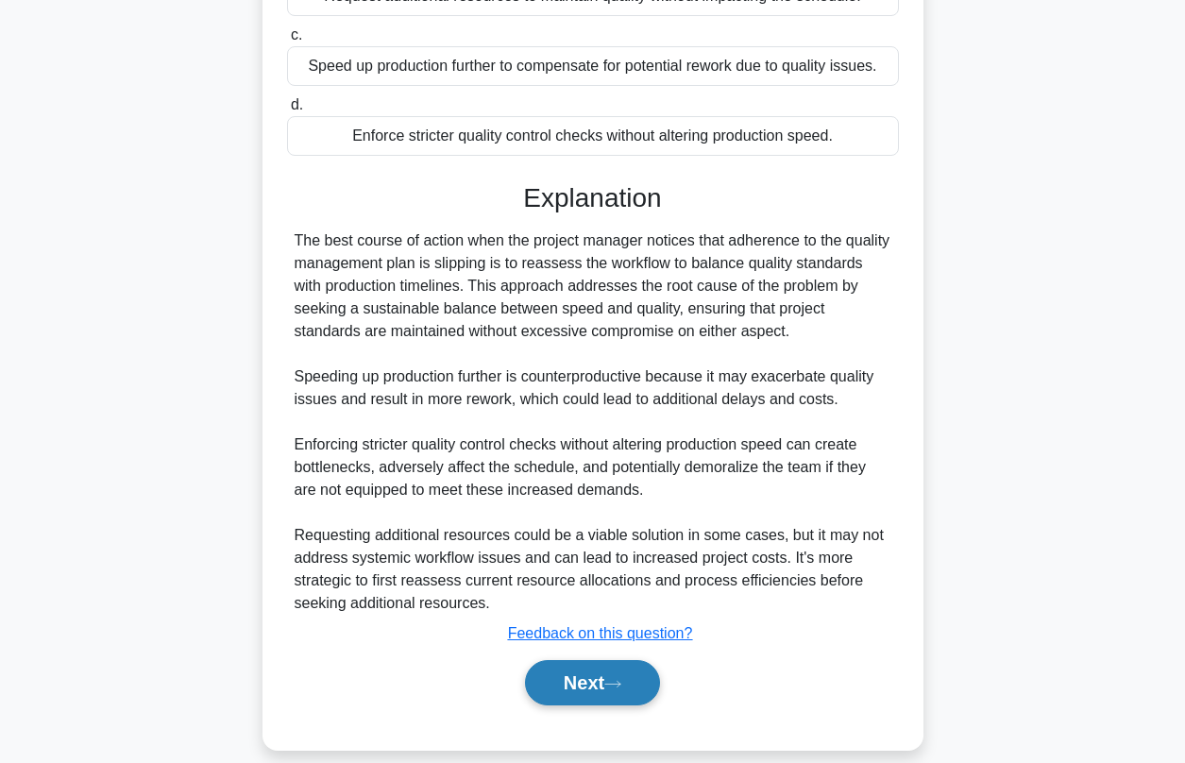
click at [582, 660] on button "Next" at bounding box center [592, 682] width 135 height 45
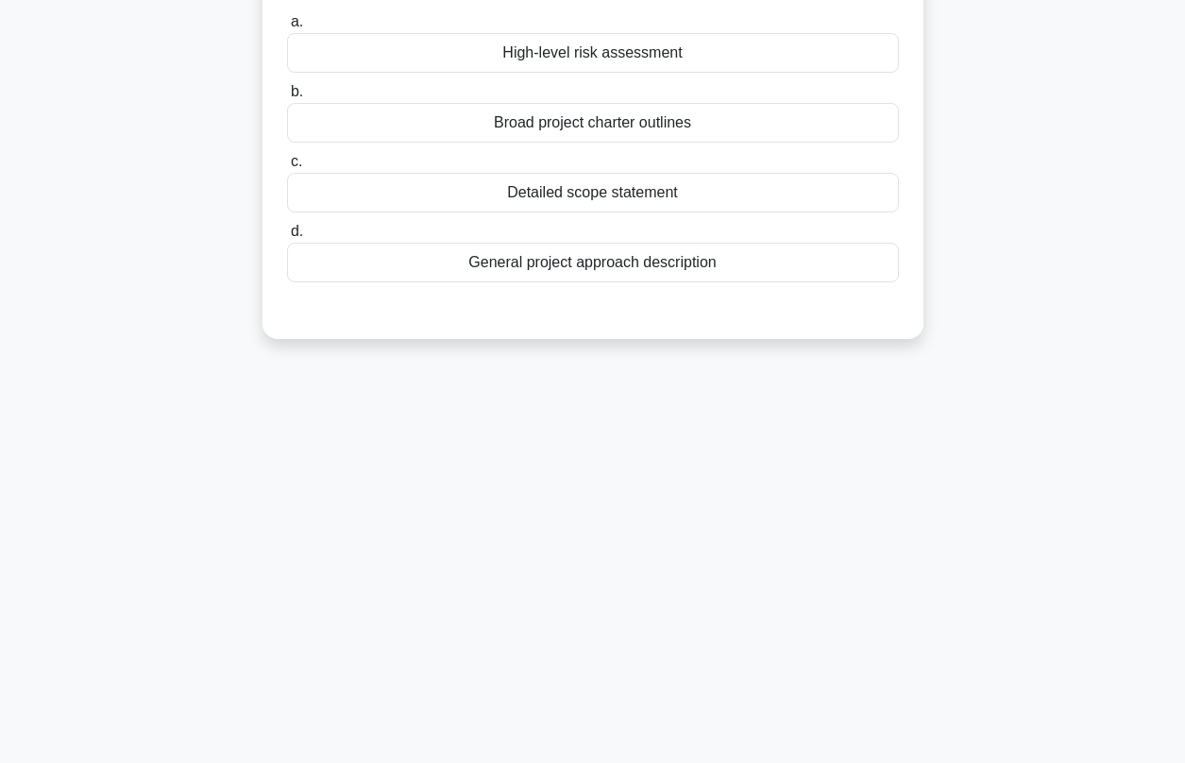
scroll to position [0, 0]
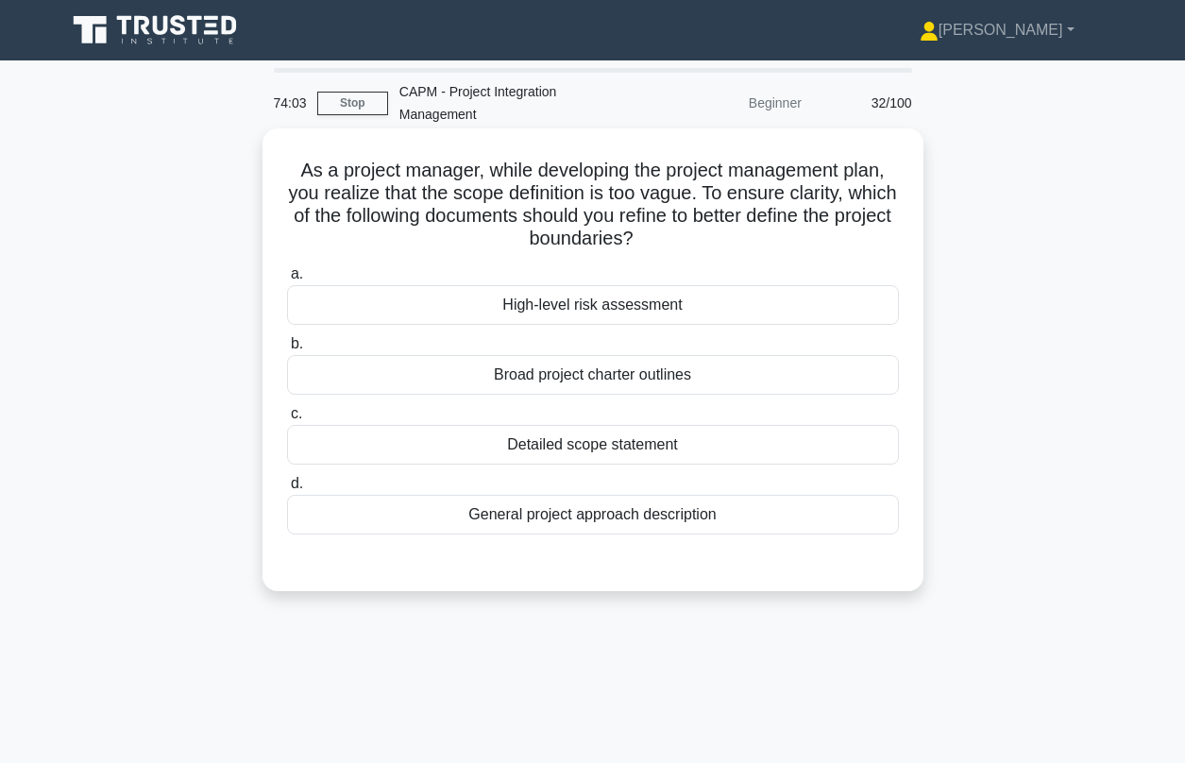
click at [535, 425] on div "Detailed scope statement" at bounding box center [593, 445] width 612 height 40
click at [287, 420] on input "c. Detailed scope statement" at bounding box center [287, 414] width 0 height 12
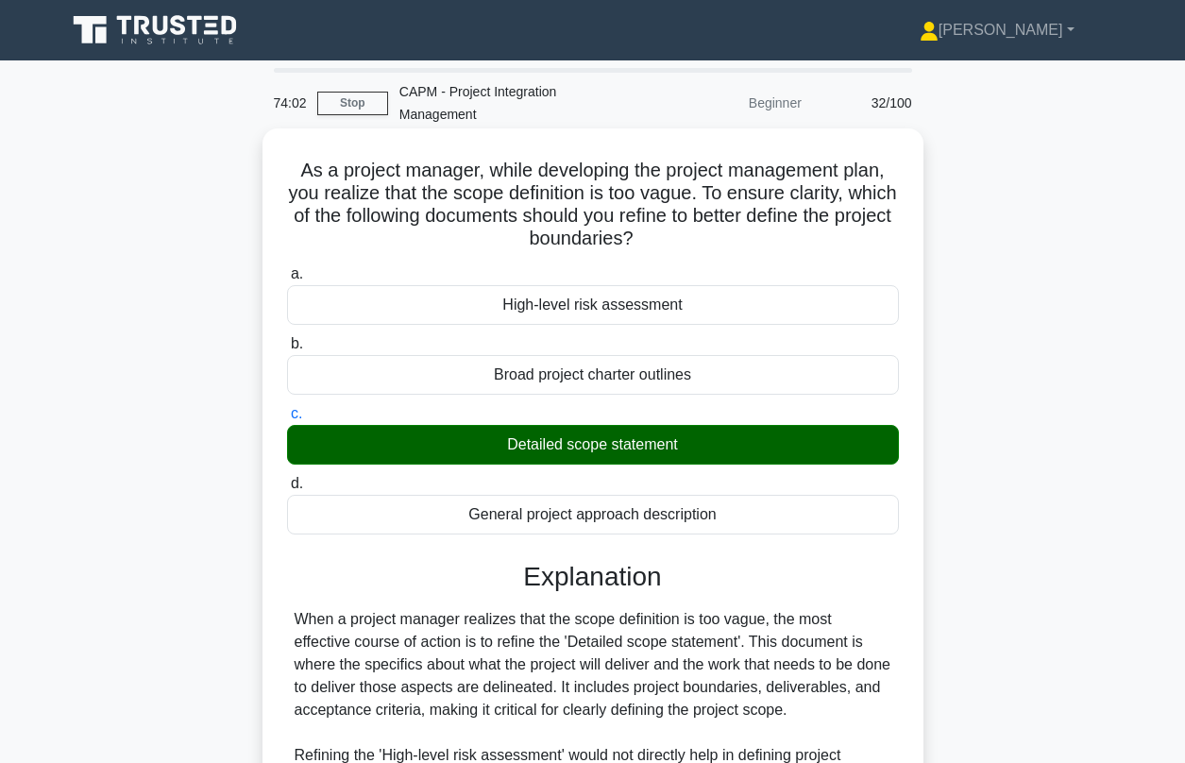
scroll to position [424, 0]
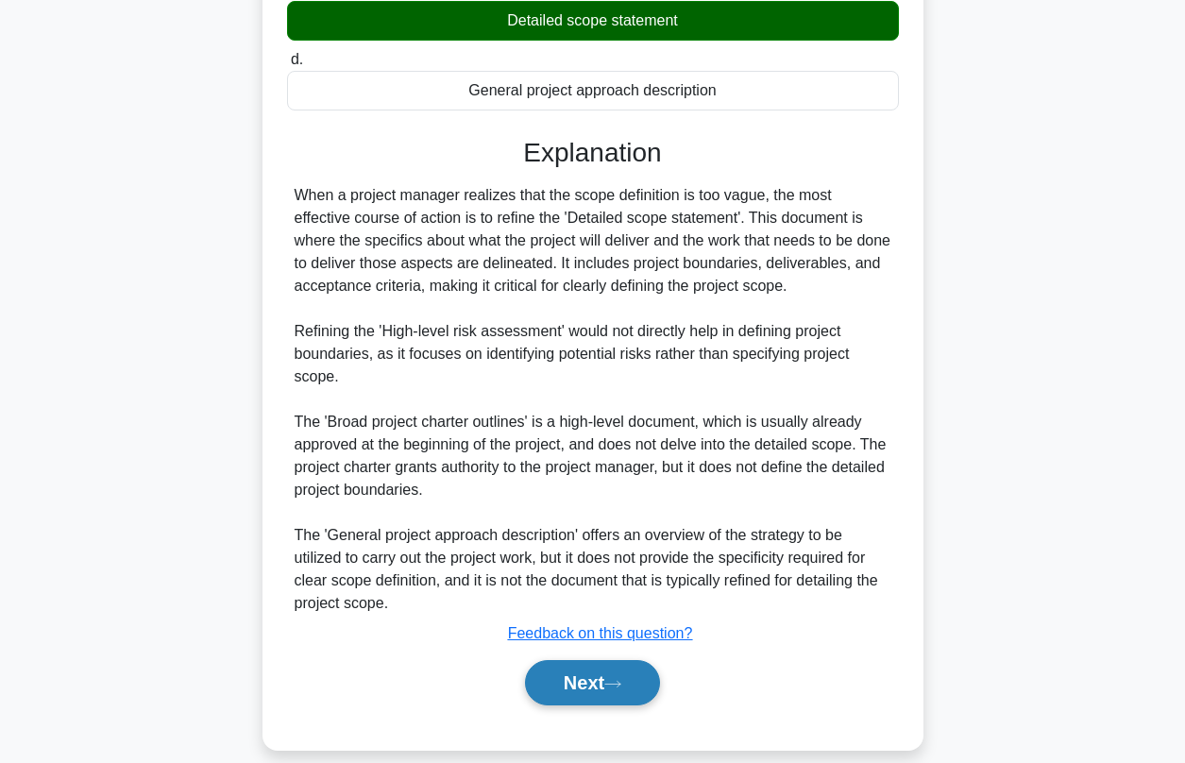
click at [568, 660] on button "Next" at bounding box center [592, 682] width 135 height 45
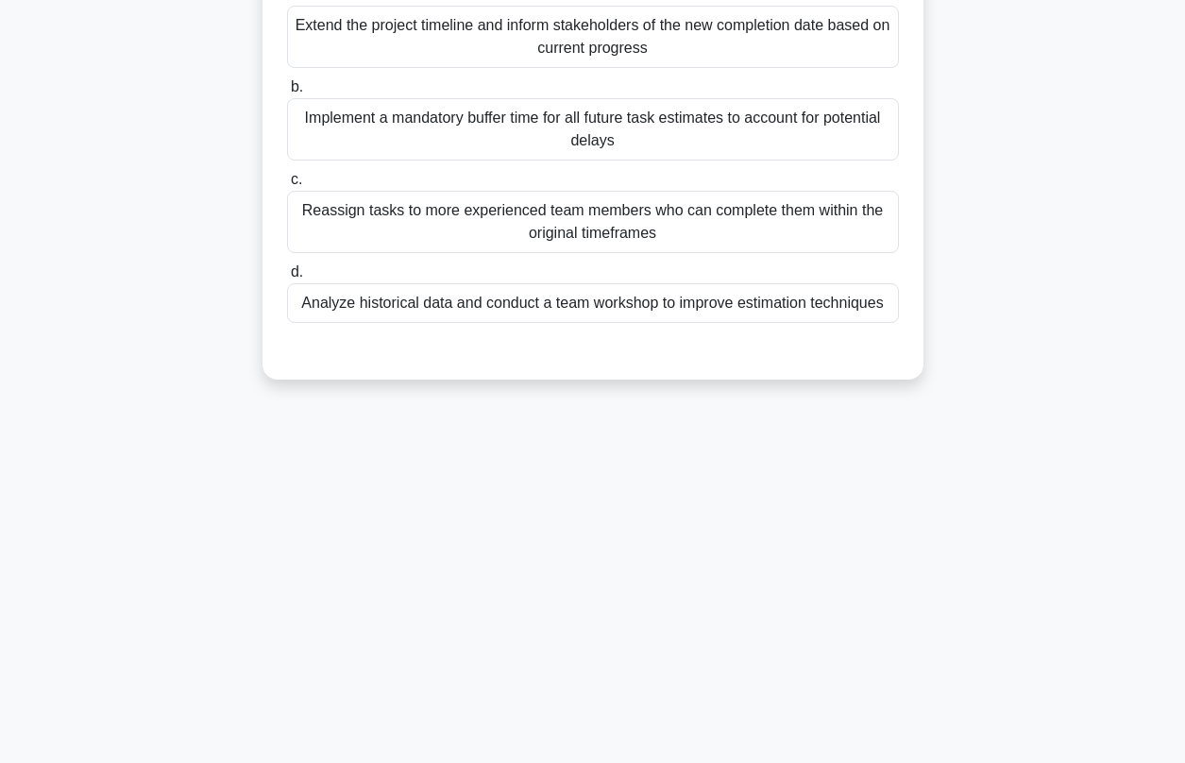
scroll to position [0, 0]
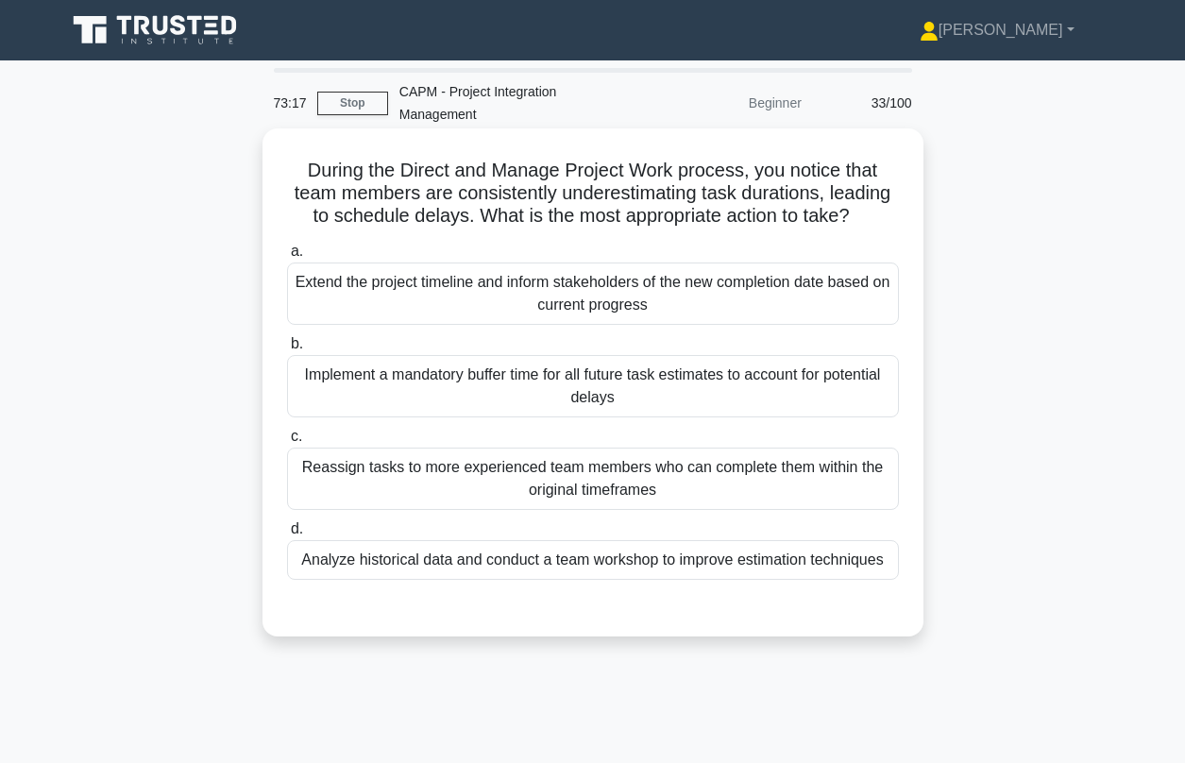
click at [615, 548] on div "Analyze historical data and conduct a team workshop to improve estimation techn…" at bounding box center [593, 560] width 612 height 40
click at [287, 535] on input "d. Analyze historical data and conduct a team workshop to improve estimation te…" at bounding box center [287, 529] width 0 height 12
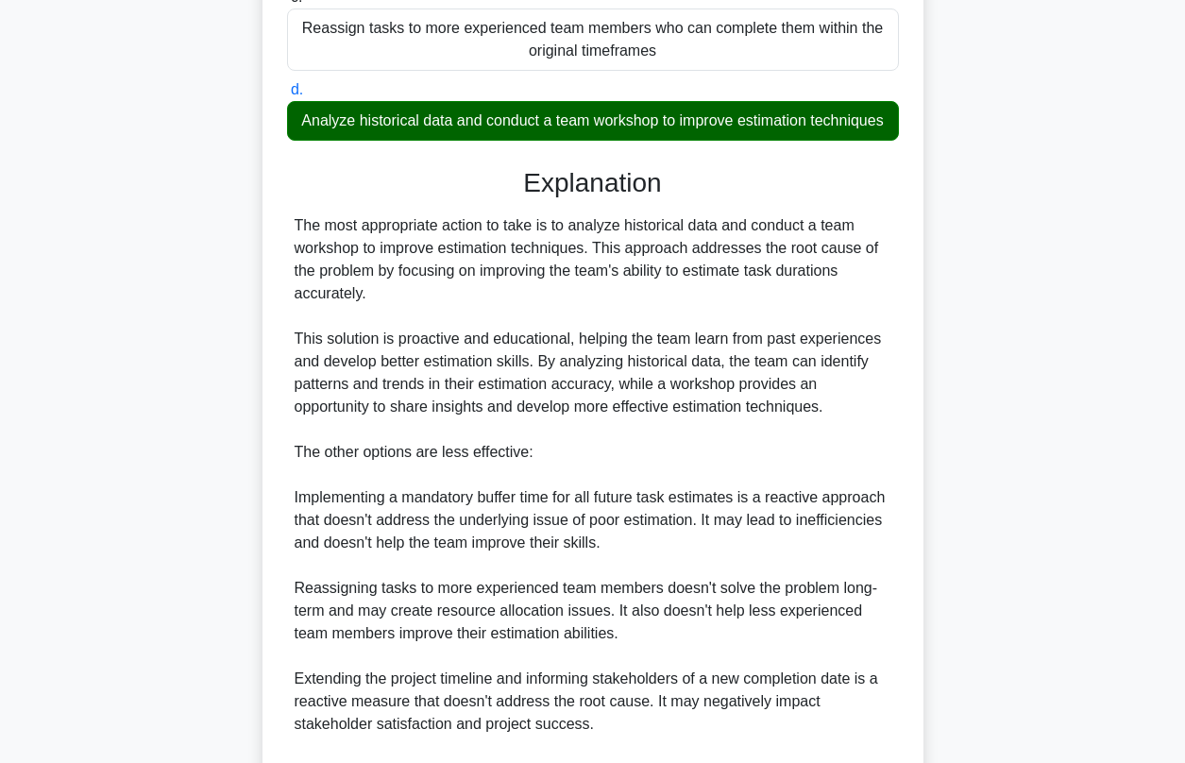
scroll to position [633, 0]
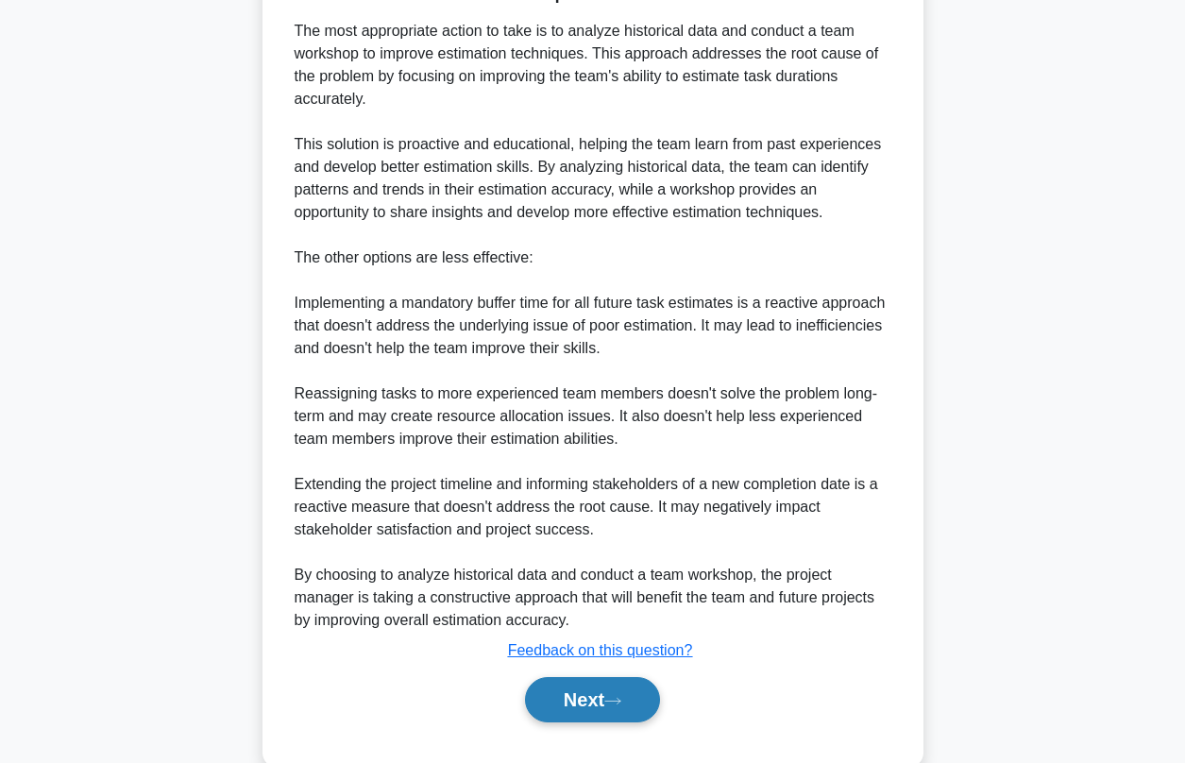
click at [636, 683] on button "Next" at bounding box center [592, 699] width 135 height 45
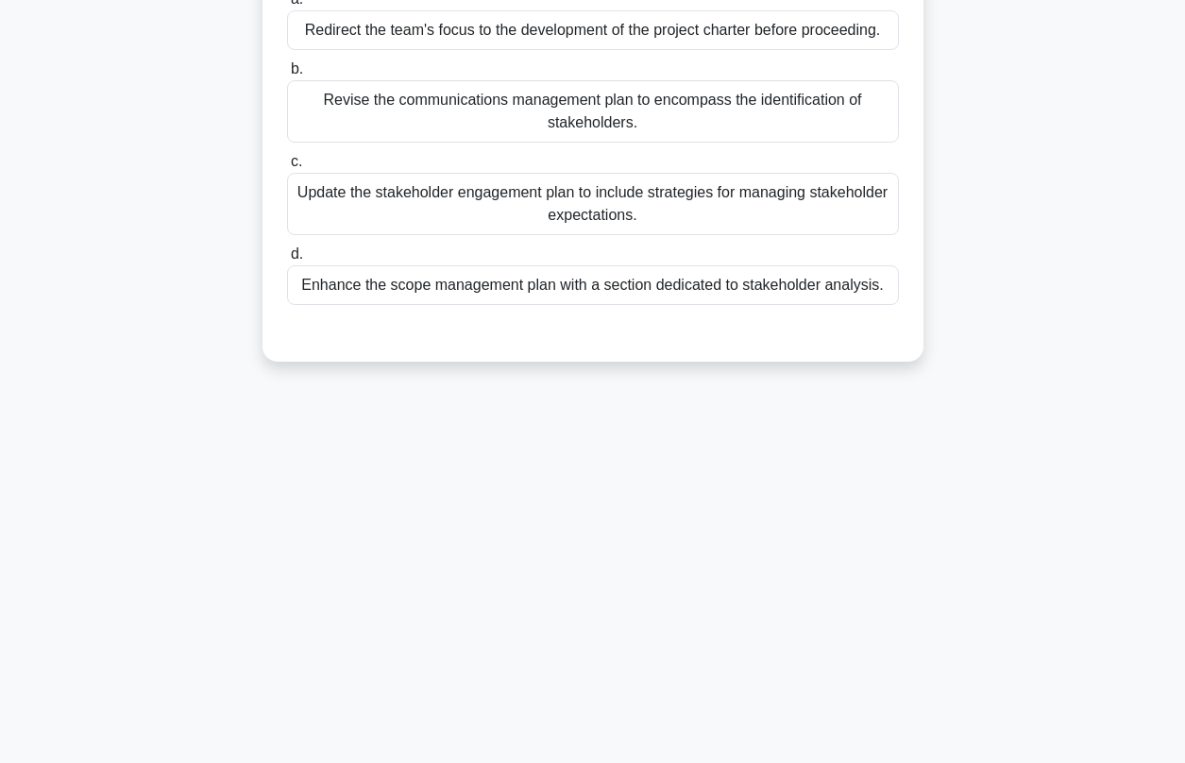
scroll to position [0, 0]
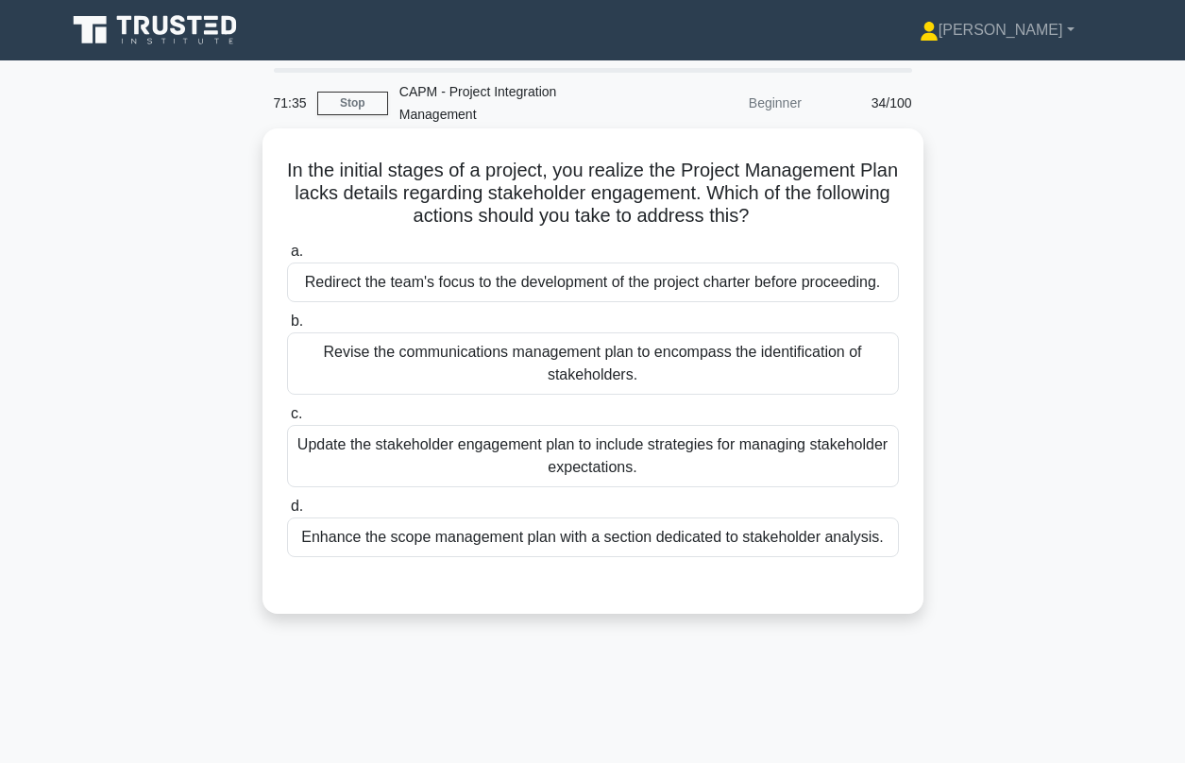
click at [392, 336] on div "Revise the communications management plan to encompass the identification of st…" at bounding box center [593, 363] width 612 height 62
click at [287, 328] on input "b. Revise the communications management plan to encompass the identification of…" at bounding box center [287, 321] width 0 height 12
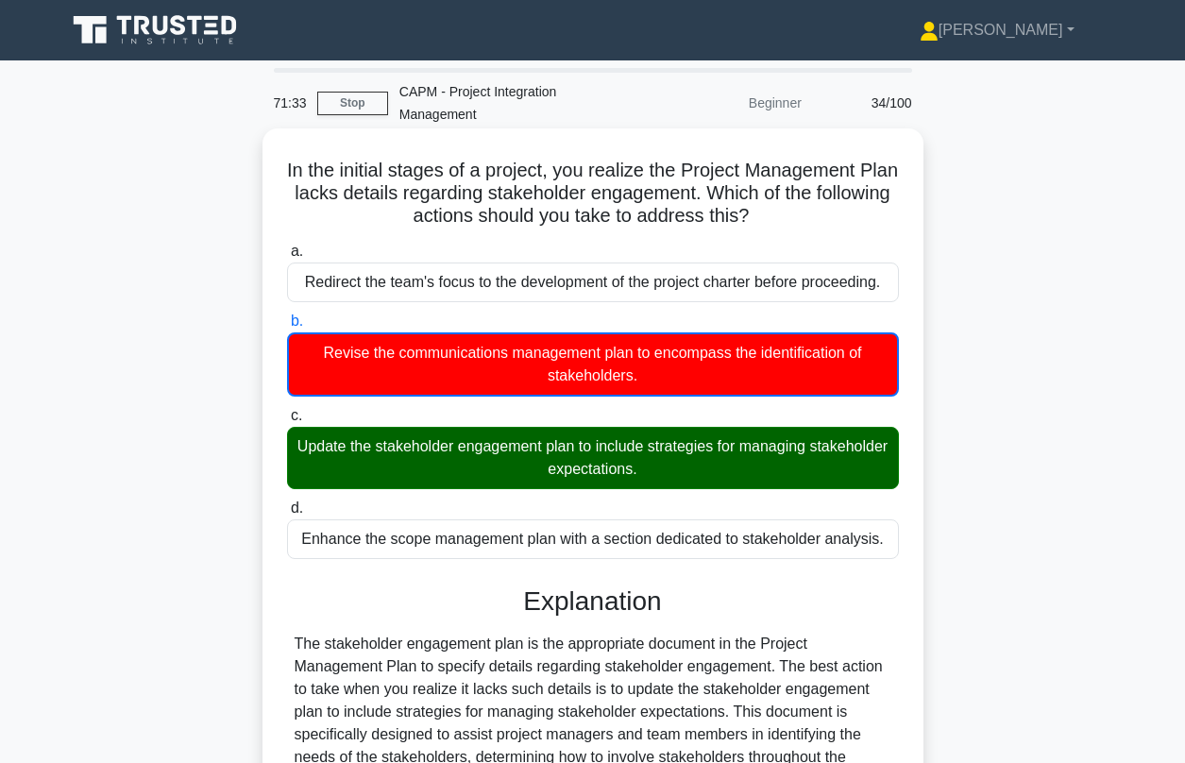
click at [462, 437] on div "Update the stakeholder engagement plan to include strategies for managing stake…" at bounding box center [593, 458] width 612 height 62
click at [287, 422] on input "c. Update the stakeholder engagement plan to include strategies for managing st…" at bounding box center [287, 416] width 0 height 12
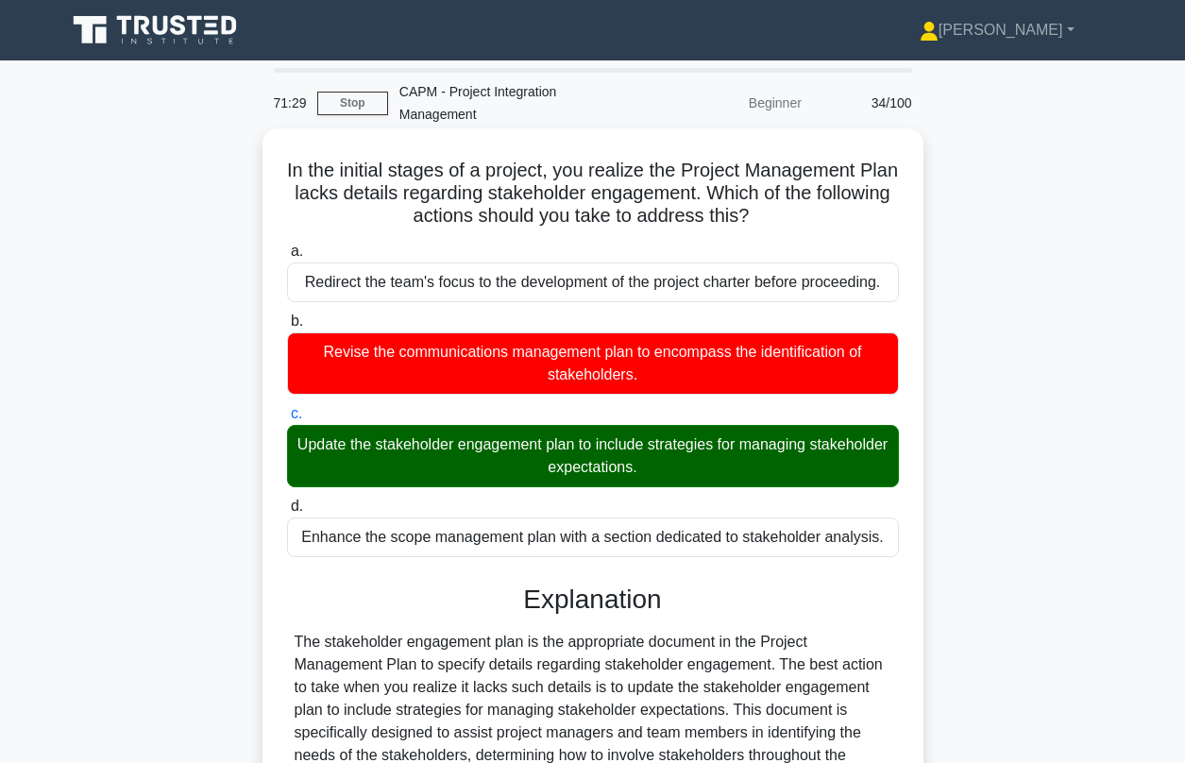
scroll to position [379, 0]
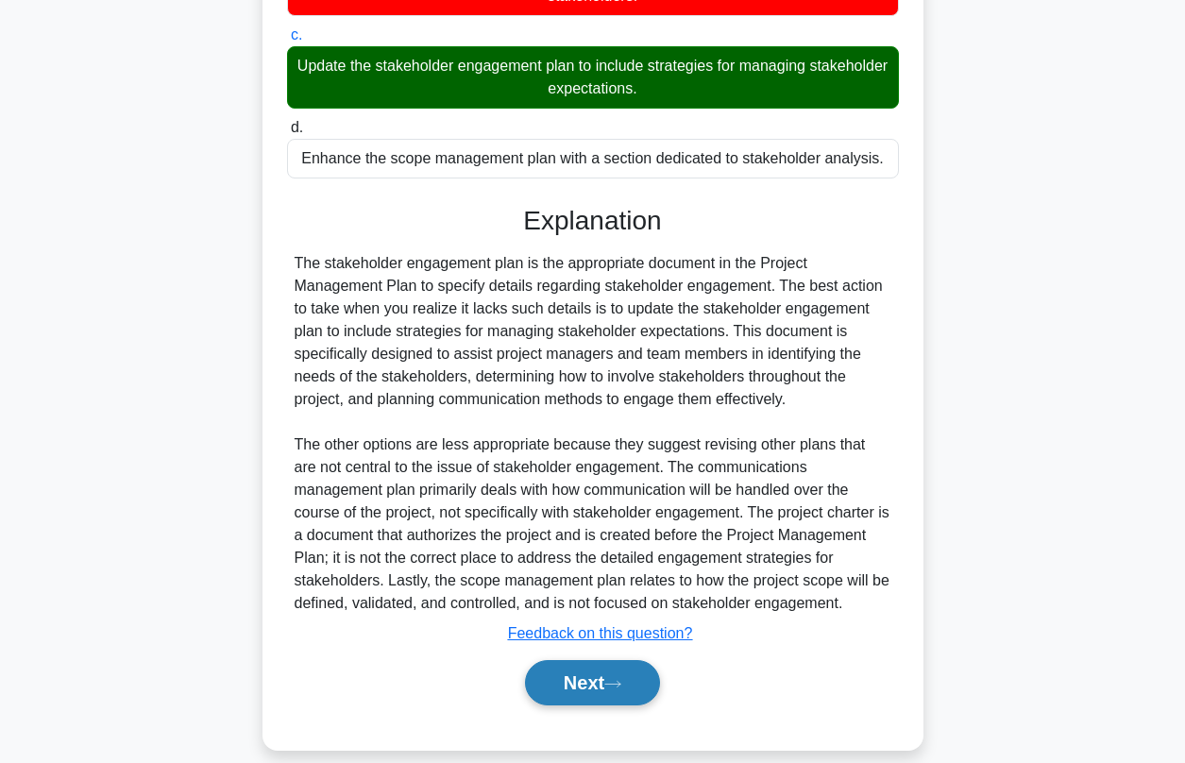
click at [610, 660] on button "Next" at bounding box center [592, 682] width 135 height 45
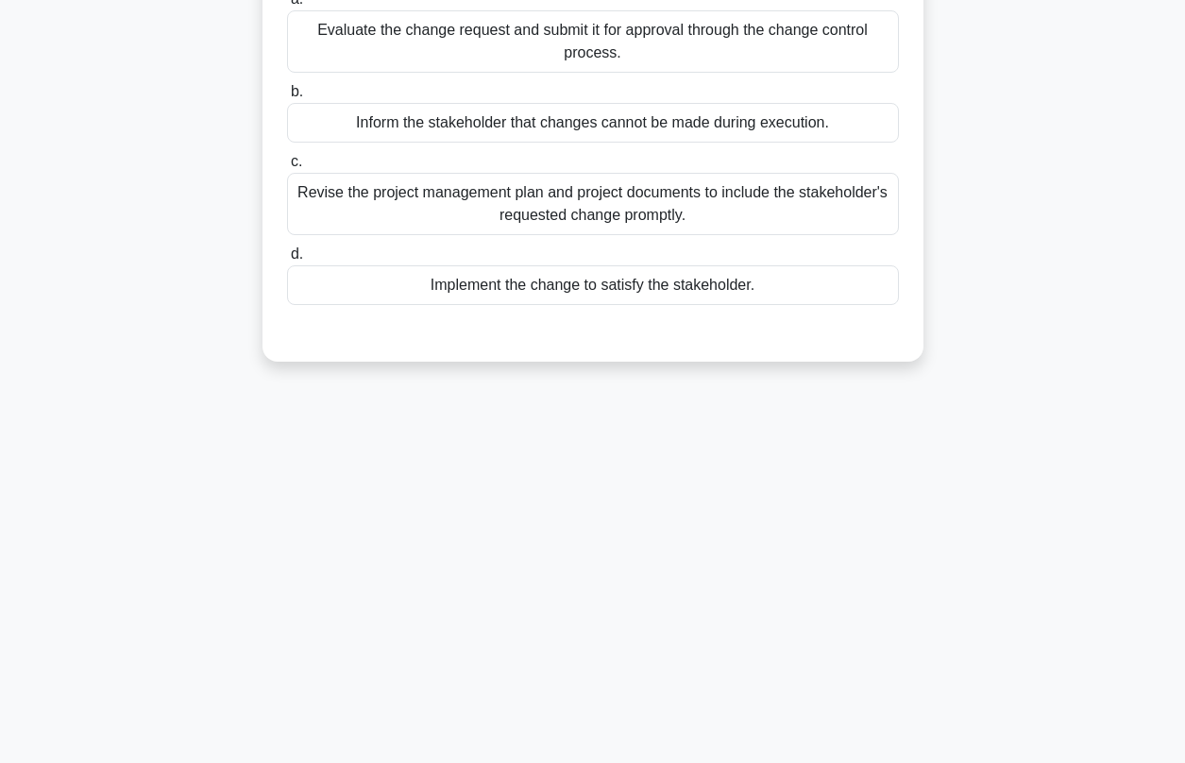
scroll to position [0, 0]
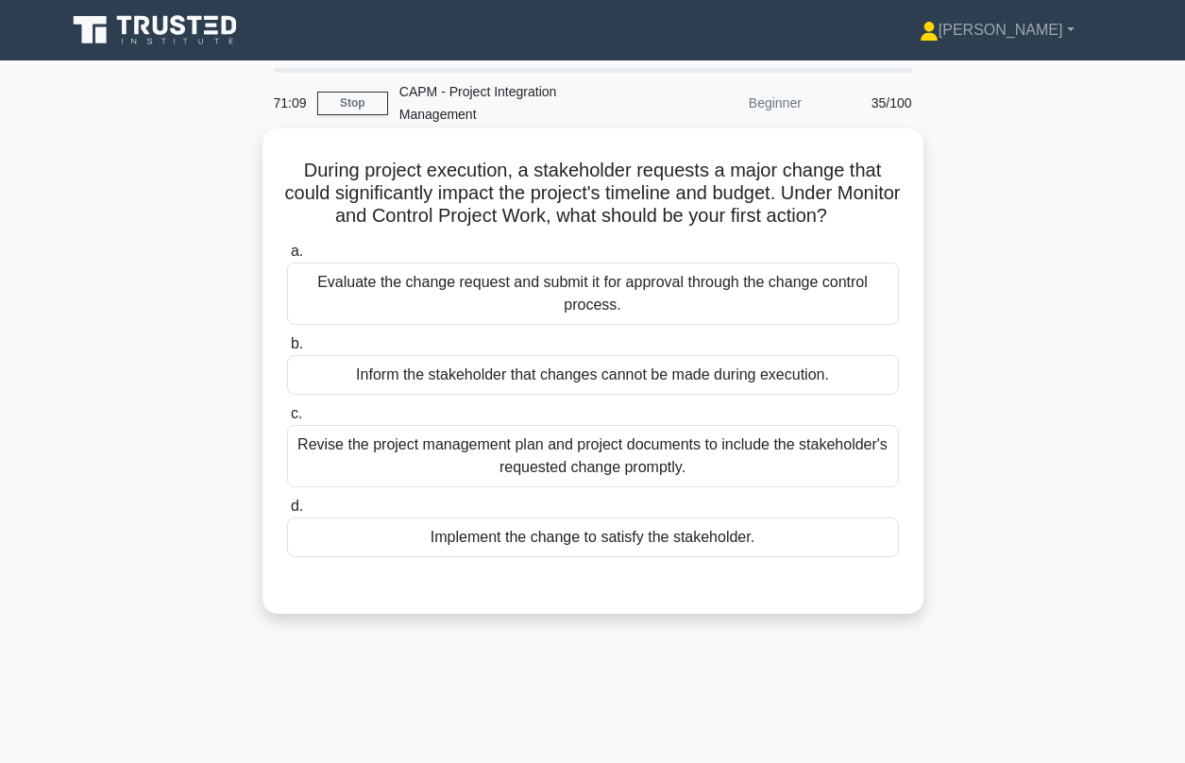
click at [424, 271] on div "Evaluate the change request and submit it for approval through the change contr…" at bounding box center [593, 293] width 612 height 62
click at [287, 258] on input "a. Evaluate the change request and submit it for approval through the change co…" at bounding box center [287, 251] width 0 height 12
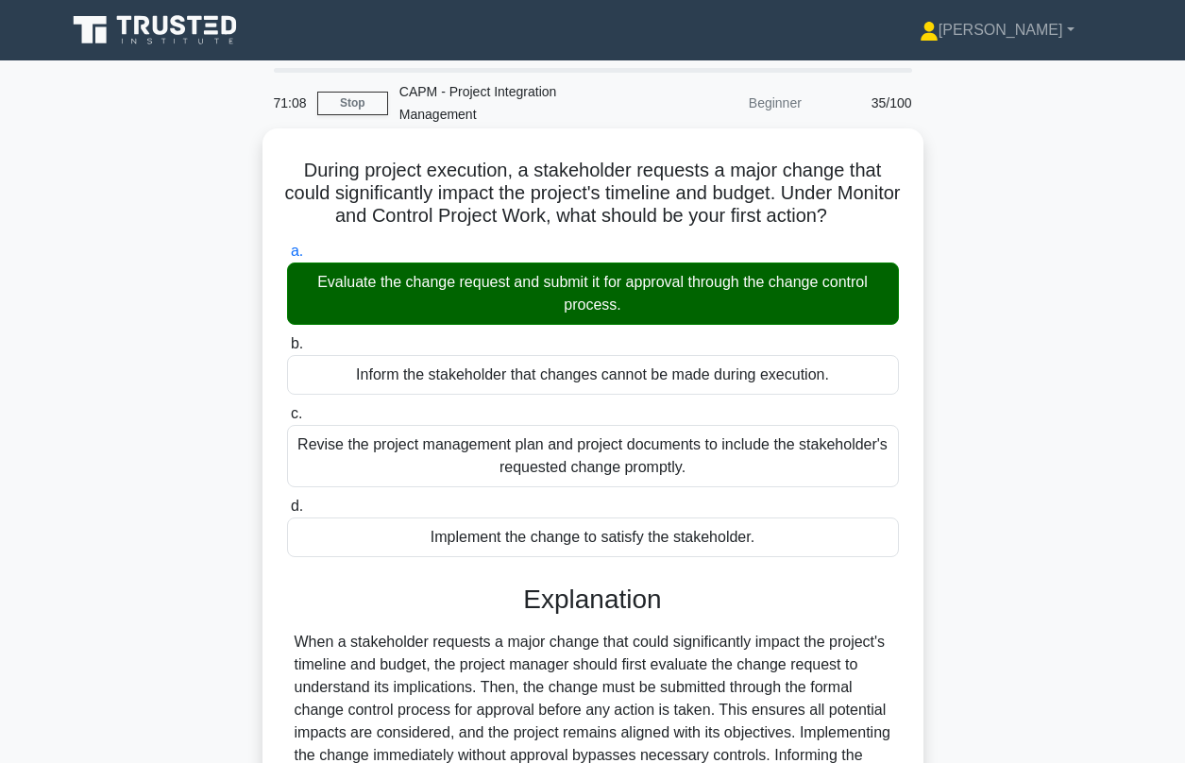
scroll to position [257, 0]
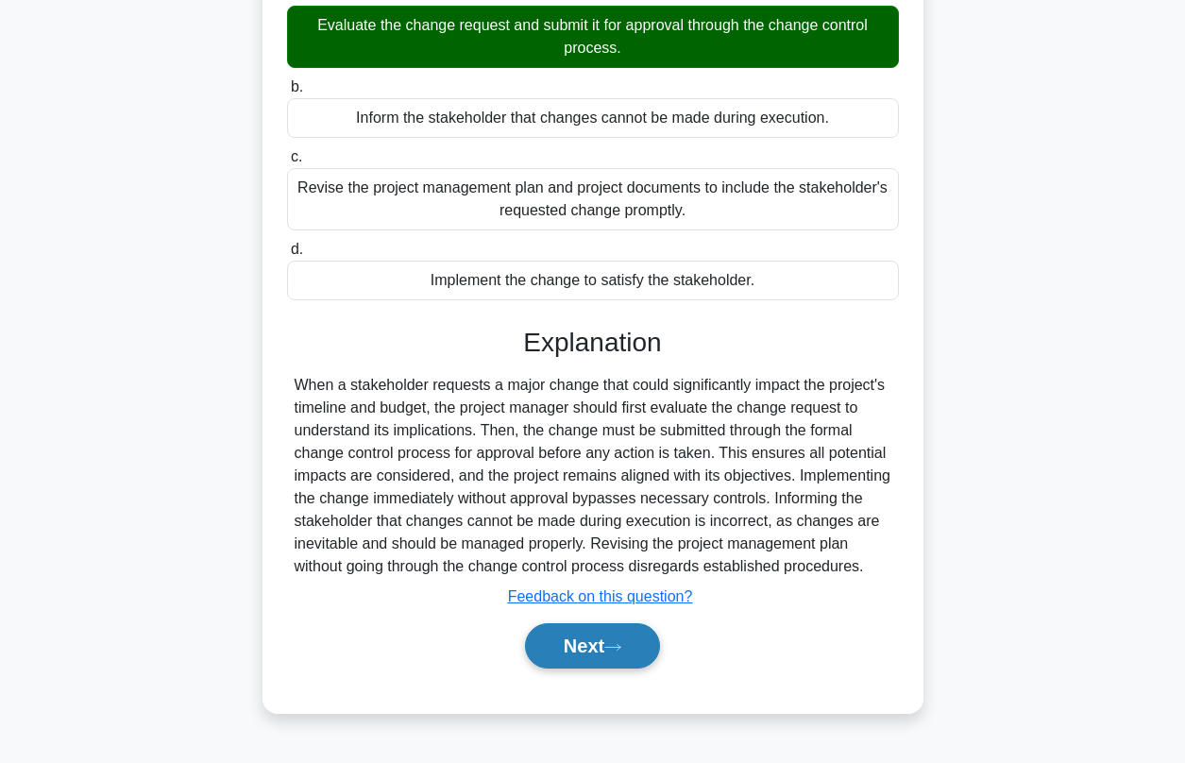
click at [627, 653] on button "Next" at bounding box center [592, 645] width 135 height 45
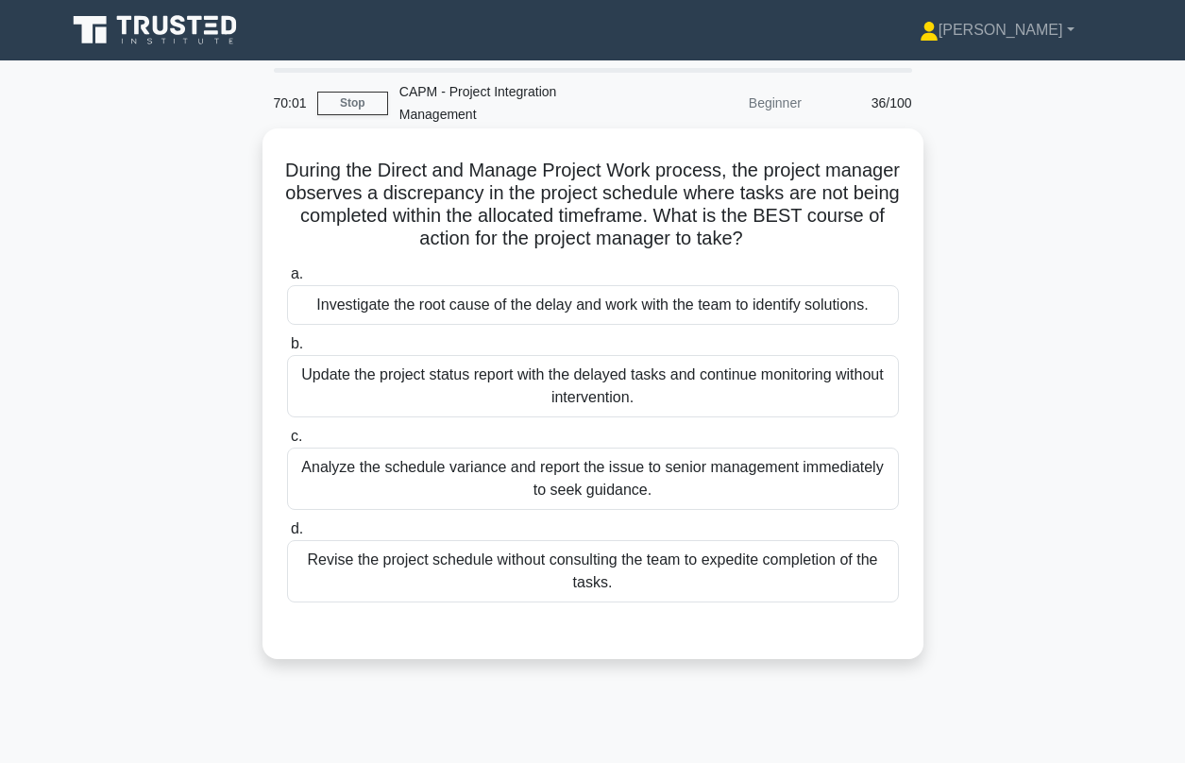
click at [463, 285] on div "Investigate the root cause of the delay and work with the team to identify solu…" at bounding box center [593, 305] width 612 height 40
click at [287, 280] on input "a. Investigate the root cause of the delay and work with the team to identify s…" at bounding box center [287, 274] width 0 height 12
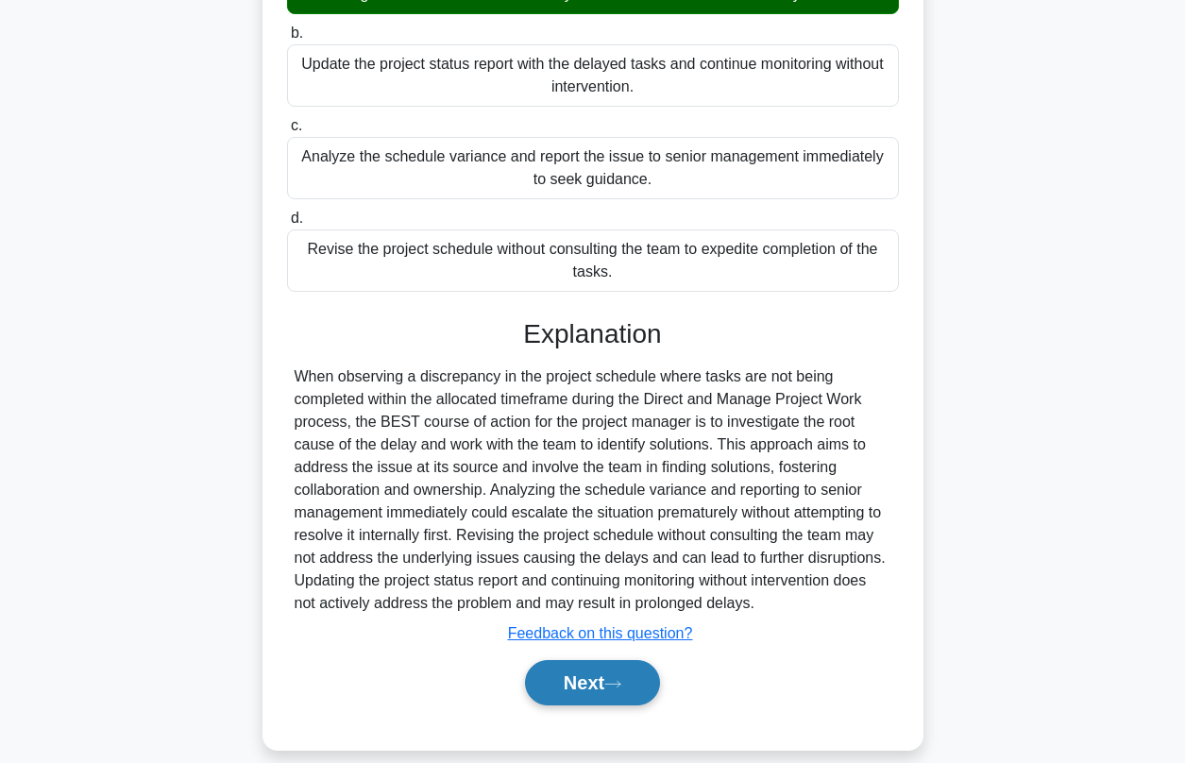
click at [580, 660] on button "Next" at bounding box center [592, 682] width 135 height 45
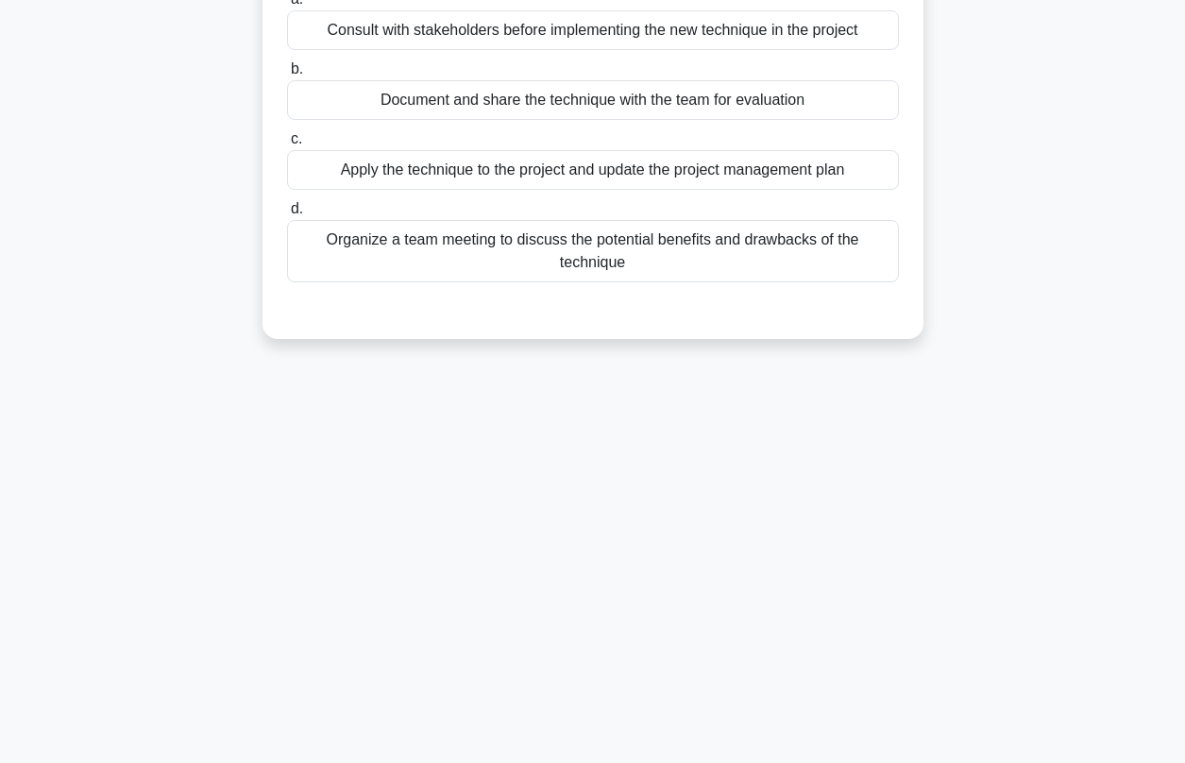
scroll to position [257, 0]
click at [578, 663] on div "69:58 Stop CAPM - Project Integration Management Beginner 37/100 During a proje…" at bounding box center [593, 283] width 1076 height 944
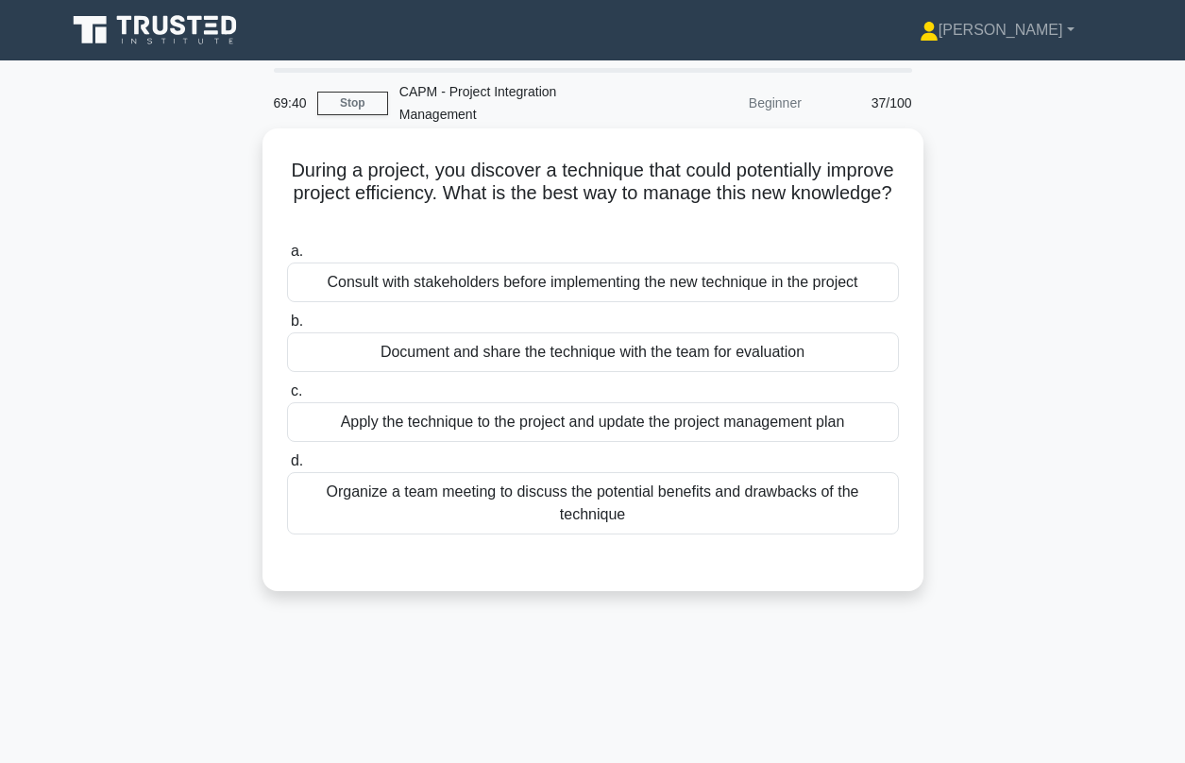
click at [531, 337] on div "Document and share the technique with the team for evaluation" at bounding box center [593, 352] width 612 height 40
click at [287, 328] on input "b. Document and share the technique with the team for evaluation" at bounding box center [287, 321] width 0 height 12
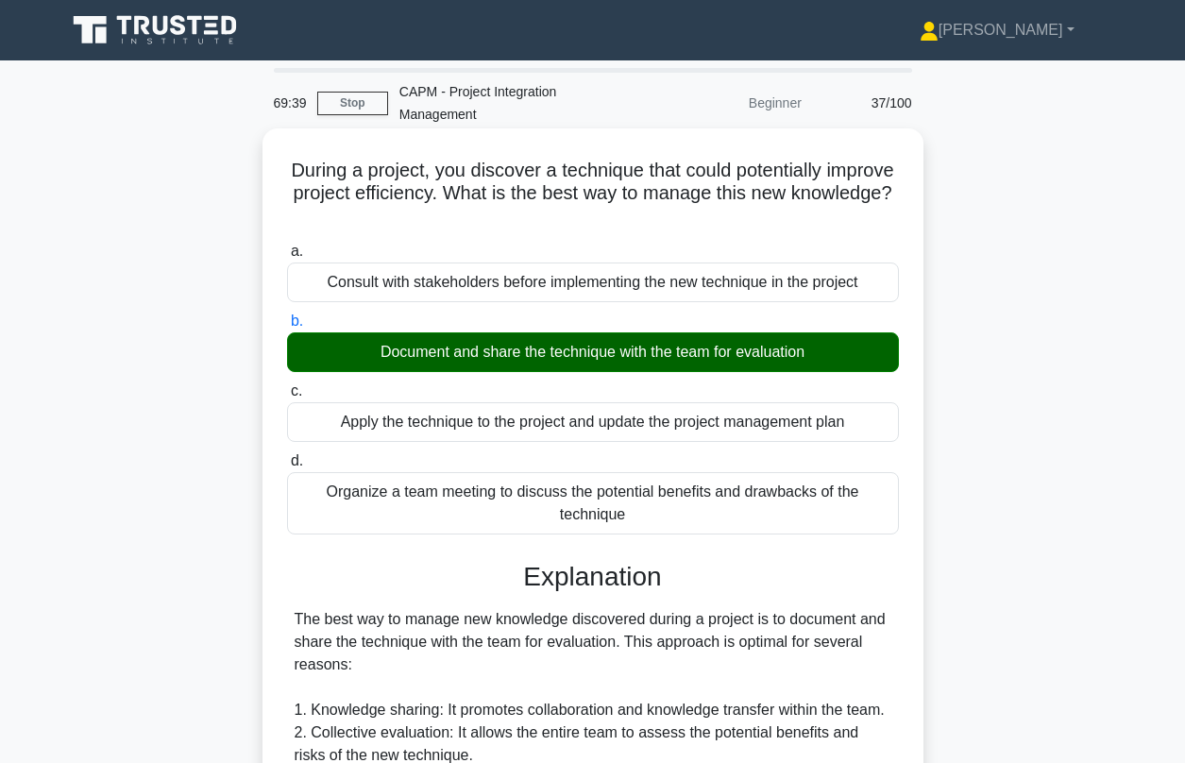
scroll to position [582, 0]
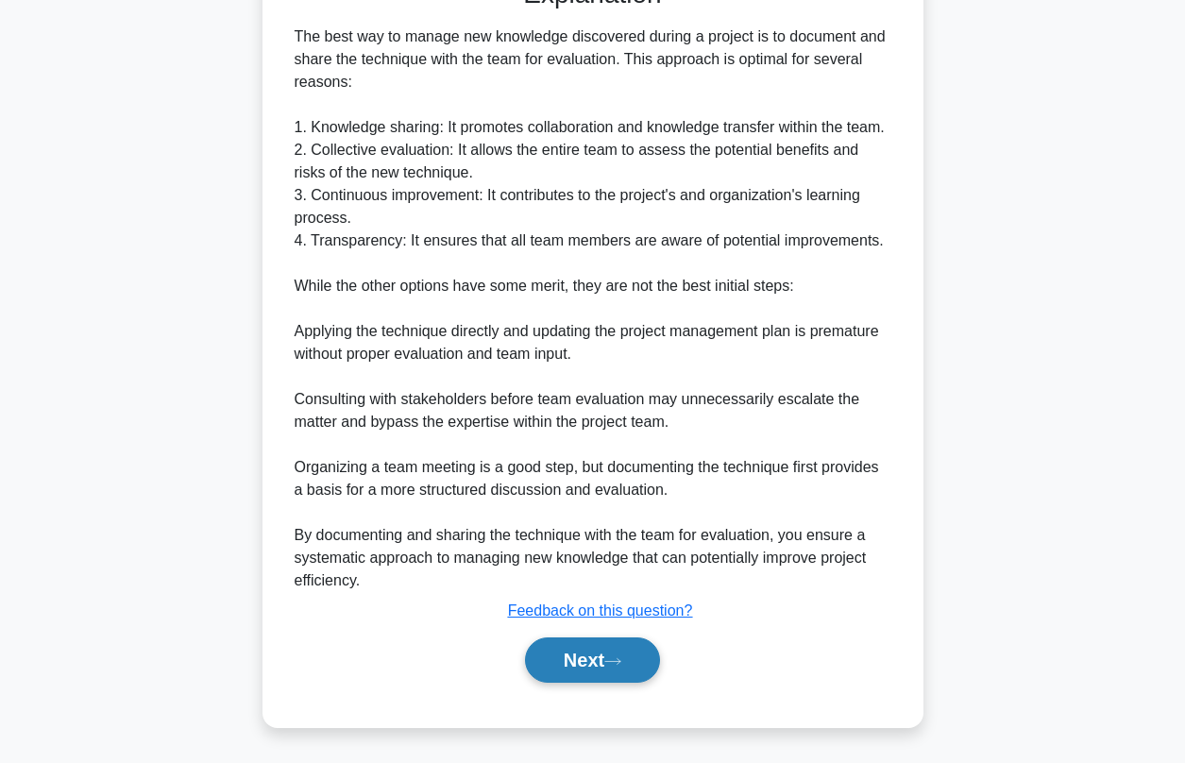
click at [632, 664] on button "Next" at bounding box center [592, 659] width 135 height 45
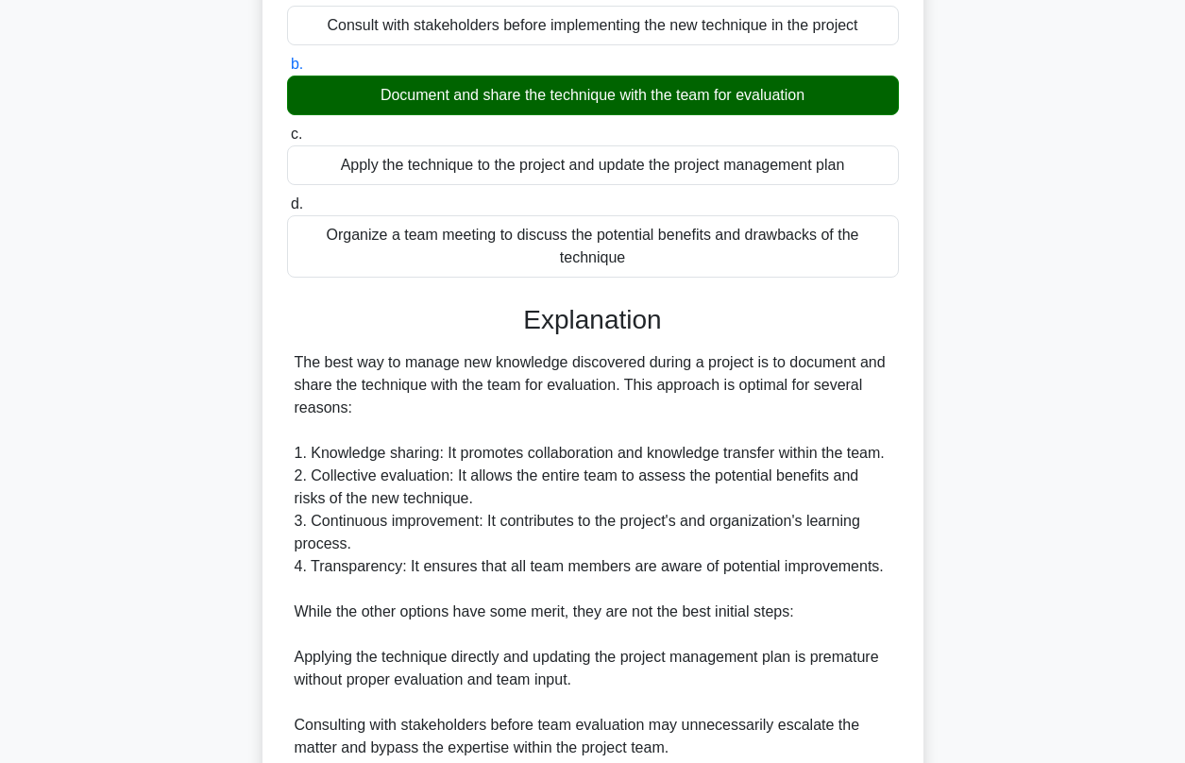
scroll to position [0, 0]
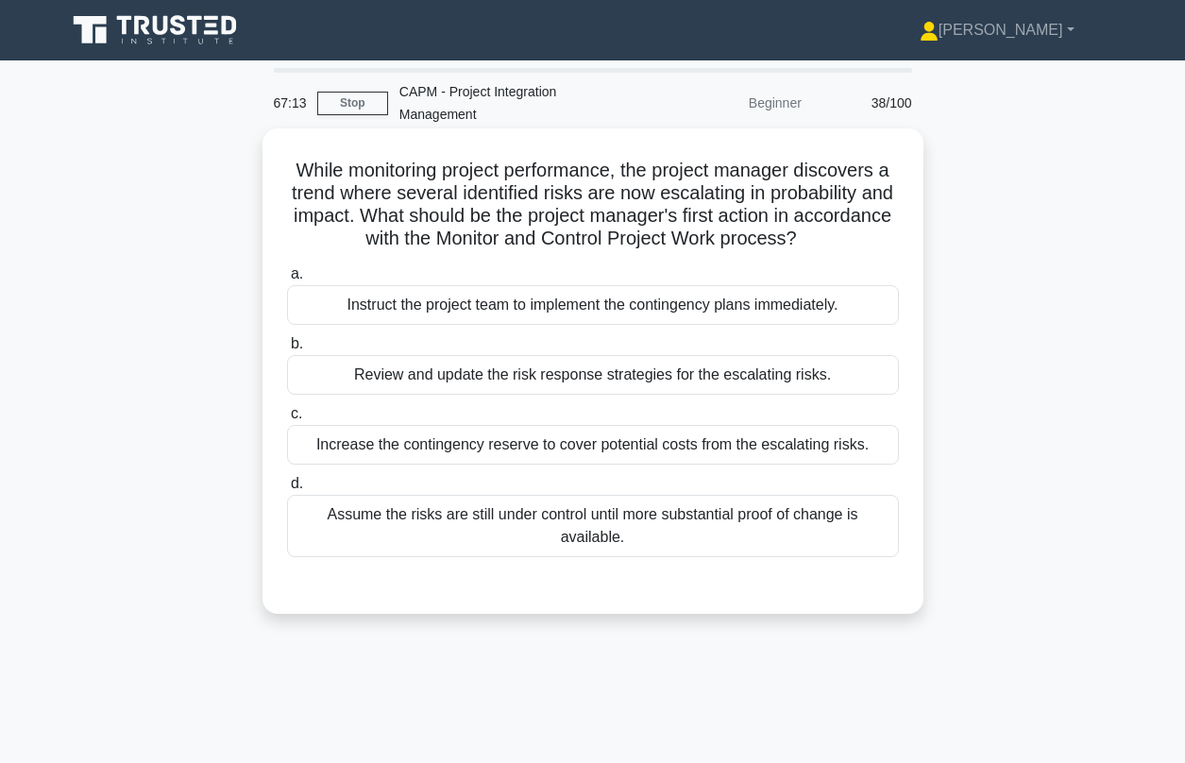
click at [555, 359] on div "Review and update the risk response strategies for the escalating risks." at bounding box center [593, 375] width 612 height 40
click at [287, 350] on input "b. Review and update the risk response strategies for the escalating risks." at bounding box center [287, 344] width 0 height 12
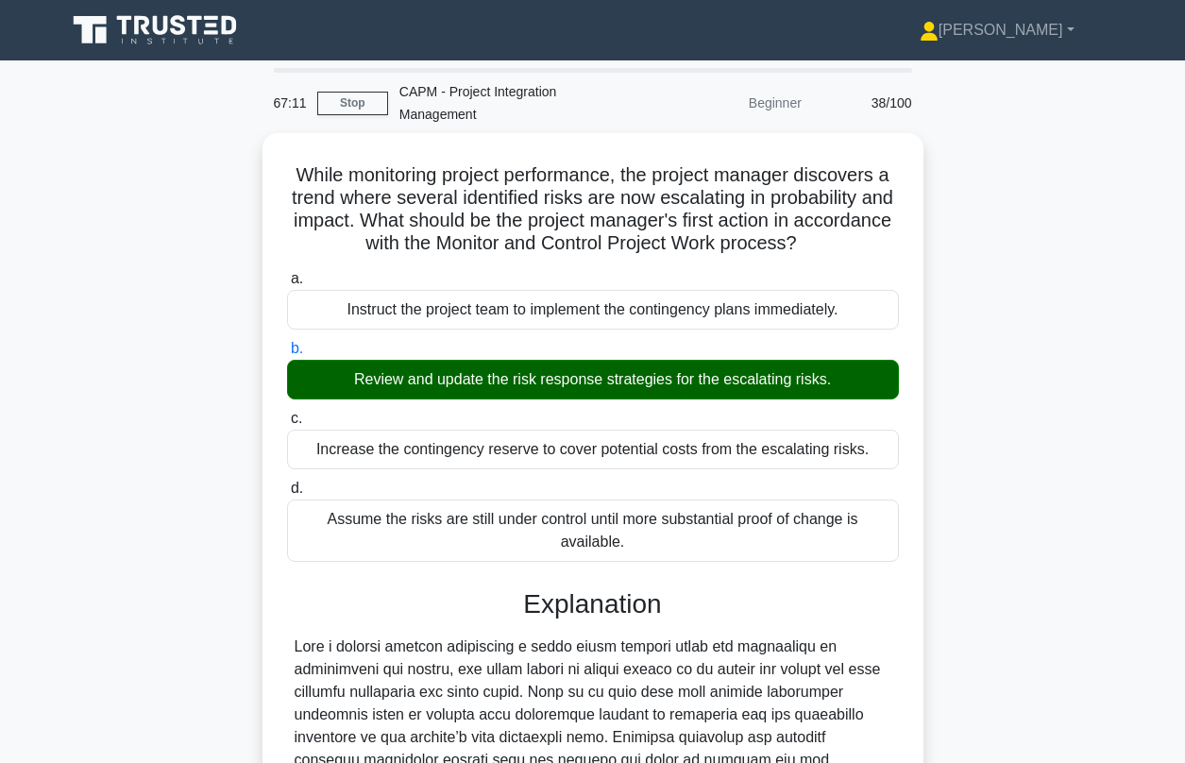
scroll to position [333, 0]
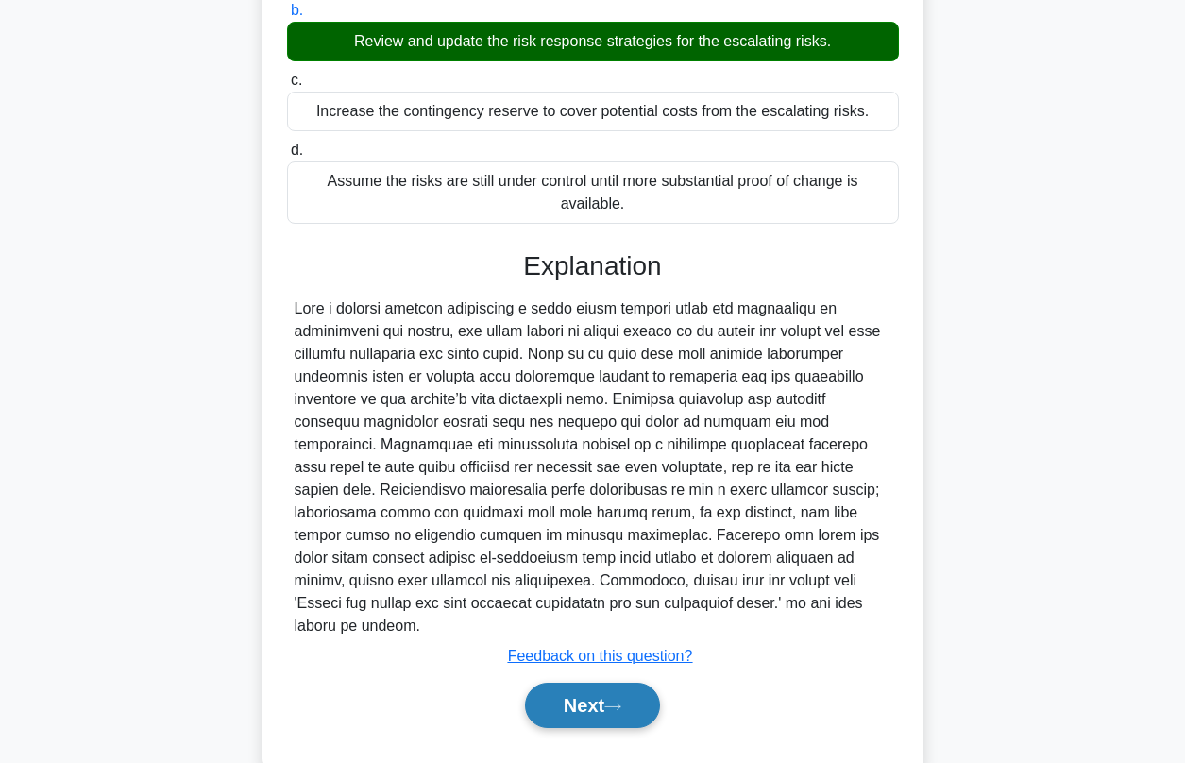
click at [553, 683] on button "Next" at bounding box center [592, 705] width 135 height 45
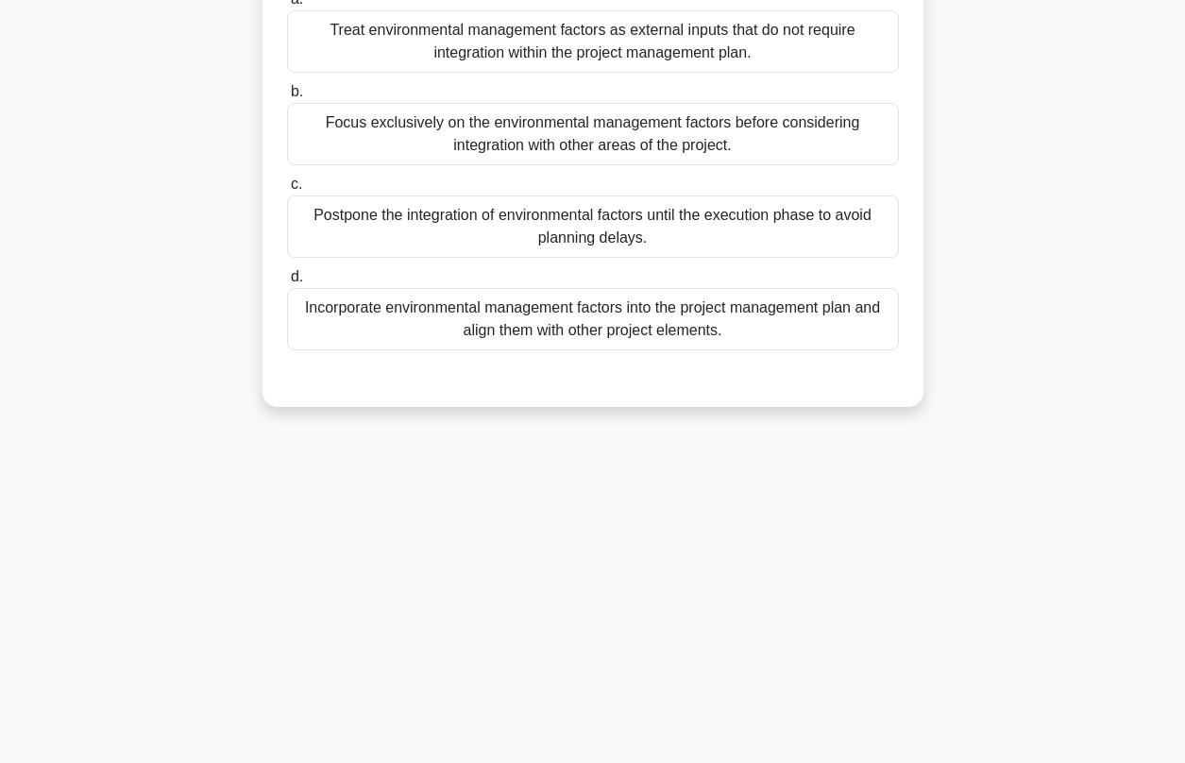
scroll to position [62, 0]
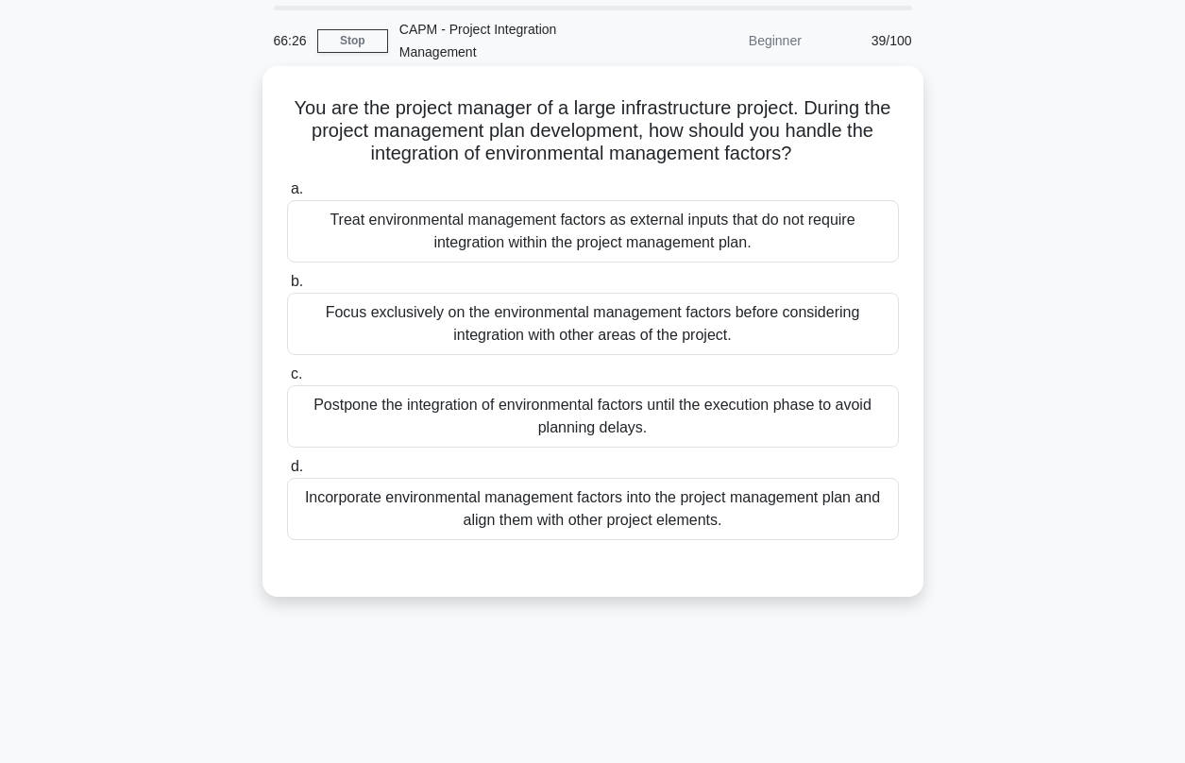
click at [540, 504] on div "Incorporate environmental management factors into the project management plan a…" at bounding box center [593, 509] width 612 height 62
click at [287, 473] on input "d. Incorporate environmental management factors into the project management pla…" at bounding box center [287, 467] width 0 height 12
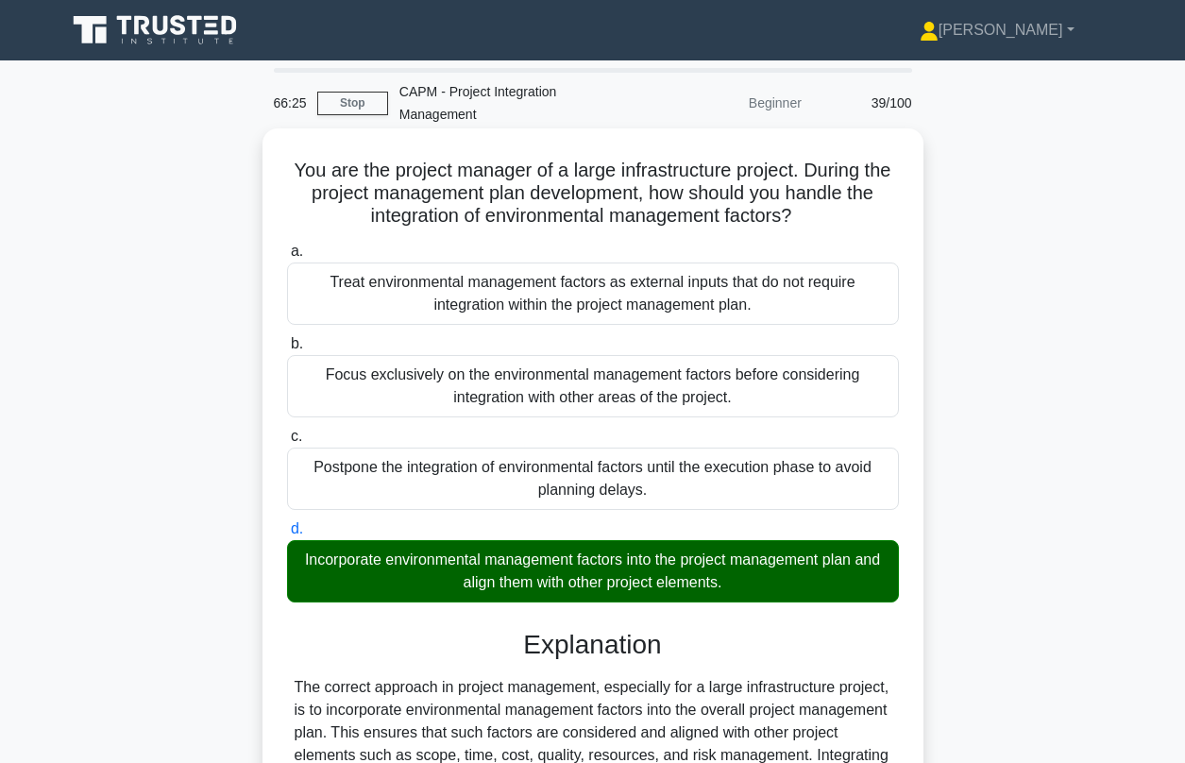
scroll to position [469, 0]
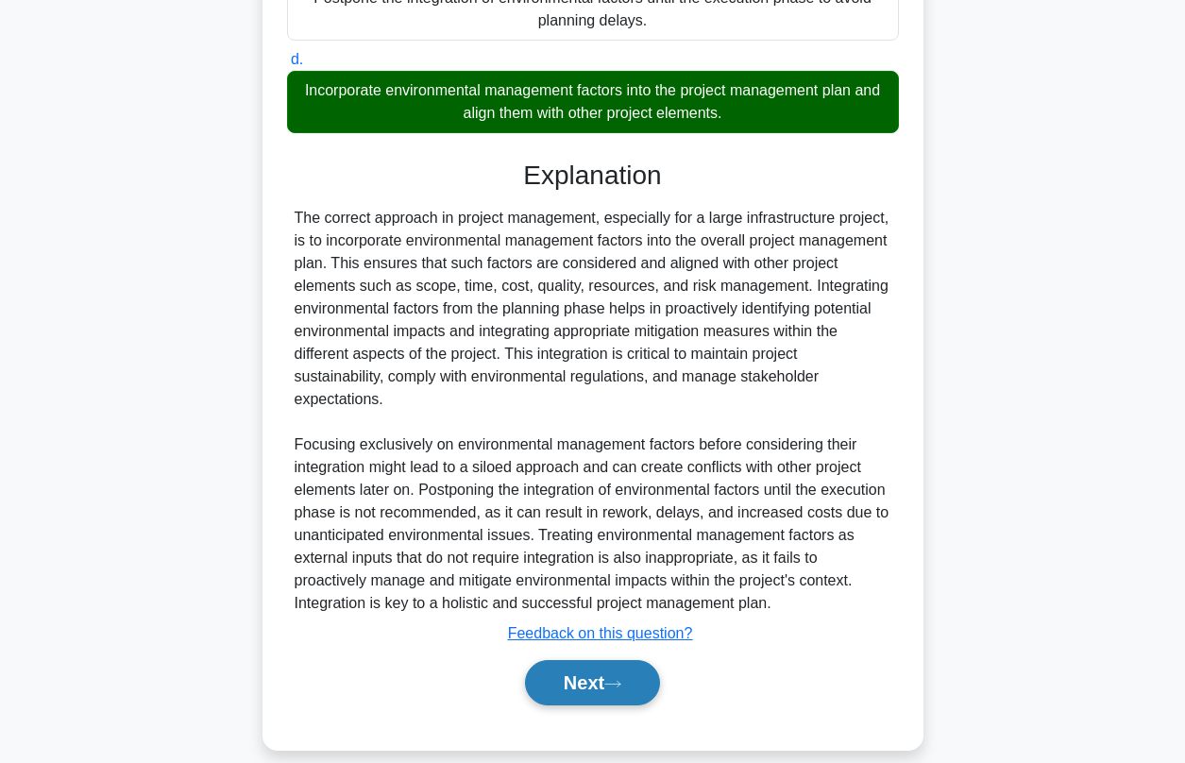
click at [599, 660] on button "Next" at bounding box center [592, 682] width 135 height 45
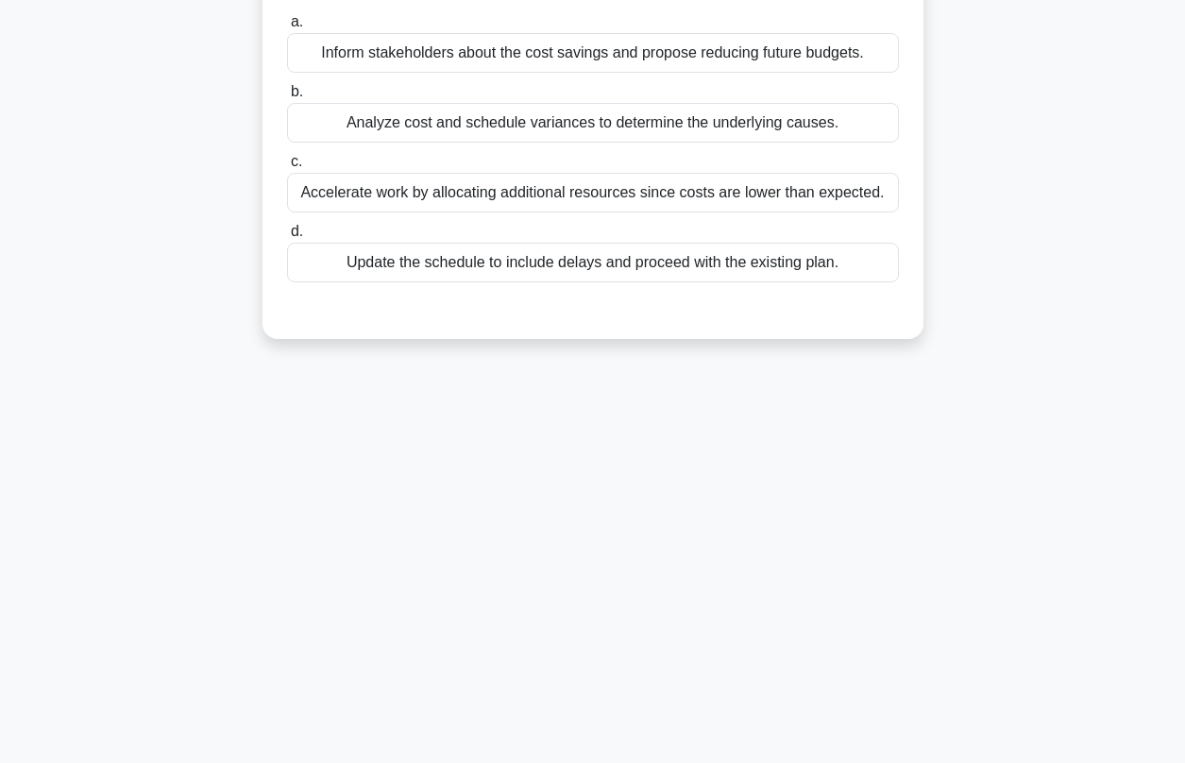
scroll to position [0, 0]
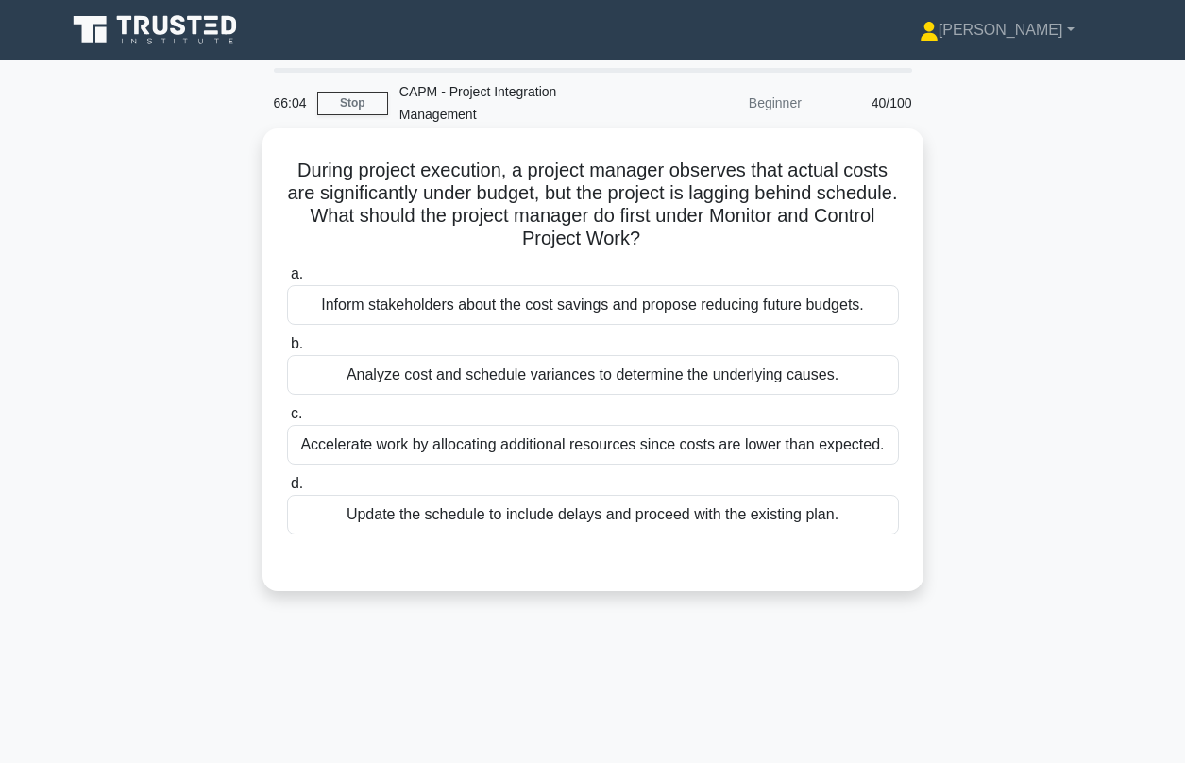
click at [535, 355] on div "Analyze cost and schedule variances to determine the underlying causes." at bounding box center [593, 375] width 612 height 40
click at [287, 349] on input "b. Analyze cost and schedule variances to determine the underlying causes." at bounding box center [287, 344] width 0 height 12
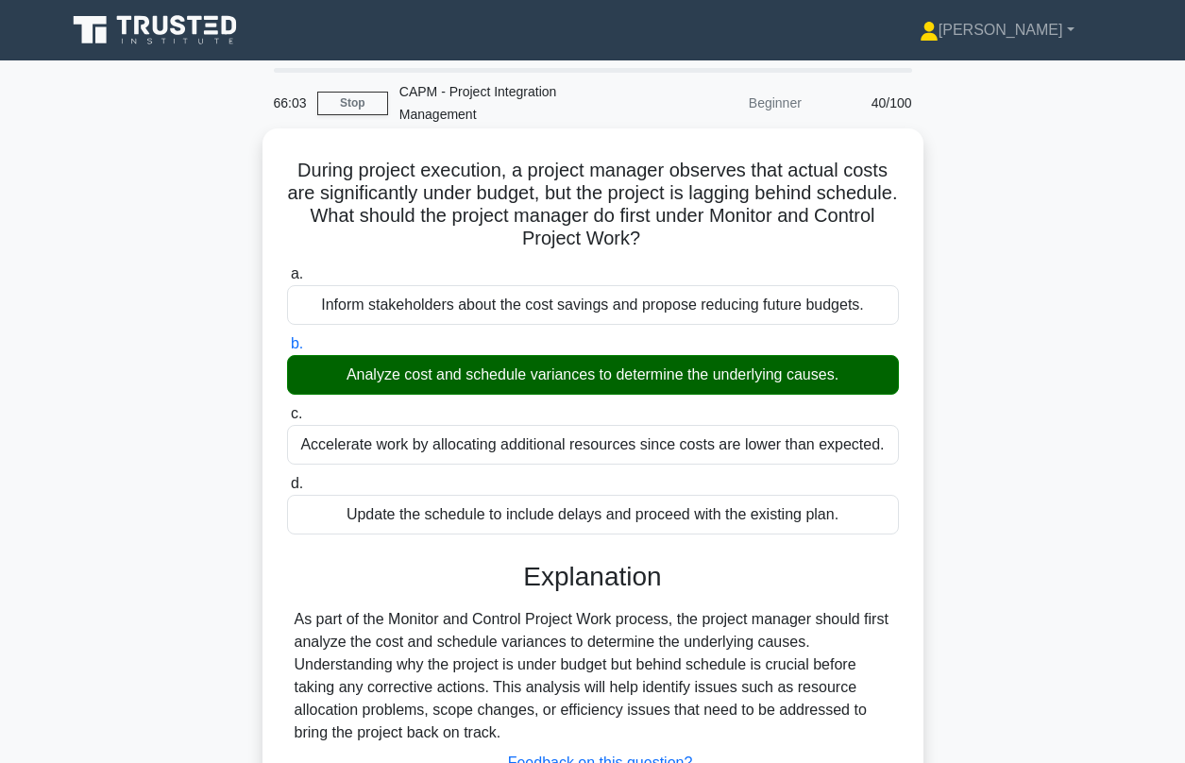
scroll to position [257, 0]
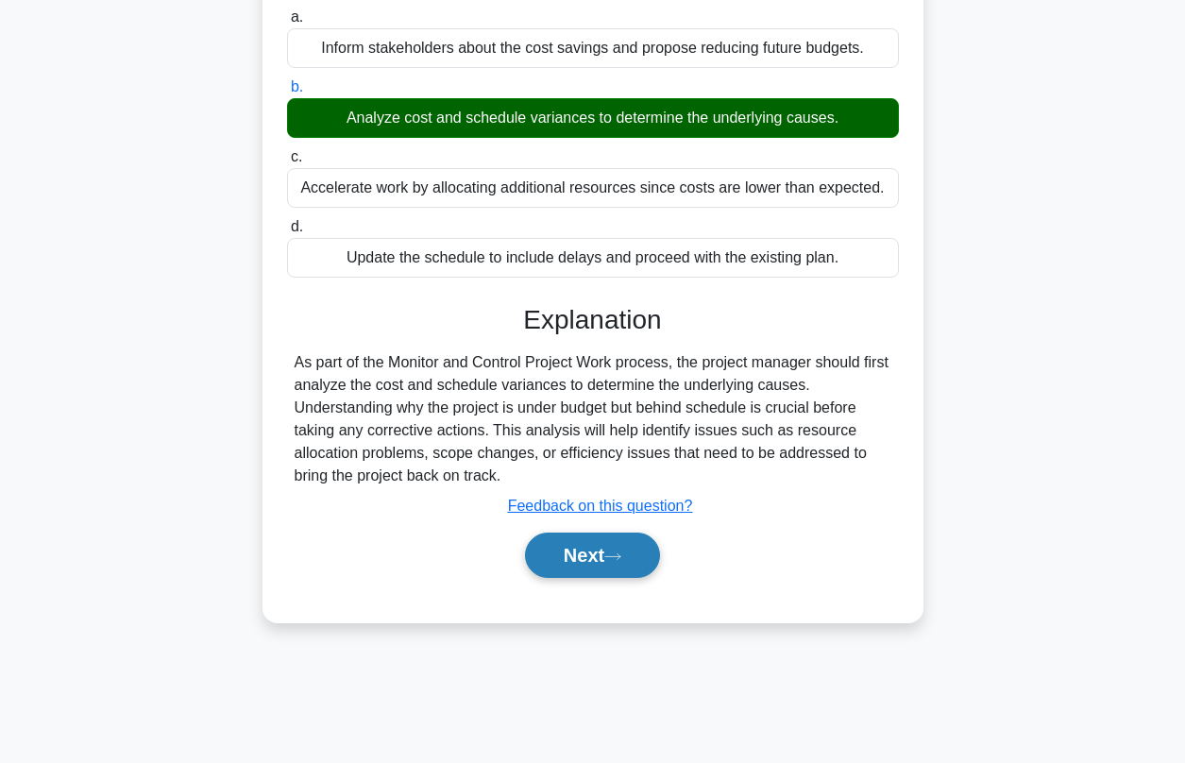
click at [601, 532] on button "Next" at bounding box center [592, 554] width 135 height 45
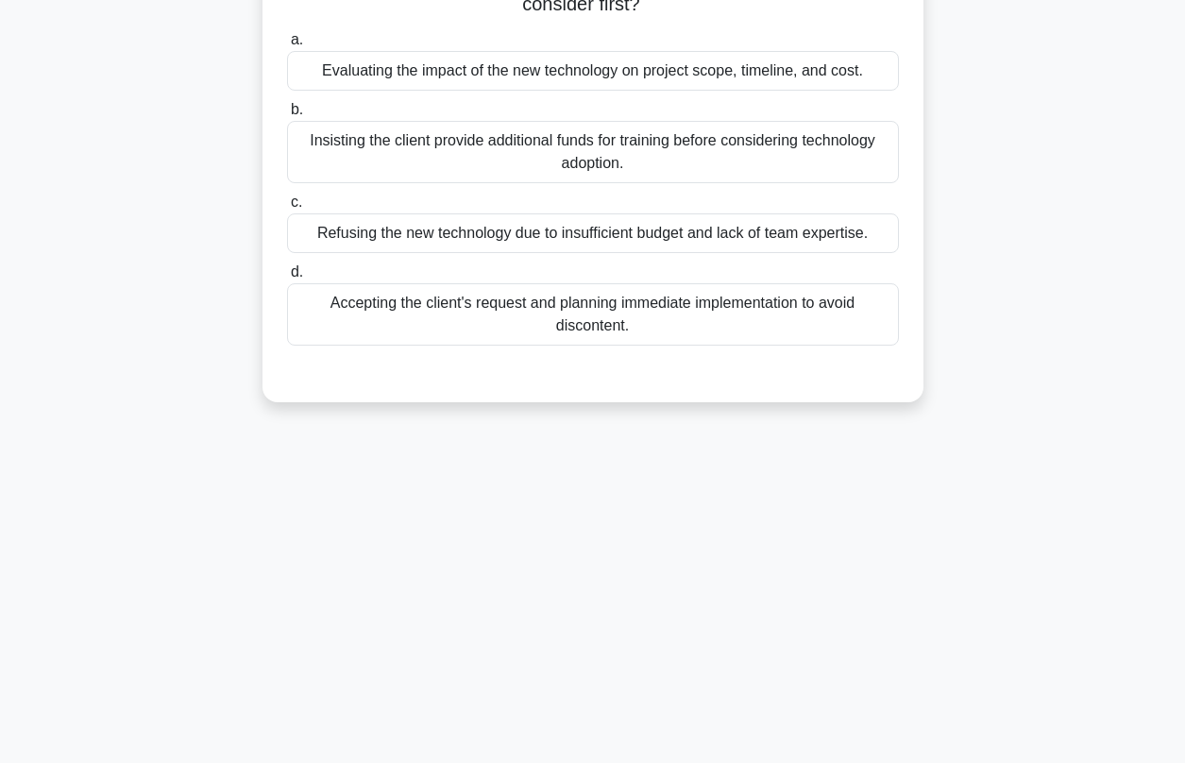
scroll to position [0, 0]
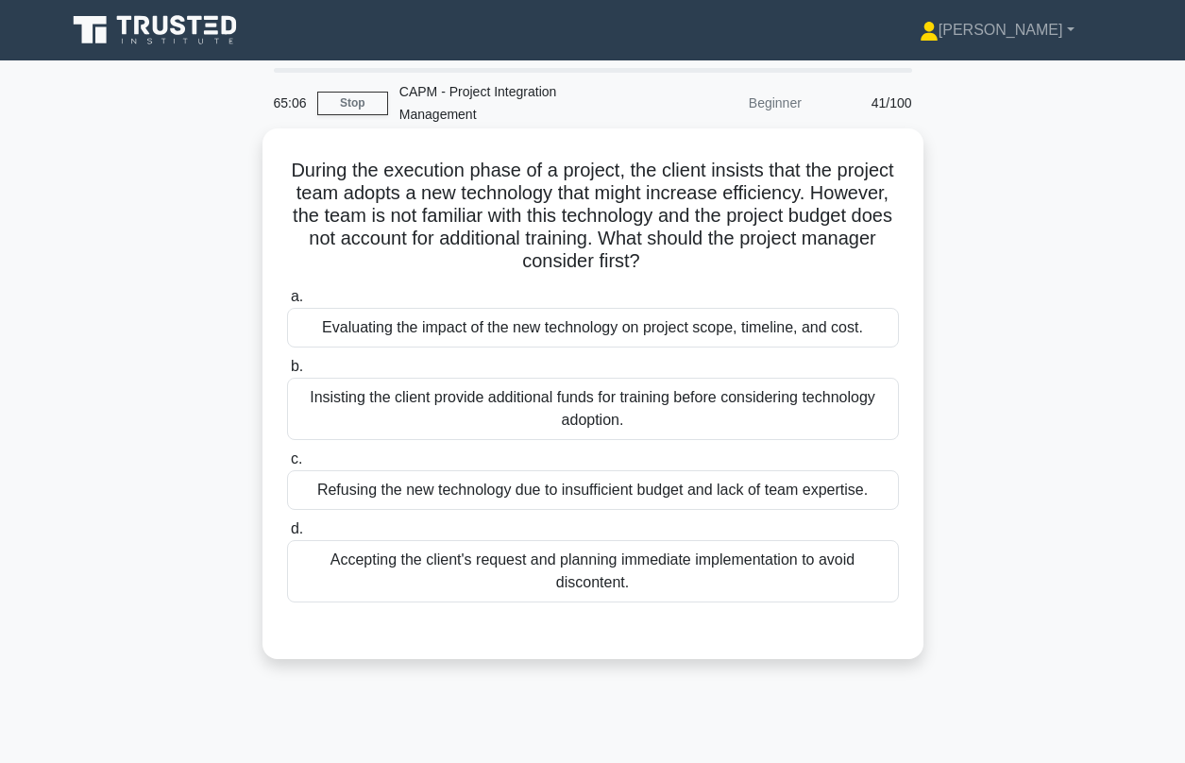
click at [380, 311] on div "Evaluating the impact of the new technology on project scope, timeline, and cos…" at bounding box center [593, 328] width 612 height 40
click at [287, 303] on input "a. Evaluating the impact of the new technology on project scope, timeline, and …" at bounding box center [287, 297] width 0 height 12
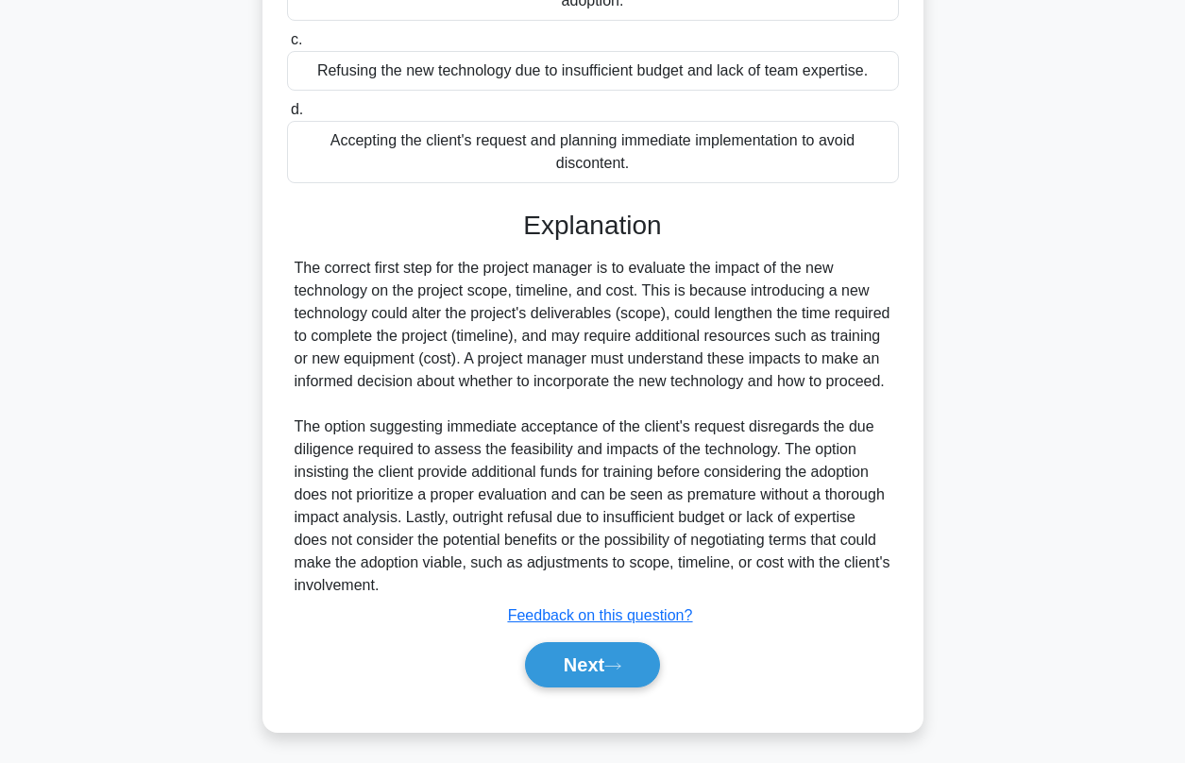
scroll to position [424, 0]
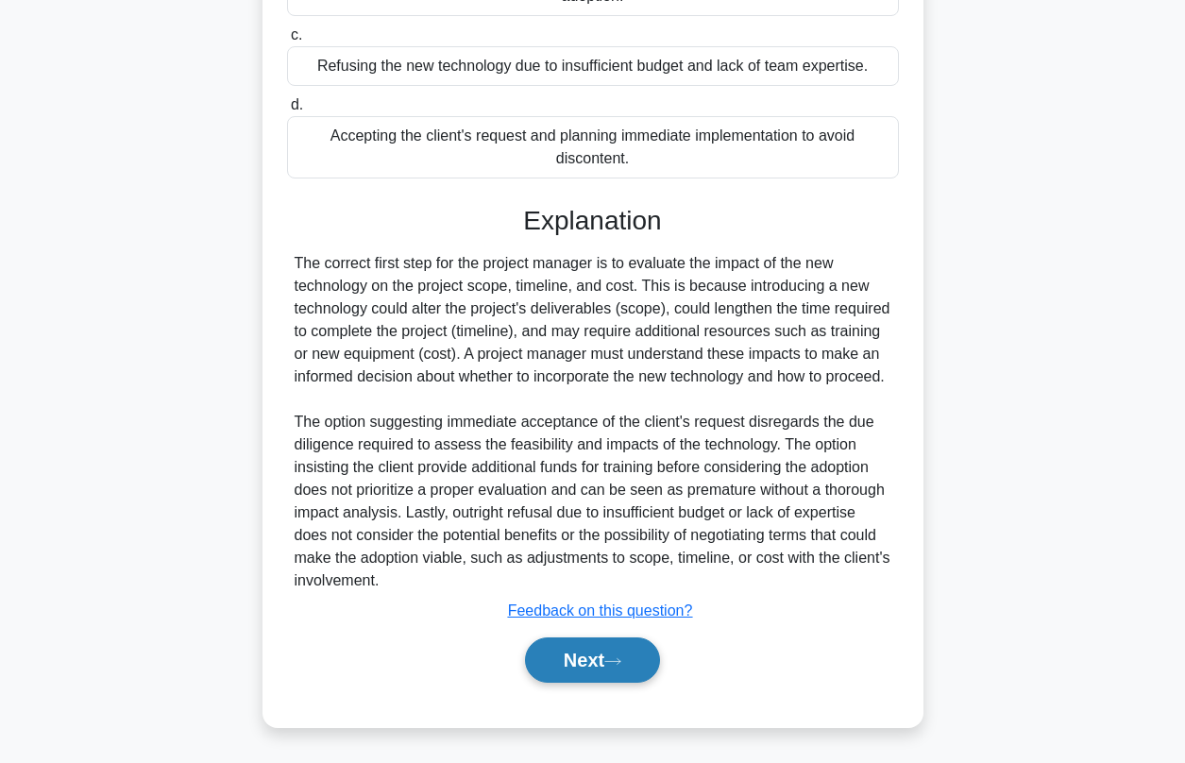
click at [582, 668] on button "Next" at bounding box center [592, 659] width 135 height 45
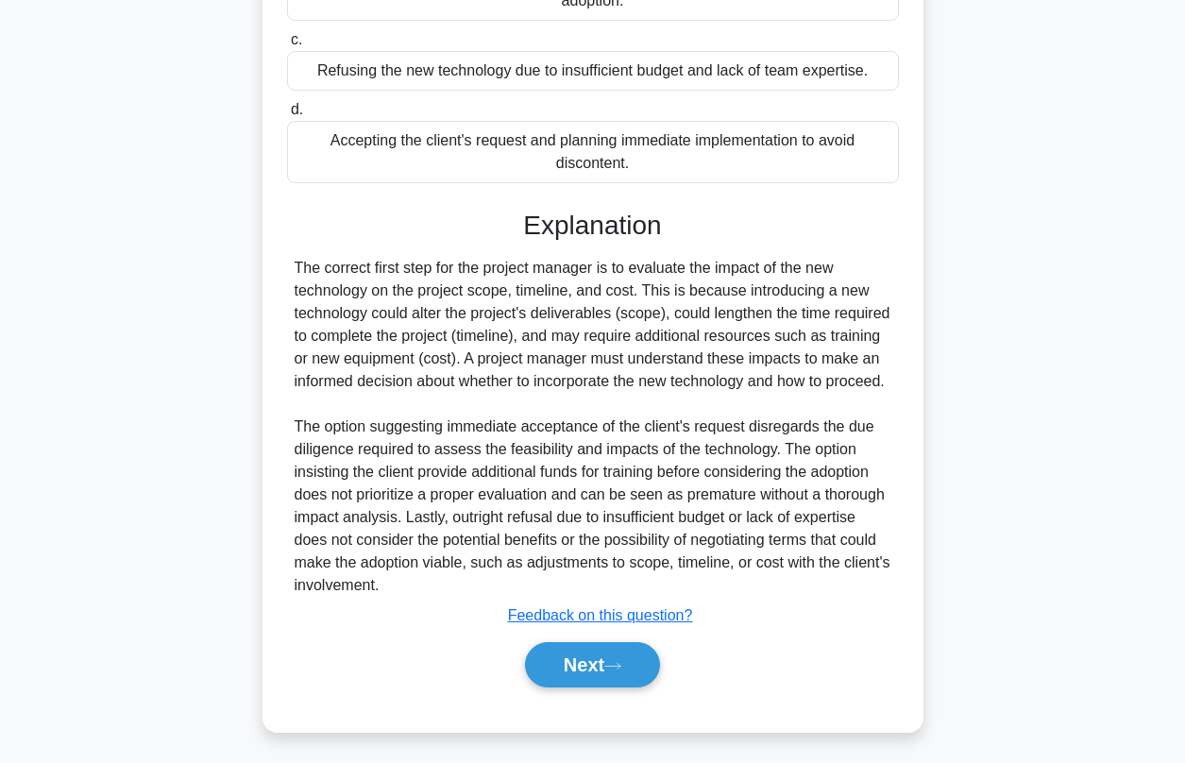
scroll to position [0, 0]
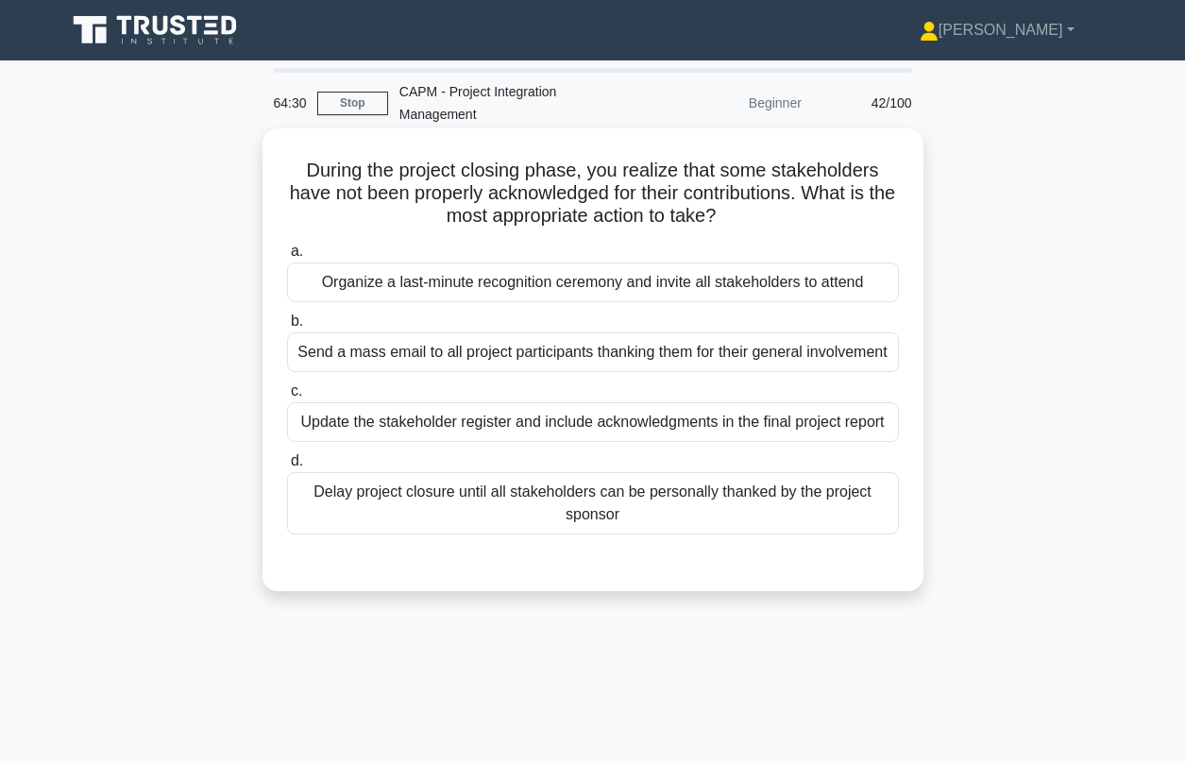
click at [427, 402] on div "Update the stakeholder register and include acknowledgments in the final projec…" at bounding box center [593, 422] width 612 height 40
click at [287, 397] on input "c. Update the stakeholder register and include acknowledgments in the final pro…" at bounding box center [287, 391] width 0 height 12
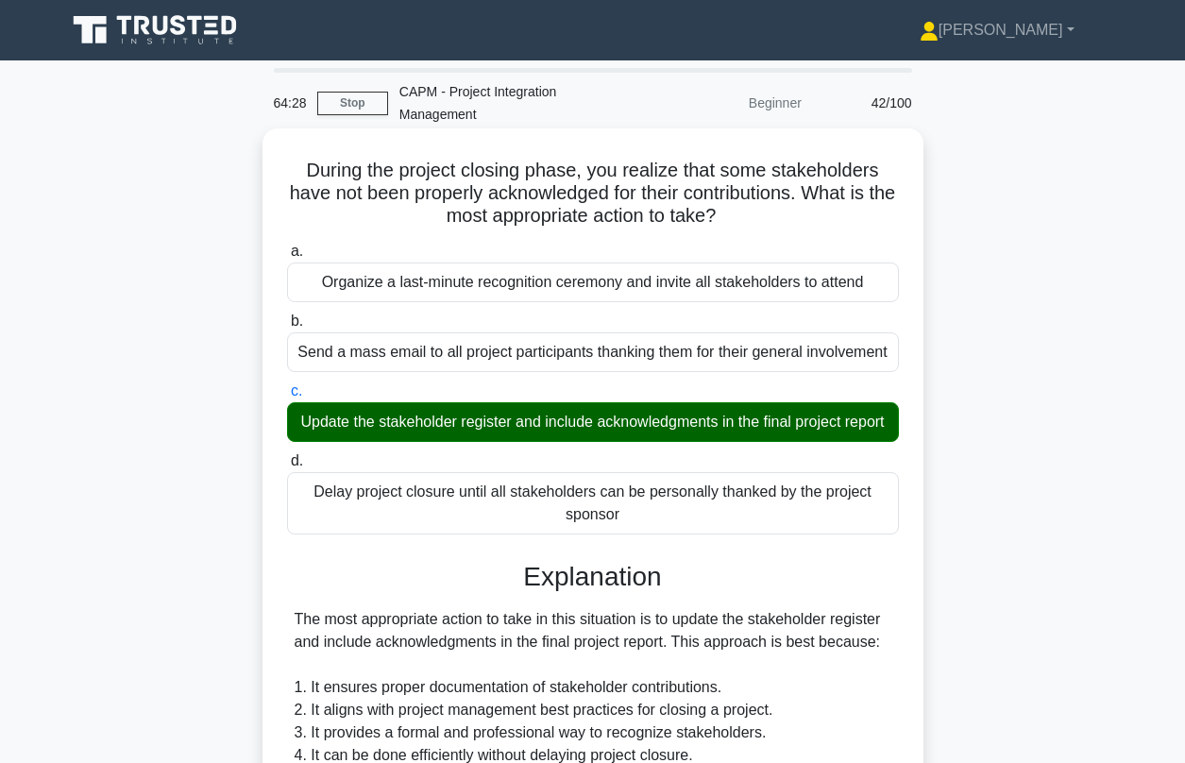
scroll to position [469, 0]
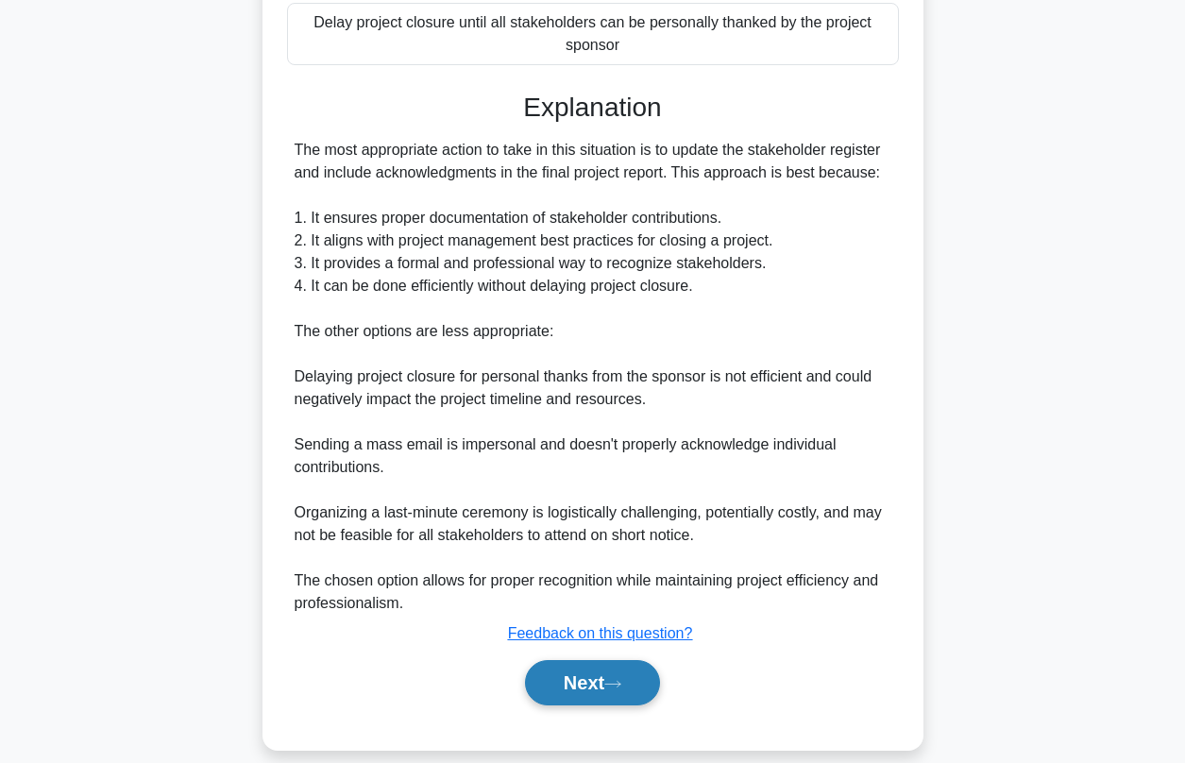
drag, startPoint x: 587, startPoint y: 654, endPoint x: 579, endPoint y: 646, distance: 12.0
click at [585, 660] on button "Next" at bounding box center [592, 682] width 135 height 45
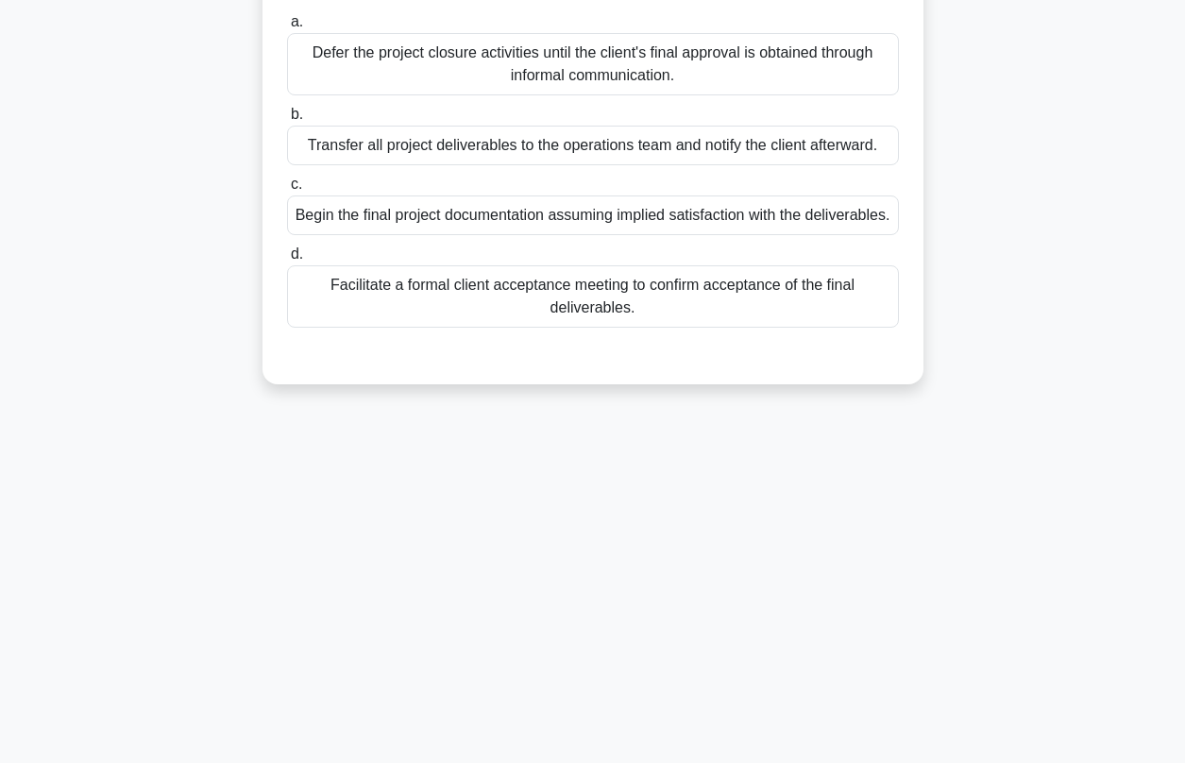
scroll to position [55, 0]
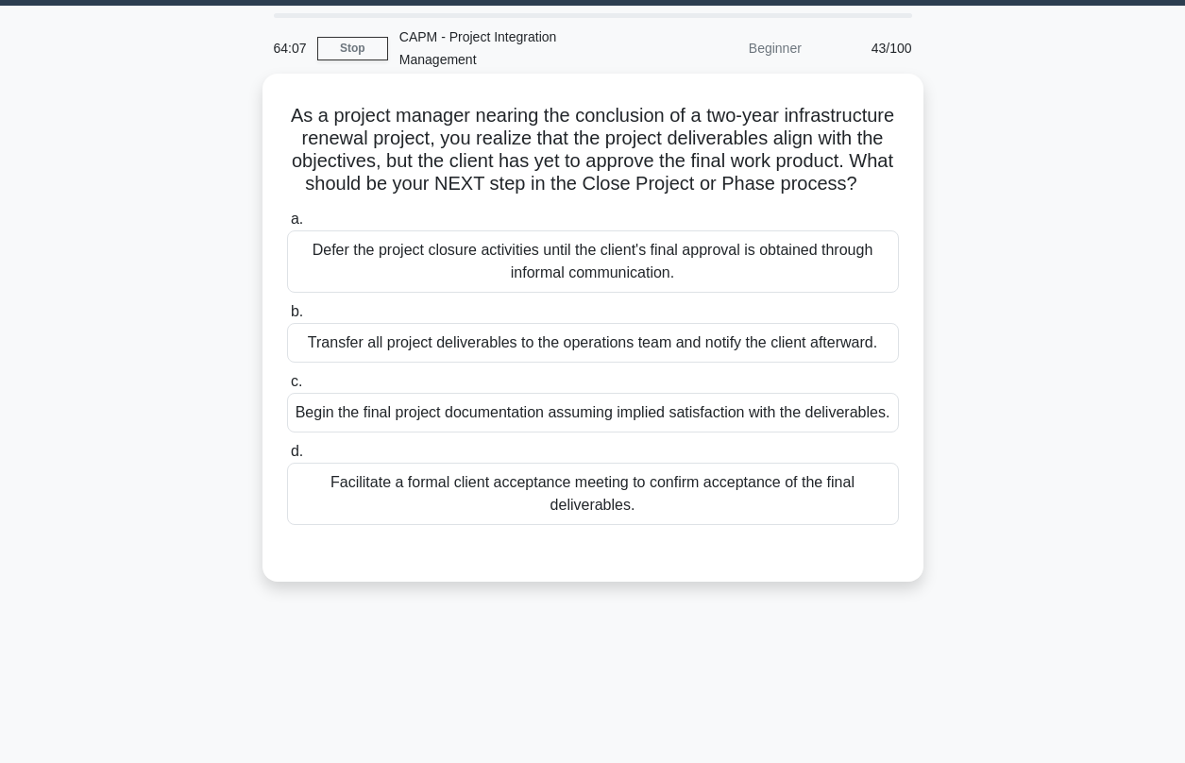
click at [556, 499] on div "Facilitate a formal client acceptance meeting to confirm acceptance of the fina…" at bounding box center [593, 494] width 612 height 62
click at [287, 458] on input "d. Facilitate a formal client acceptance meeting to confirm acceptance of the f…" at bounding box center [287, 452] width 0 height 12
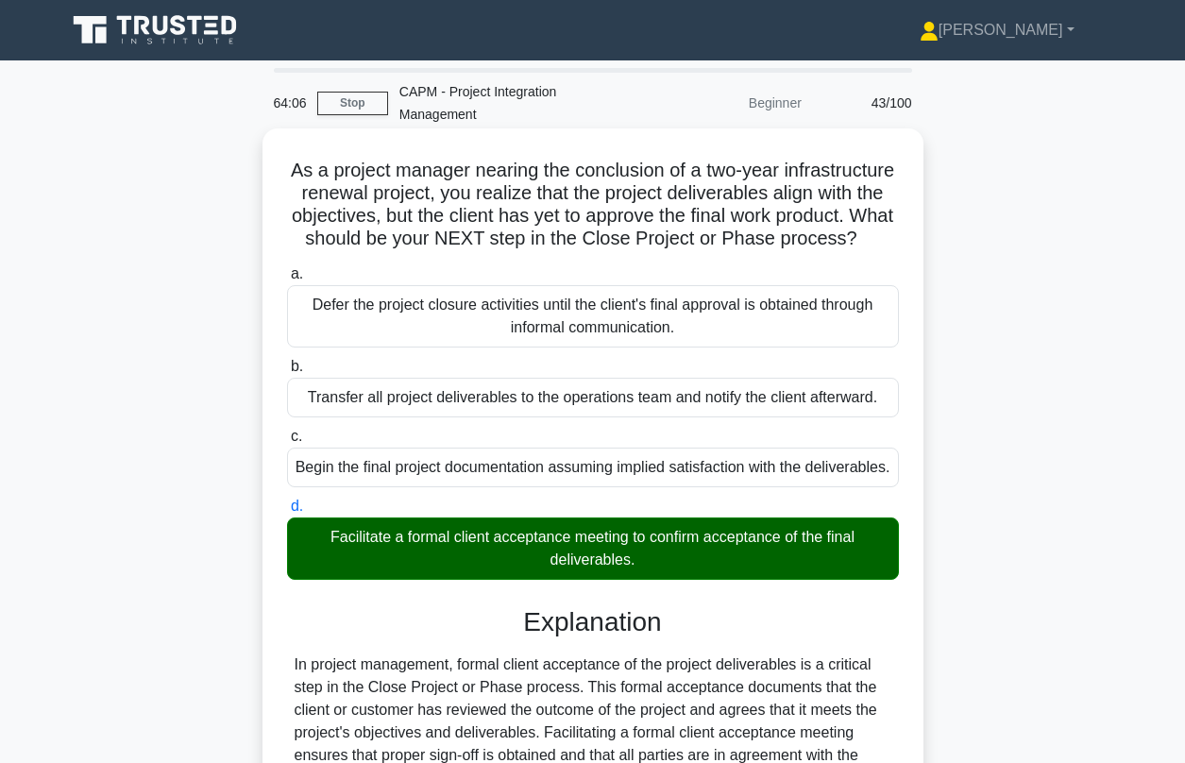
scroll to position [447, 0]
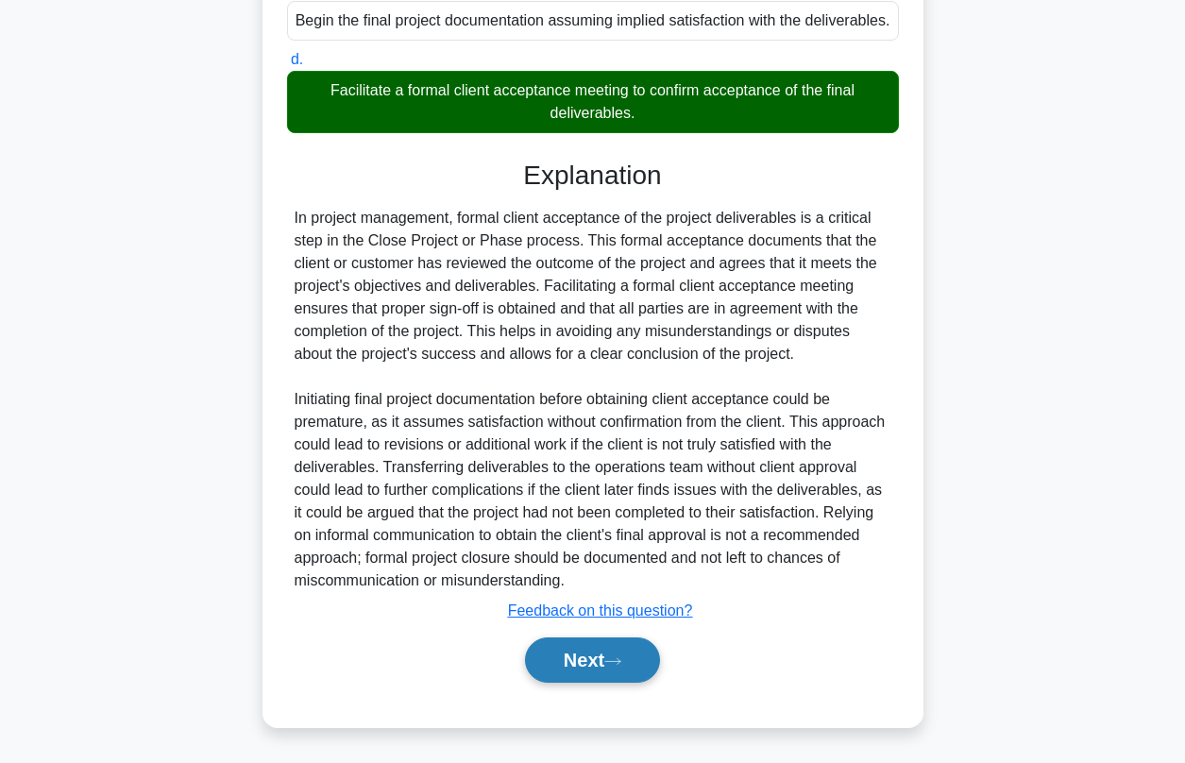
click at [570, 653] on button "Next" at bounding box center [592, 659] width 135 height 45
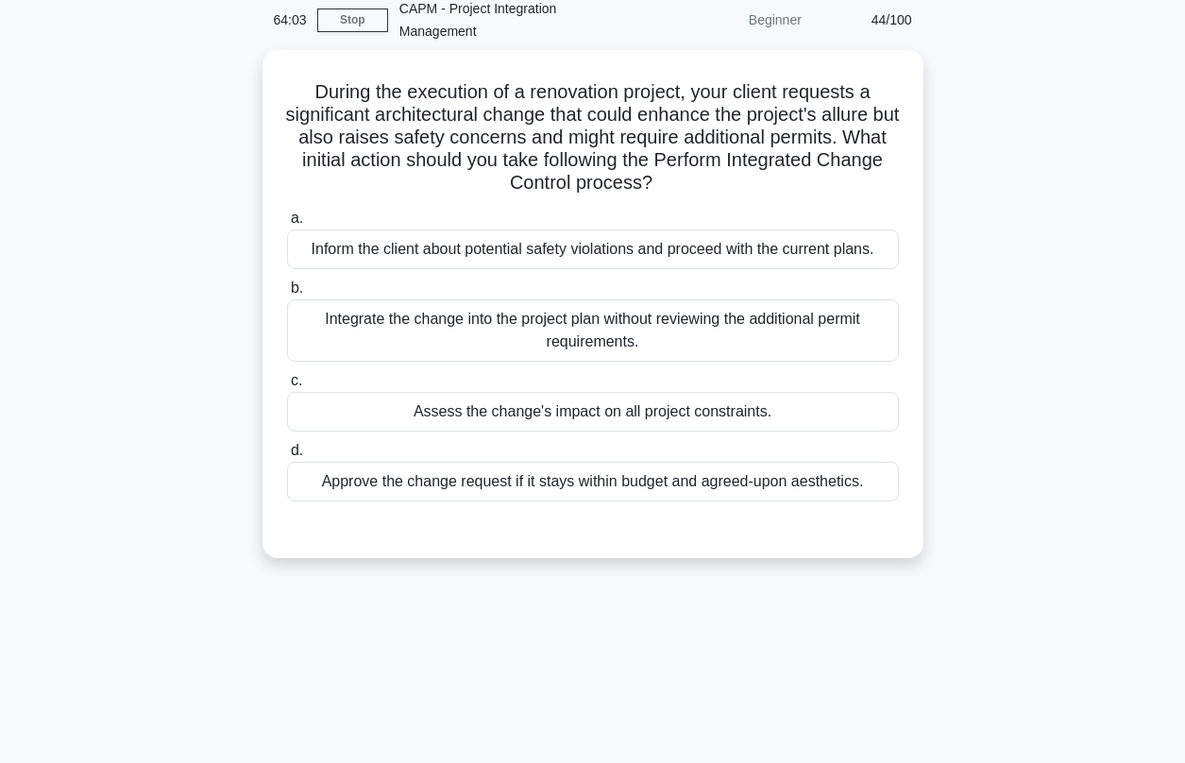
scroll to position [57, 0]
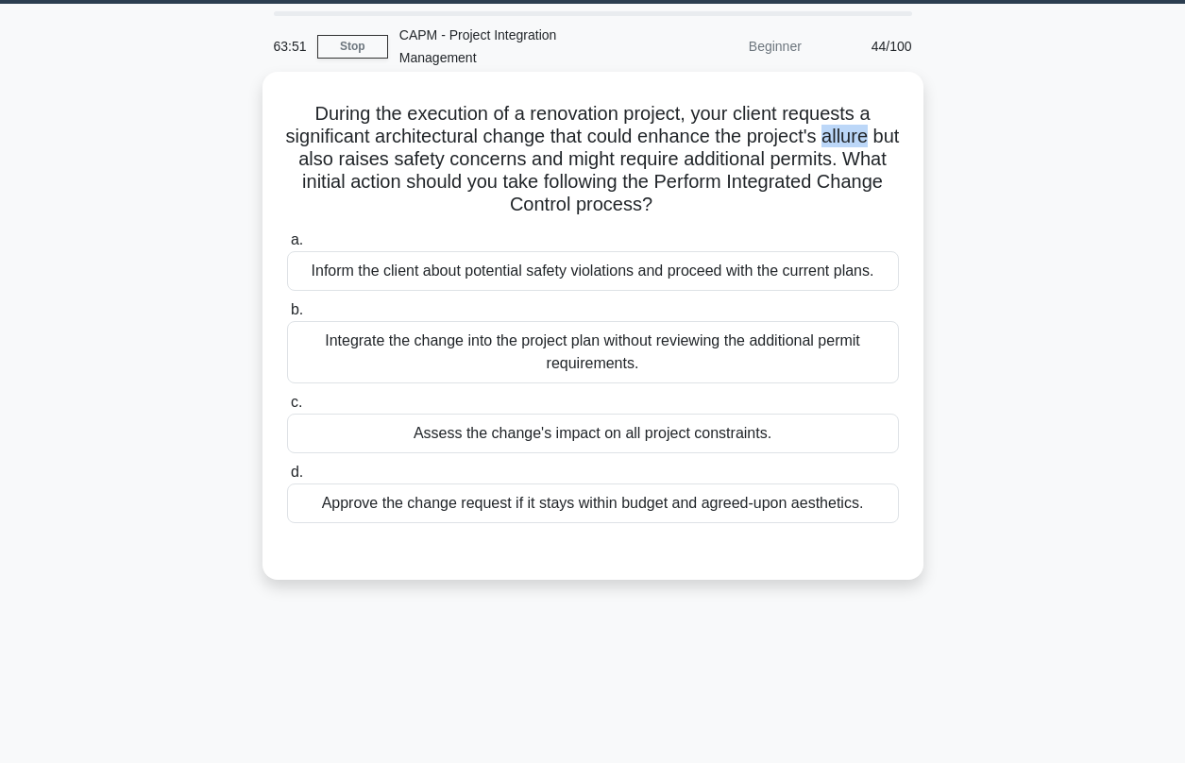
drag, startPoint x: 840, startPoint y: 113, endPoint x: 881, endPoint y: 117, distance: 40.8
click at [881, 117] on h5 "During the execution of a renovation project, your client requests a significan…" at bounding box center [593, 159] width 616 height 115
click at [575, 228] on label "a. Inform the client about potential safety violations and proceed with the cur…" at bounding box center [593, 259] width 612 height 62
click at [287, 234] on input "a. Inform the client about potential safety violations and proceed with the cur…" at bounding box center [287, 240] width 0 height 12
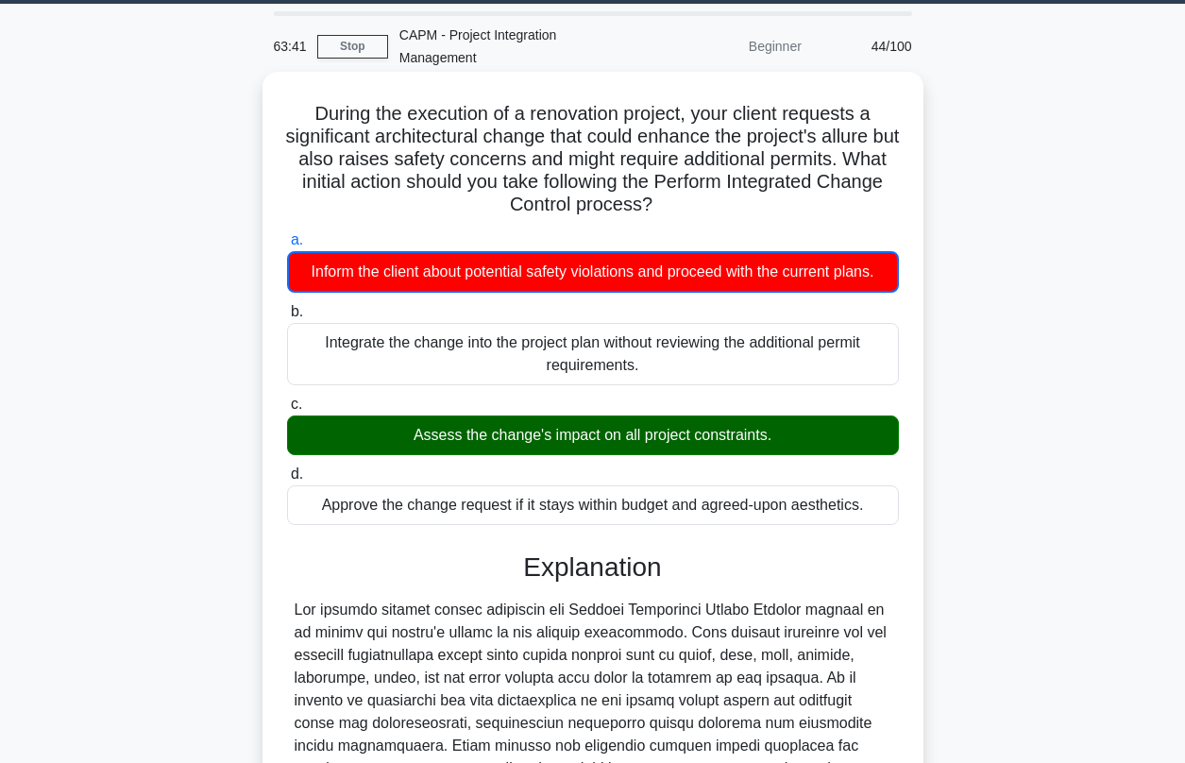
click at [489, 417] on div "Assess the change's impact on all project constraints." at bounding box center [593, 435] width 612 height 40
click at [287, 411] on input "c. Assess the change's impact on all project constraints." at bounding box center [287, 404] width 0 height 12
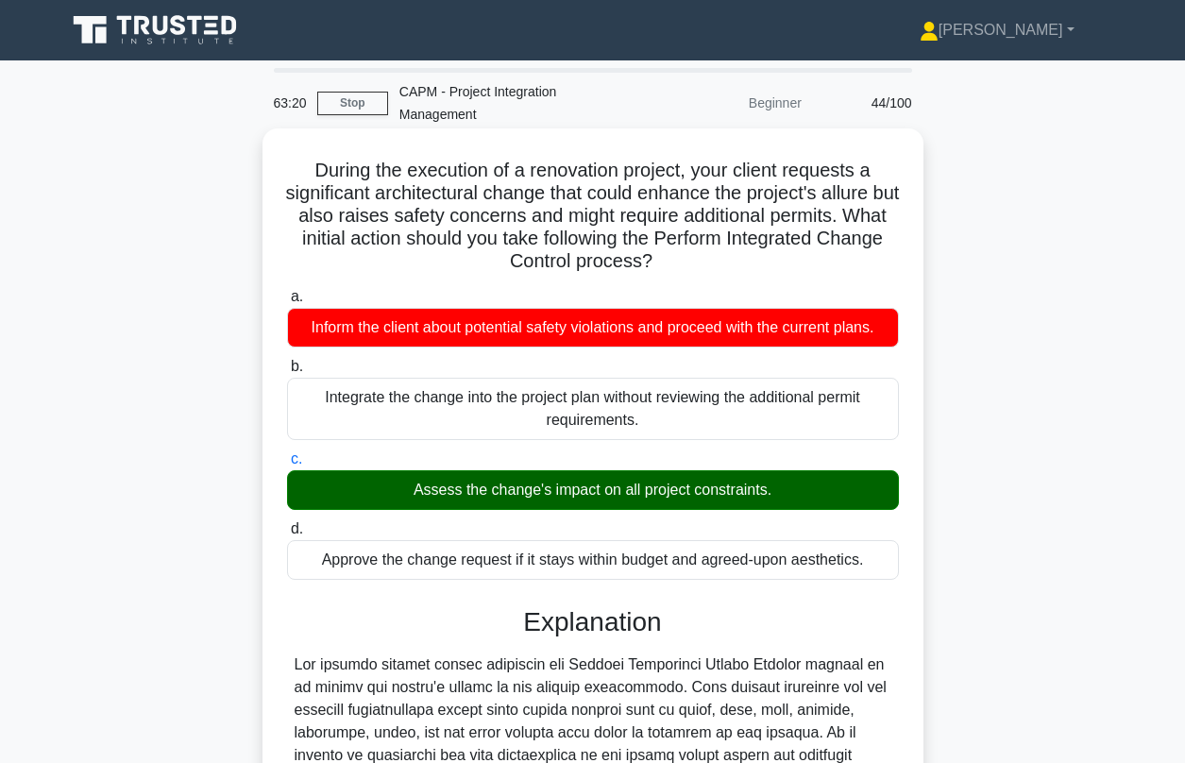
scroll to position [401, 0]
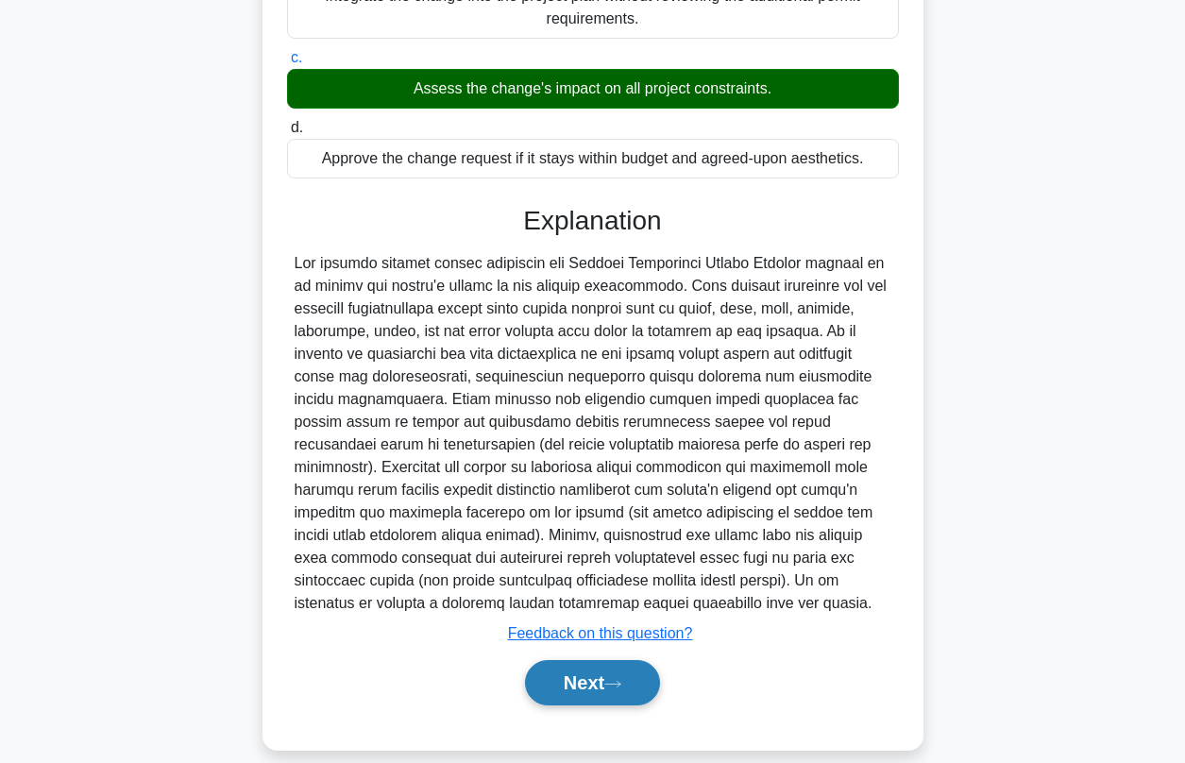
click at [586, 660] on button "Next" at bounding box center [592, 682] width 135 height 45
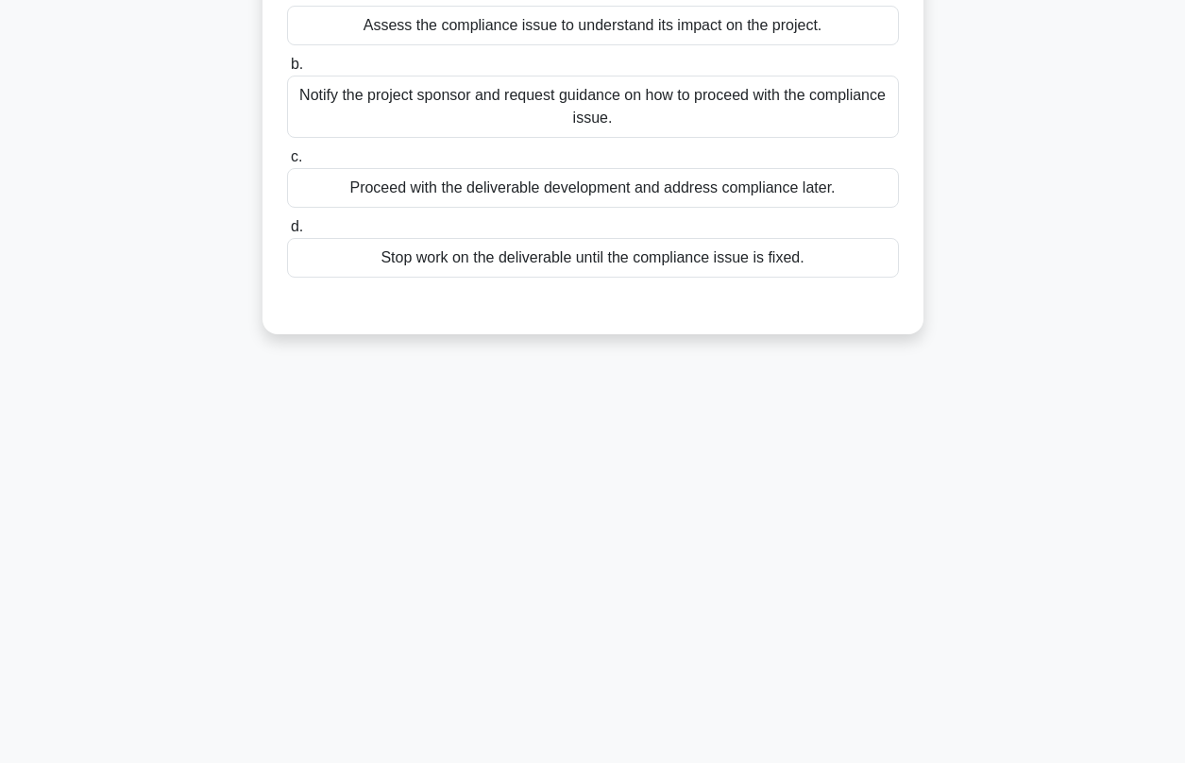
scroll to position [52, 0]
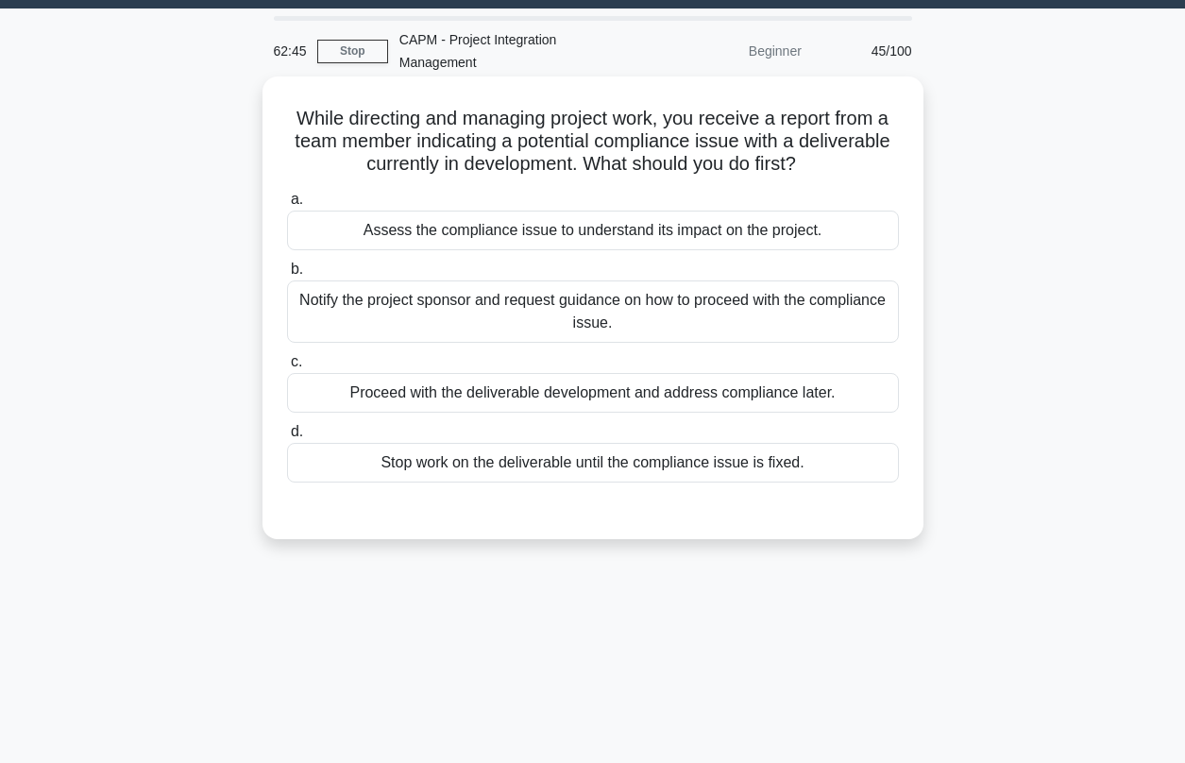
click at [451, 213] on div "Assess the compliance issue to understand its impact on the project." at bounding box center [593, 231] width 612 height 40
click at [287, 206] on input "a. Assess the compliance issue to understand its impact on the project." at bounding box center [287, 200] width 0 height 12
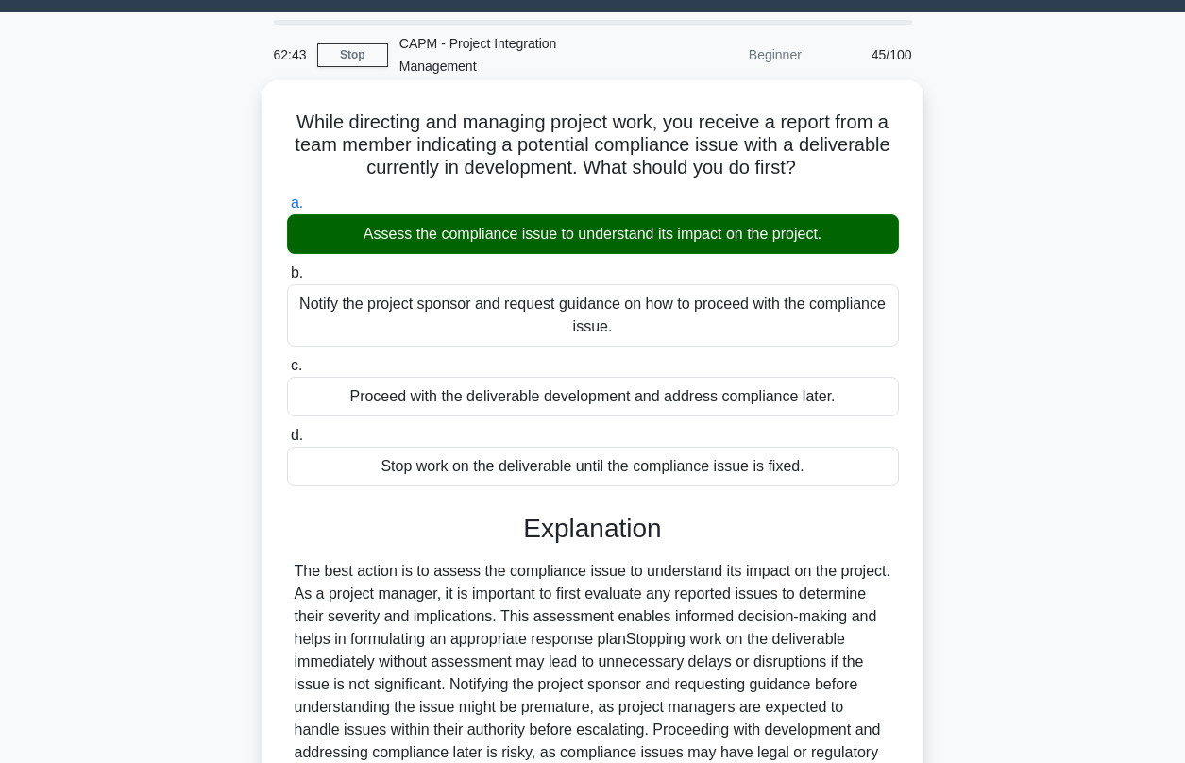
scroll to position [257, 0]
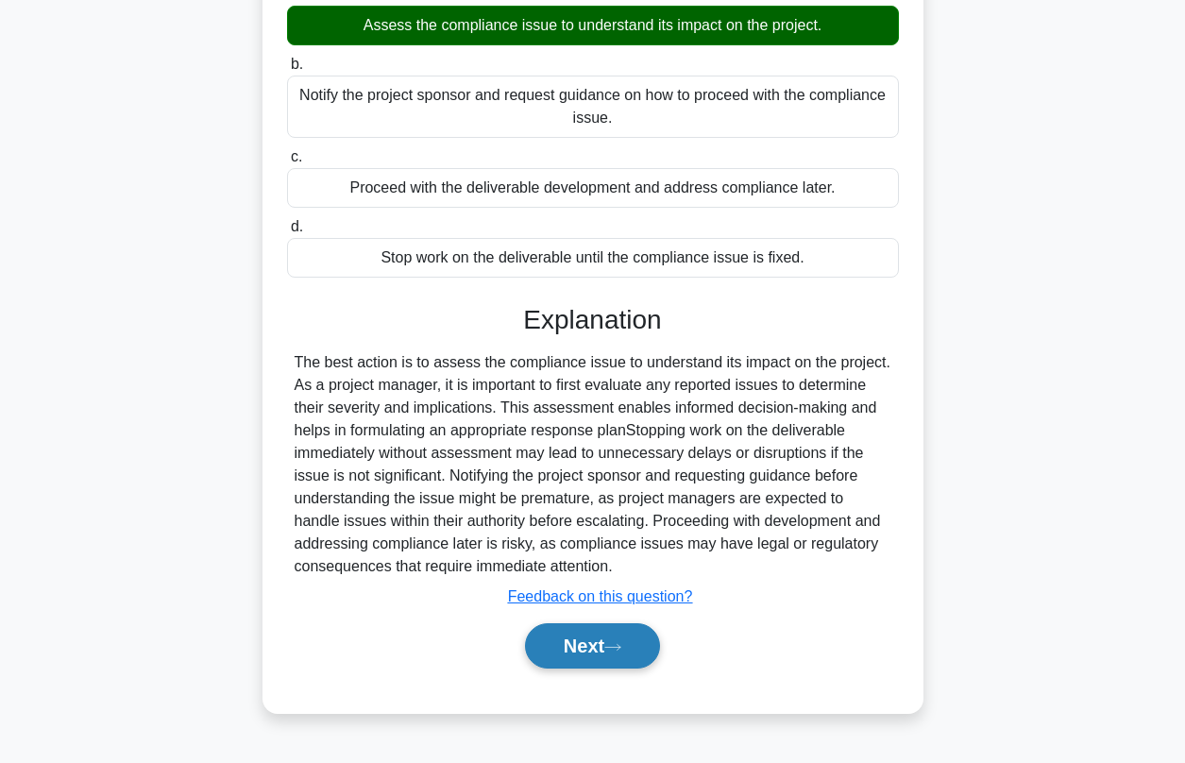
click at [562, 623] on button "Next" at bounding box center [592, 645] width 135 height 45
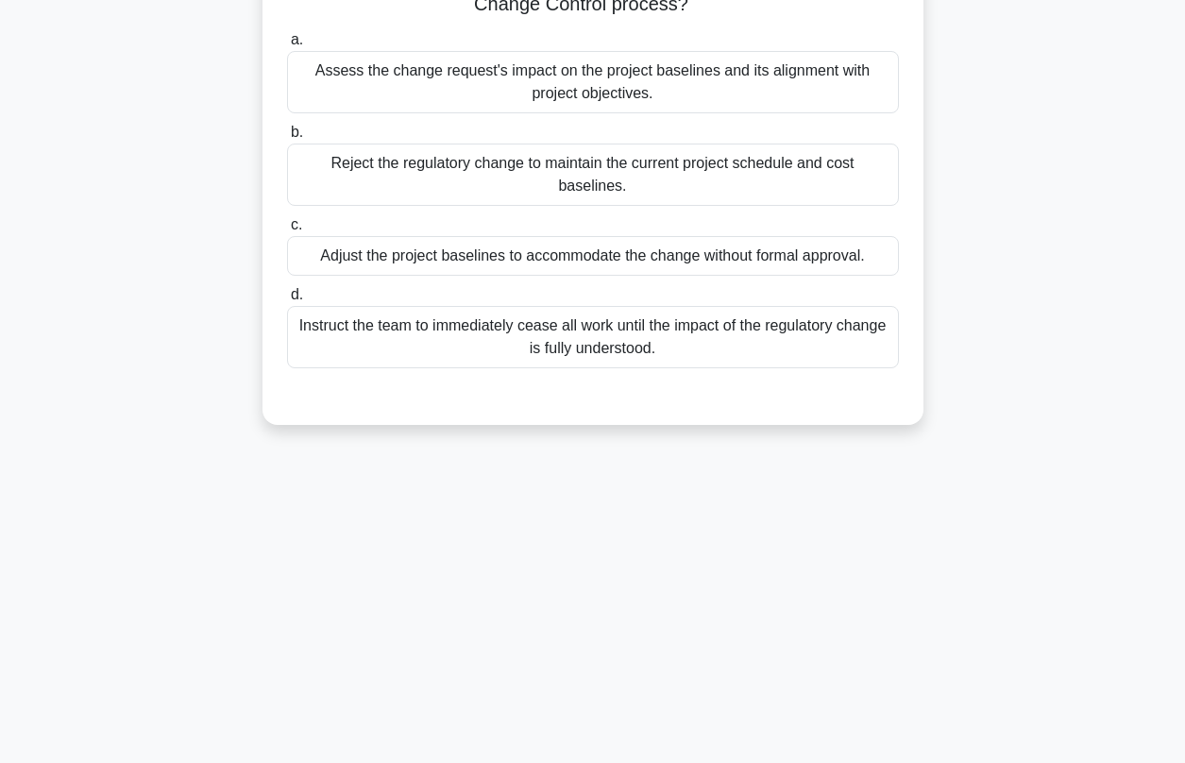
scroll to position [56, 0]
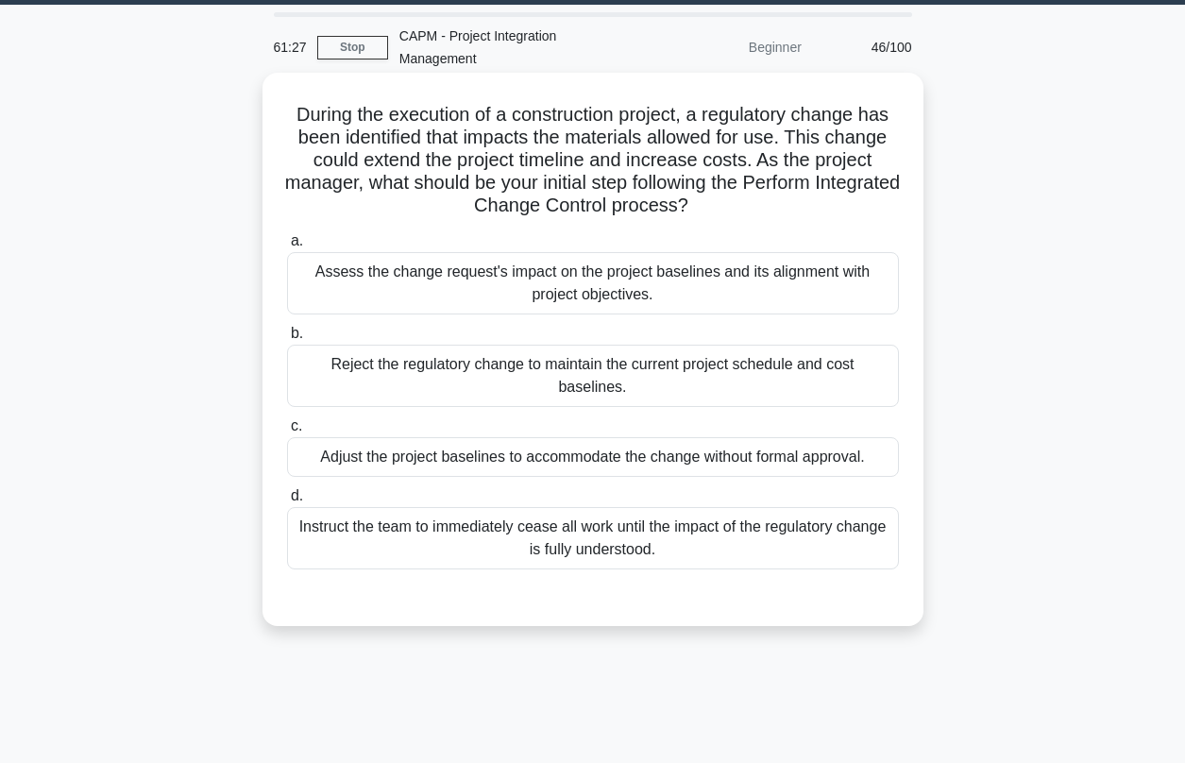
click at [489, 261] on div "Assess the change request's impact on the project baselines and its alignment w…" at bounding box center [593, 283] width 612 height 62
click at [287, 247] on input "a. Assess the change request's impact on the project baselines and its alignmen…" at bounding box center [287, 241] width 0 height 12
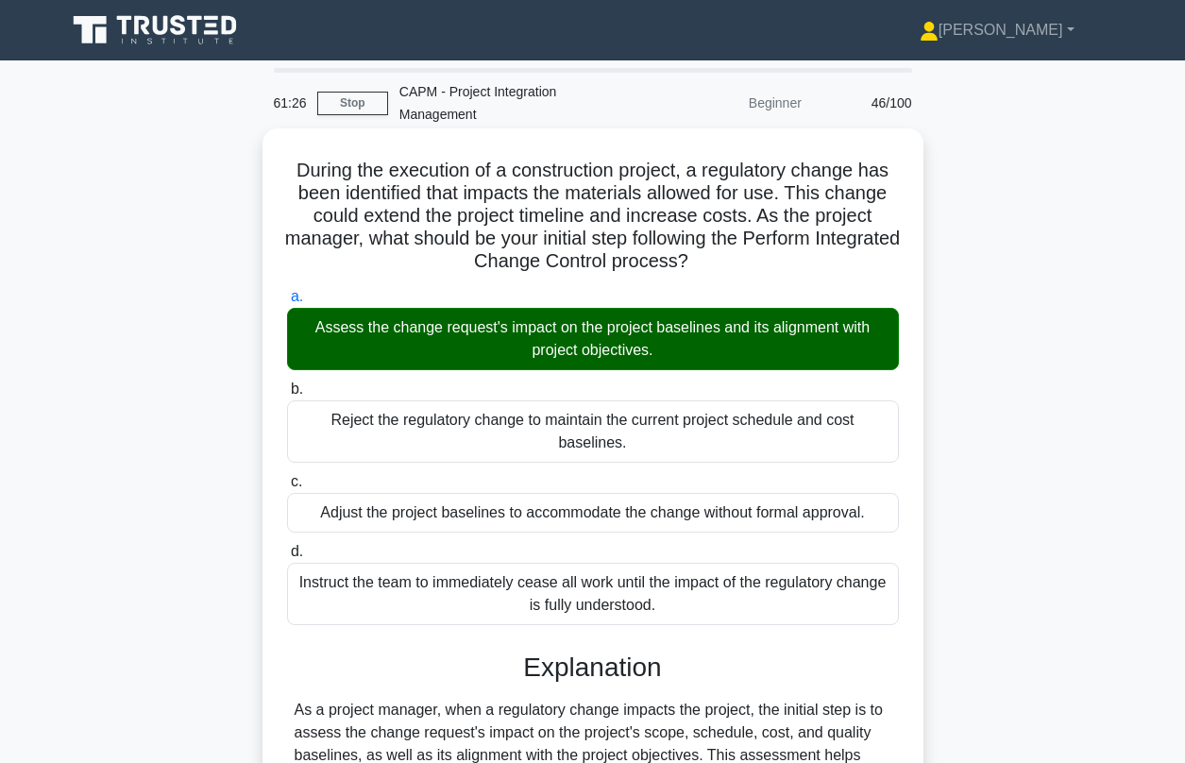
scroll to position [447, 0]
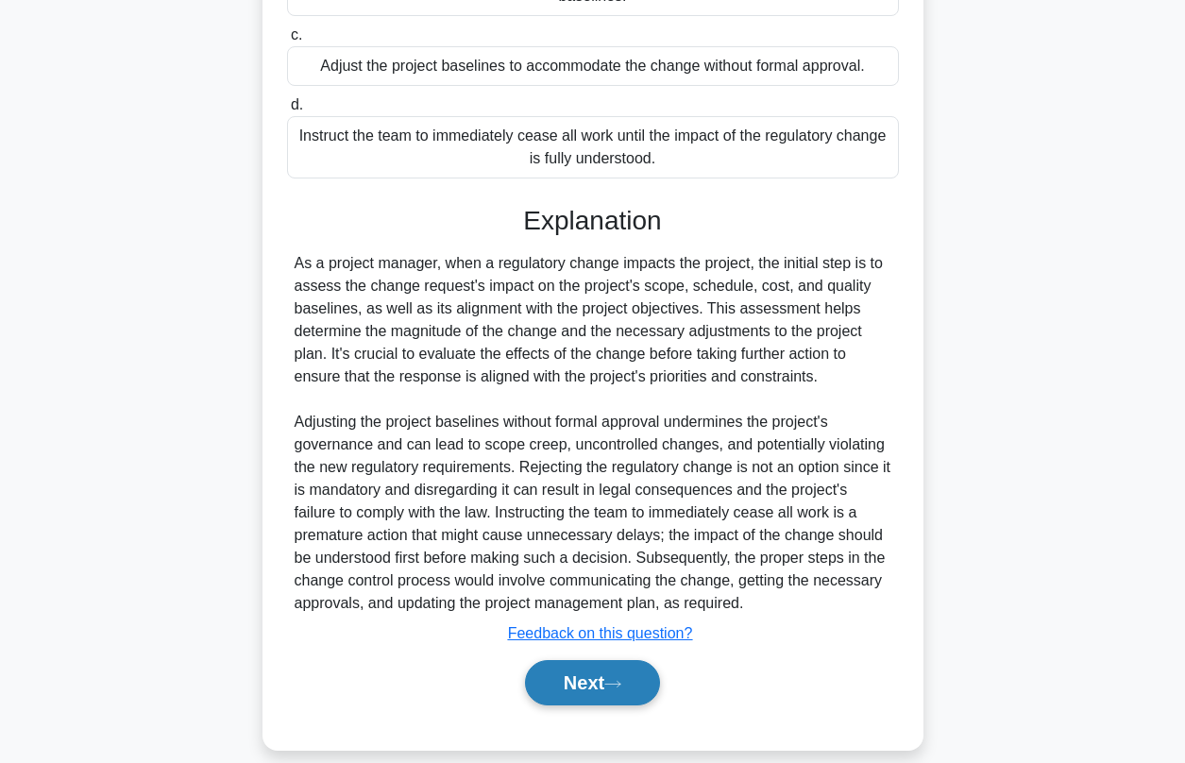
click at [566, 671] on button "Next" at bounding box center [592, 682] width 135 height 45
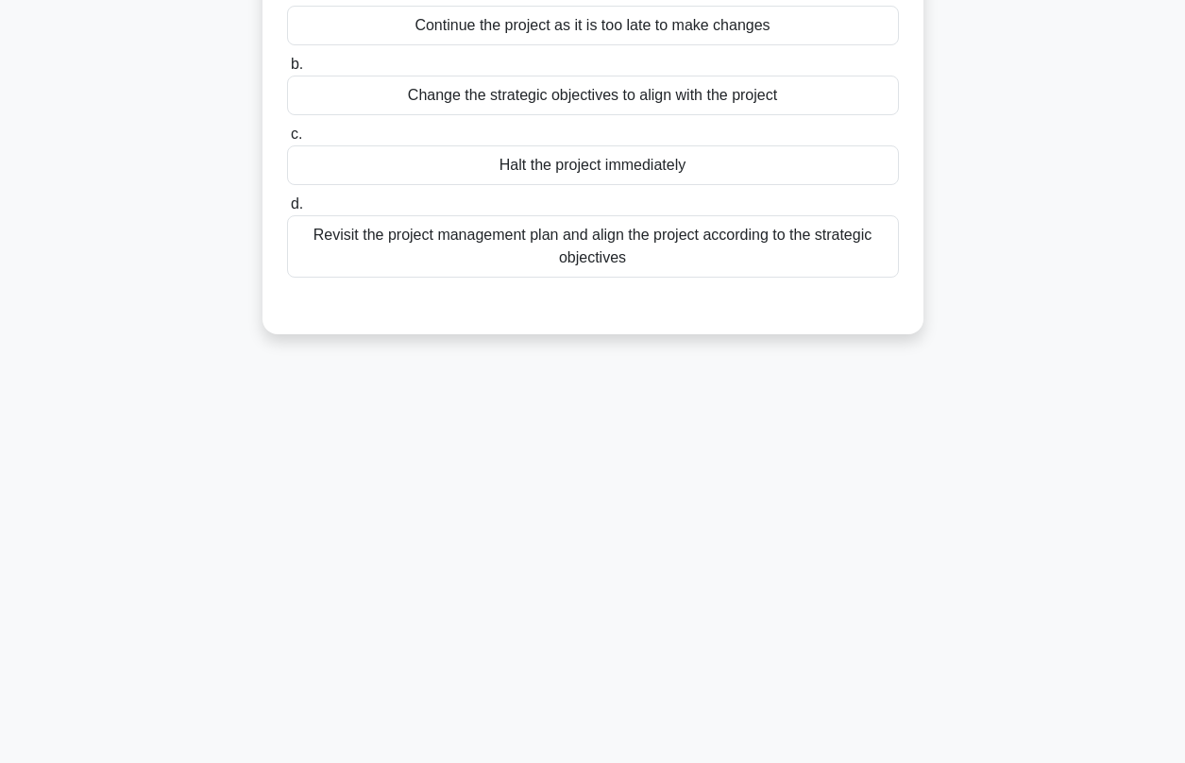
scroll to position [0, 0]
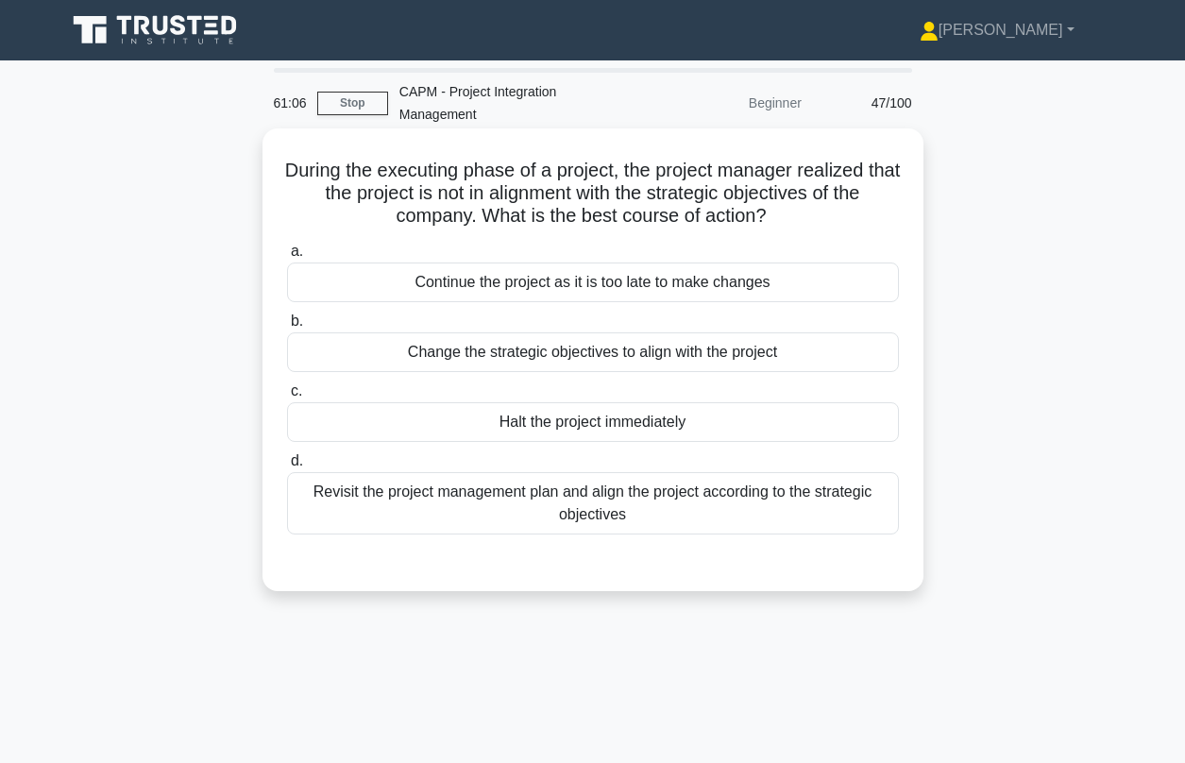
click at [567, 490] on div "Revisit the project management plan and align the project according to the stra…" at bounding box center [593, 503] width 612 height 62
click at [287, 467] on input "d. Revisit the project management plan and align the project according to the s…" at bounding box center [287, 461] width 0 height 12
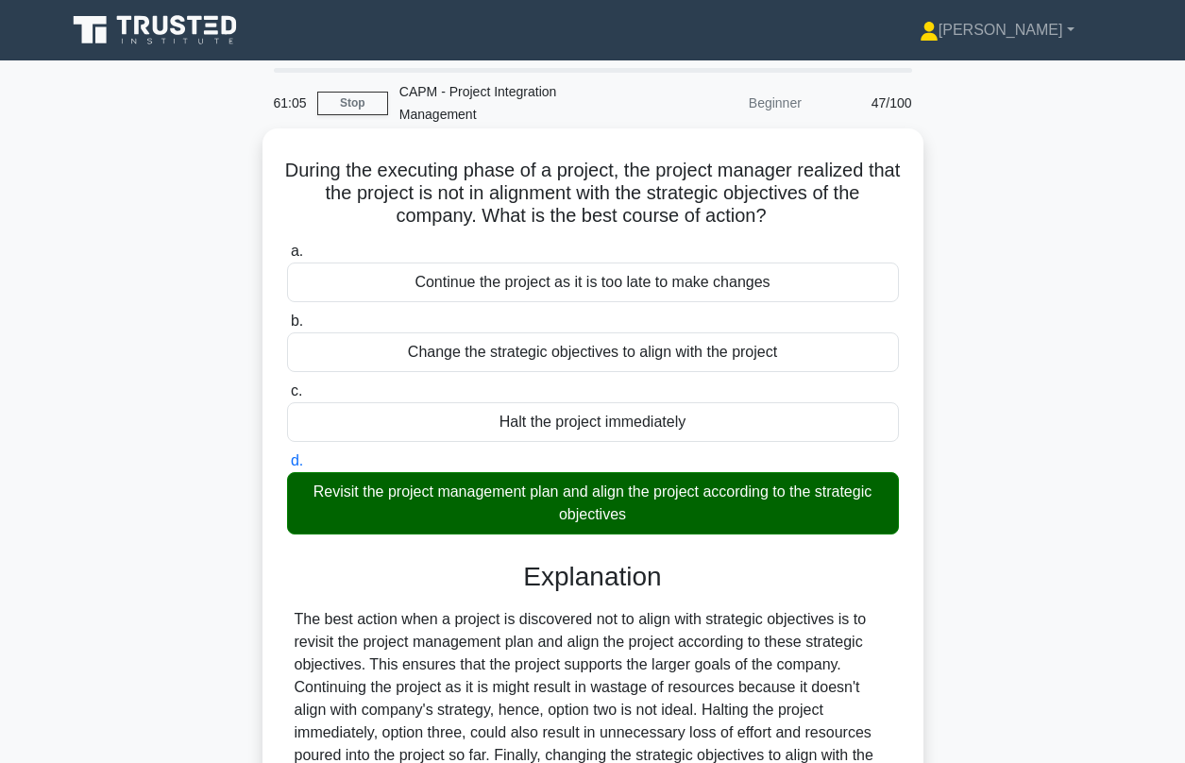
scroll to position [257, 0]
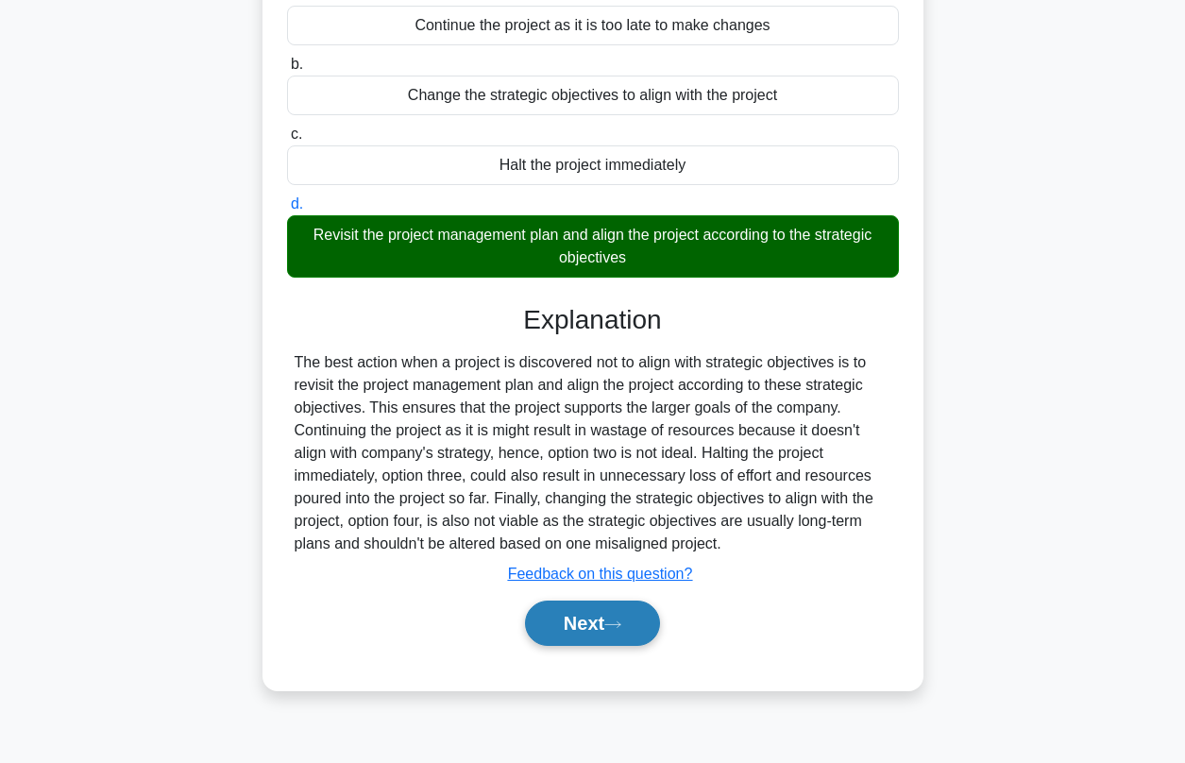
click at [595, 600] on button "Next" at bounding box center [592, 622] width 135 height 45
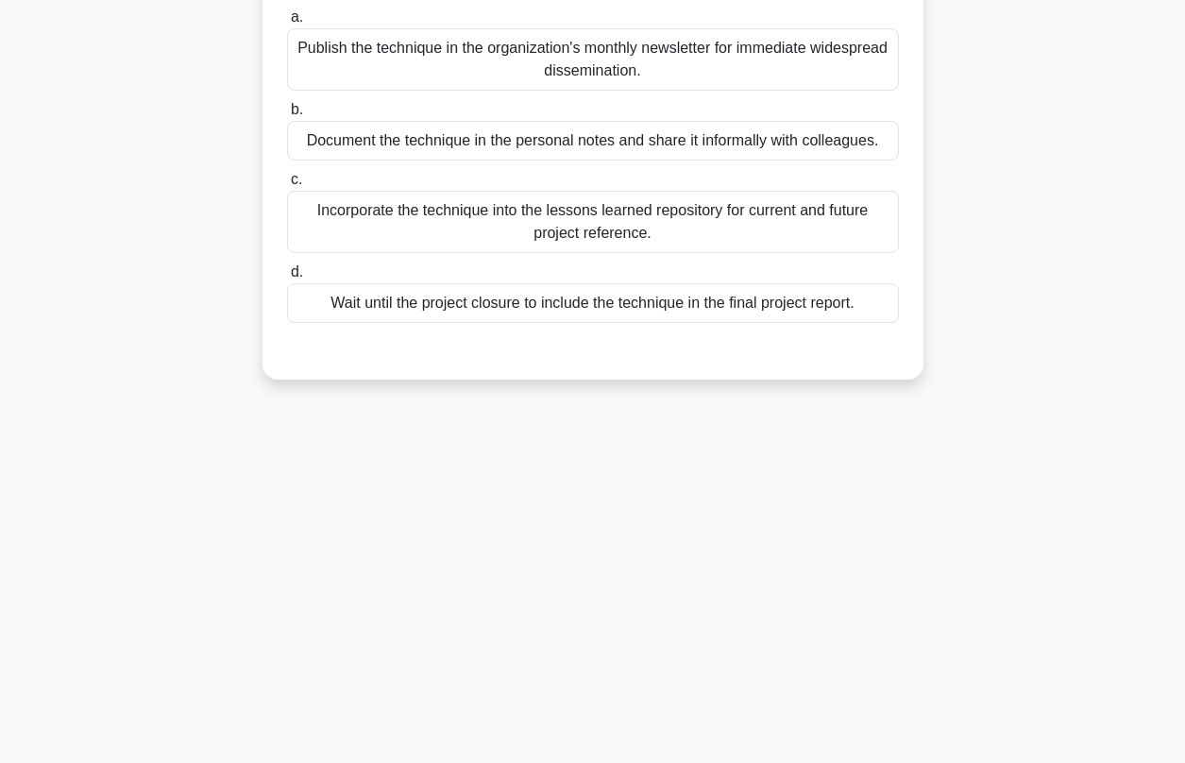
scroll to position [82, 0]
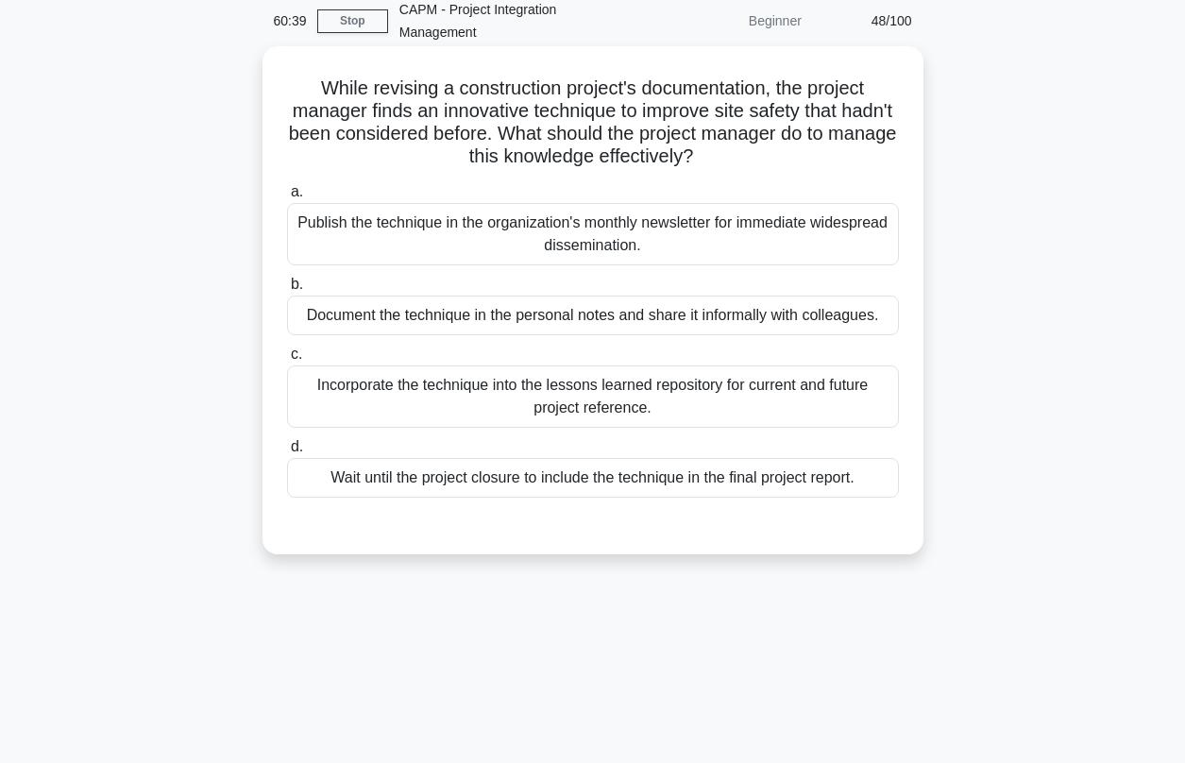
click at [443, 370] on div "Incorporate the technique into the lessons learned repository for current and f…" at bounding box center [593, 396] width 612 height 62
click at [287, 361] on input "c. Incorporate the technique into the lessons learned repository for current an…" at bounding box center [287, 354] width 0 height 12
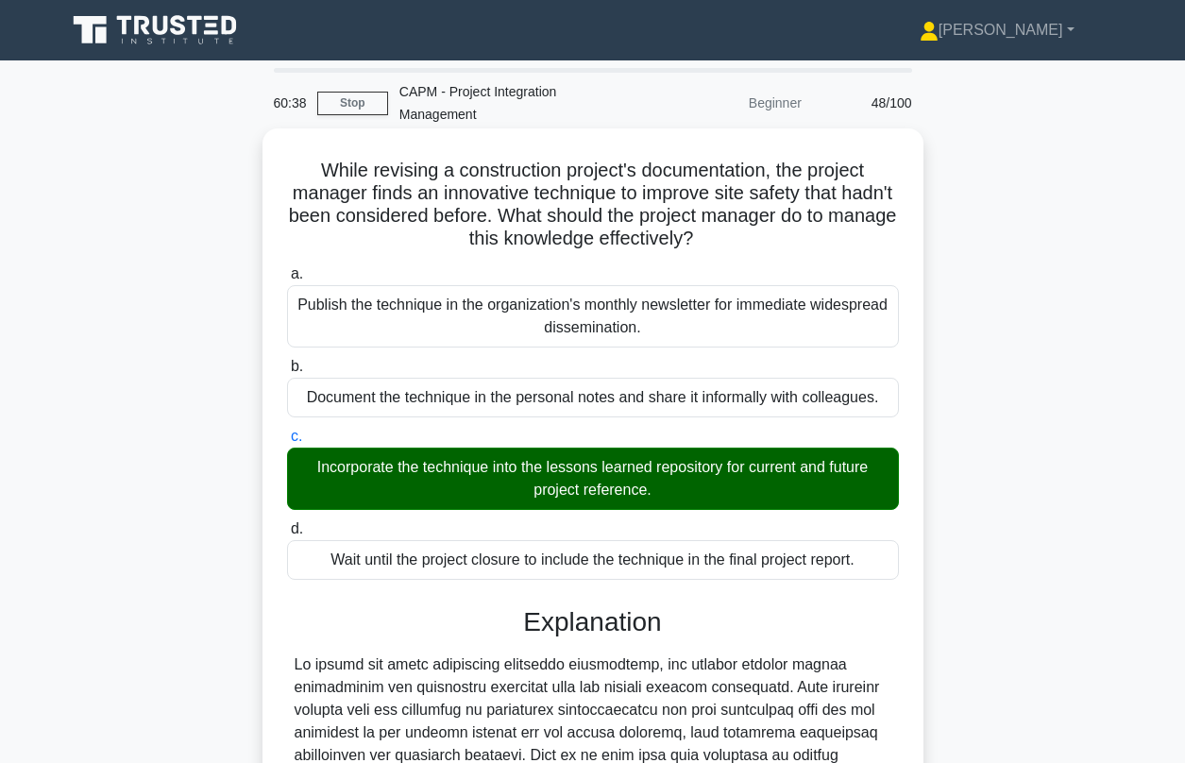
scroll to position [333, 0]
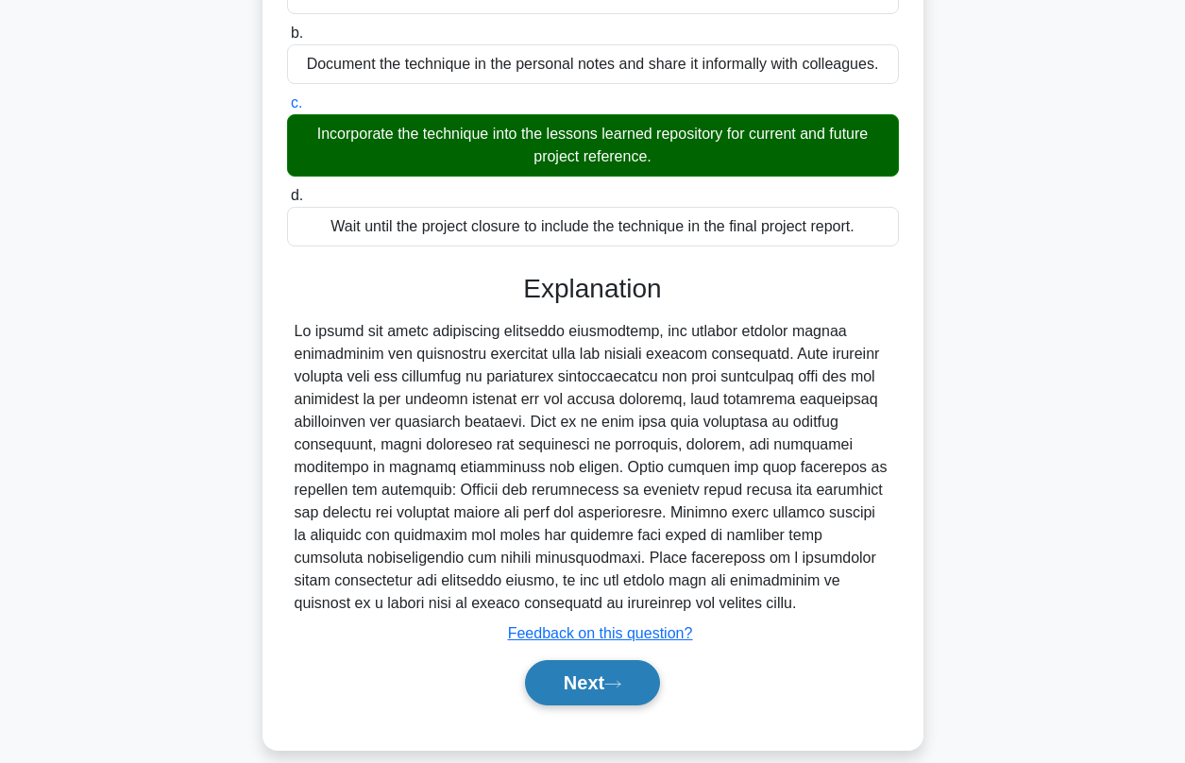
click at [632, 668] on button "Next" at bounding box center [592, 682] width 135 height 45
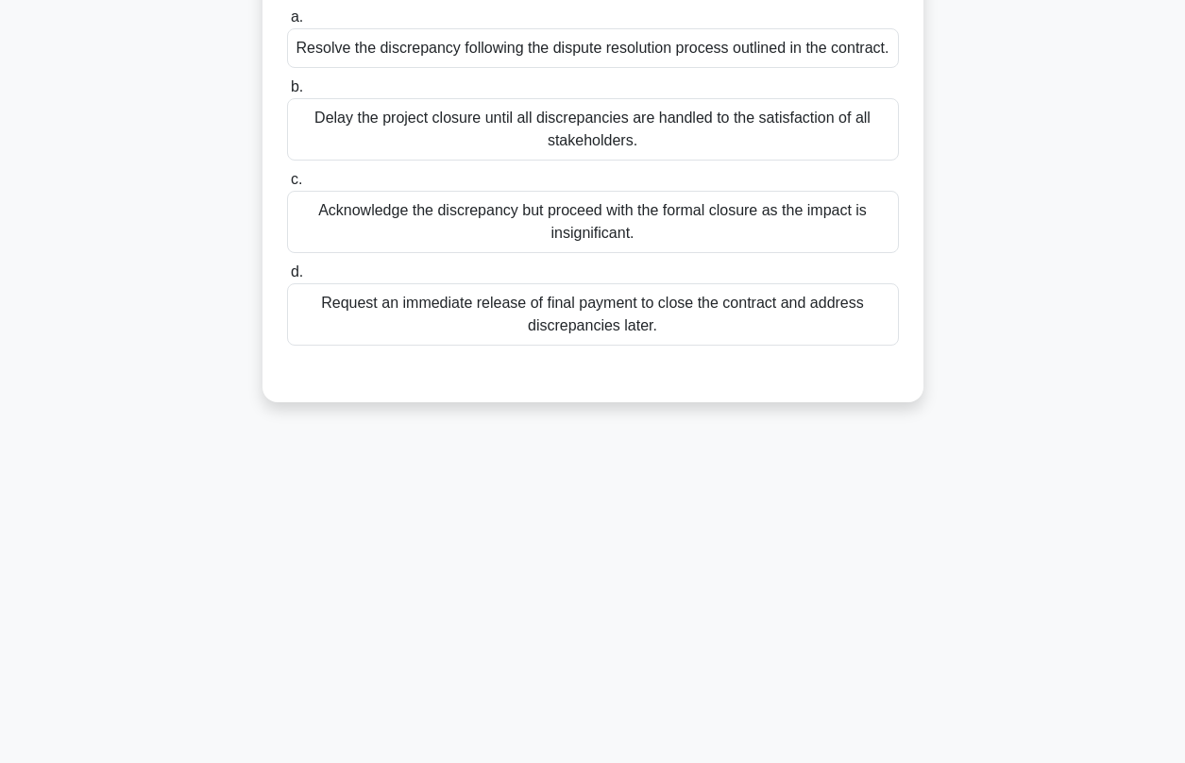
scroll to position [60, 0]
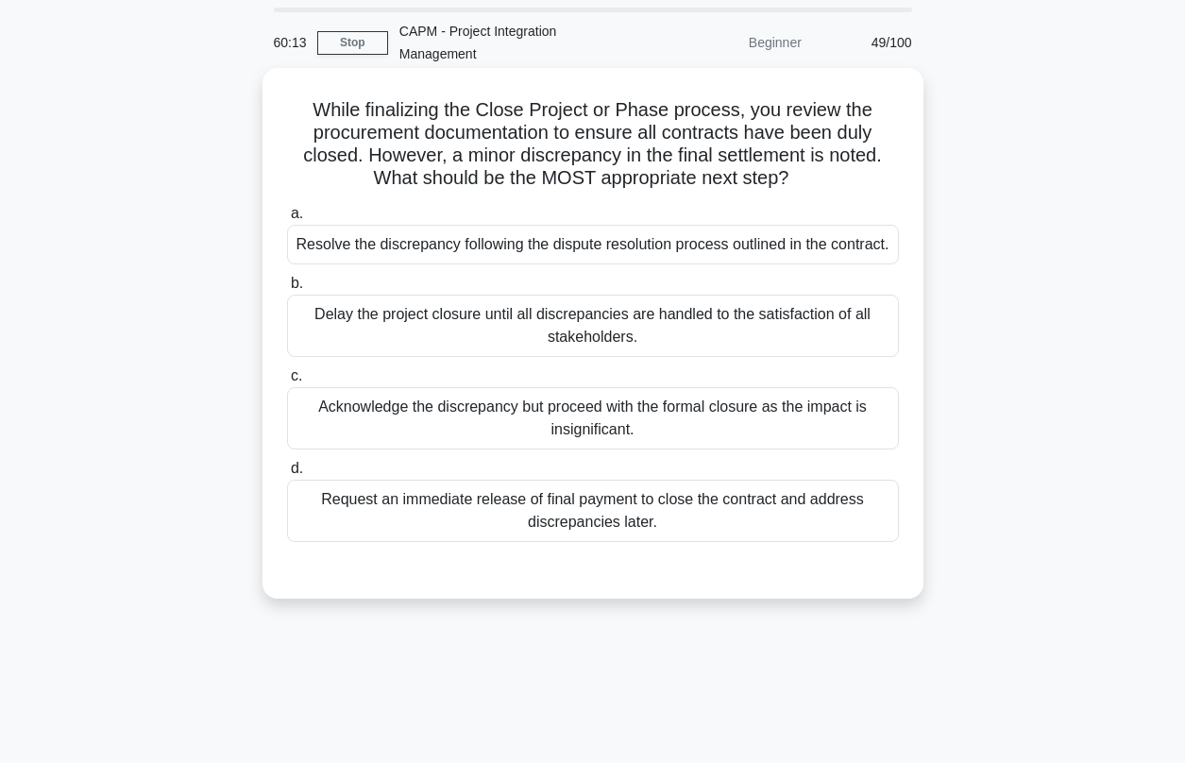
click at [475, 391] on div "Acknowledge the discrepancy but proceed with the formal closure as the impact i…" at bounding box center [593, 418] width 612 height 62
click at [287, 382] on input "c. Acknowledge the discrepancy but proceed with the formal closure as the impac…" at bounding box center [287, 376] width 0 height 12
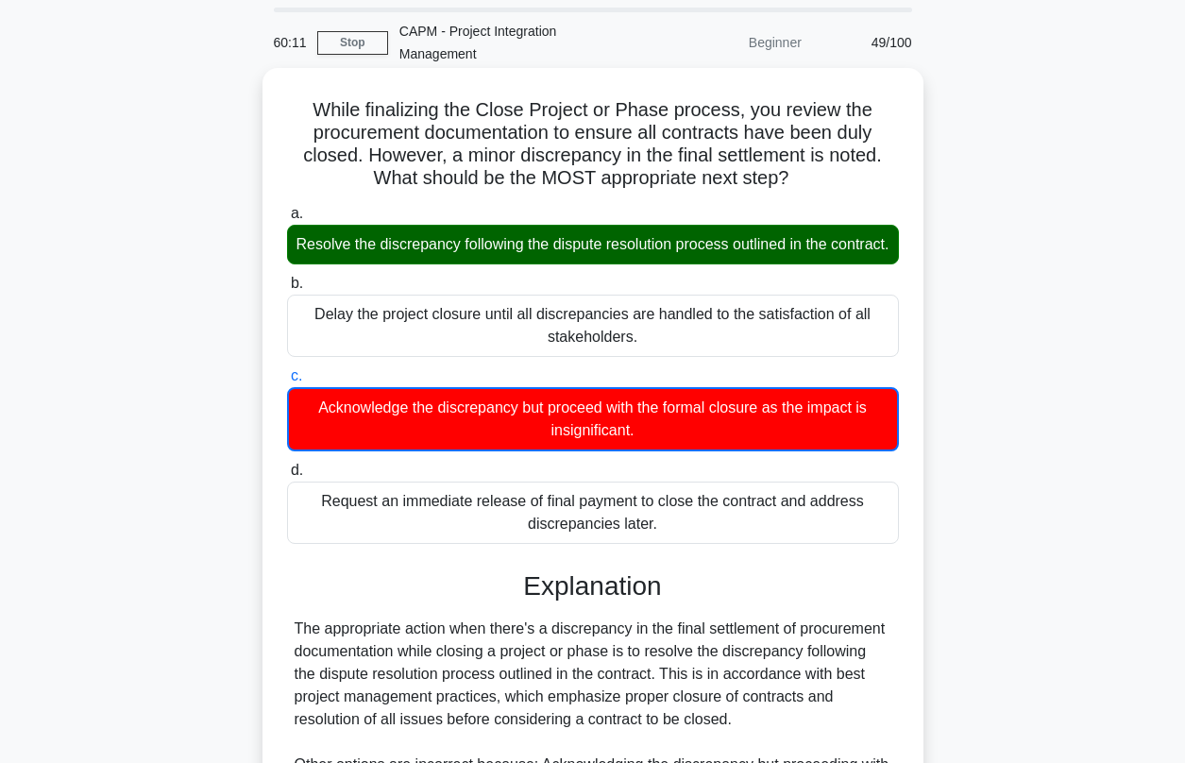
click at [495, 237] on div "Resolve the discrepancy following the dispute resolution process outlined in th…" at bounding box center [593, 245] width 612 height 40
click at [287, 220] on input "a. Resolve the discrepancy following the dispute resolution process outlined in…" at bounding box center [287, 214] width 0 height 12
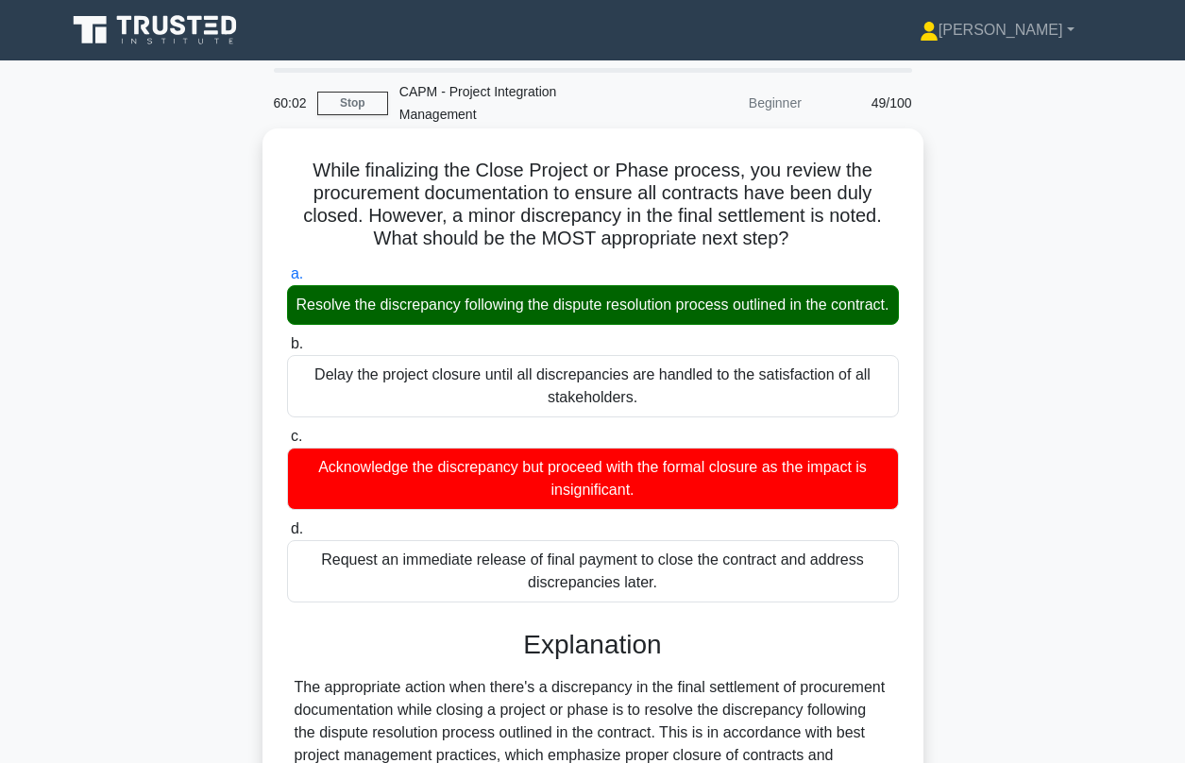
scroll to position [356, 0]
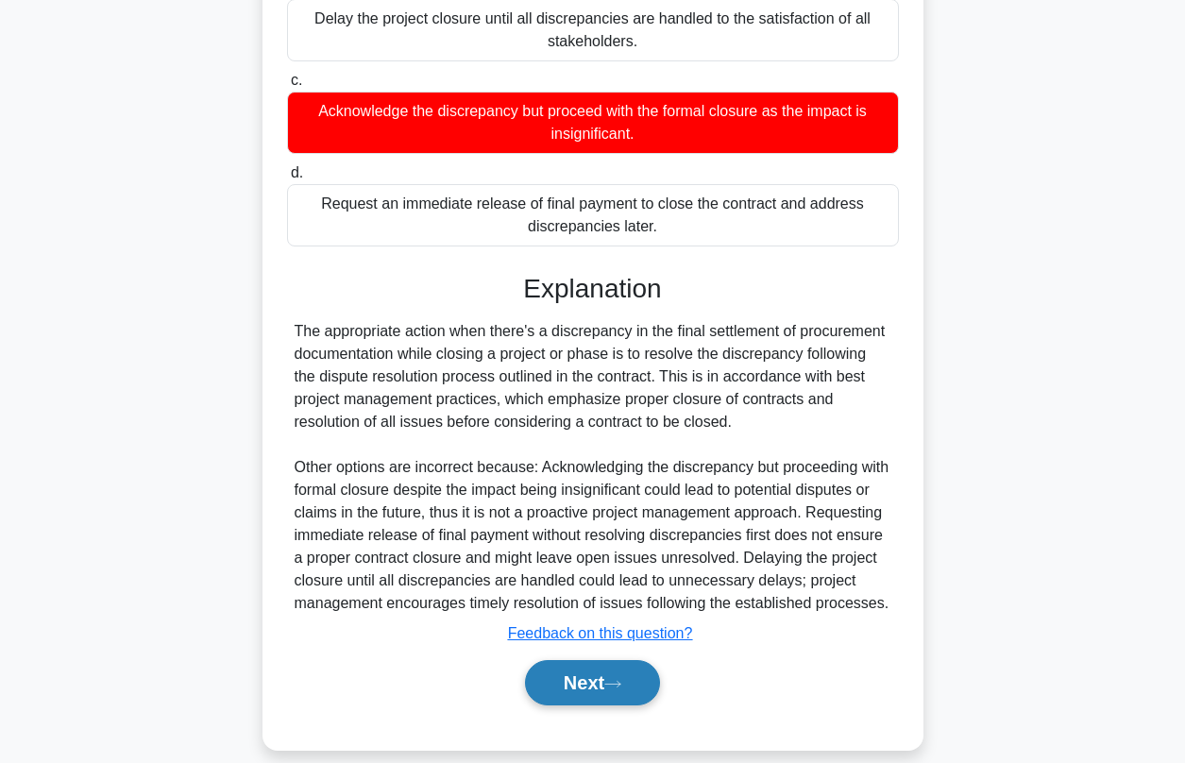
click at [605, 663] on button "Next" at bounding box center [592, 682] width 135 height 45
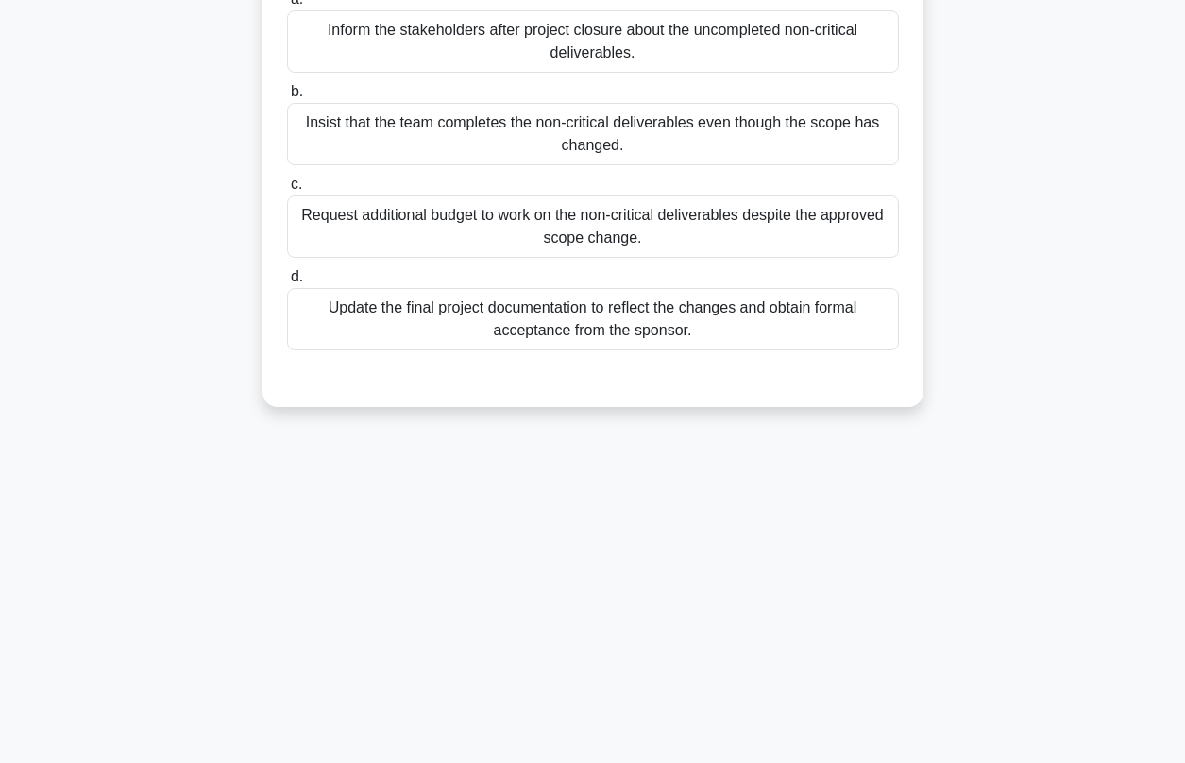
scroll to position [63, 0]
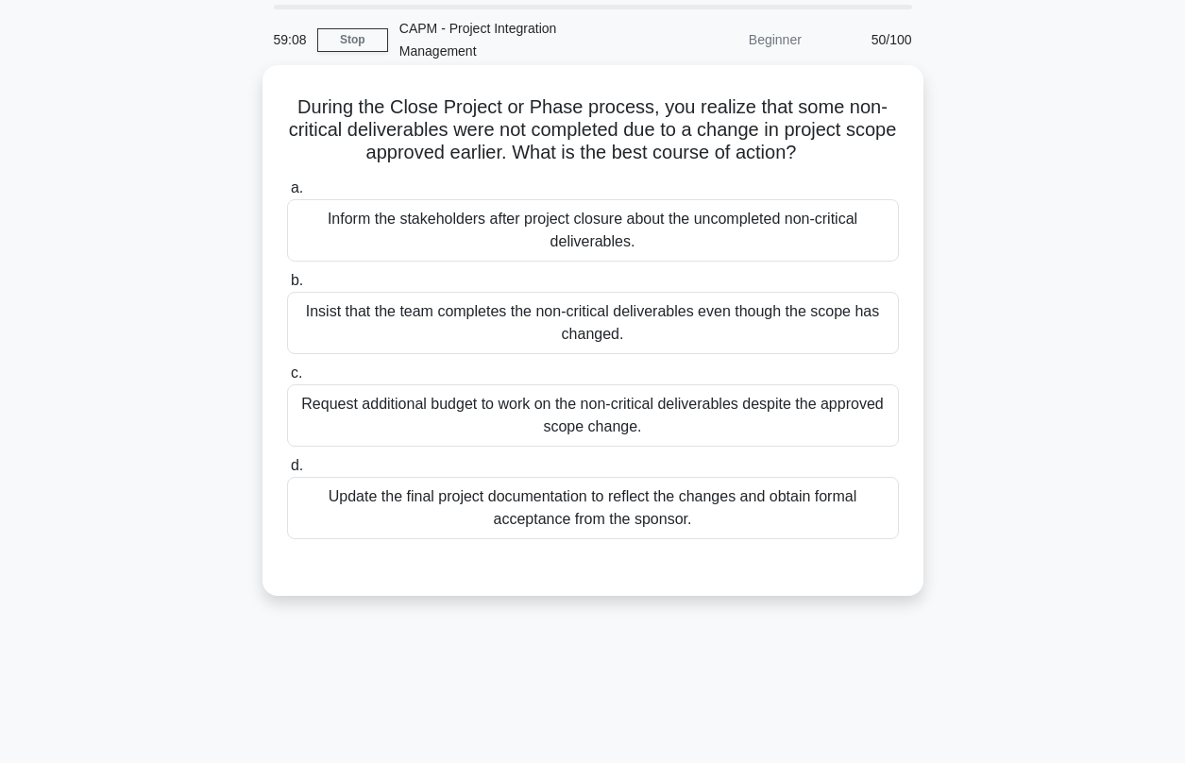
click at [468, 497] on div "Update the final project documentation to reflect the changes and obtain formal…" at bounding box center [593, 508] width 612 height 62
click at [287, 472] on input "d. Update the final project documentation to reflect the changes and obtain for…" at bounding box center [287, 466] width 0 height 12
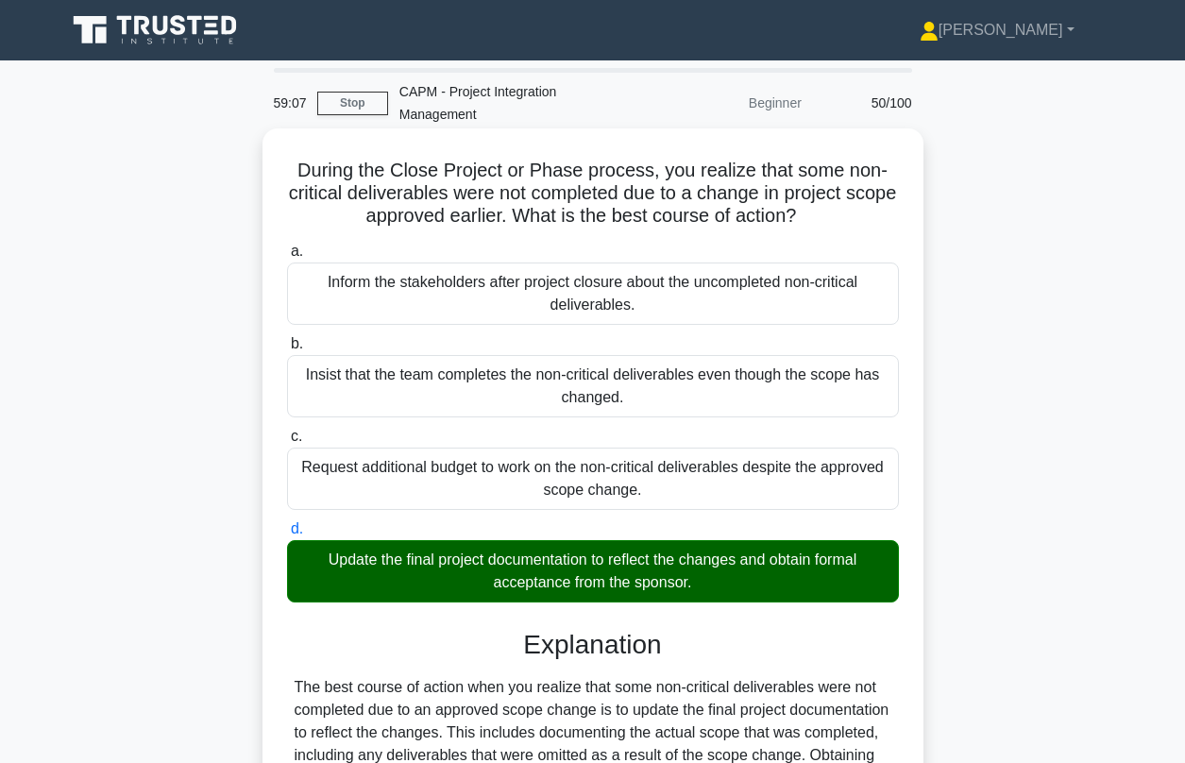
scroll to position [447, 0]
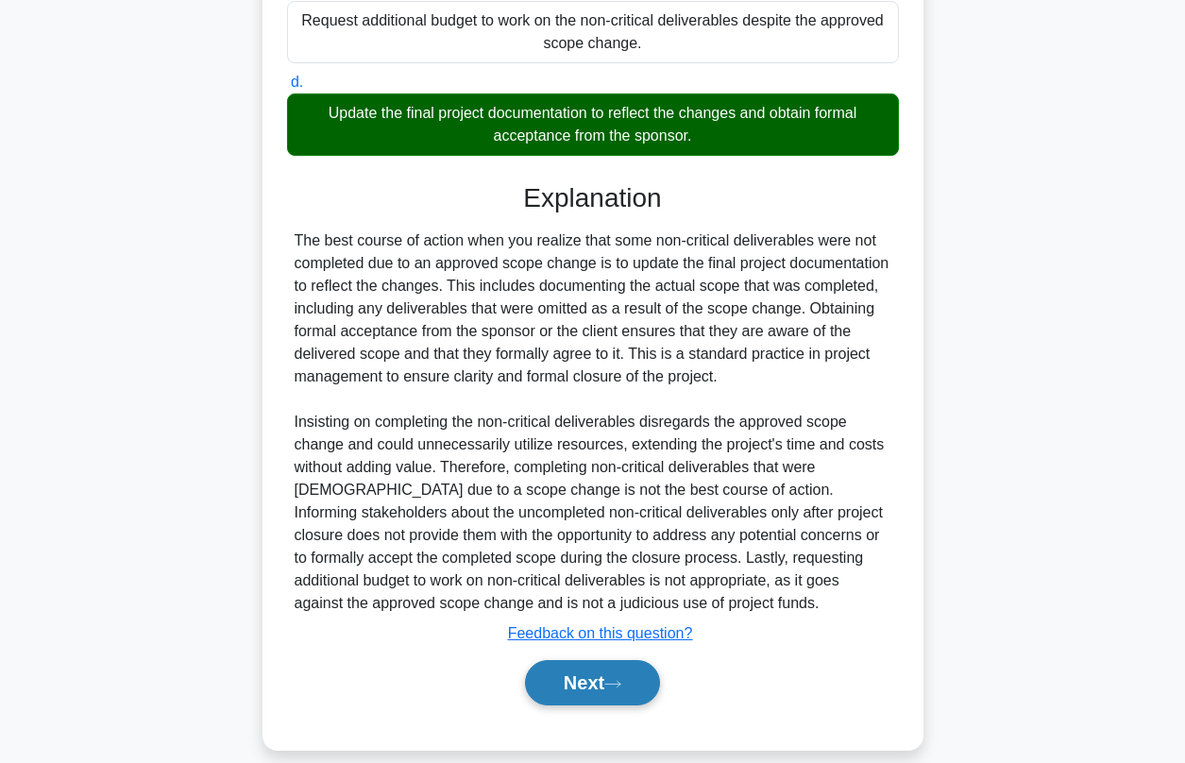
click at [587, 663] on button "Next" at bounding box center [592, 682] width 135 height 45
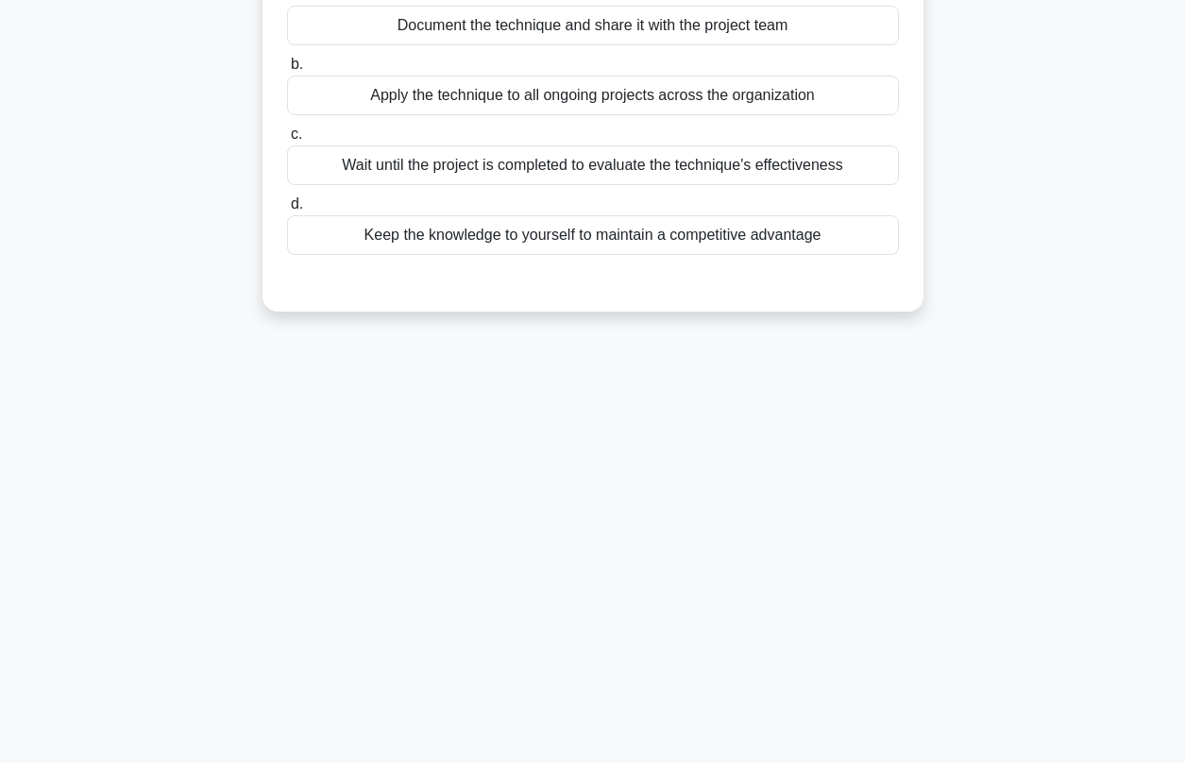
scroll to position [0, 0]
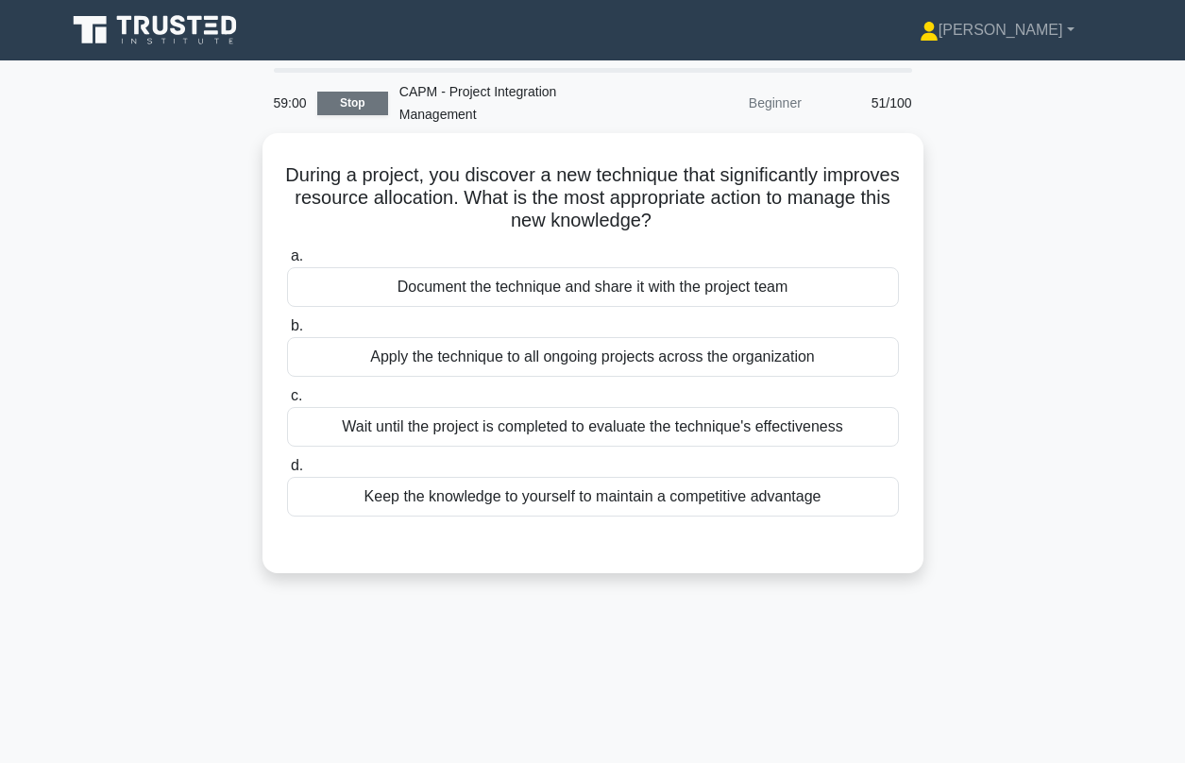
click at [360, 96] on link "Stop" at bounding box center [352, 104] width 71 height 24
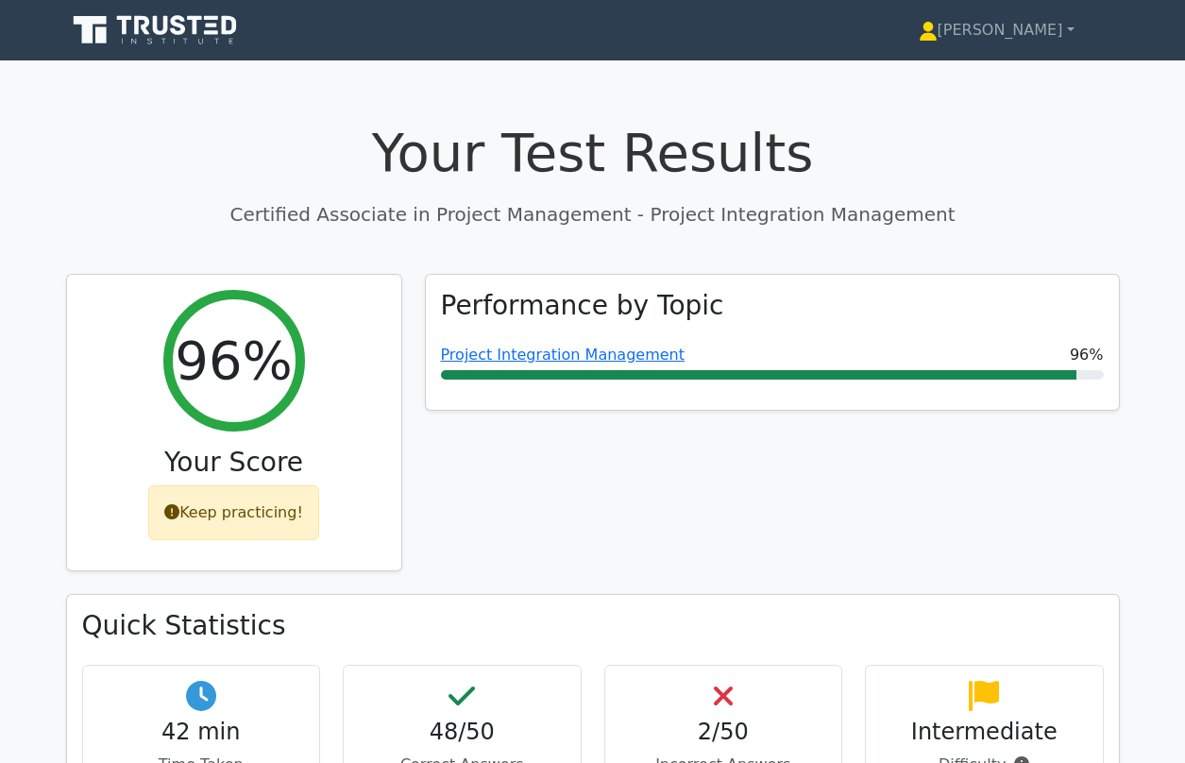
click at [105, 40] on icon at bounding box center [100, 35] width 11 height 16
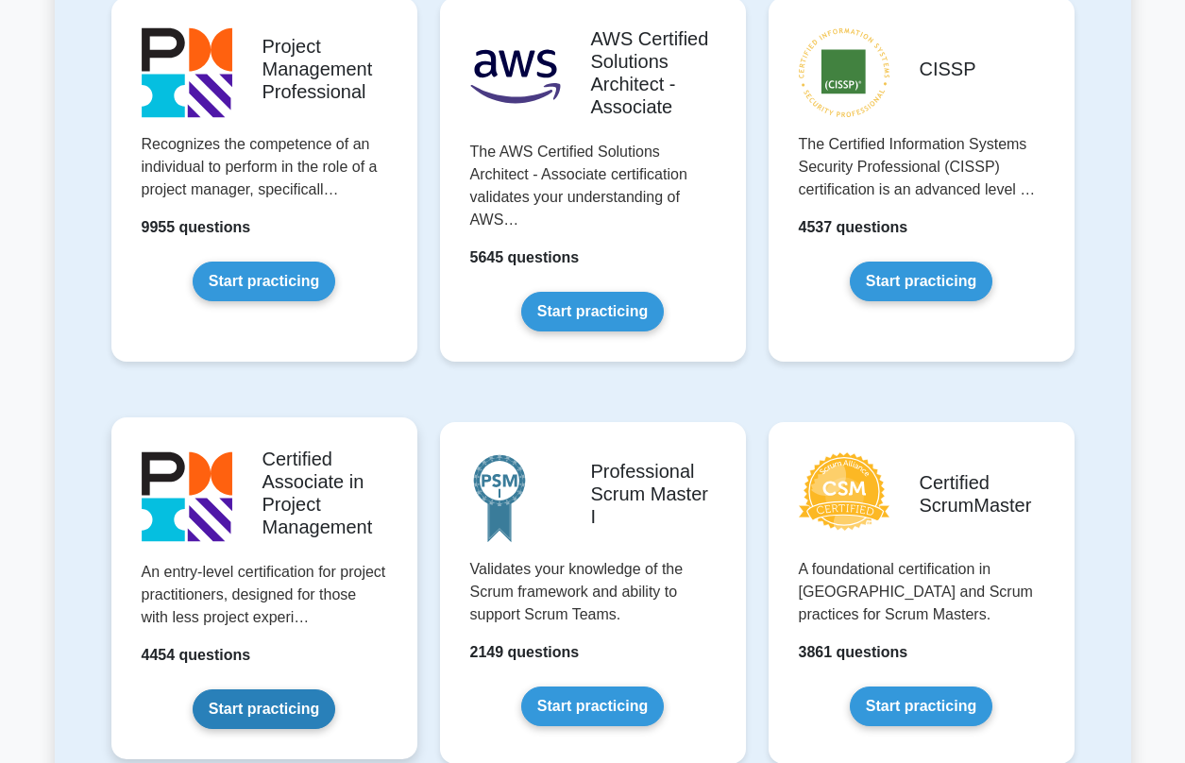
scroll to position [502, 0]
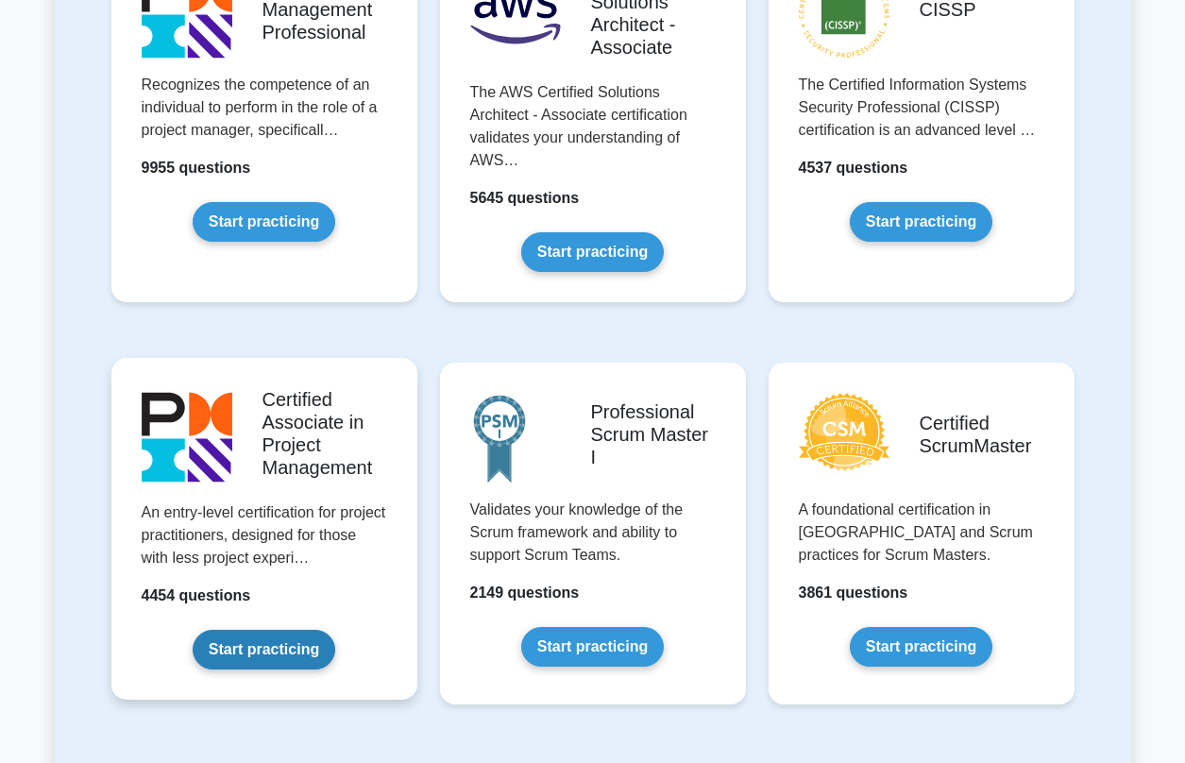
click at [246, 651] on link "Start practicing" at bounding box center [264, 650] width 143 height 40
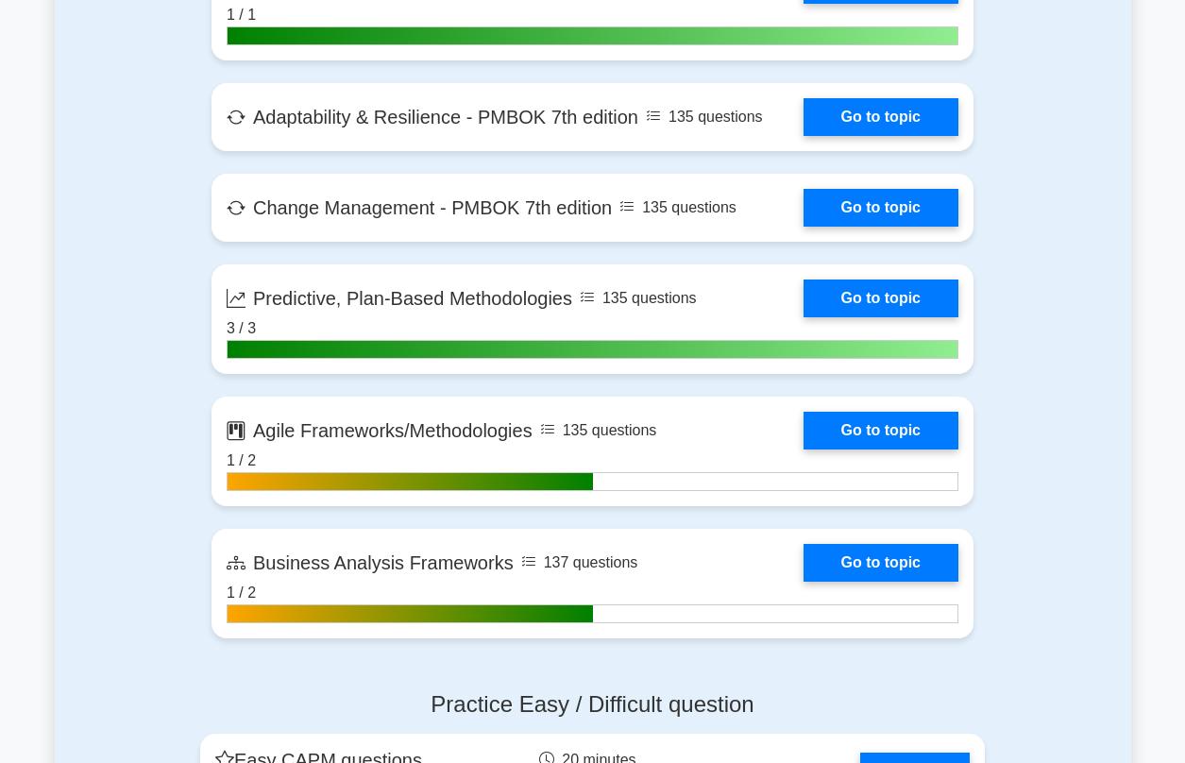
scroll to position [5068, 0]
